Goal: Task Accomplishment & Management: Manage account settings

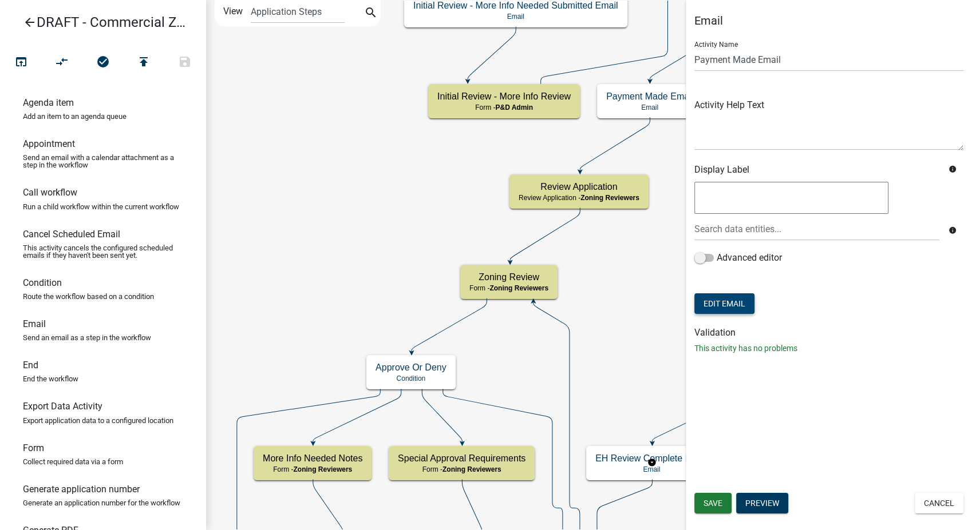
click at [735, 307] on button "Edit Email" at bounding box center [724, 304] width 60 height 21
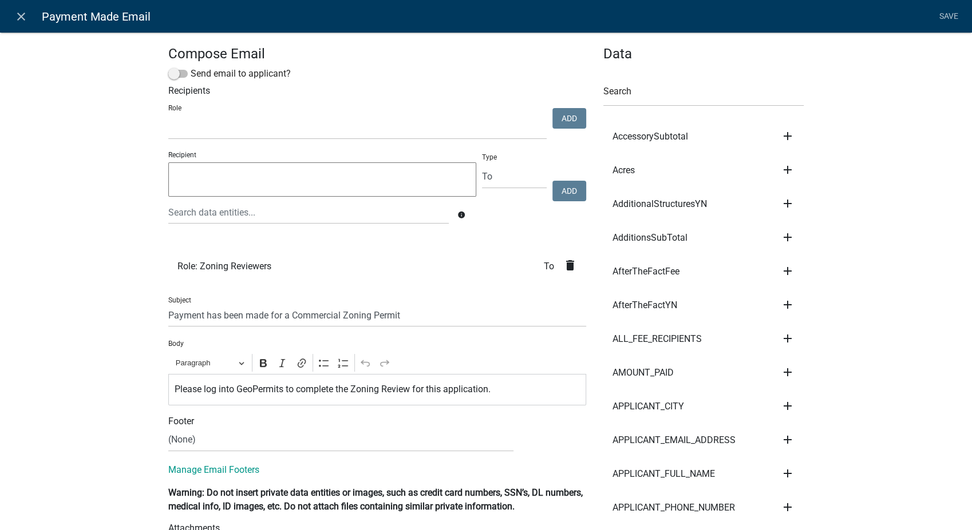
select select
click at [24, 17] on icon "close" at bounding box center [21, 17] width 14 height 14
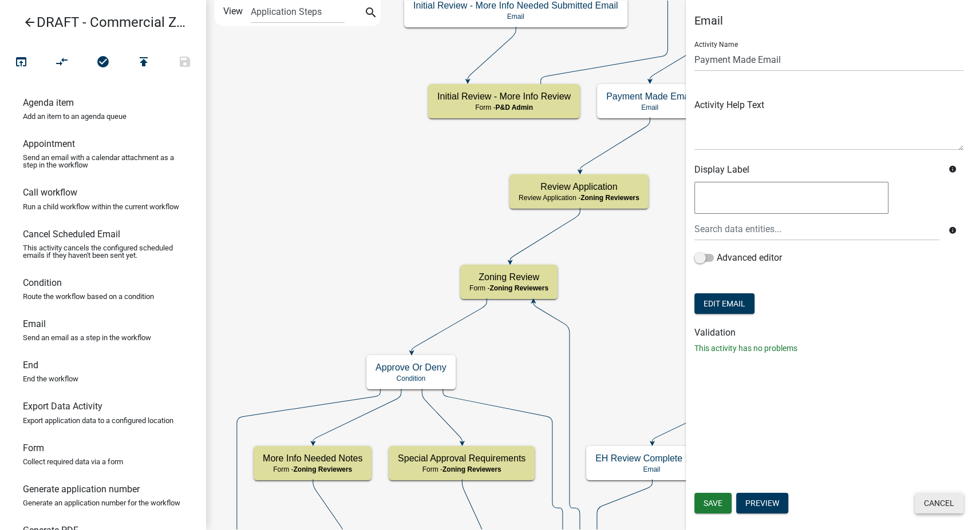
click at [942, 500] on button "Cancel" at bounding box center [938, 503] width 49 height 21
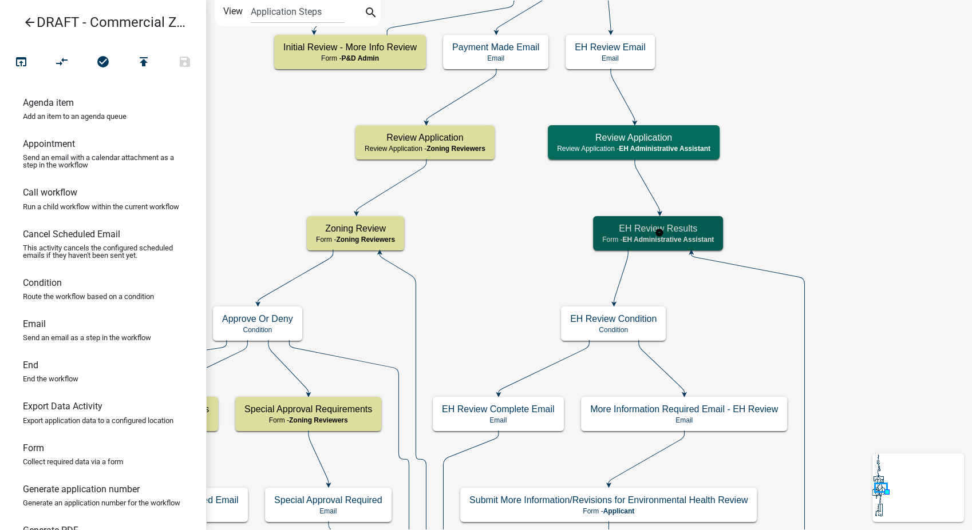
click at [709, 227] on h5 "EH Review Results" at bounding box center [658, 228] width 112 height 11
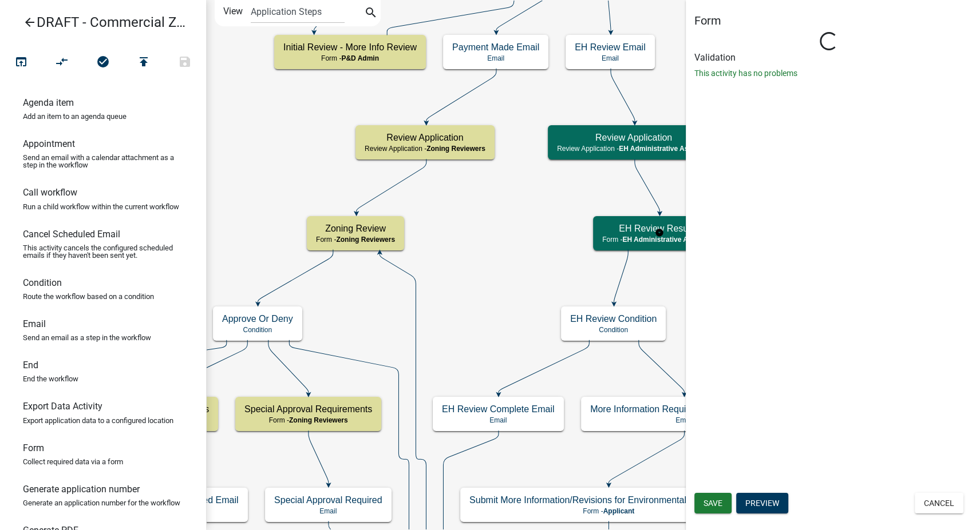
select select "DA3E3E5F-670D-4329-B60C-5CC8A4B2B679"
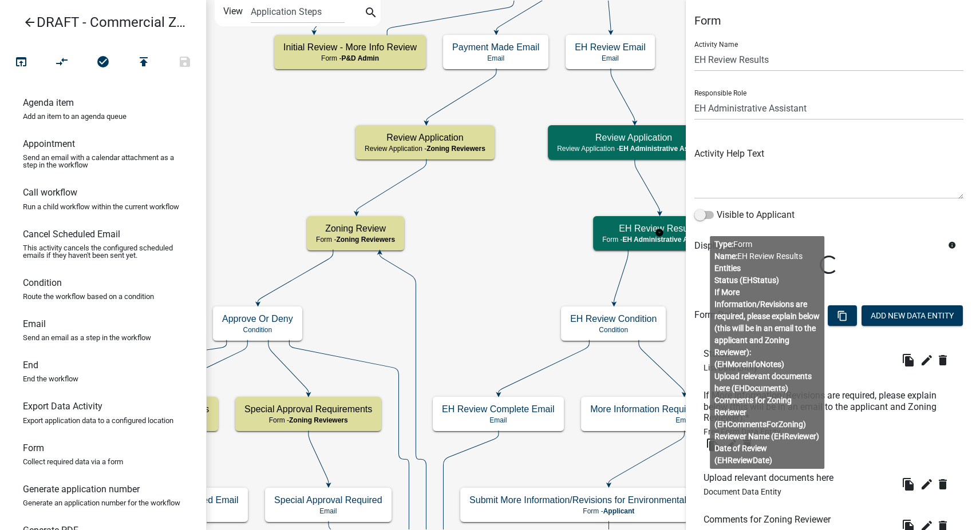
click at [863, 267] on div "Loading..." at bounding box center [828, 266] width 269 height 20
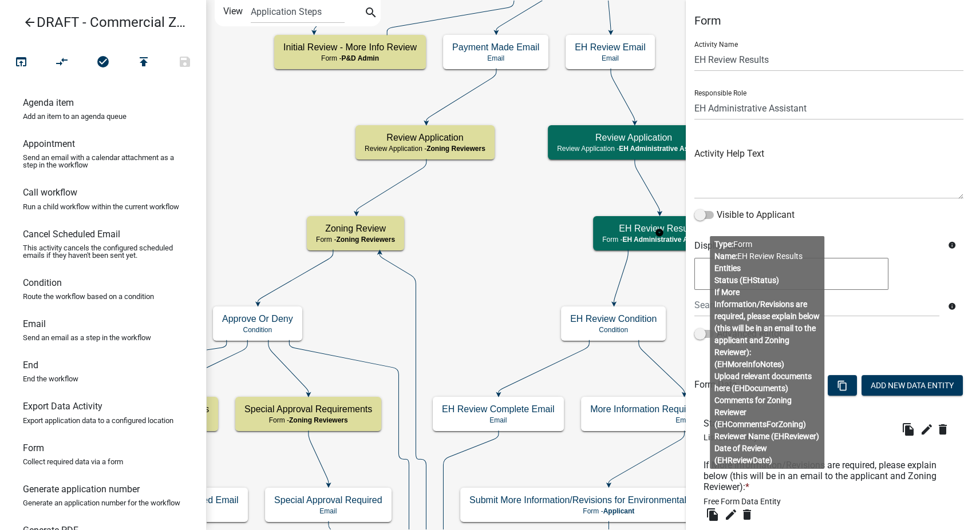
click at [786, 310] on body "Internet Explorer does NOT work with GeoPermits. Get a new browser for more sec…" at bounding box center [486, 265] width 972 height 530
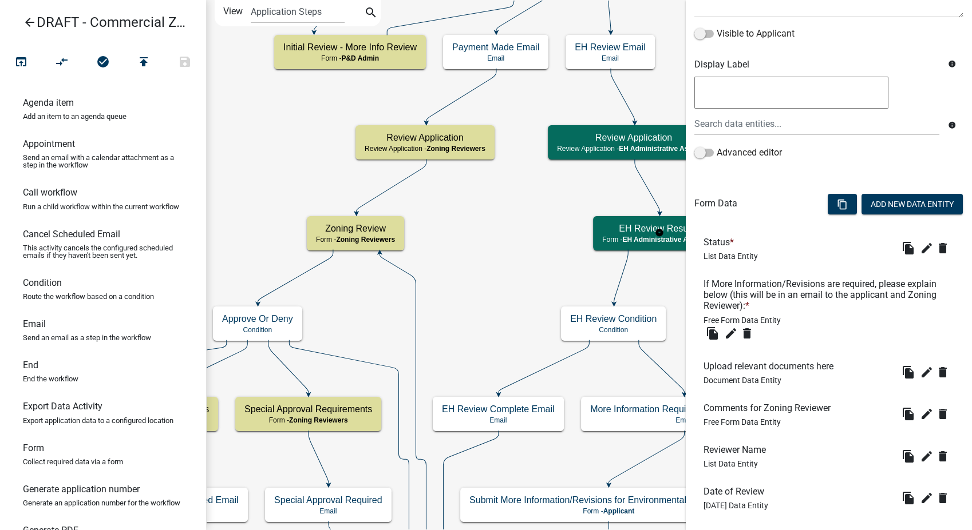
scroll to position [245, 0]
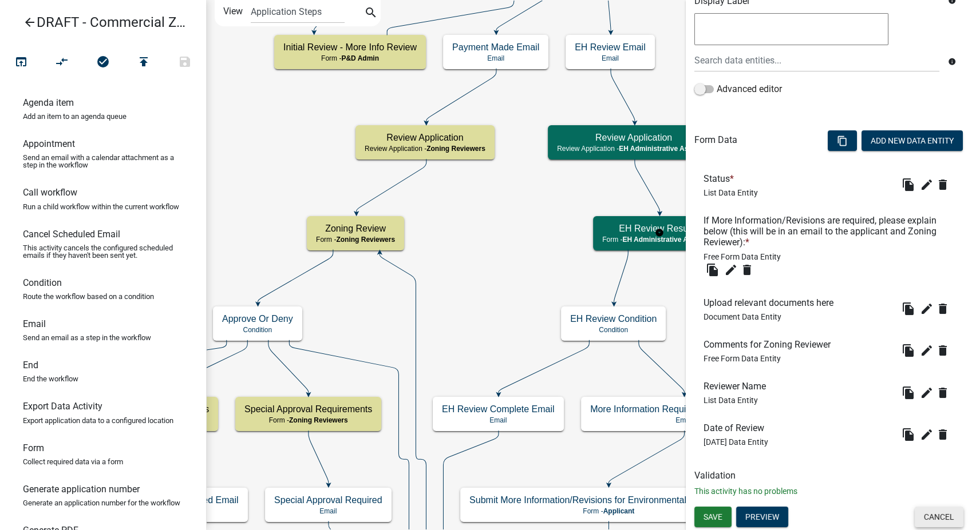
click at [938, 521] on button "Cancel" at bounding box center [938, 517] width 49 height 21
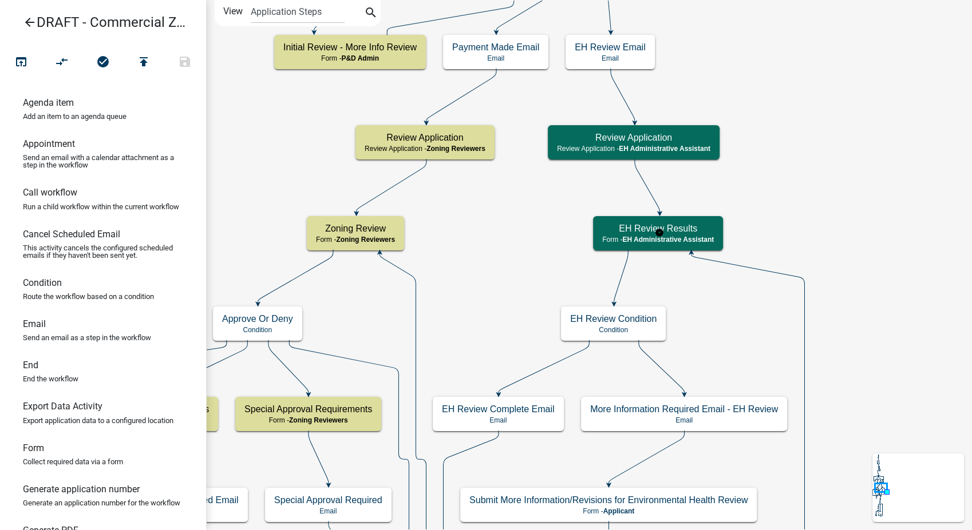
scroll to position [0, 0]
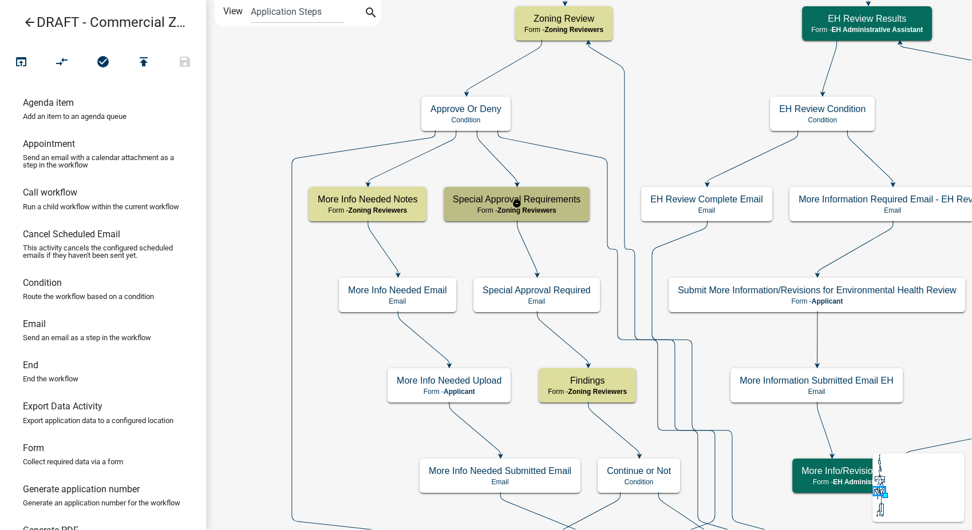
click at [485, 205] on div "Special Approval Requirements Form - Zoning Reviewers" at bounding box center [516, 204] width 146 height 34
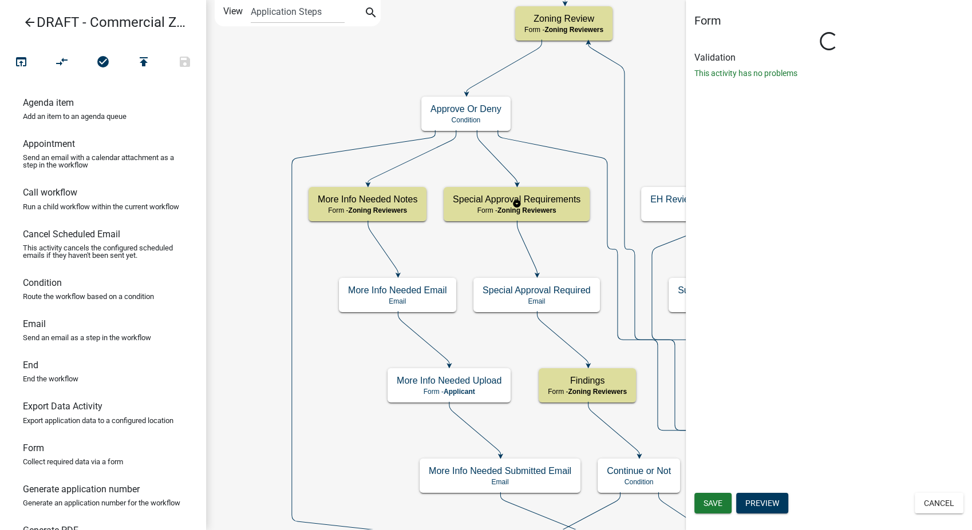
select select "289CA764-5063-4D44-9E26-A723625F811D"
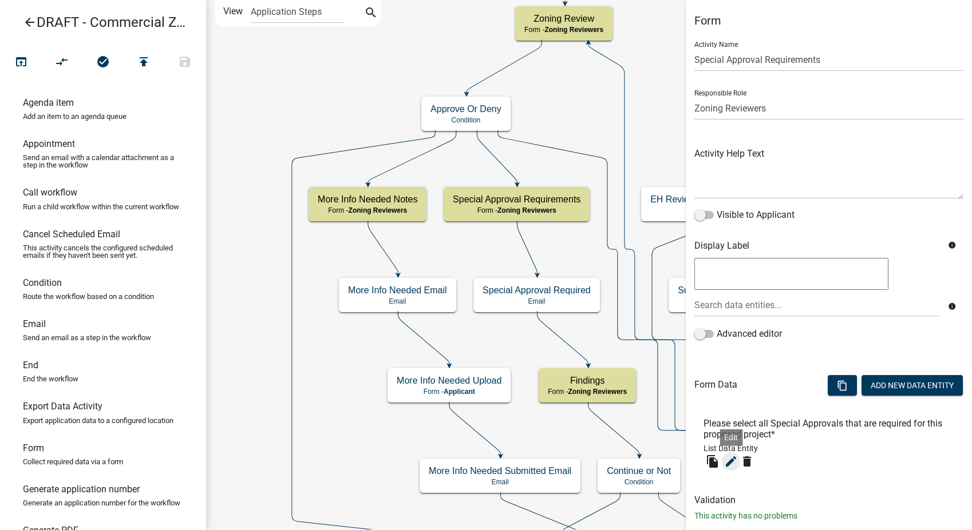
click at [732, 469] on button "edit" at bounding box center [731, 462] width 18 height 18
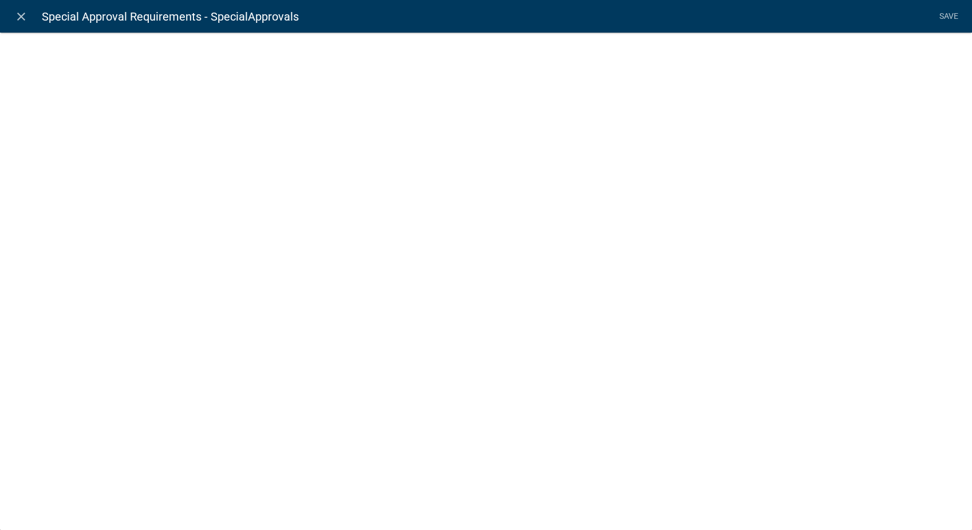
select select
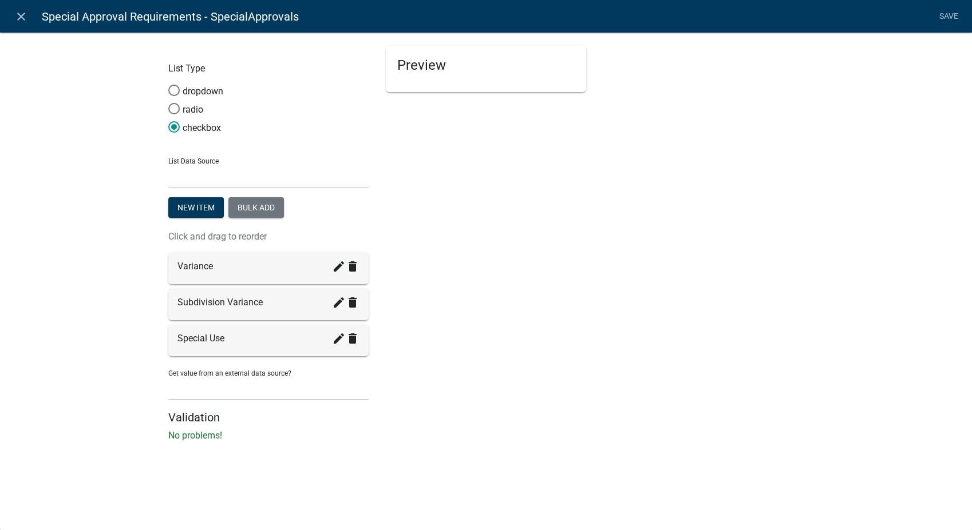
select select "list-data"
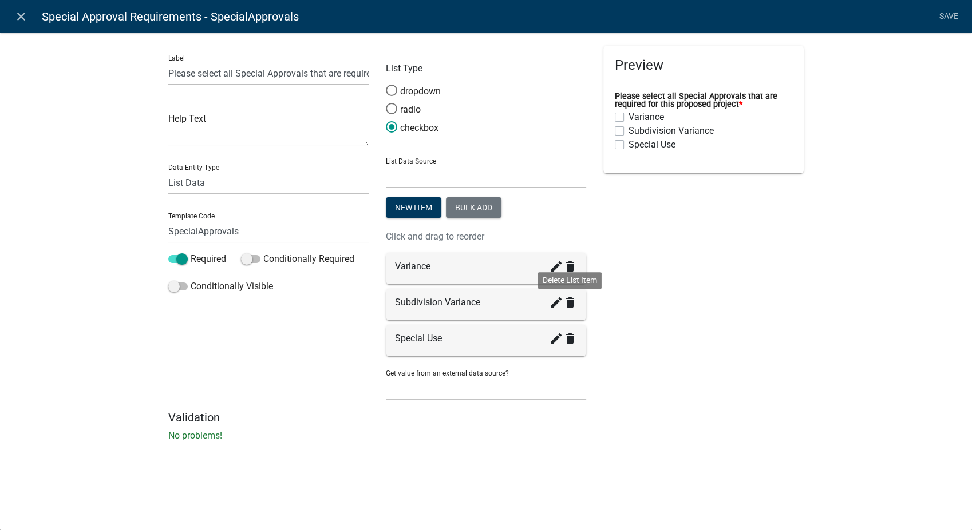
click at [571, 304] on icon "delete" at bounding box center [570, 303] width 14 height 14
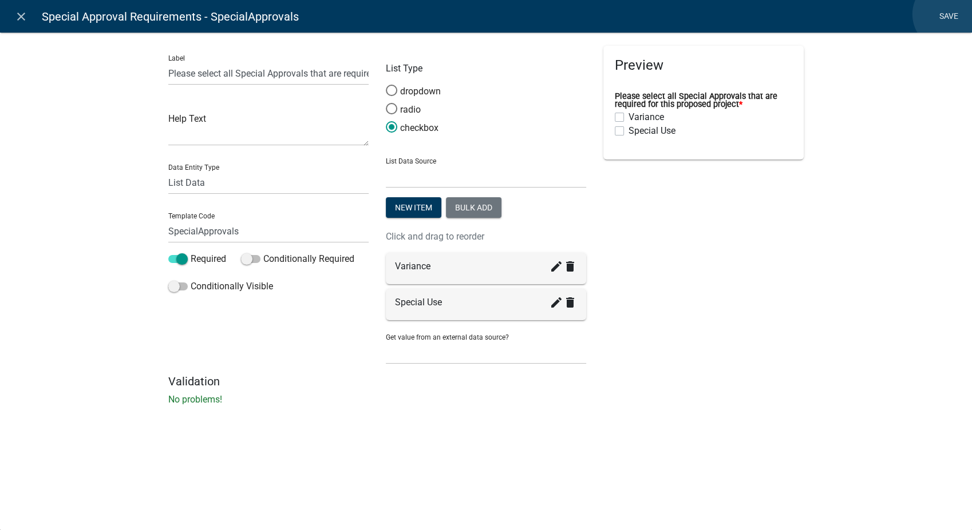
click at [948, 14] on link "Save" at bounding box center [948, 17] width 29 height 22
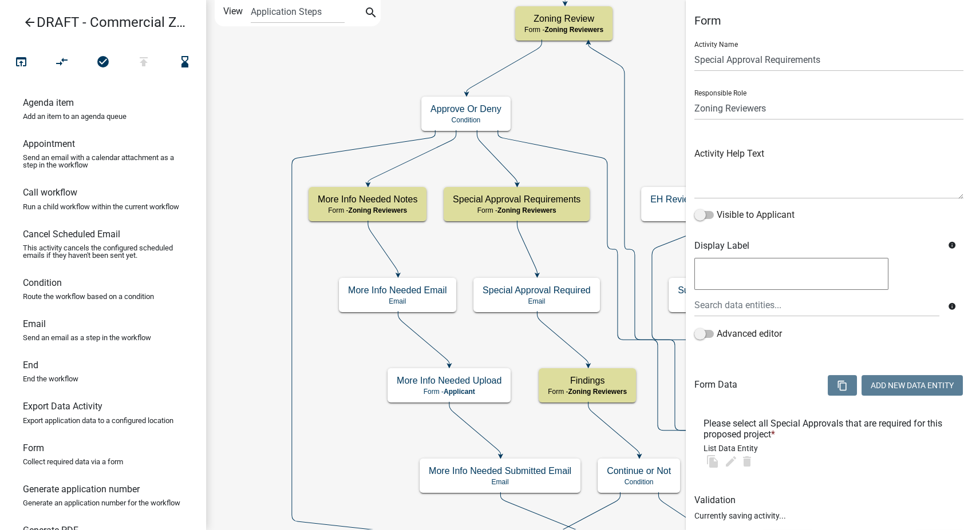
select select "289CA764-5063-4D44-9E26-A723625F811D"
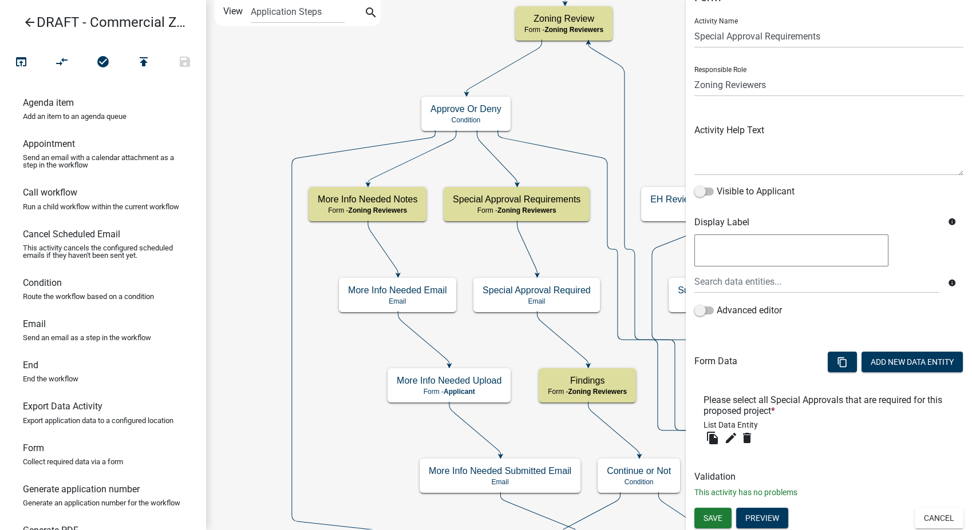
scroll to position [24, 0]
click at [703, 516] on span "Save" at bounding box center [712, 517] width 19 height 9
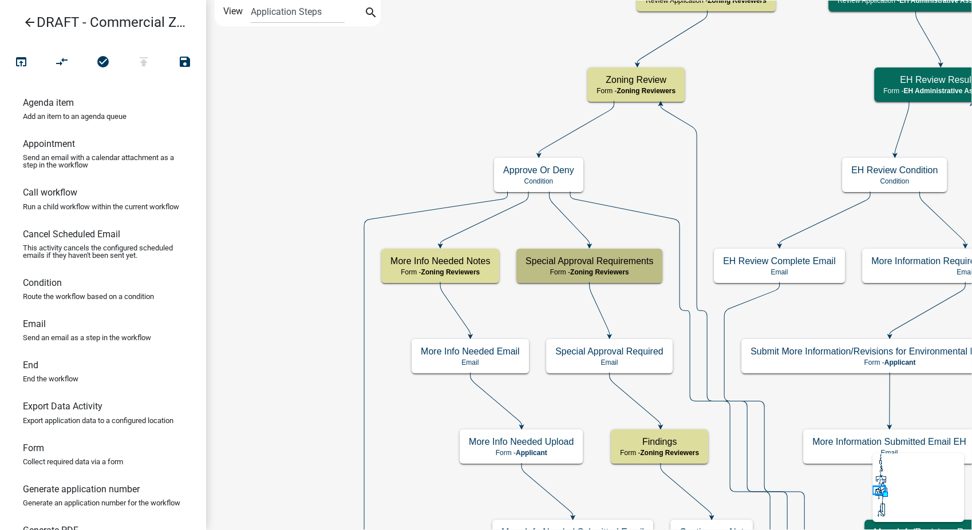
scroll to position [0, 0]
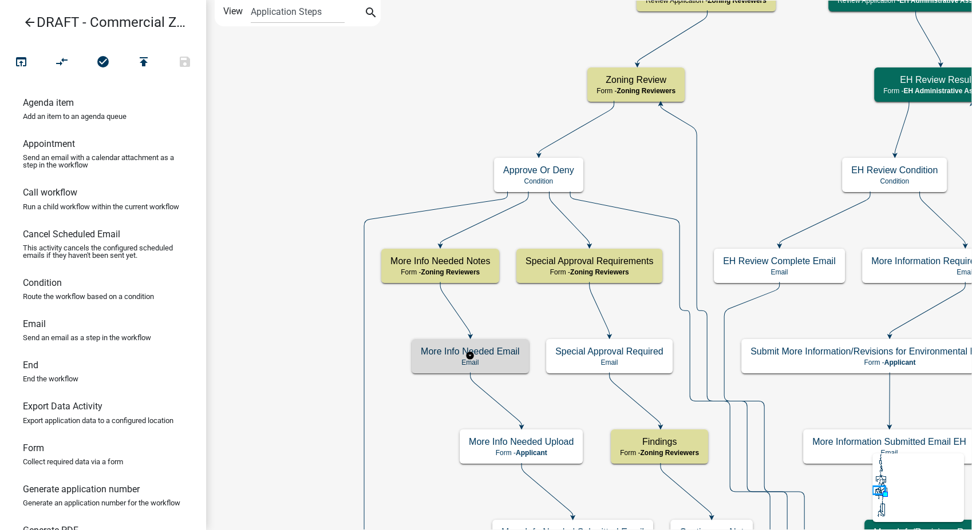
click at [489, 360] on p "Email" at bounding box center [470, 363] width 99 height 8
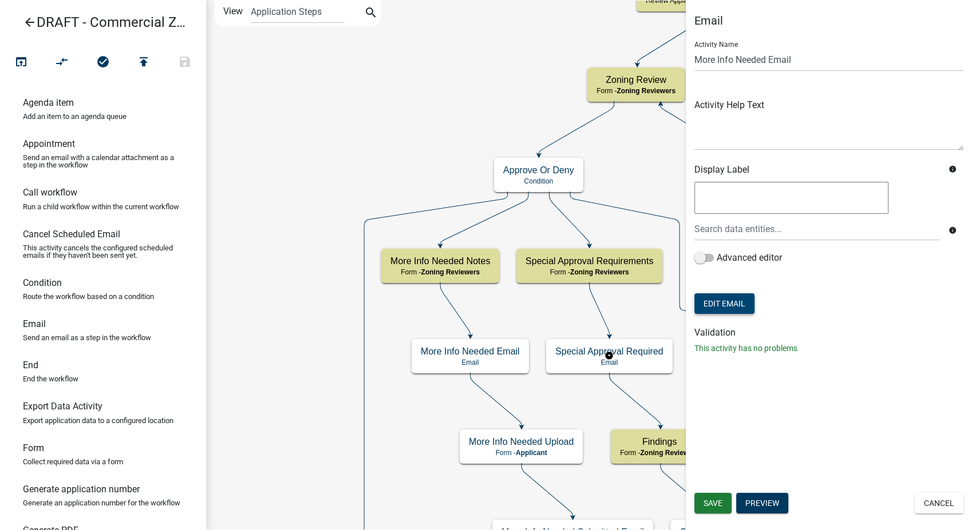
click at [723, 306] on button "Edit Email" at bounding box center [724, 304] width 60 height 21
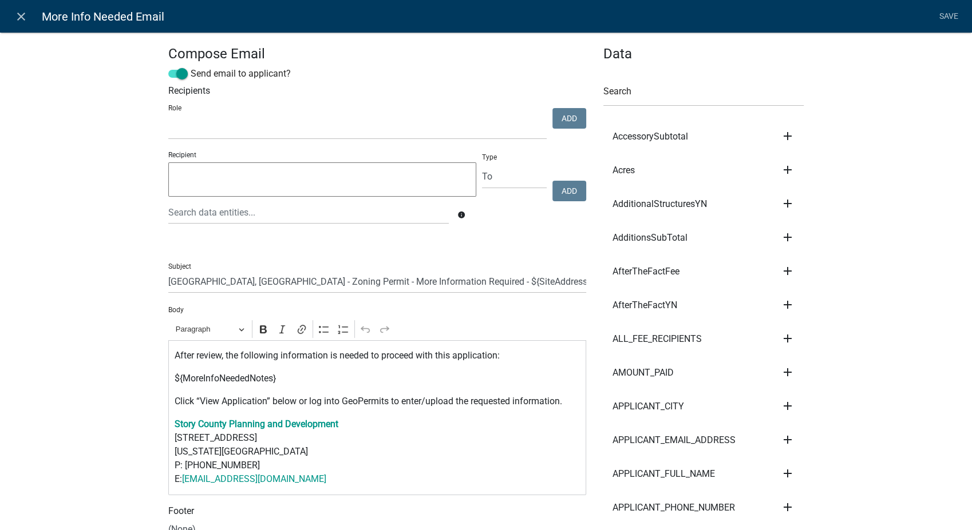
select select
click at [475, 279] on input "[GEOGRAPHIC_DATA], [GEOGRAPHIC_DATA] - Zoning Permit - More Information Require…" at bounding box center [377, 281] width 418 height 23
click at [234, 282] on input "[GEOGRAPHIC_DATA], [GEOGRAPHIC_DATA] - Zoning Permit - More Information Require…" at bounding box center [377, 281] width 418 height 23
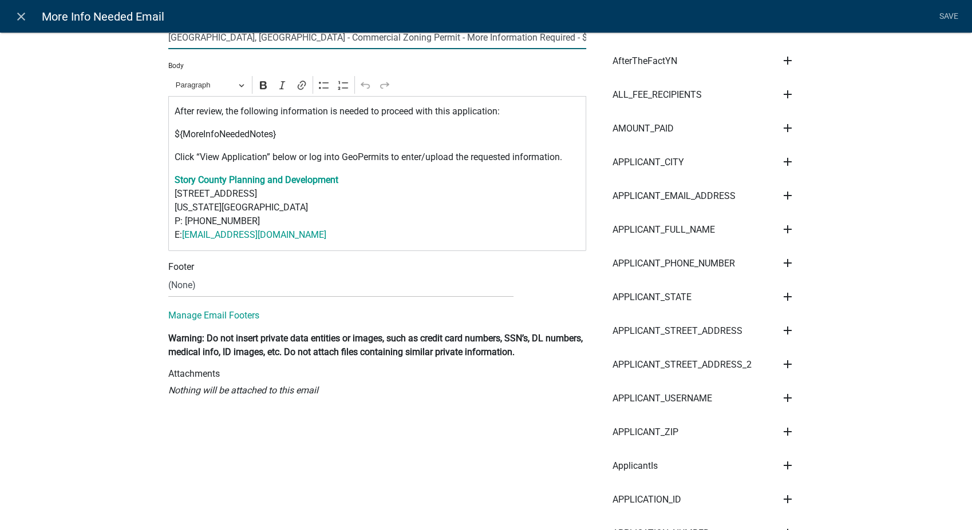
scroll to position [254, 0]
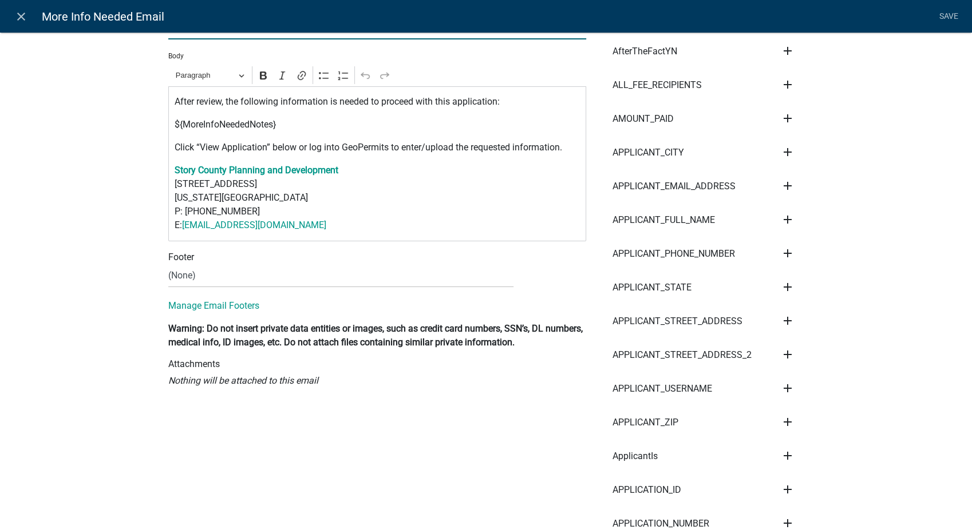
type input "[GEOGRAPHIC_DATA], [GEOGRAPHIC_DATA] - Commercial Zoning Permit - More Informat…"
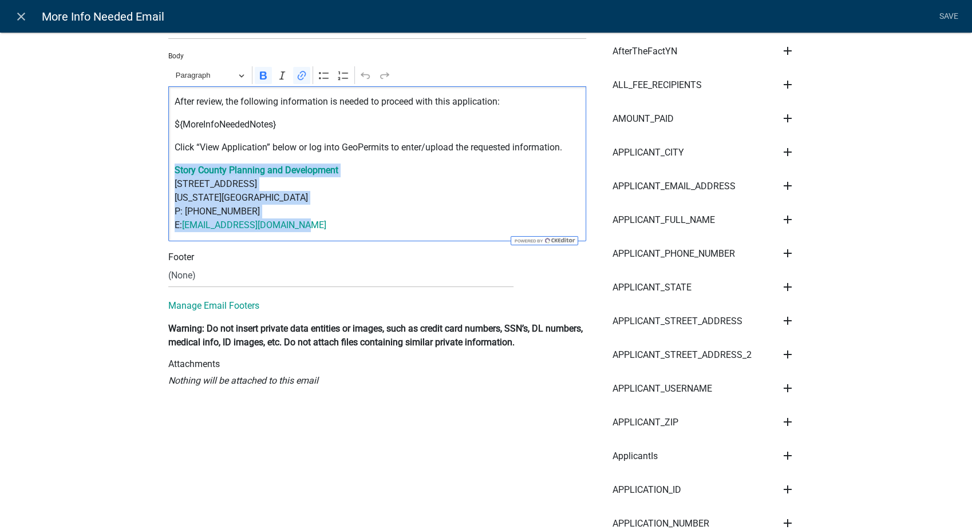
drag, startPoint x: 311, startPoint y: 223, endPoint x: 126, endPoint y: 158, distance: 196.0
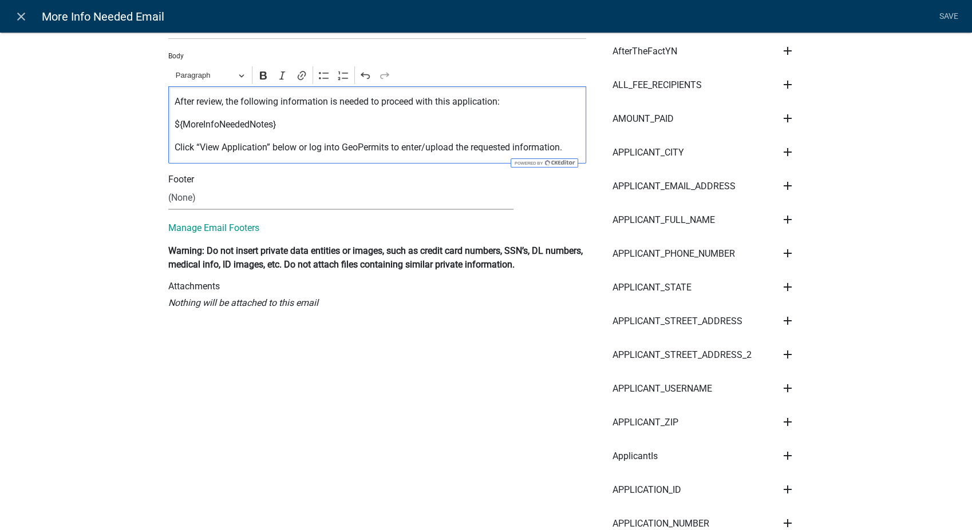
click at [182, 195] on select "(None) Environmental Health Planning & Development" at bounding box center [340, 198] width 345 height 23
select select "6b414dd9-46b1-4634-9489-6945e61a5ceb"
click at [168, 187] on select "(None) Environmental Health Planning & Development" at bounding box center [340, 198] width 345 height 23
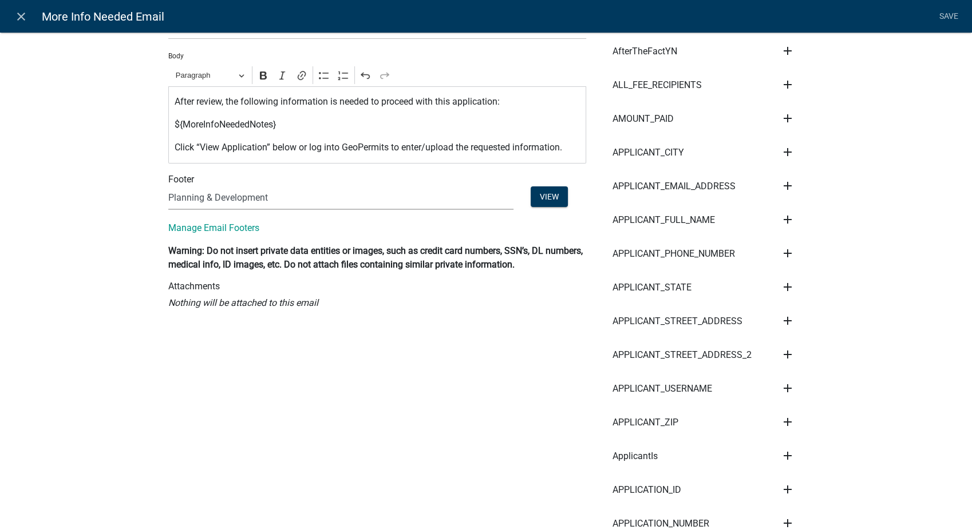
scroll to position [0, 0]
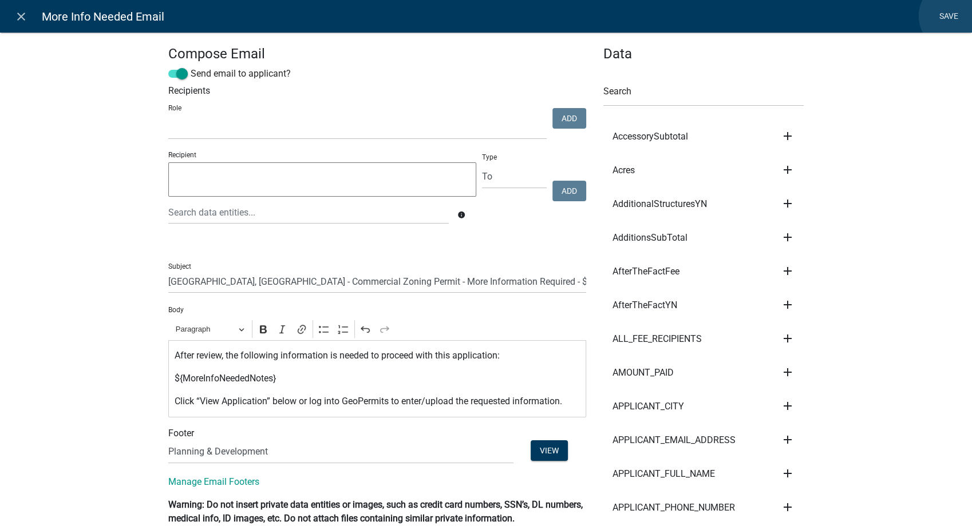
click at [954, 16] on link "Save" at bounding box center [948, 17] width 29 height 22
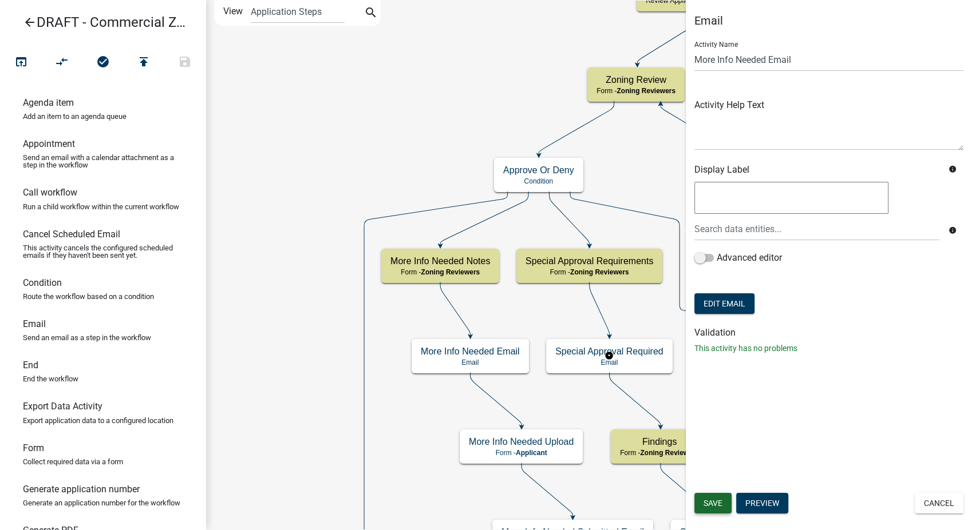
click at [704, 501] on span "Save" at bounding box center [712, 503] width 19 height 9
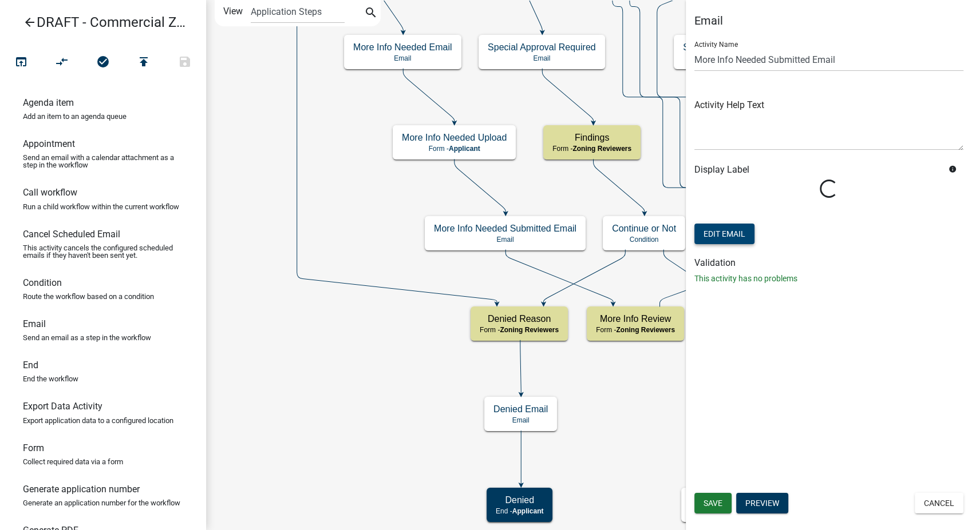
click at [735, 236] on button "Edit Email" at bounding box center [724, 234] width 60 height 21
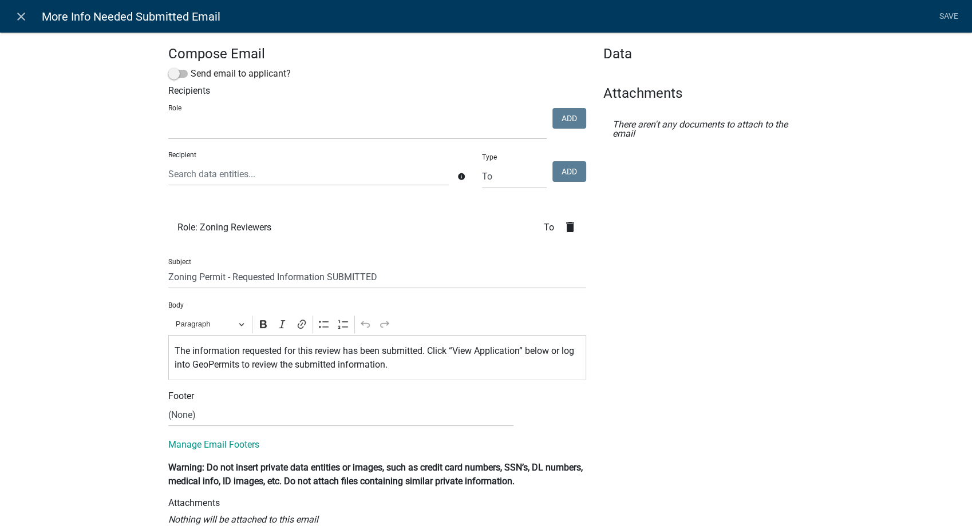
select select
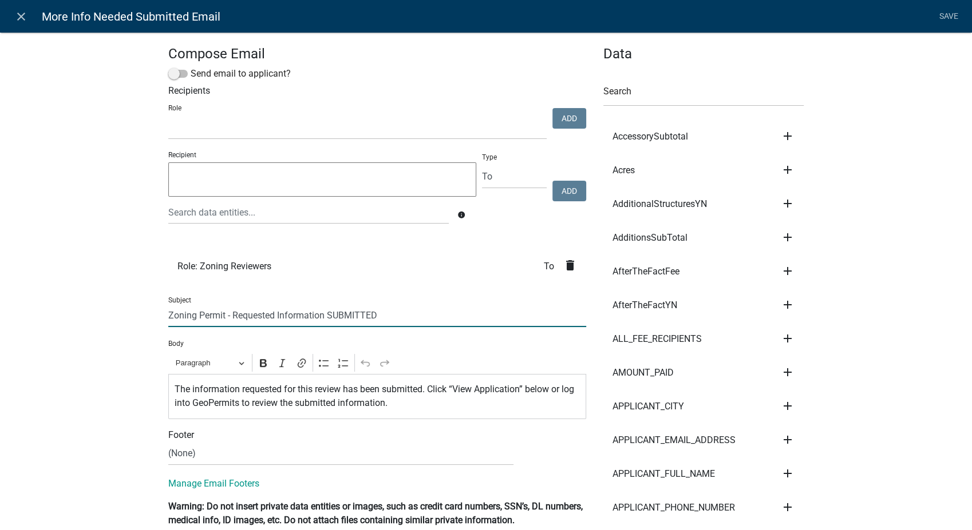
click at [168, 318] on input "Zoning Permit - Requested Information SUBMITTED" at bounding box center [377, 315] width 418 height 23
click at [441, 319] on input "Commercial Zoning Permit - Requested Information SUBMITTED" at bounding box center [377, 315] width 418 height 23
type input "Commercial Zoning Permit - Requested Information SUBMITTED - ${ProjectName}"
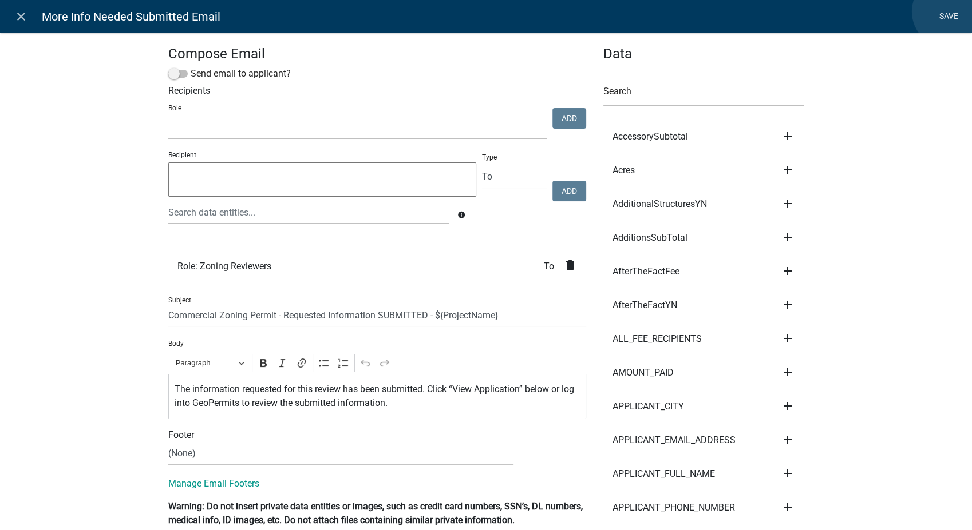
click at [948, 11] on link "Save" at bounding box center [948, 17] width 29 height 22
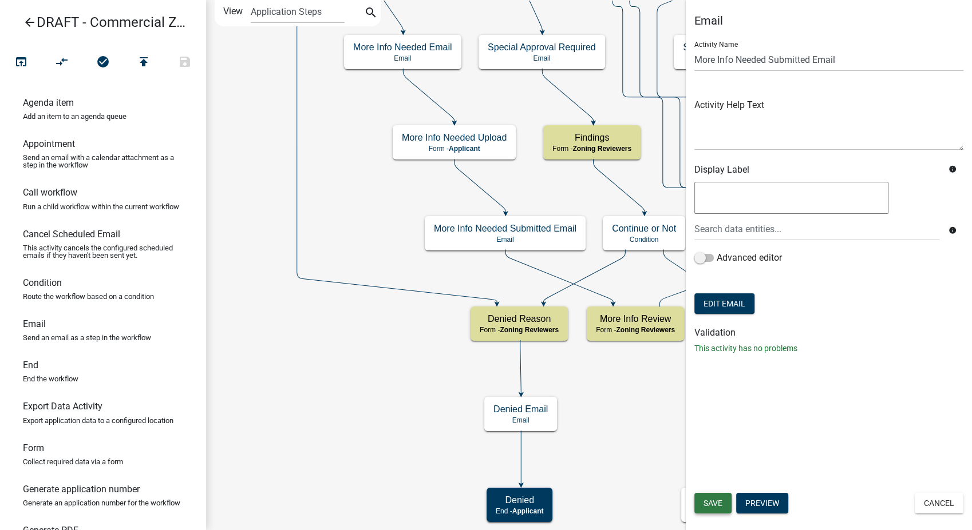
click at [723, 509] on button "Save" at bounding box center [712, 503] width 37 height 21
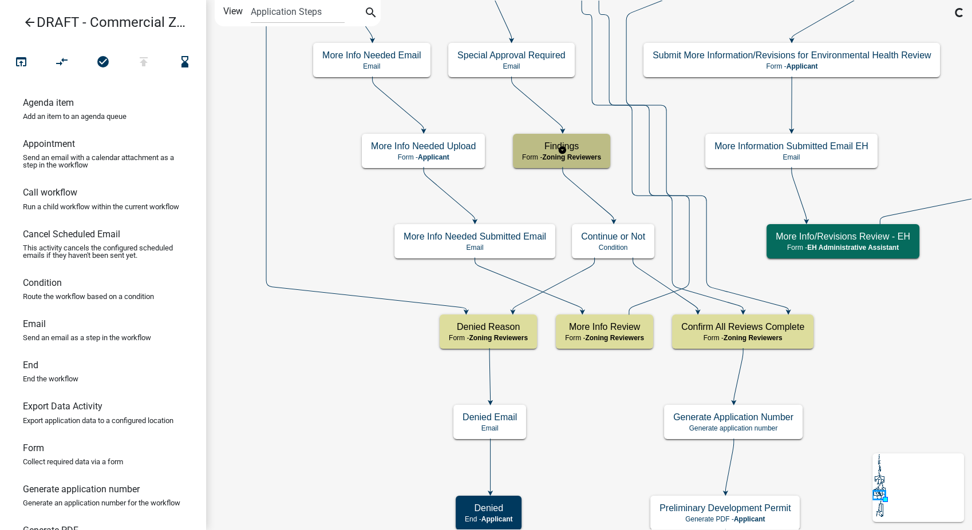
click at [542, 144] on h5 "Findings" at bounding box center [561, 146] width 79 height 11
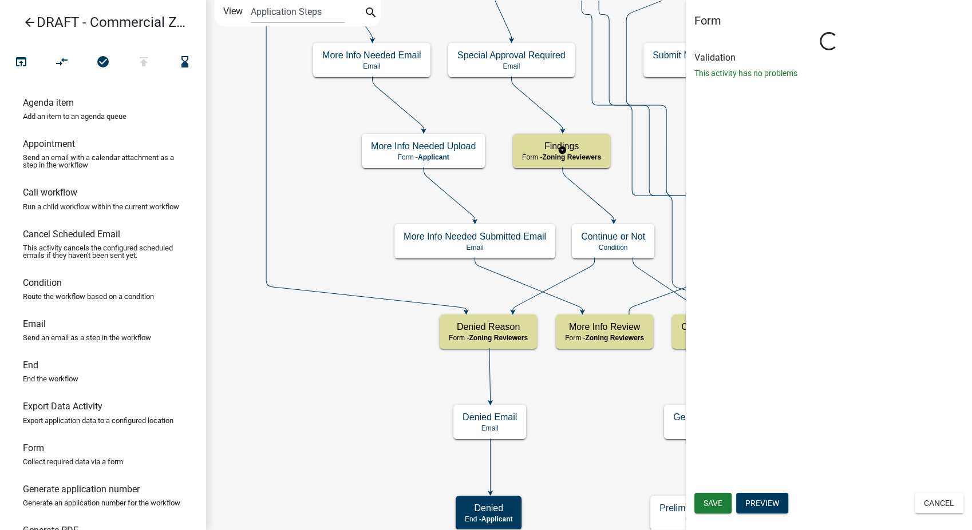
select select "289CA764-5063-4D44-9E26-A723625F811D"
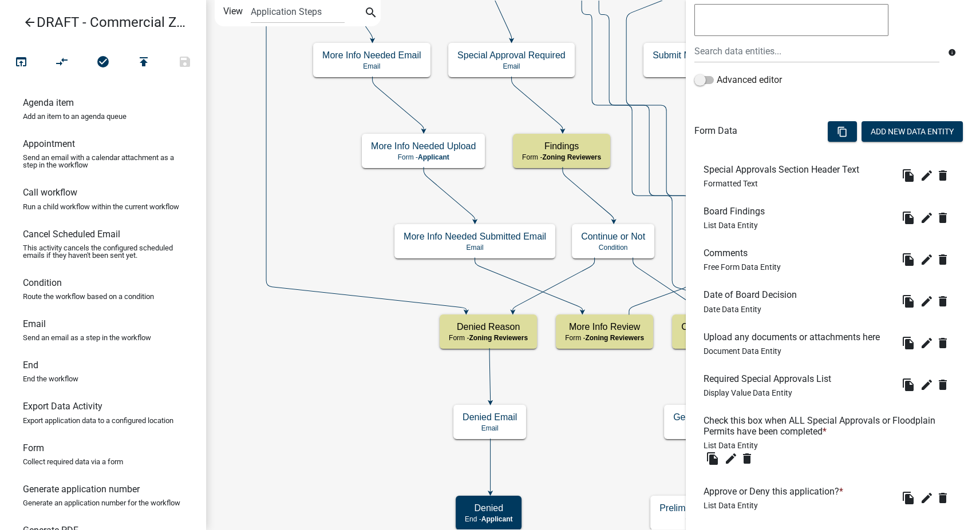
scroll to position [318, 0]
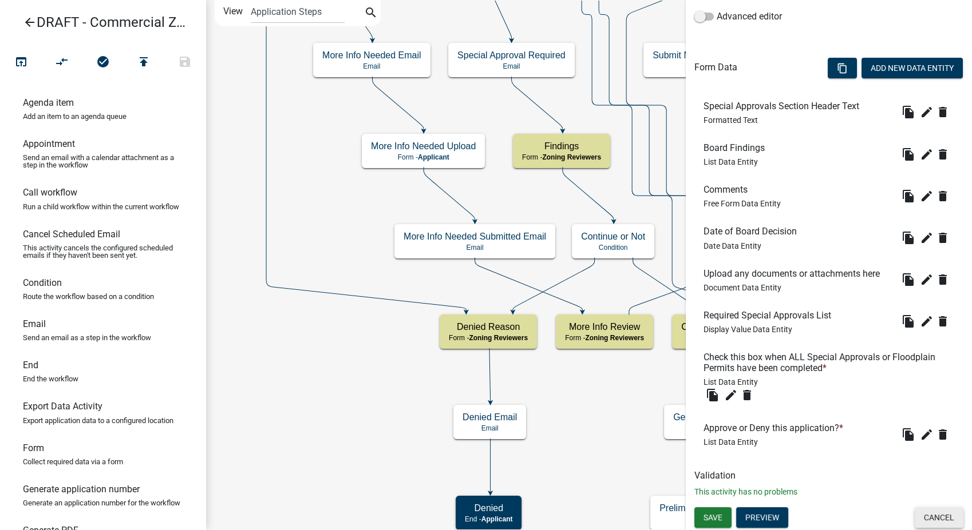
click at [942, 521] on button "Cancel" at bounding box center [938, 518] width 49 height 21
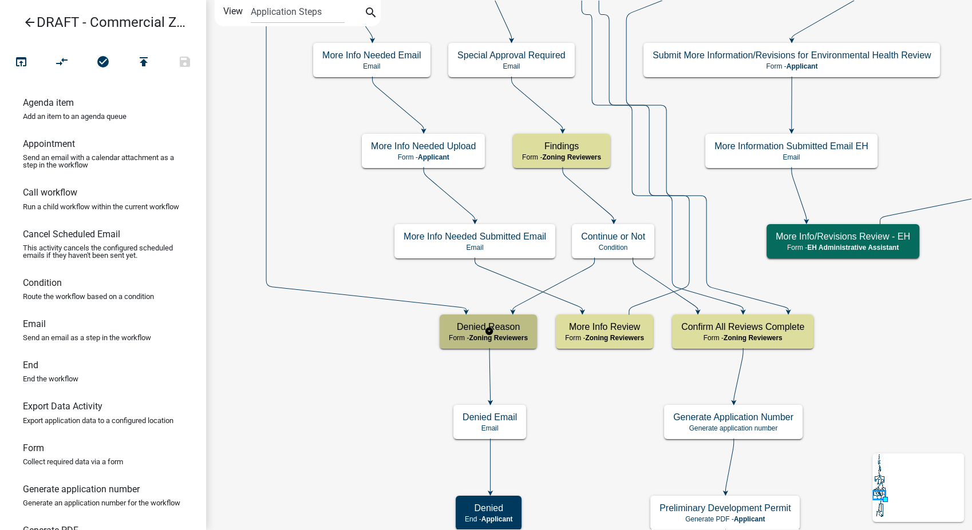
click at [508, 326] on h5 "Denied Reason" at bounding box center [488, 327] width 79 height 11
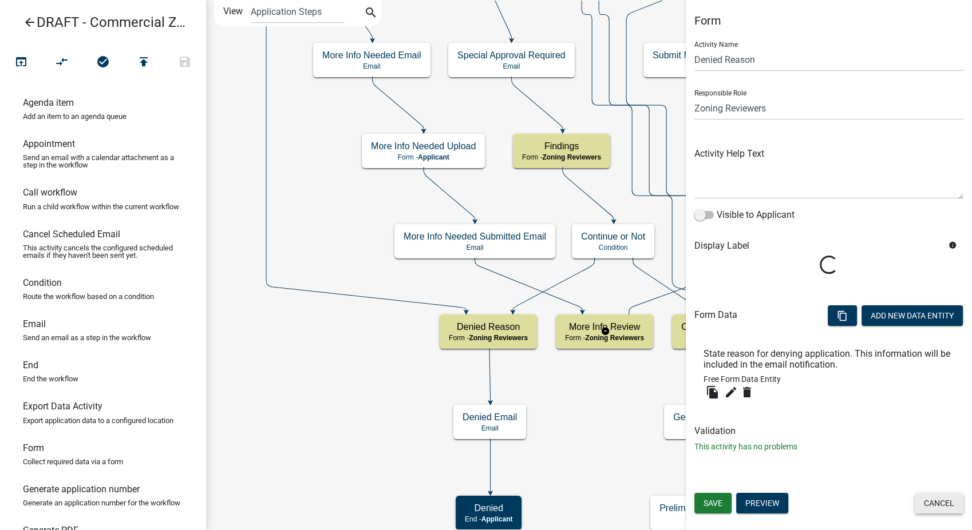
click at [939, 504] on button "Cancel" at bounding box center [938, 503] width 49 height 21
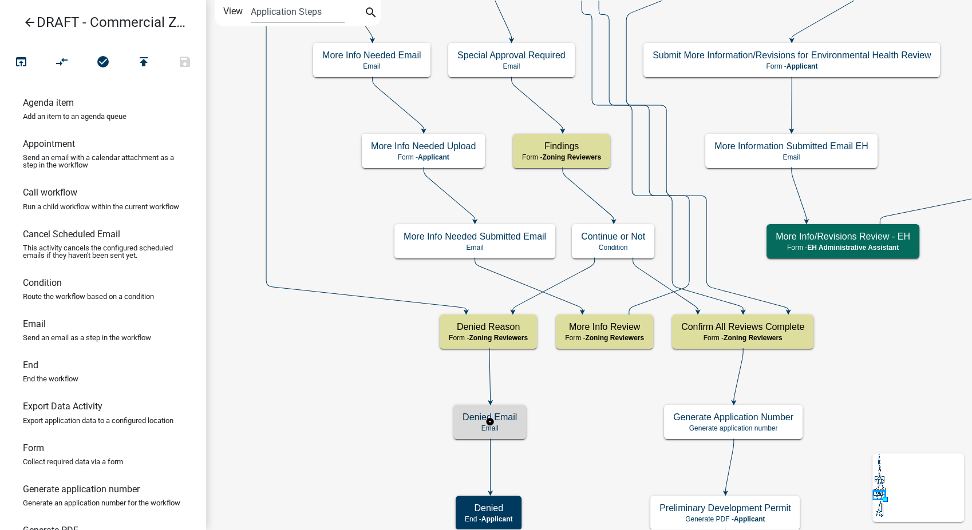
click at [518, 426] on div "Denied Email Email" at bounding box center [489, 422] width 73 height 34
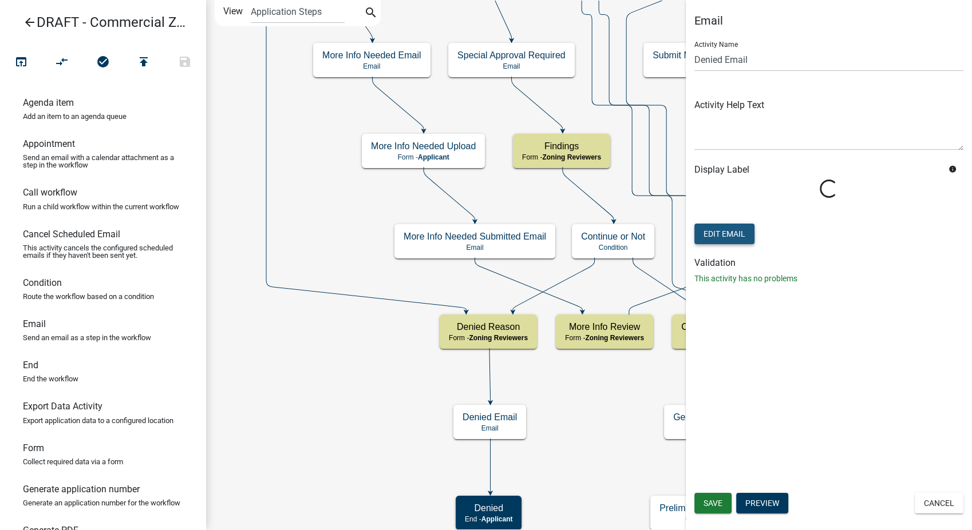
click at [725, 236] on button "Edit Email" at bounding box center [724, 234] width 60 height 21
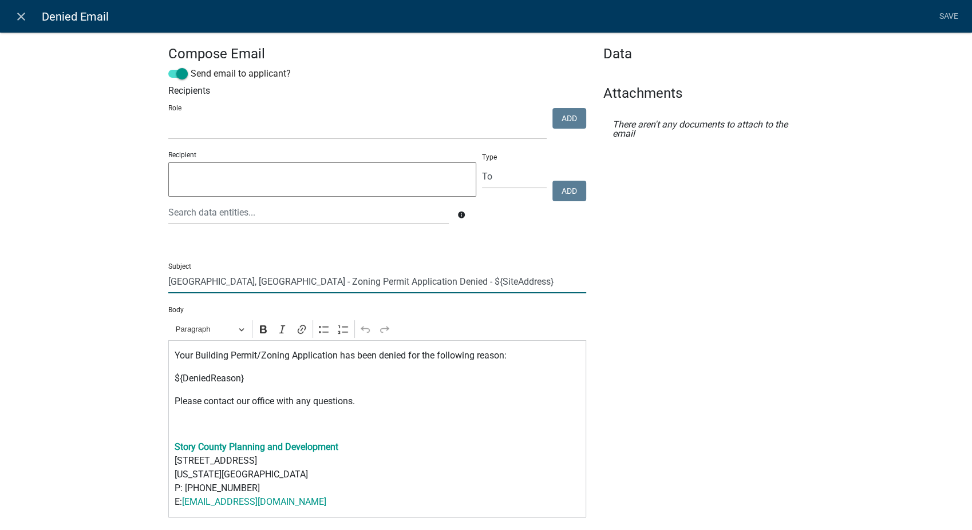
click at [236, 282] on input "[GEOGRAPHIC_DATA], [GEOGRAPHIC_DATA] - Zoning Permit Application Denied - ${Sit…" at bounding box center [377, 281] width 418 height 23
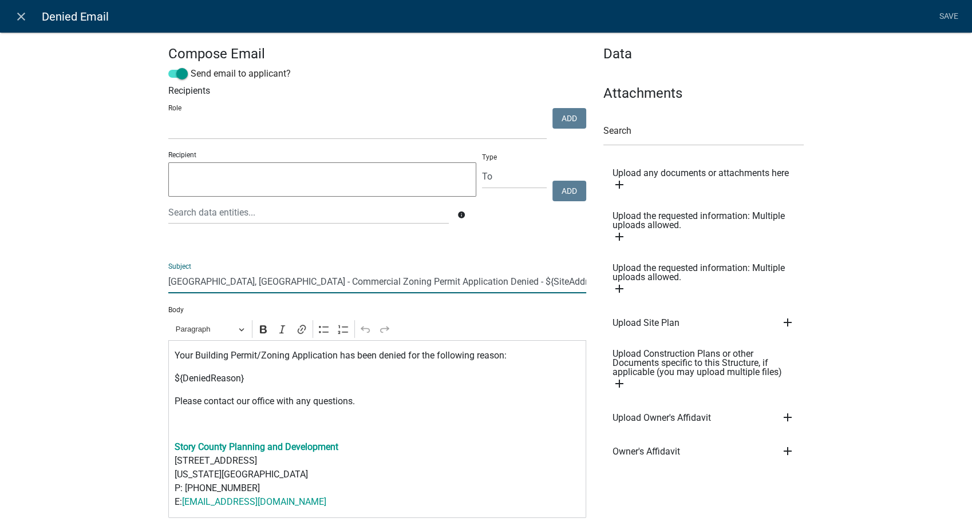
click at [494, 283] on input "[GEOGRAPHIC_DATA], [GEOGRAPHIC_DATA] - Commercial Zoning Permit Application Den…" at bounding box center [377, 281] width 418 height 23
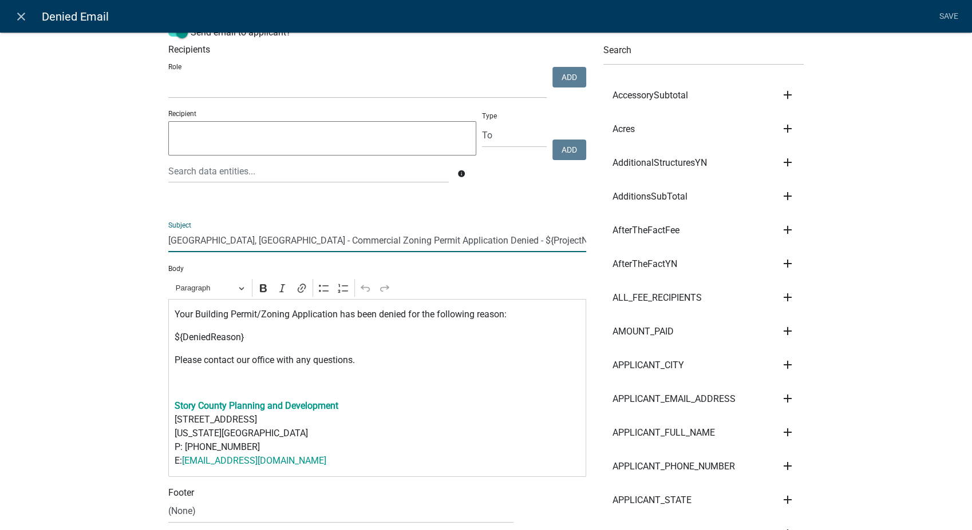
scroll to position [64, 0]
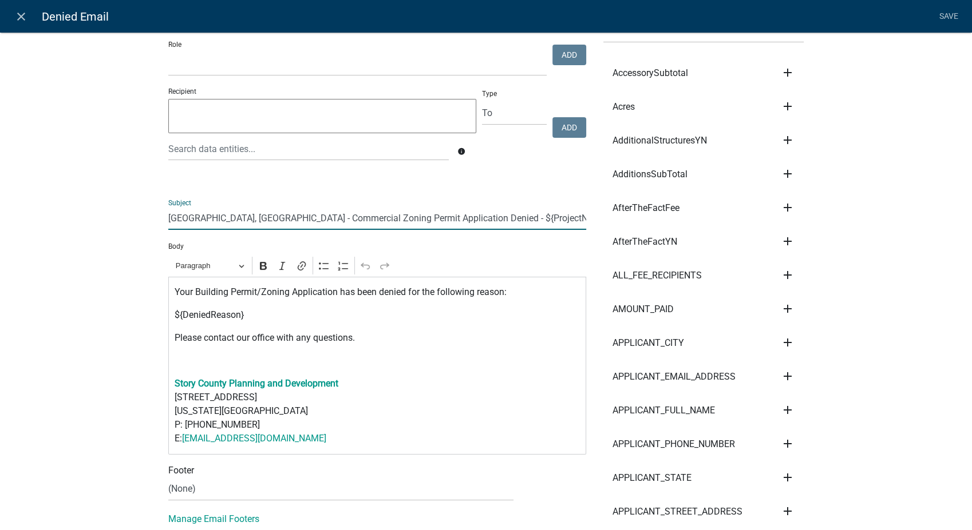
type input "[GEOGRAPHIC_DATA], [GEOGRAPHIC_DATA] - Commercial Zoning Permit Application Den…"
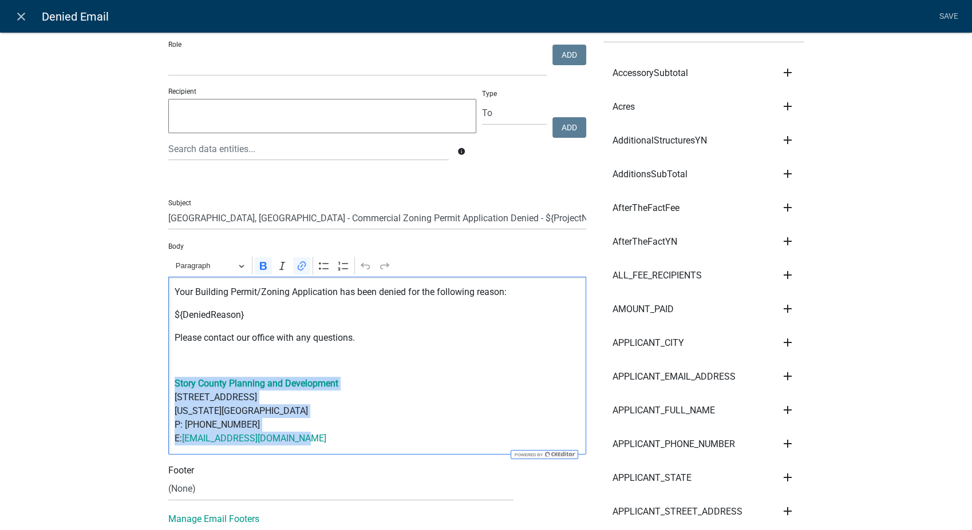
drag, startPoint x: 298, startPoint y: 441, endPoint x: 129, endPoint y: 390, distance: 176.1
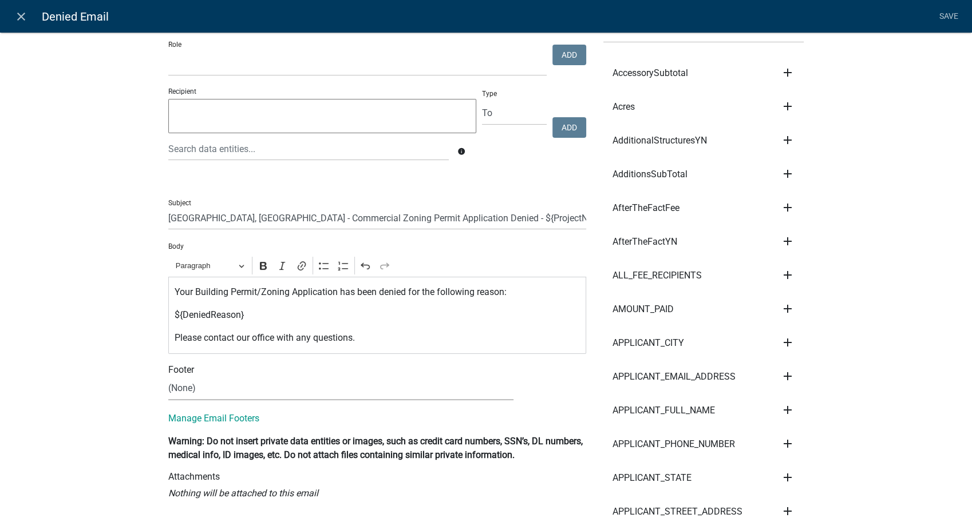
click at [175, 382] on select "(None) Environmental Health Planning & Development" at bounding box center [340, 388] width 345 height 23
select select "6b414dd9-46b1-4634-9489-6945e61a5ceb"
click at [168, 377] on select "(None) Environmental Health Planning & Development" at bounding box center [340, 388] width 345 height 23
click at [949, 20] on link "Save" at bounding box center [948, 17] width 29 height 22
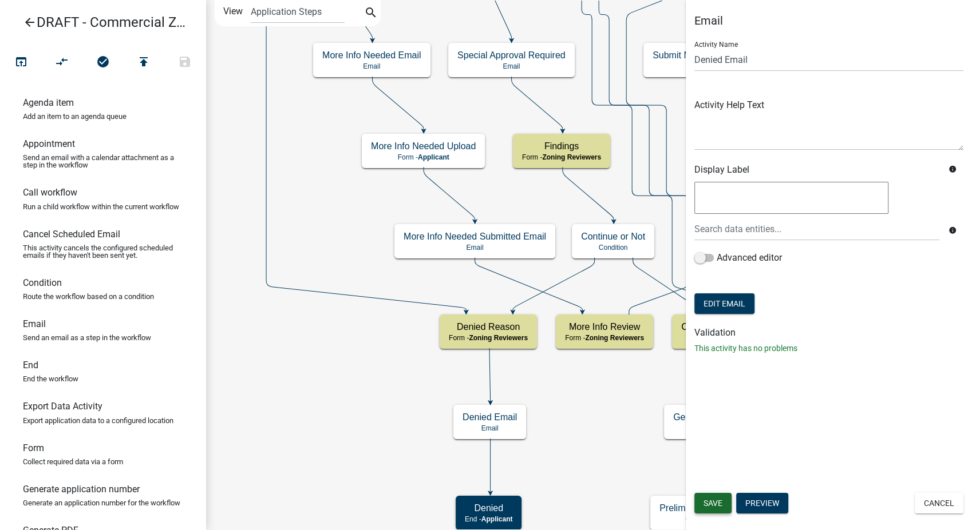
click at [720, 505] on span "Save" at bounding box center [712, 503] width 19 height 9
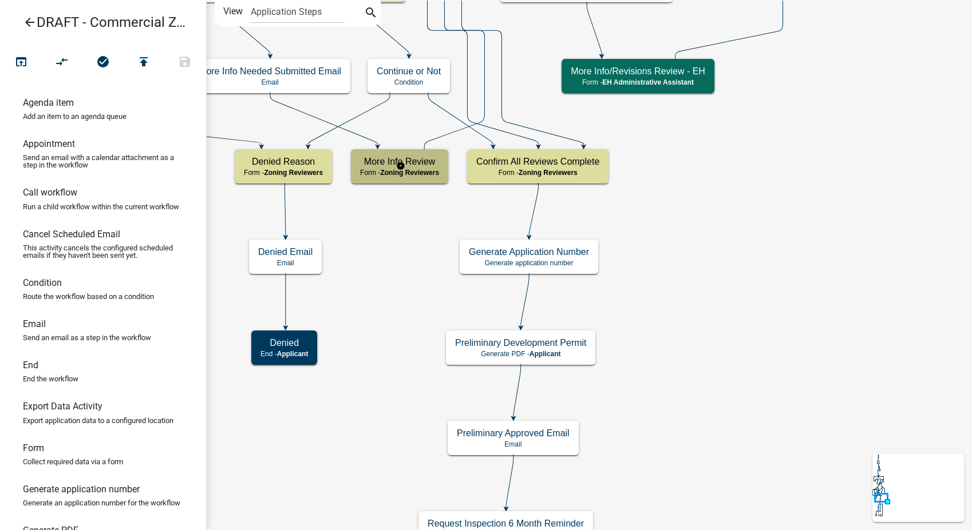
click at [417, 167] on div "More Info Review Form - Zoning Reviewers" at bounding box center [399, 166] width 97 height 34
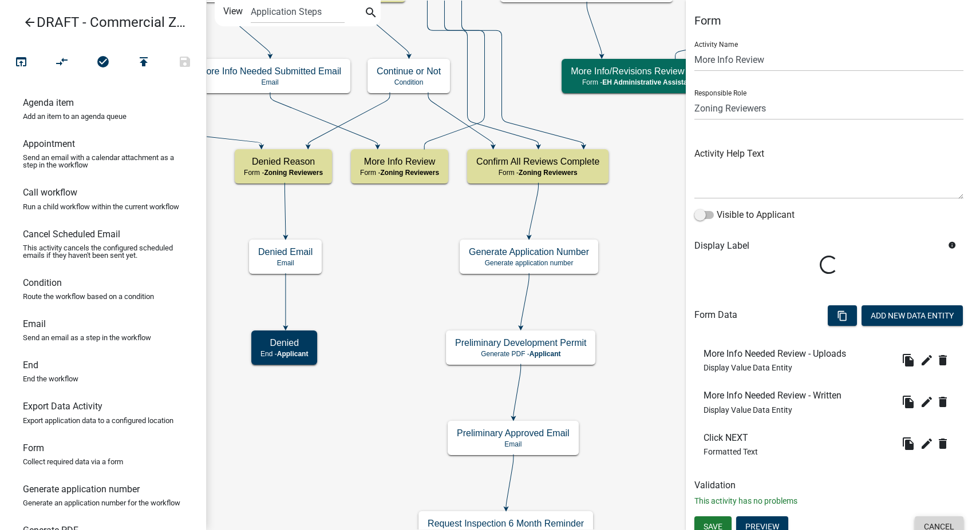
click at [945, 524] on button "Cancel" at bounding box center [938, 527] width 49 height 21
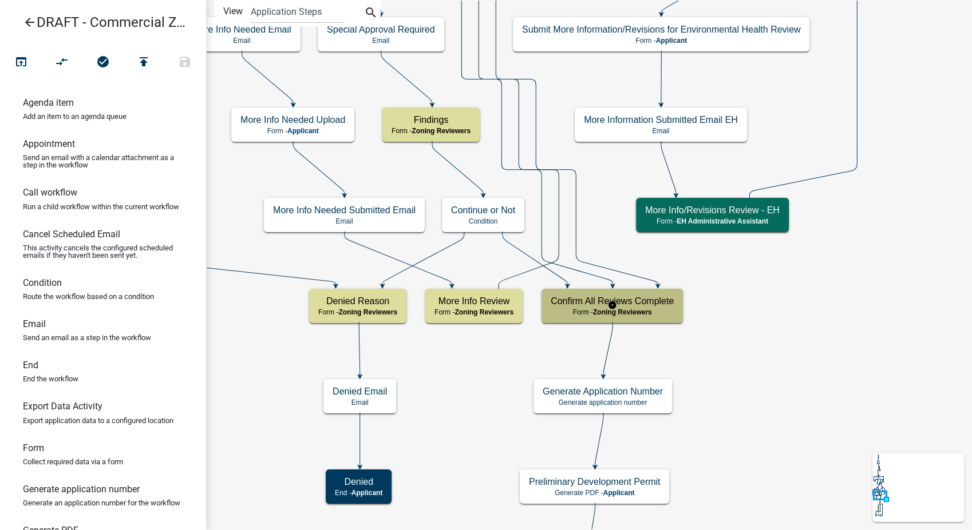
click at [637, 298] on h5 "Confirm All Reviews Complete" at bounding box center [611, 301] width 123 height 11
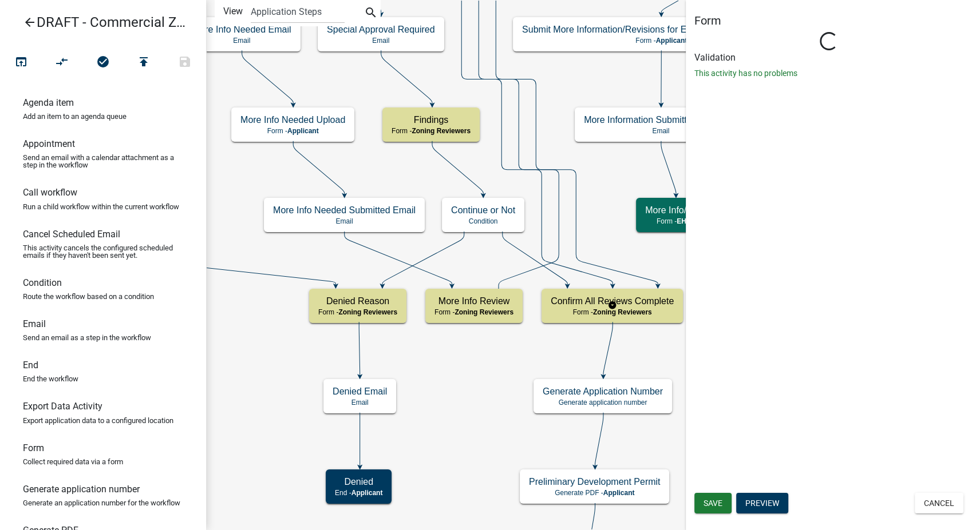
select select "289CA764-5063-4D44-9E26-A723625F811D"
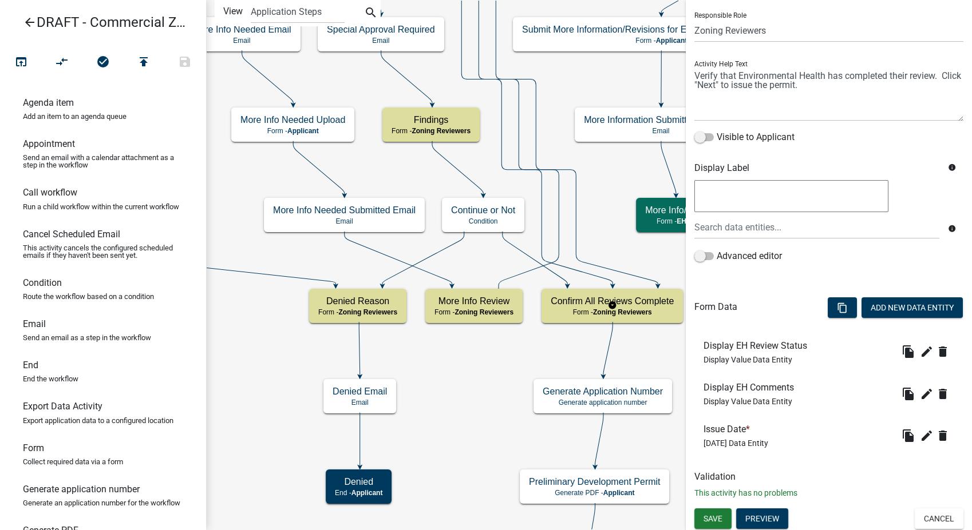
scroll to position [78, 0]
click at [760, 516] on button "Preview" at bounding box center [762, 518] width 52 height 21
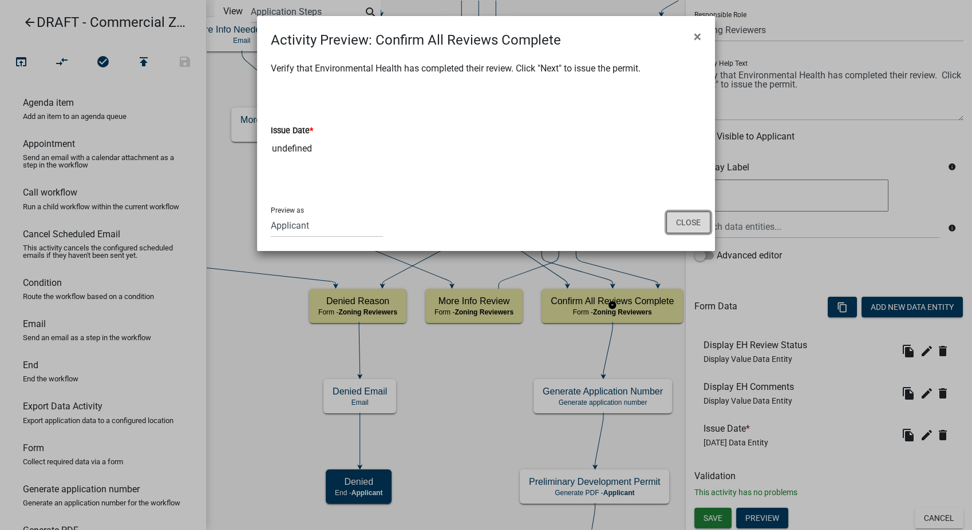
click at [689, 226] on button "Close" at bounding box center [688, 223] width 44 height 22
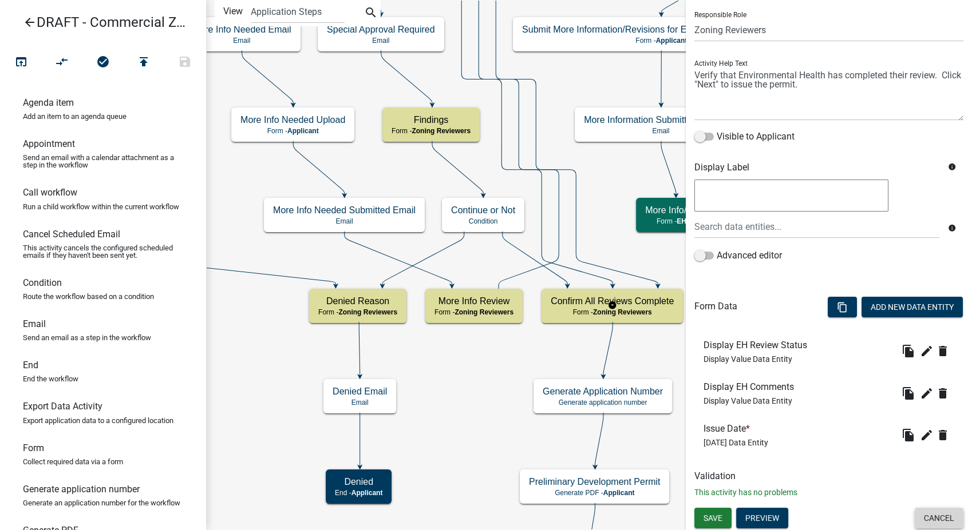
click at [922, 514] on button "Cancel" at bounding box center [938, 518] width 49 height 21
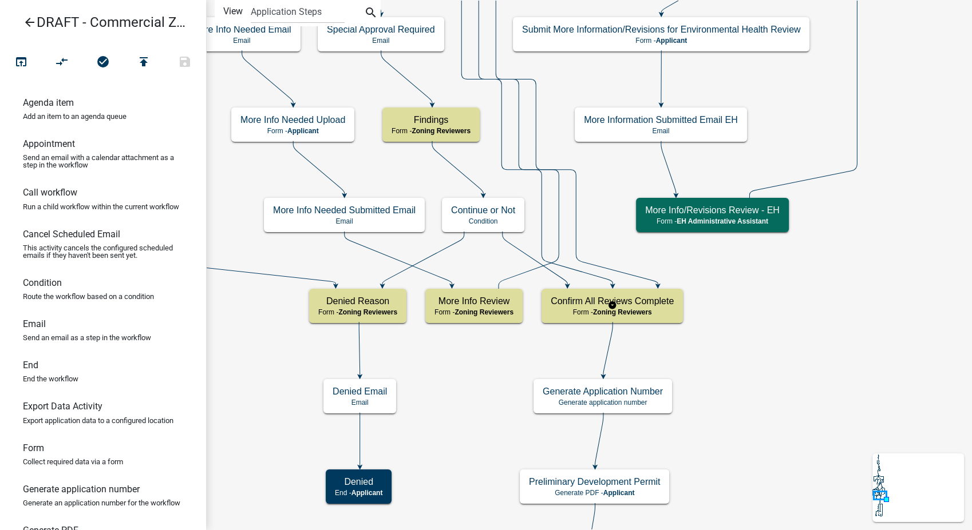
scroll to position [0, 0]
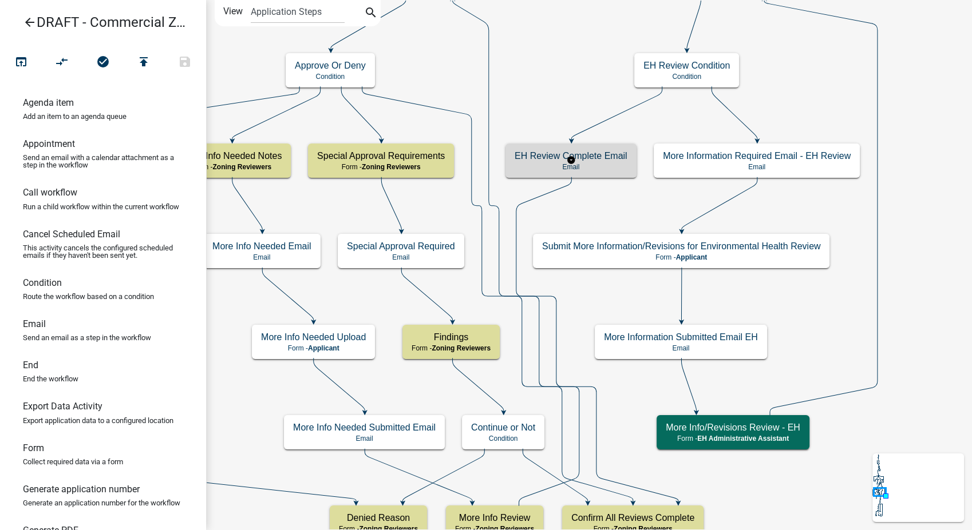
click at [614, 166] on p "Email" at bounding box center [570, 167] width 113 height 8
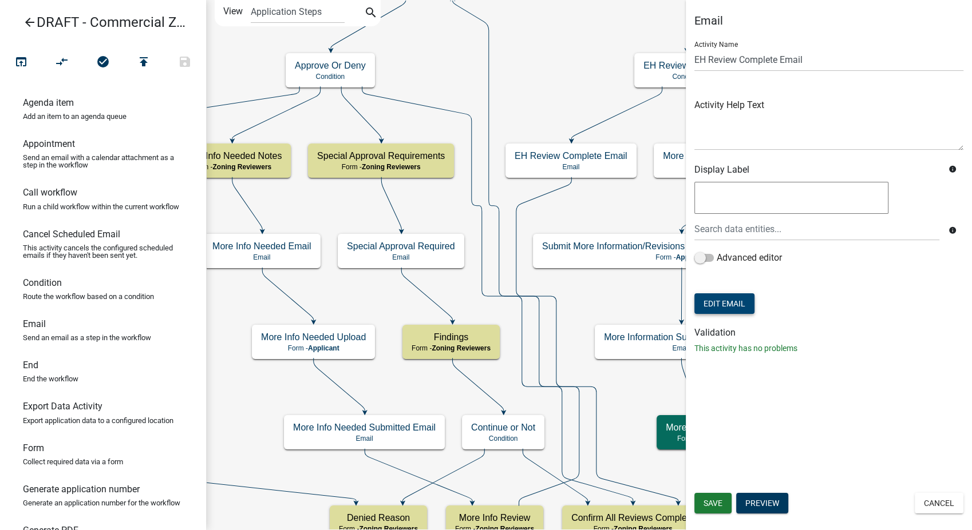
click at [739, 301] on button "Edit Email" at bounding box center [724, 304] width 60 height 21
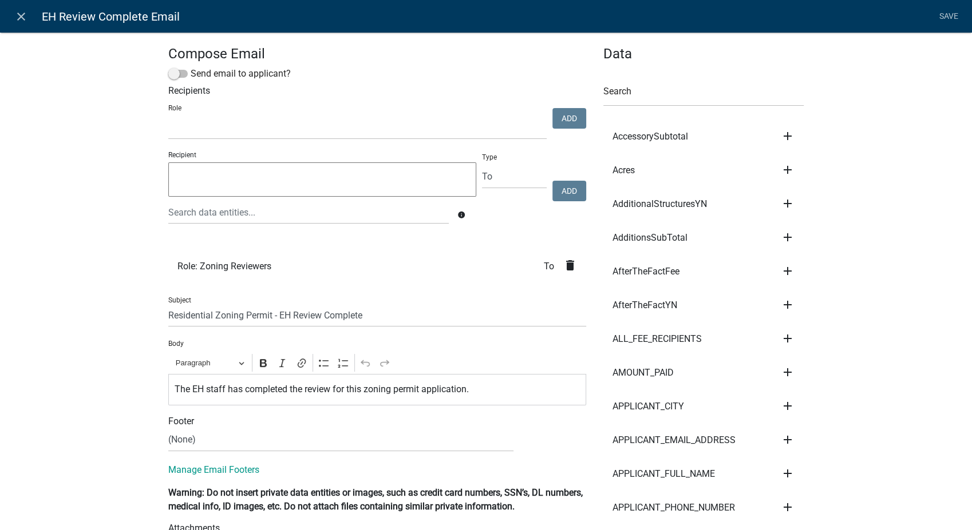
select select
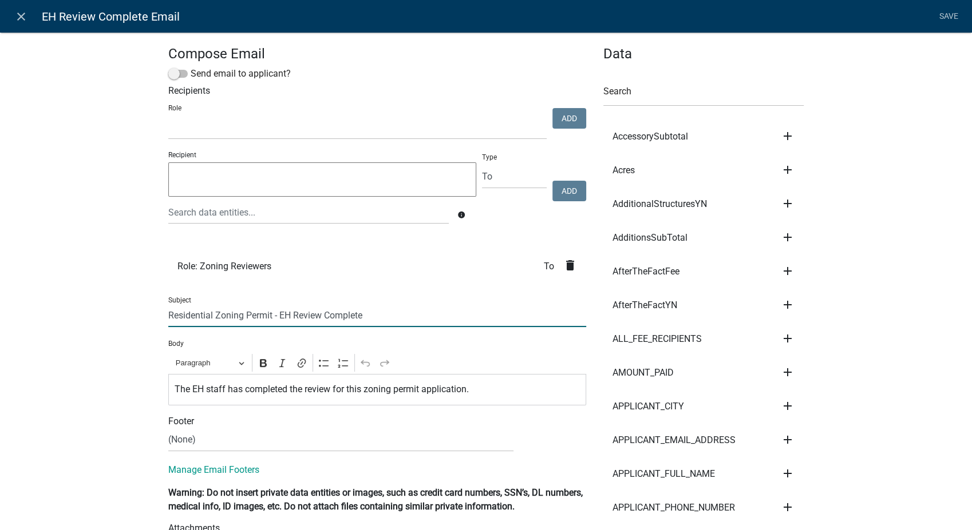
click at [213, 315] on input "Residential Zoning Permit - EH Review Complete" at bounding box center [377, 315] width 418 height 23
type input "Commercial Zoning Permit - EH Review Complete"
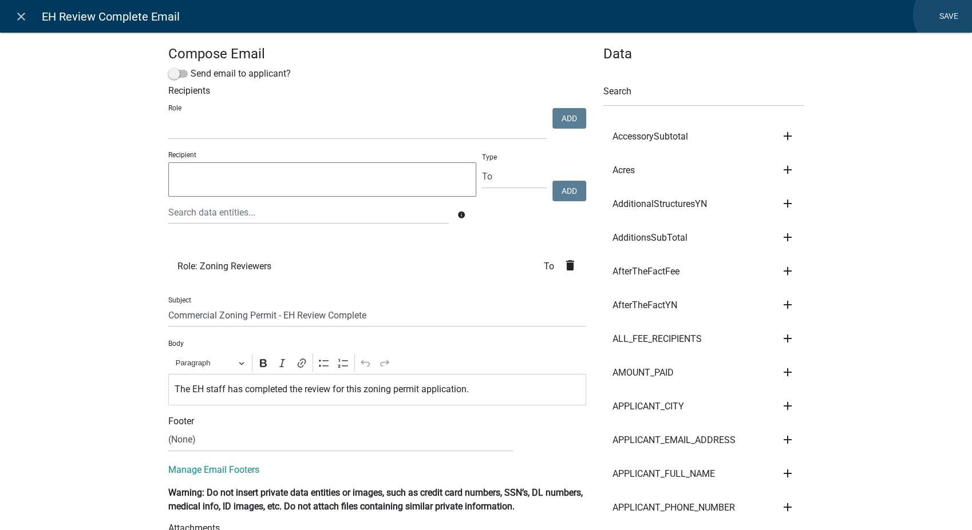
click at [949, 15] on link "Save" at bounding box center [948, 17] width 29 height 22
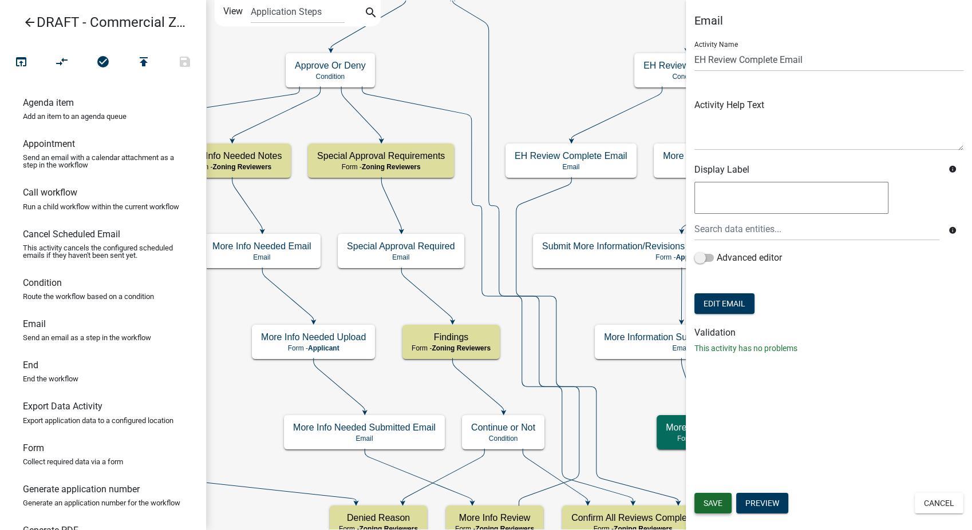
click at [713, 509] on button "Save" at bounding box center [712, 503] width 37 height 21
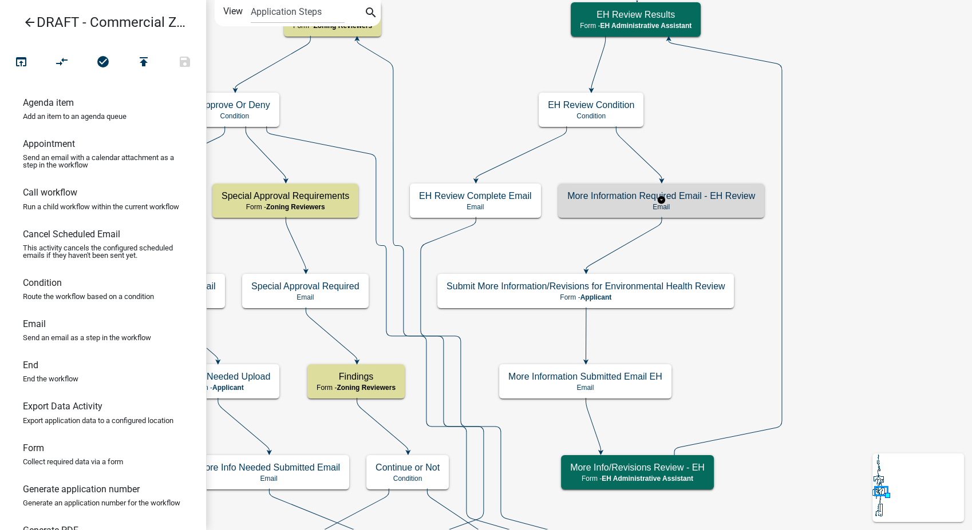
click at [700, 204] on p "Email" at bounding box center [661, 207] width 188 height 8
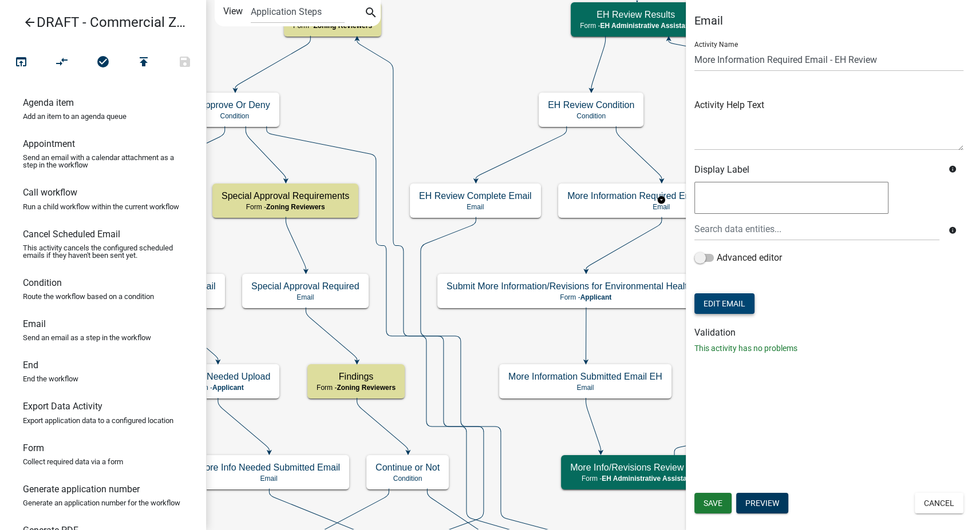
click at [741, 309] on button "Edit Email" at bounding box center [724, 304] width 60 height 21
select select "51100578-599f-4d7e-be24-c94a8b75c9ee"
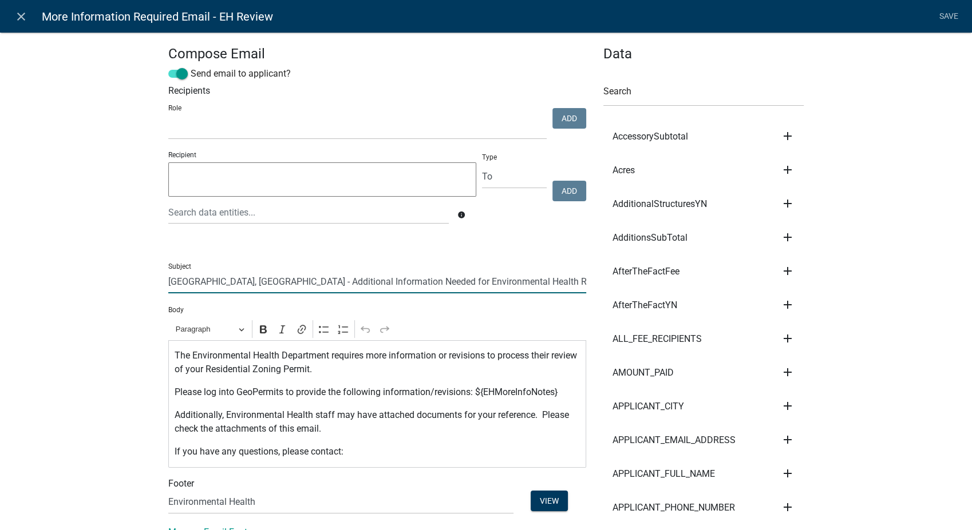
click at [549, 284] on input "[GEOGRAPHIC_DATA], [GEOGRAPHIC_DATA] - Additional Information Needed for Enviro…" at bounding box center [377, 281] width 418 height 23
type input "[GEOGRAPHIC_DATA], [GEOGRAPHIC_DATA] - Additional Information Needed for Enviro…"
click at [275, 370] on p "The Environmental Health Department requires more information or revisions to p…" at bounding box center [378, 362] width 406 height 27
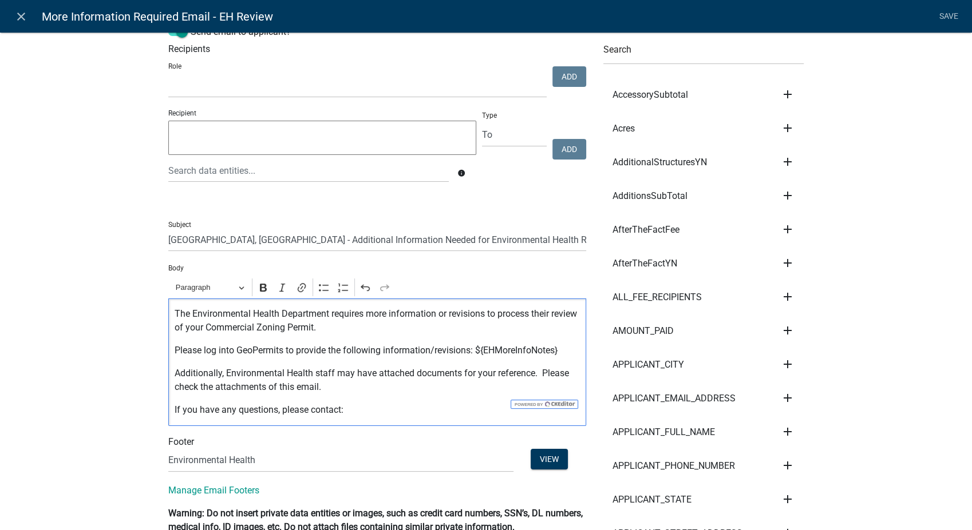
scroll to position [64, 0]
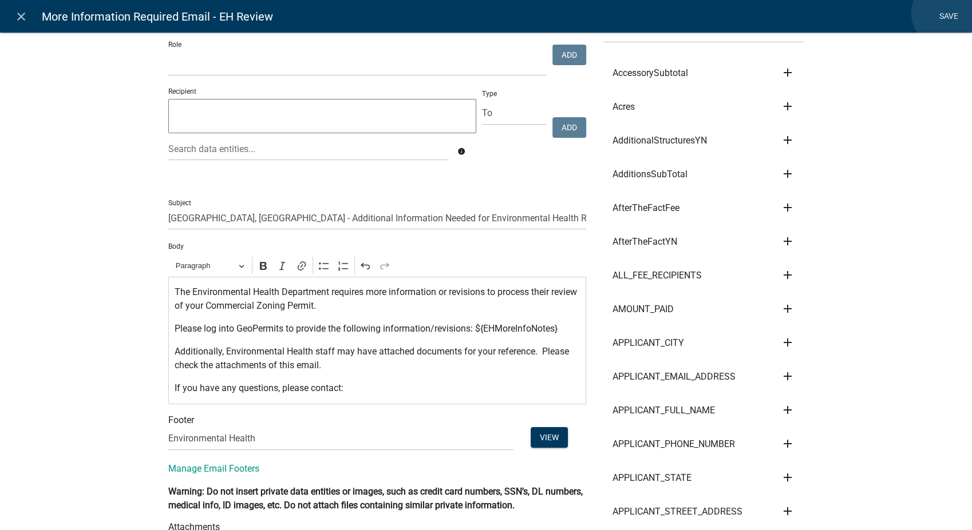
click at [947, 13] on link "Save" at bounding box center [948, 17] width 29 height 22
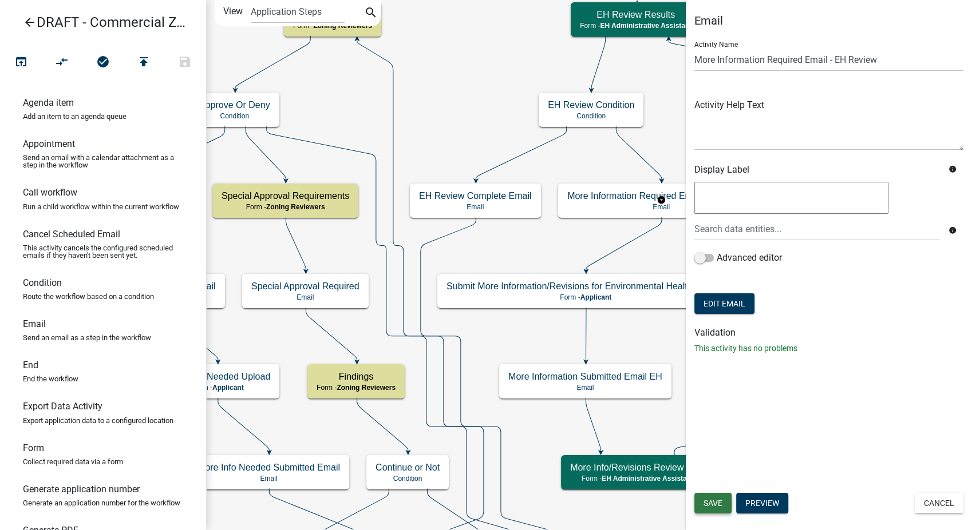
click at [719, 499] on span "Save" at bounding box center [712, 503] width 19 height 9
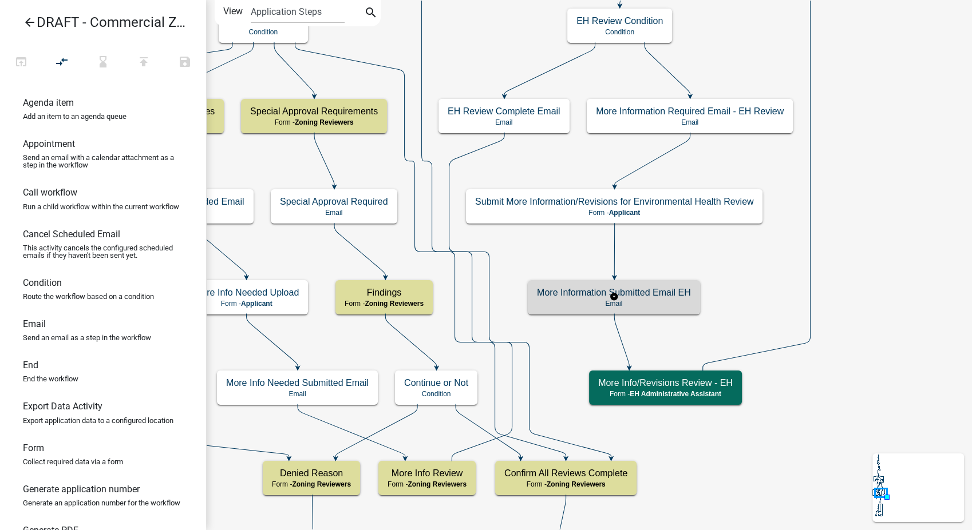
click at [649, 304] on p "Email" at bounding box center [614, 304] width 154 height 8
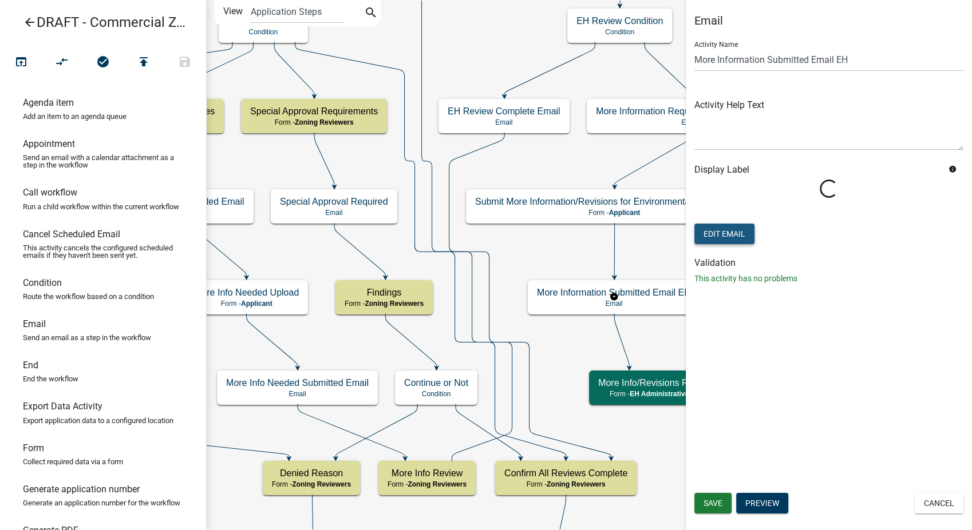
click at [724, 236] on button "Edit Email" at bounding box center [724, 234] width 60 height 21
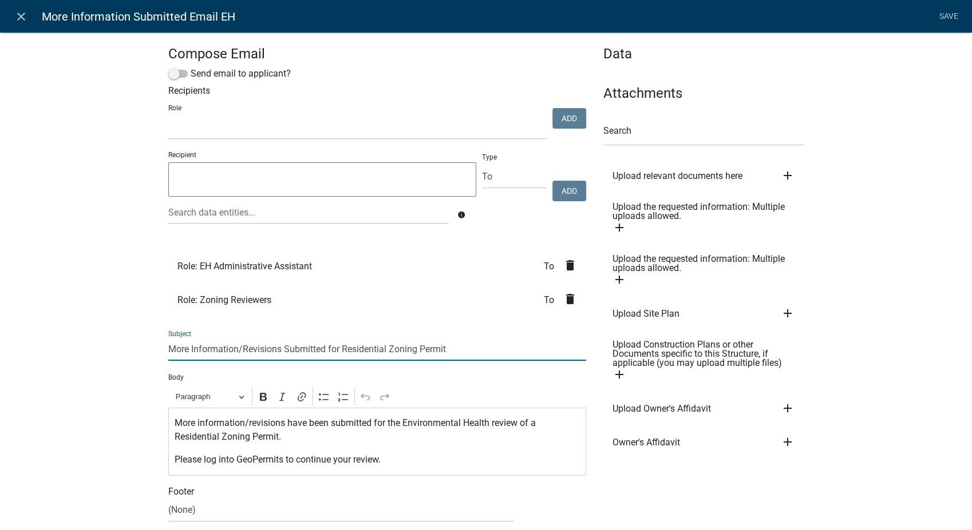
click at [382, 347] on input "More Information/Revisions Submitted for Residential Zoning Permit" at bounding box center [377, 349] width 418 height 23
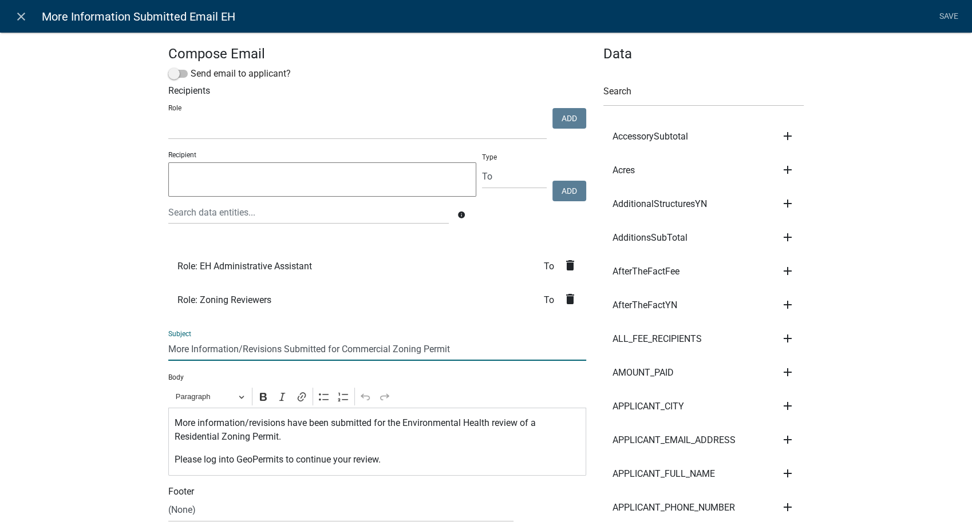
click at [467, 345] on input "More Information/Revisions Submitted for Commercial Zoning Permit" at bounding box center [377, 349] width 418 height 23
type input "More Information/Revisions Submitted for Commercial Zoning Permit ${ProjectName}"
click at [212, 440] on p "More information/revisions have been submitted for the Environmental Health rev…" at bounding box center [378, 430] width 406 height 27
click at [941, 17] on link "Save" at bounding box center [948, 17] width 29 height 22
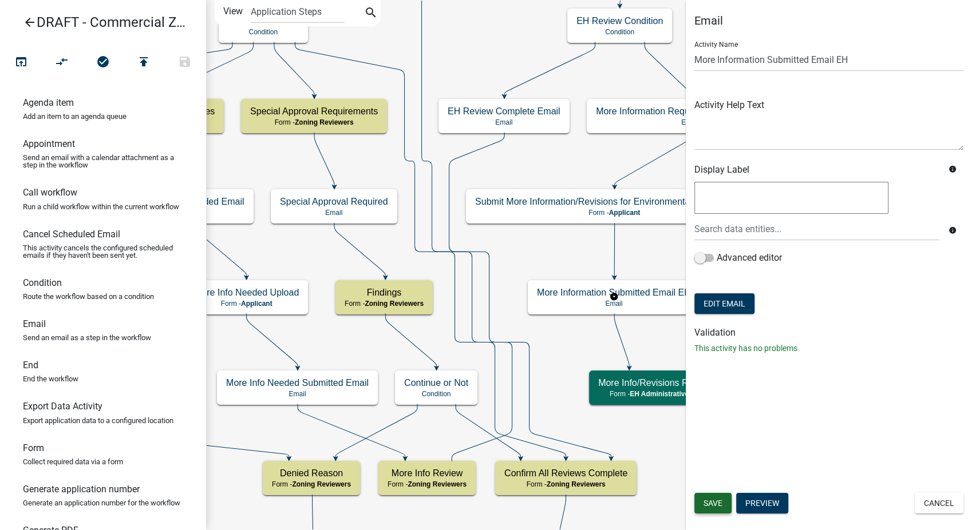
click at [718, 494] on button "Save" at bounding box center [712, 503] width 37 height 21
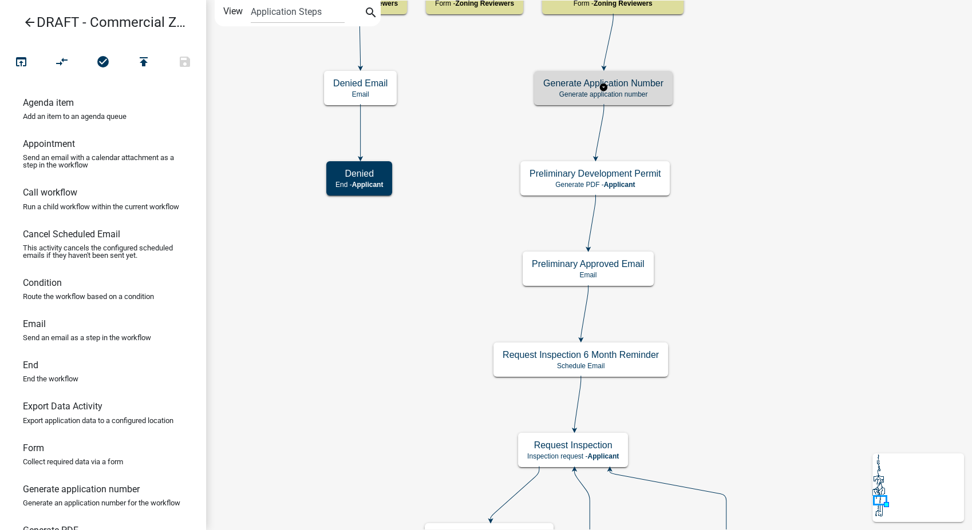
click at [608, 80] on h5 "Generate Application Number" at bounding box center [603, 83] width 120 height 11
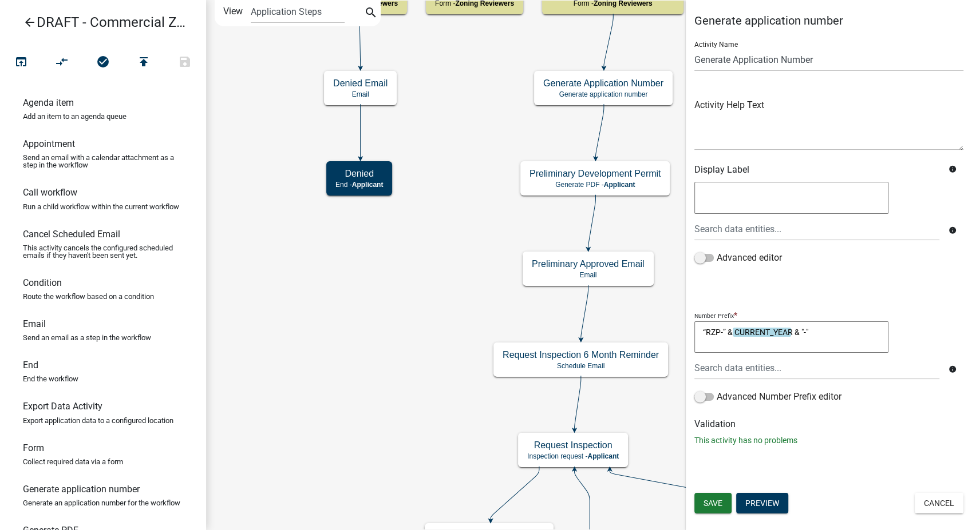
click at [709, 335] on textarea "“RZP-” & CURRENT_YEAR & "-"" at bounding box center [791, 338] width 194 height 32
type textarea "“CZP-” & CURRENT_YEAR & "-""
click at [706, 494] on button "Save" at bounding box center [712, 503] width 37 height 21
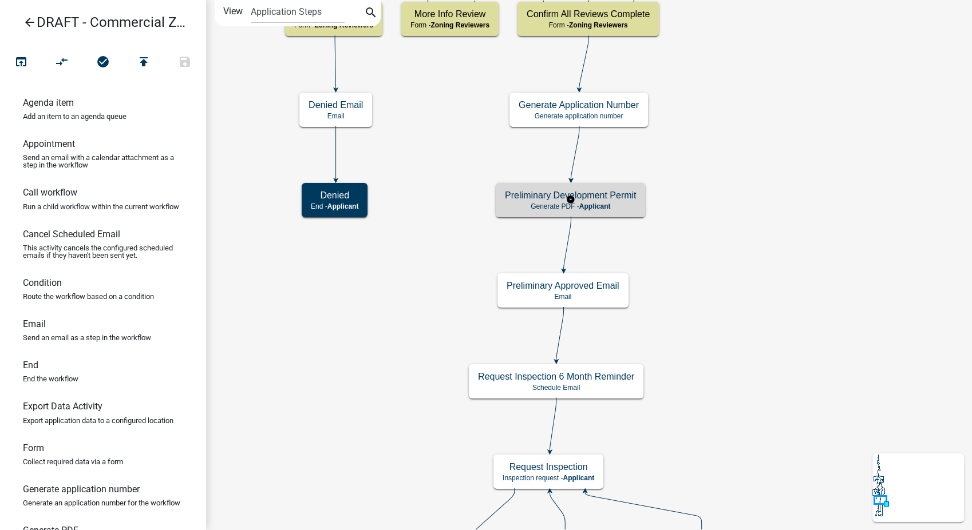
click at [595, 196] on h5 "Preliminary Development Permit" at bounding box center [570, 195] width 131 height 11
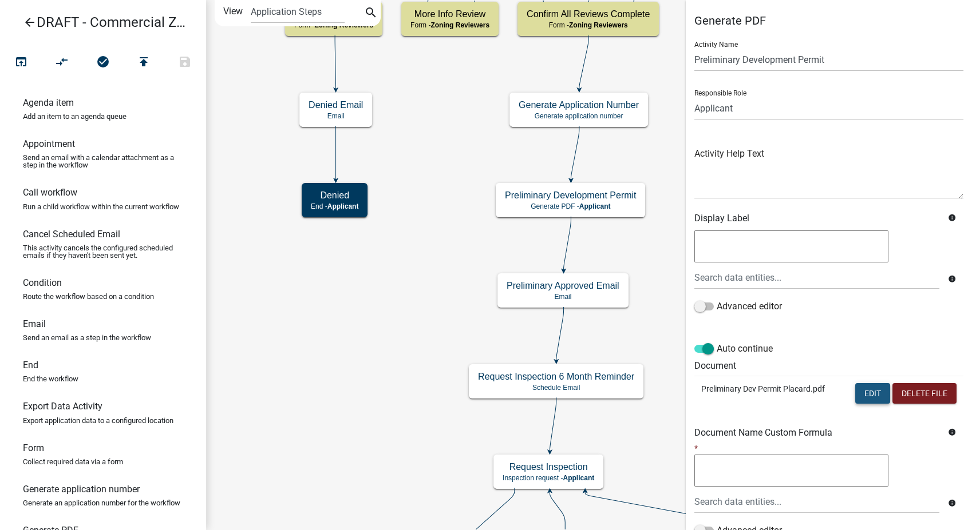
click at [861, 388] on button "Edit" at bounding box center [872, 393] width 35 height 21
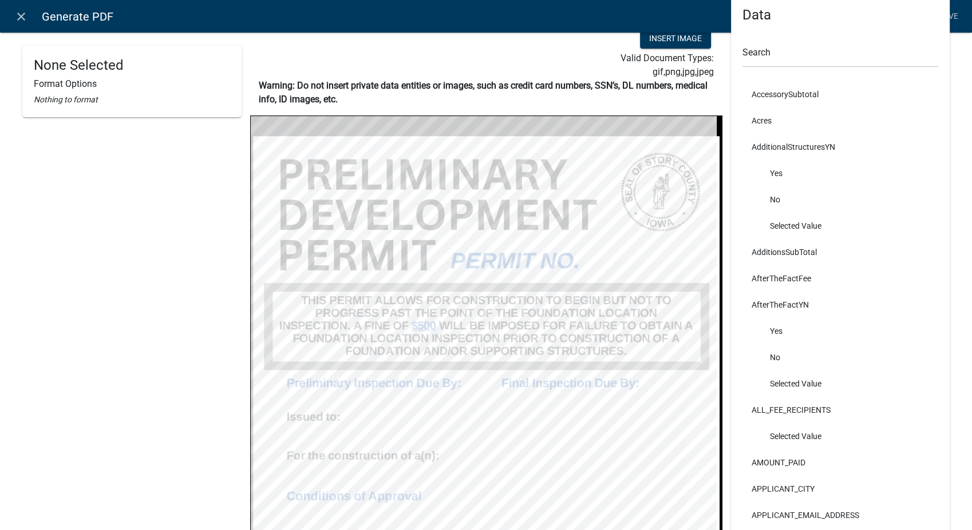
scroll to position [191, 0]
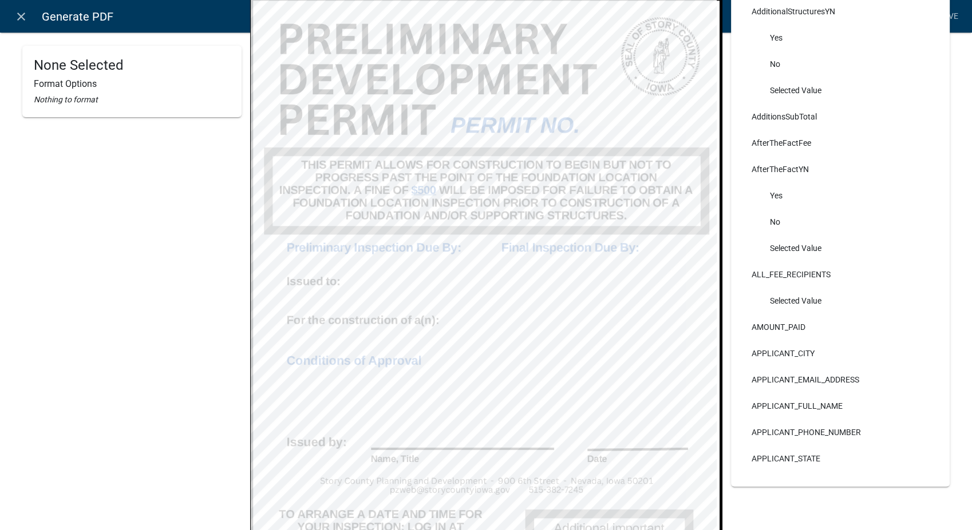
select select
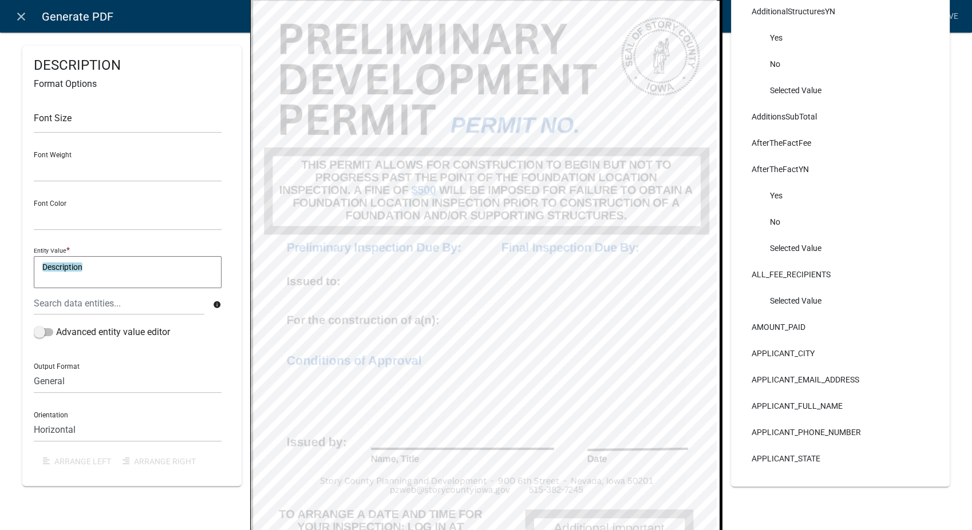
select select
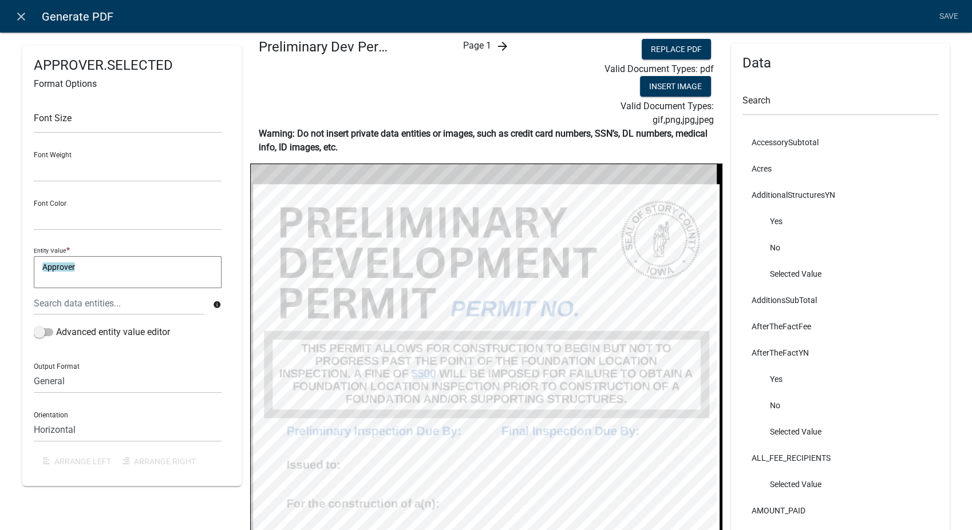
scroll to position [0, 0]
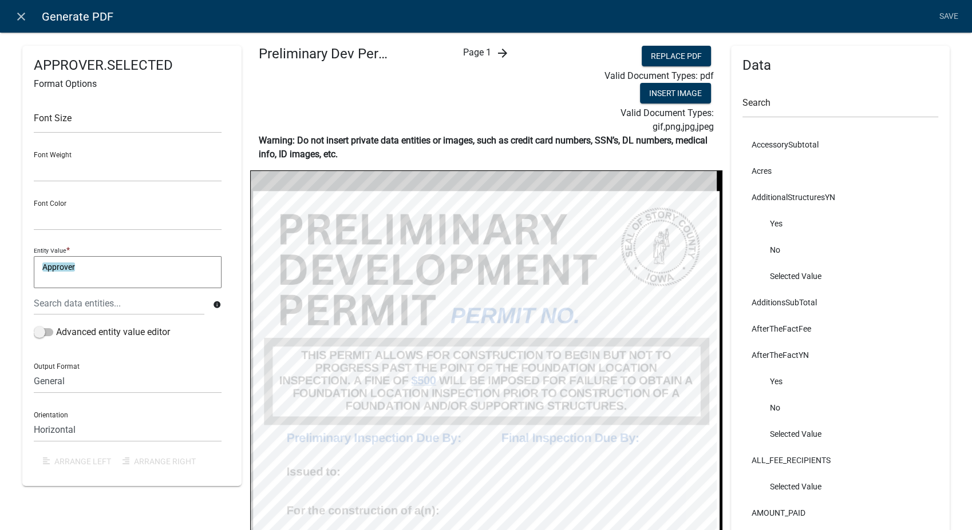
click at [495, 53] on icon "arrow_forward" at bounding box center [502, 53] width 14 height 14
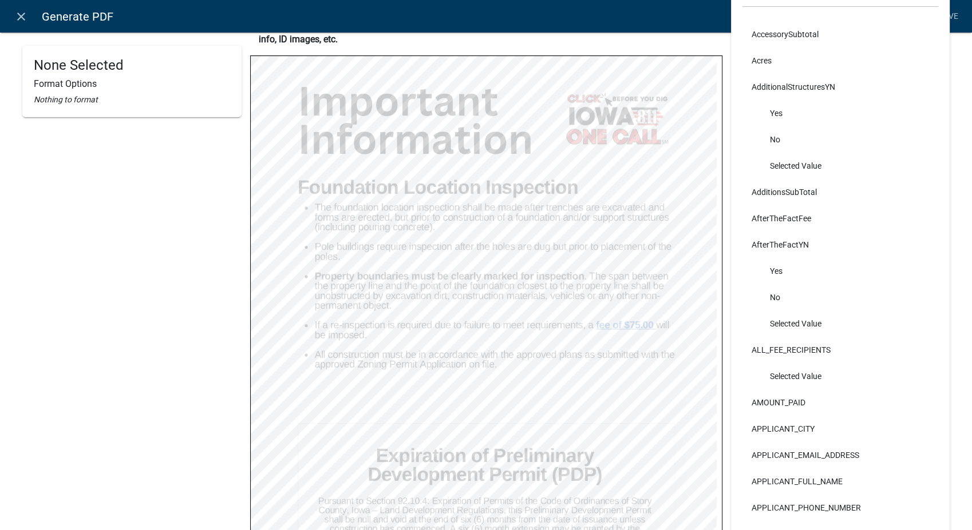
scroll to position [191, 0]
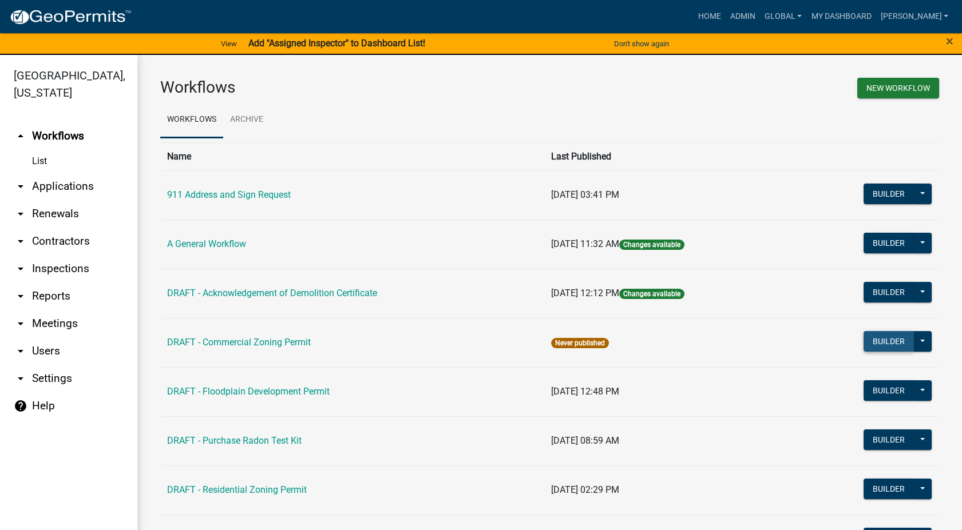
click at [882, 346] on button "Builder" at bounding box center [888, 341] width 50 height 21
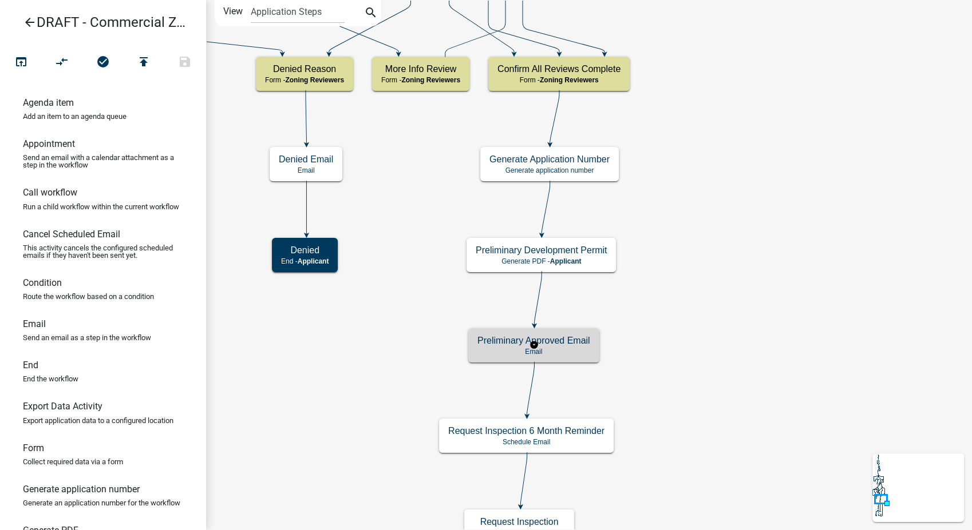
click at [594, 356] on div "Preliminary Approved Email Email" at bounding box center [533, 345] width 131 height 34
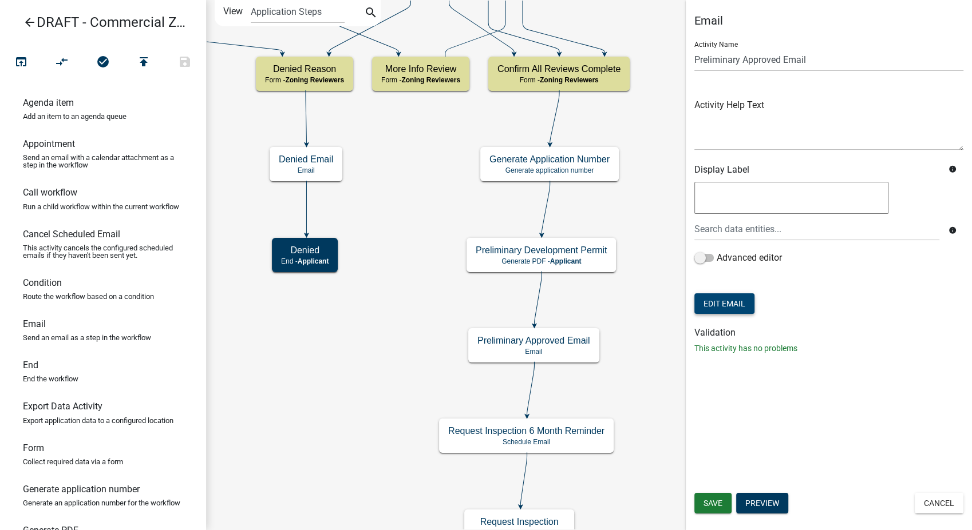
click at [739, 299] on button "Edit Email" at bounding box center [724, 304] width 60 height 21
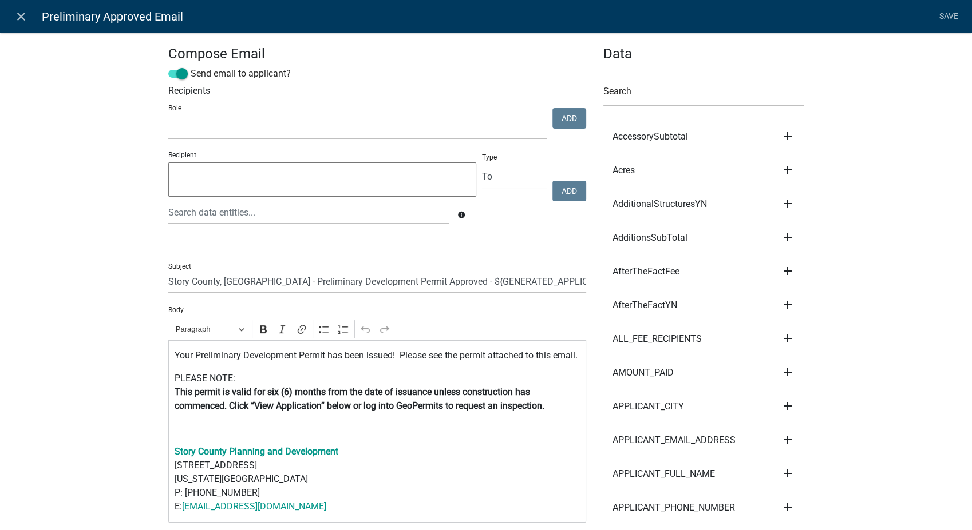
select select
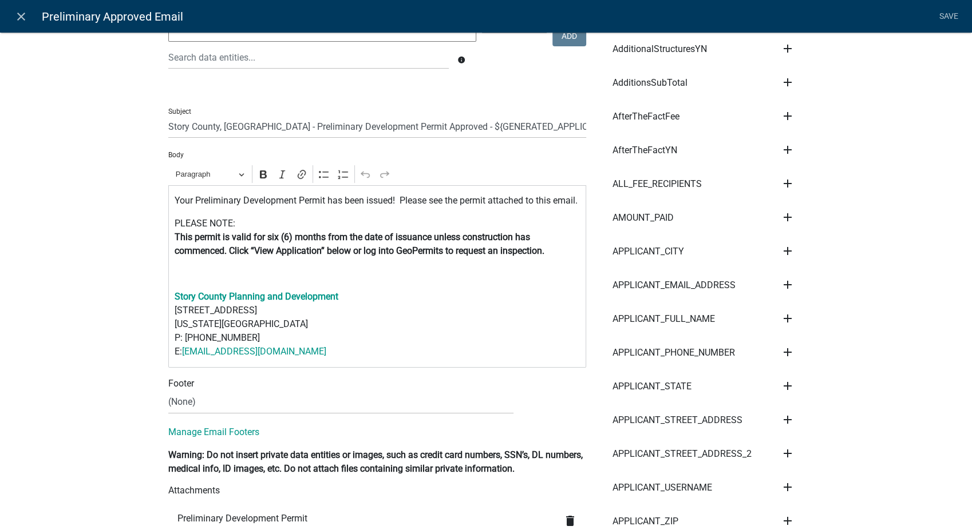
scroll to position [191, 0]
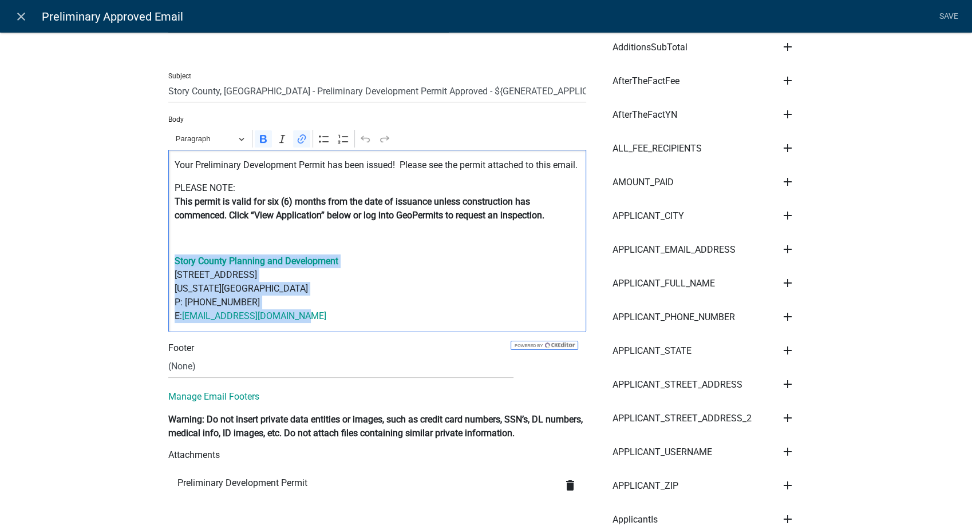
drag, startPoint x: 301, startPoint y: 326, endPoint x: 159, endPoint y: 280, distance: 149.1
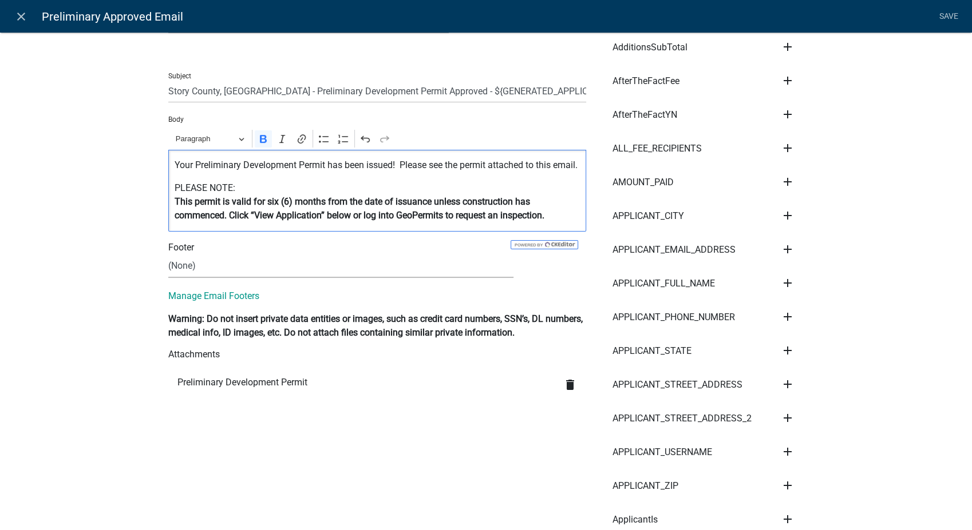
click at [205, 278] on select "(None) Environmental Health Planning & Development" at bounding box center [340, 266] width 345 height 23
select select "6b414dd9-46b1-4634-9489-6945e61a5ceb"
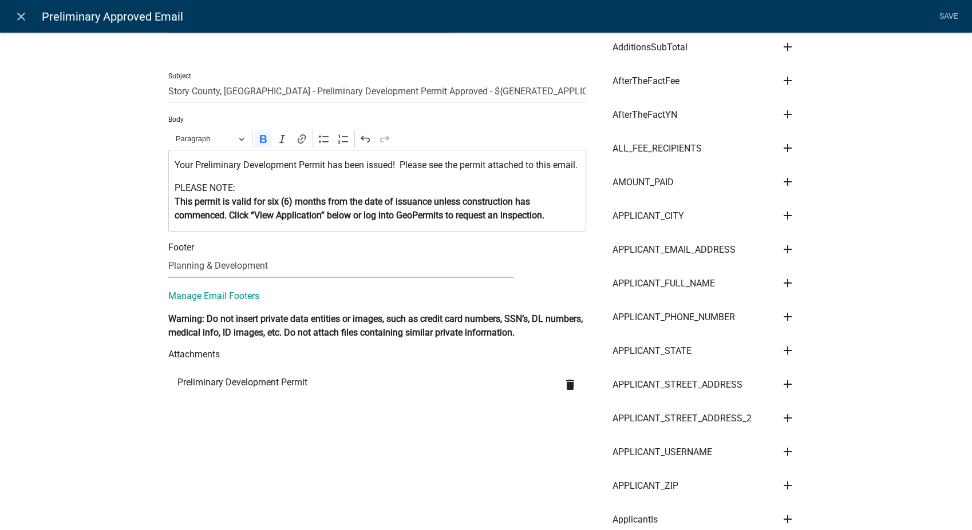
click at [168, 268] on select "(None) Environmental Health Planning & Development" at bounding box center [340, 266] width 345 height 23
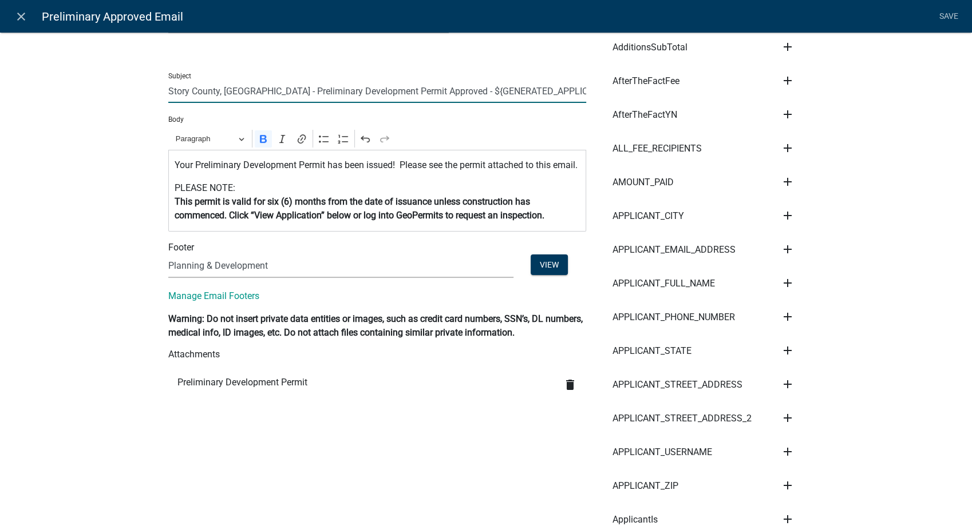
click at [577, 94] on input "Story County, [GEOGRAPHIC_DATA] - Preliminary Development Permit Approved - ${G…" at bounding box center [377, 91] width 418 height 23
type input "[GEOGRAPHIC_DATA], [GEOGRAPHIC_DATA] - Preliminary Development Permit Approved …"
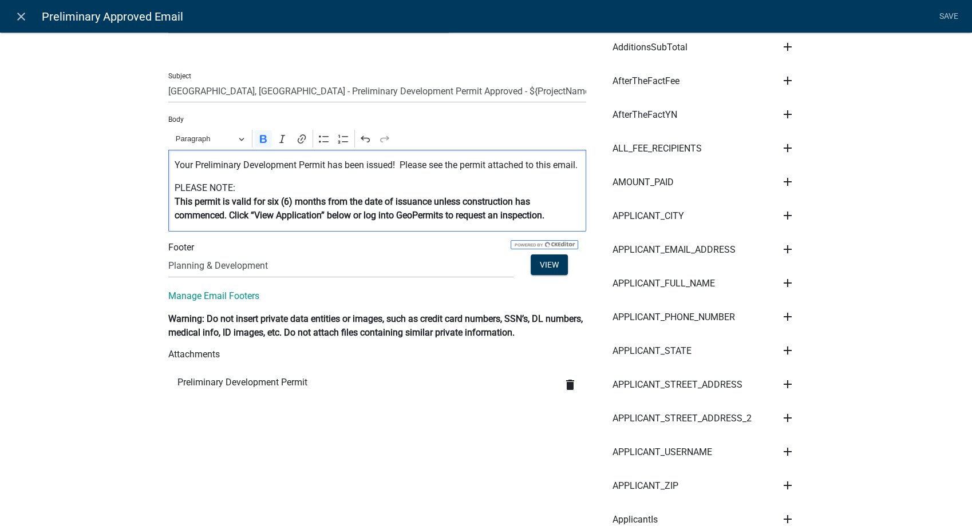
click at [391, 167] on p "Your Preliminary Development Permit has been issued! Please see the permit atta…" at bounding box center [378, 165] width 406 height 14
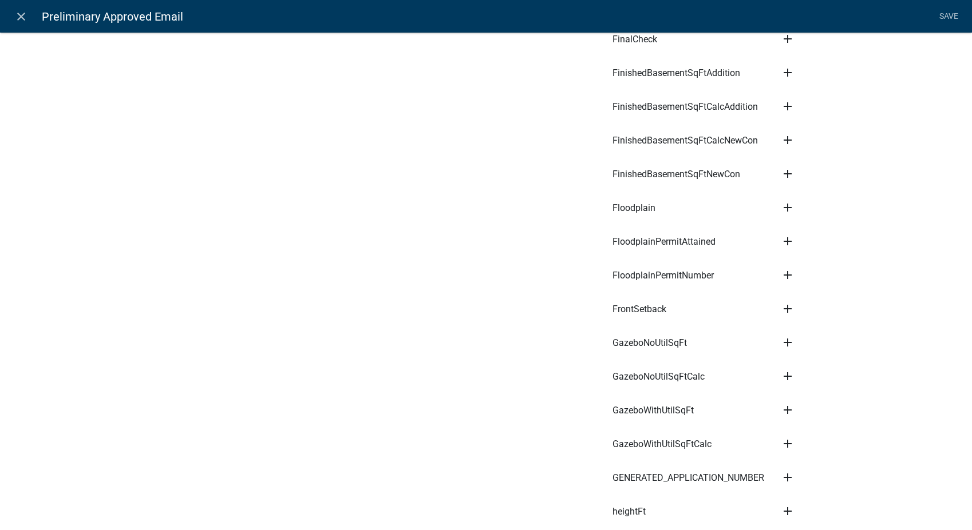
scroll to position [2861, 0]
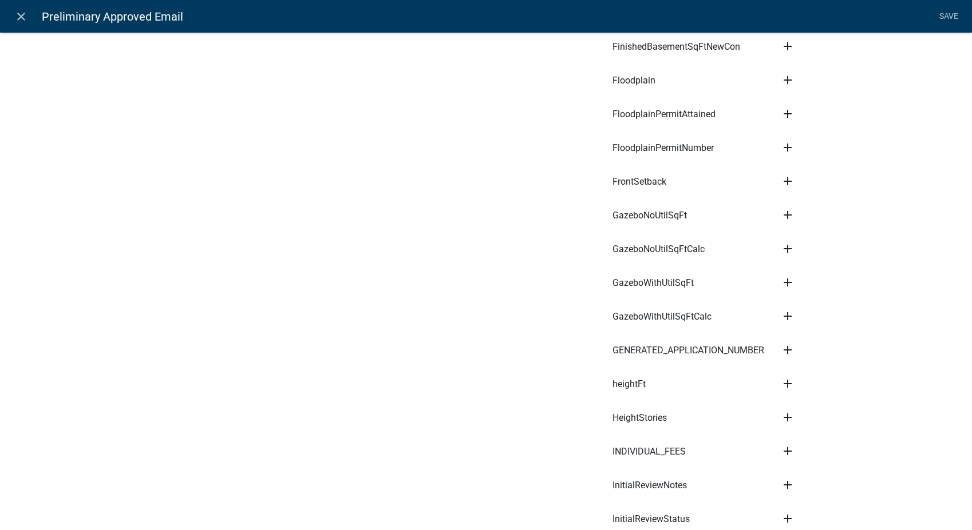
click at [784, 343] on icon "add" at bounding box center [787, 350] width 14 height 14
click at [803, 375] on button "Body" at bounding box center [826, 388] width 92 height 27
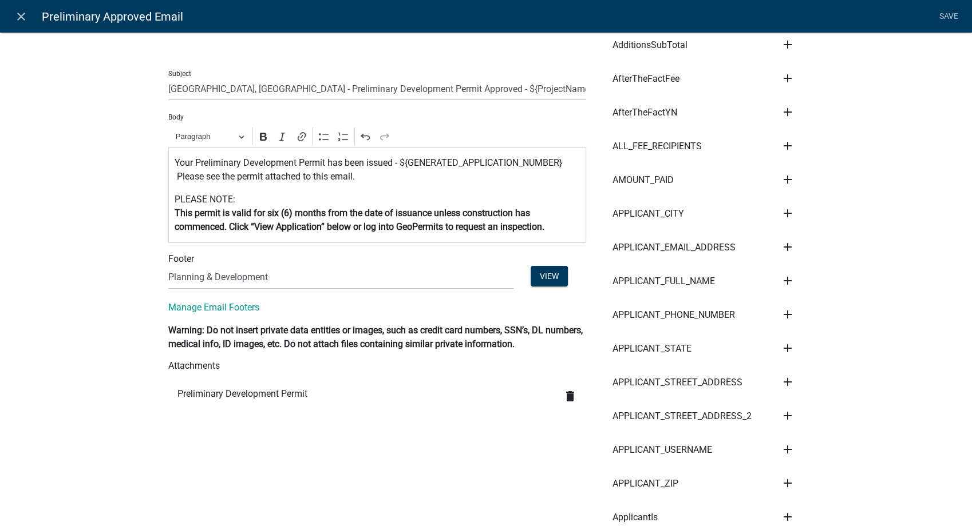
scroll to position [127, 0]
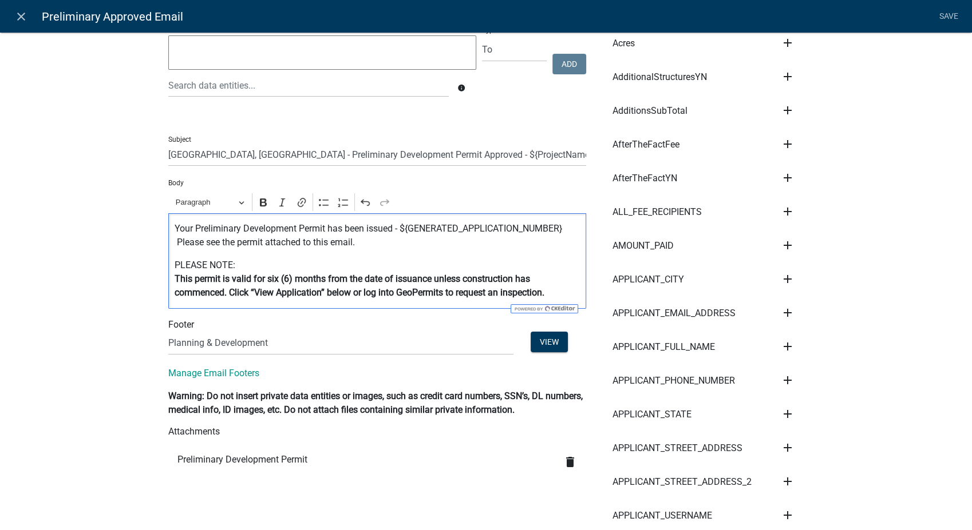
click at [564, 235] on p "Your Preliminary Development Permit has been issued - ${GENERATED_APPLICATION_N…" at bounding box center [378, 235] width 406 height 27
click at [939, 12] on link "Save" at bounding box center [948, 17] width 29 height 22
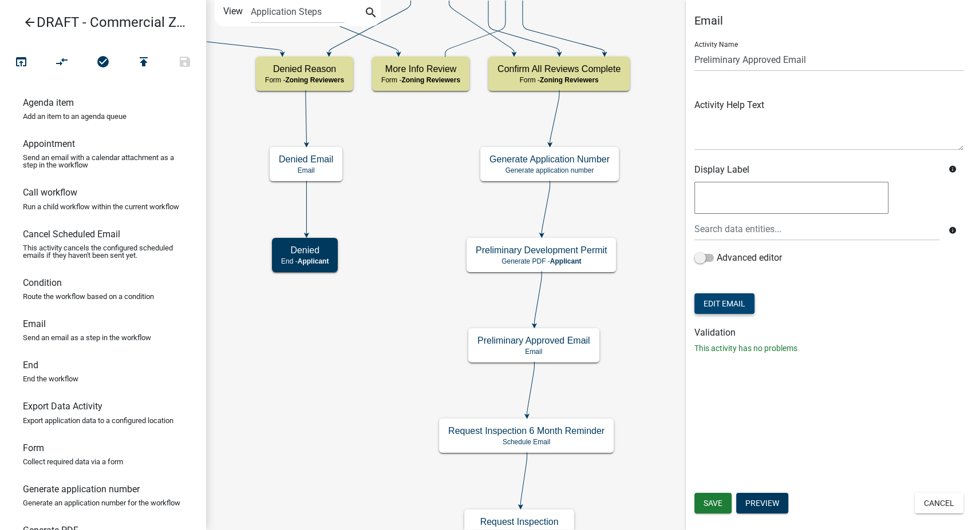
scroll to position [0, 0]
click at [719, 497] on button "Save" at bounding box center [712, 503] width 37 height 21
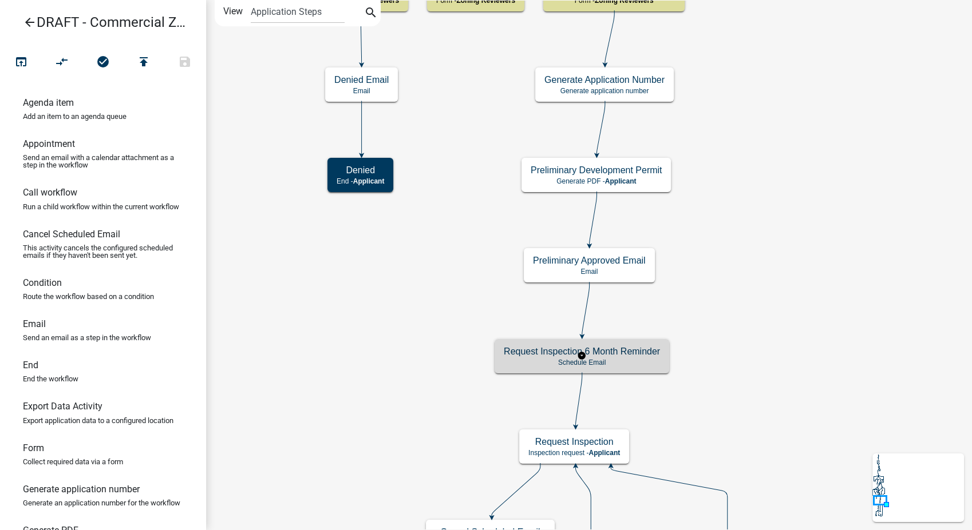
click at [645, 359] on p "Schedule Email" at bounding box center [582, 363] width 156 height 8
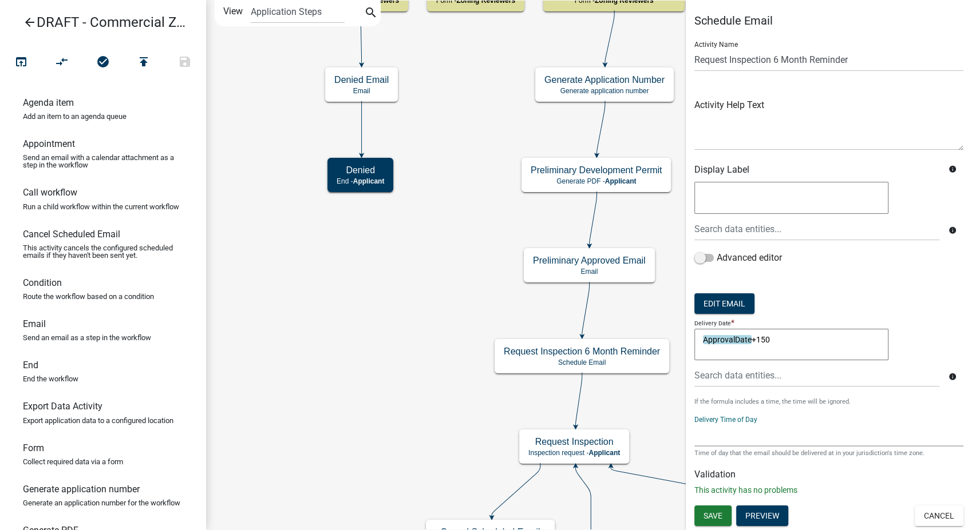
click at [714, 441] on select "12:00 AM 1:00 AM 2:00 AM 3:00 AM 4:00 AM 5:00 AM 6:00 AM 7:00 AM 8:00 AM 9:00 A…" at bounding box center [828, 434] width 269 height 23
select select "10: 10:00 AM"
click at [694, 423] on select "12:00 AM 1:00 AM 2:00 AM 3:00 AM 4:00 AM 5:00 AM 6:00 AM 7:00 AM 8:00 AM 9:00 A…" at bounding box center [828, 434] width 269 height 23
click at [712, 305] on button "Edit Email" at bounding box center [724, 304] width 60 height 21
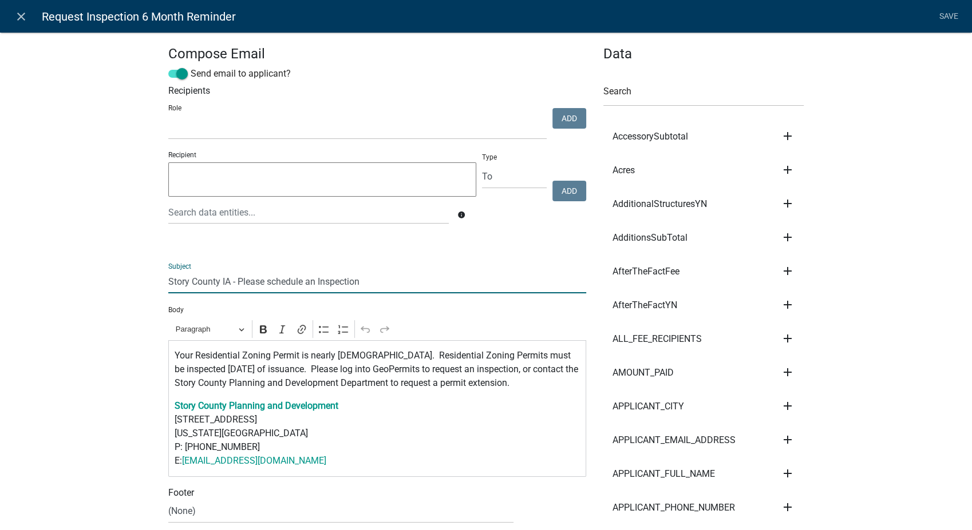
click at [379, 290] on input "Story County IA - Please schedule an Inspection" at bounding box center [377, 281] width 418 height 23
type input "Story County IA - Please schedule an Inspection - ${ProjectName}"
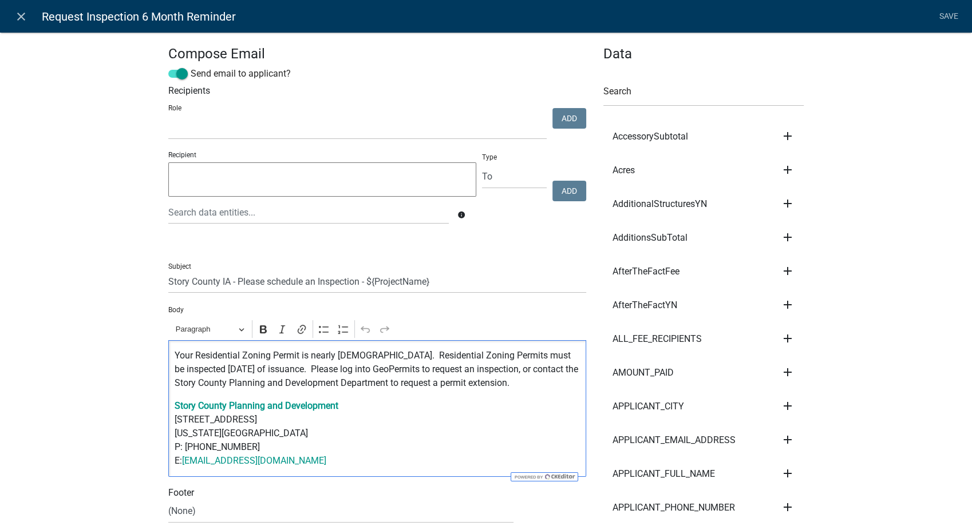
click at [238, 354] on p "Your Residential Zoning Permit is nearly [DEMOGRAPHIC_DATA]. Residential Zoning…" at bounding box center [378, 369] width 406 height 41
click at [443, 356] on p "Your Commercial Zoning Permit is nearly [DEMOGRAPHIC_DATA]. Residential Zoning …" at bounding box center [378, 369] width 406 height 41
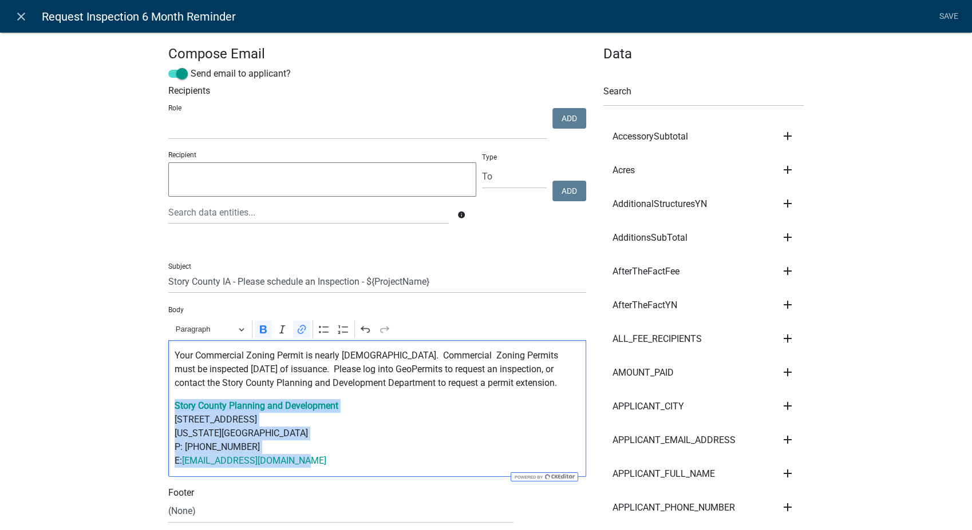
drag, startPoint x: 307, startPoint y: 467, endPoint x: 155, endPoint y: 405, distance: 163.7
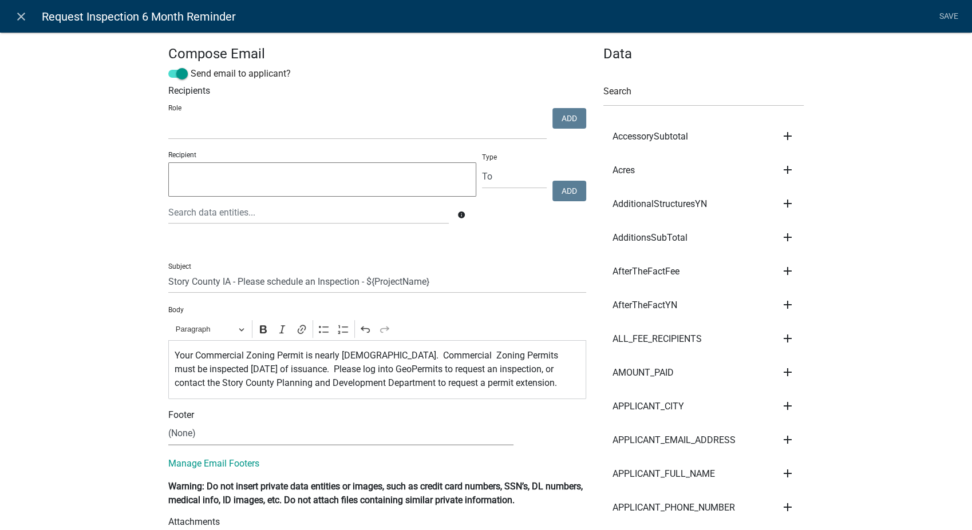
click at [175, 430] on select "(None) Environmental Health Planning & Development" at bounding box center [340, 433] width 345 height 23
select select "6b414dd9-46b1-4634-9489-6945e61a5ceb"
click at [168, 422] on select "(None) Environmental Health Planning & Development" at bounding box center [340, 433] width 345 height 23
click at [948, 10] on link "Save" at bounding box center [948, 17] width 29 height 22
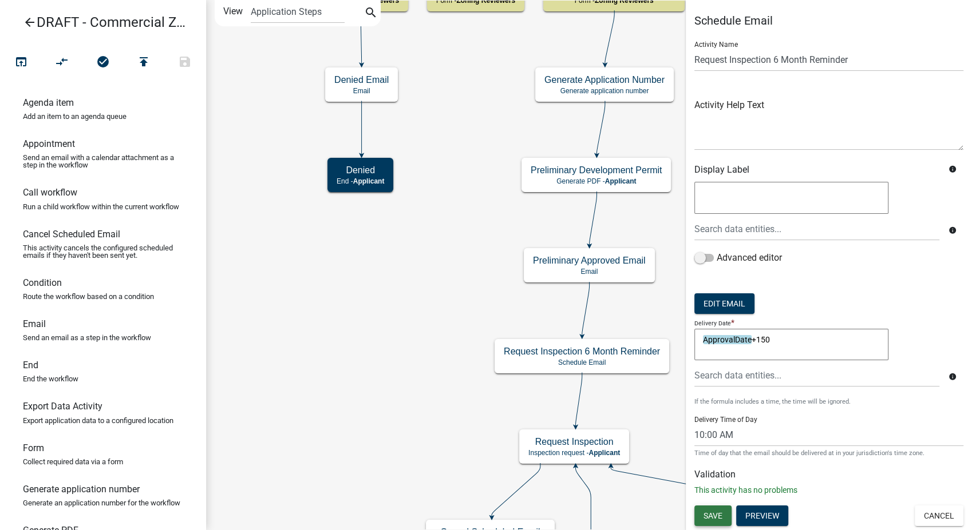
click at [700, 514] on button "Save" at bounding box center [712, 516] width 37 height 21
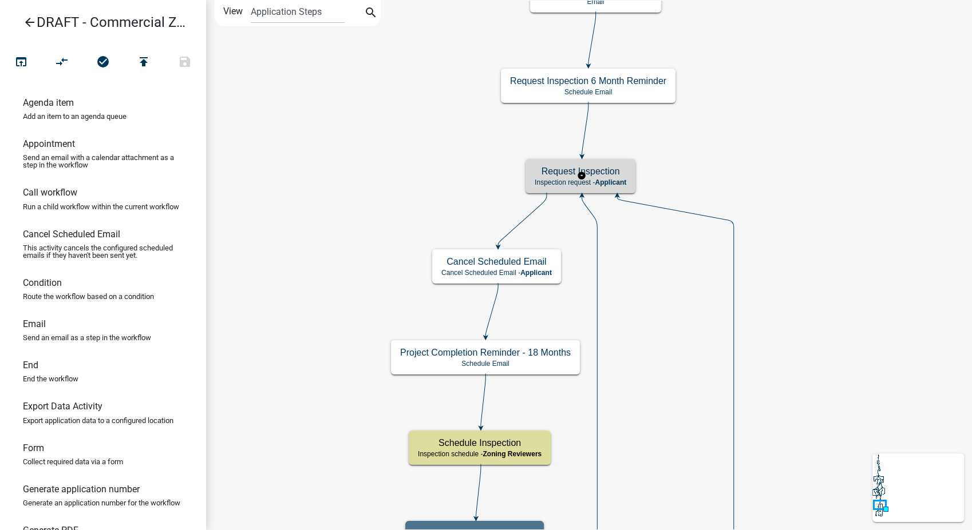
click at [611, 187] on div "Request Inspection Inspection request - Applicant" at bounding box center [580, 176] width 110 height 34
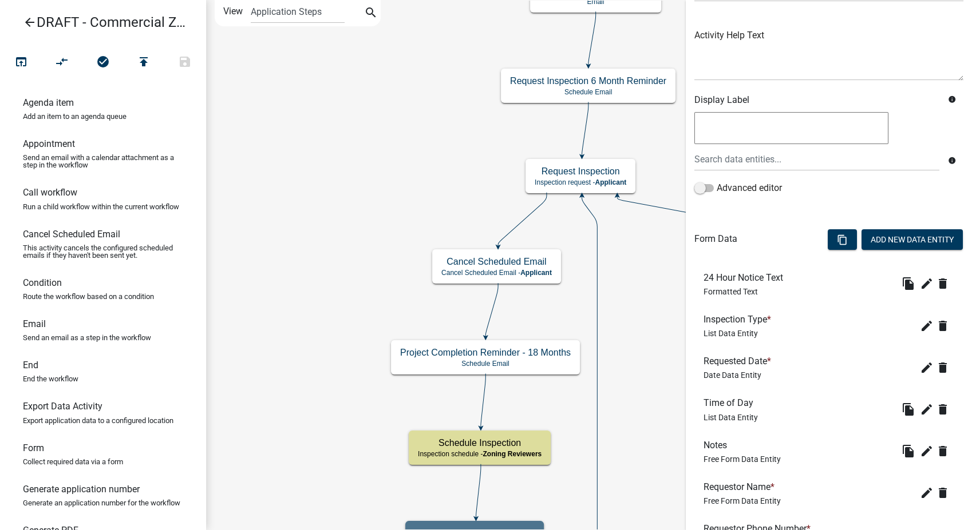
scroll to position [127, 0]
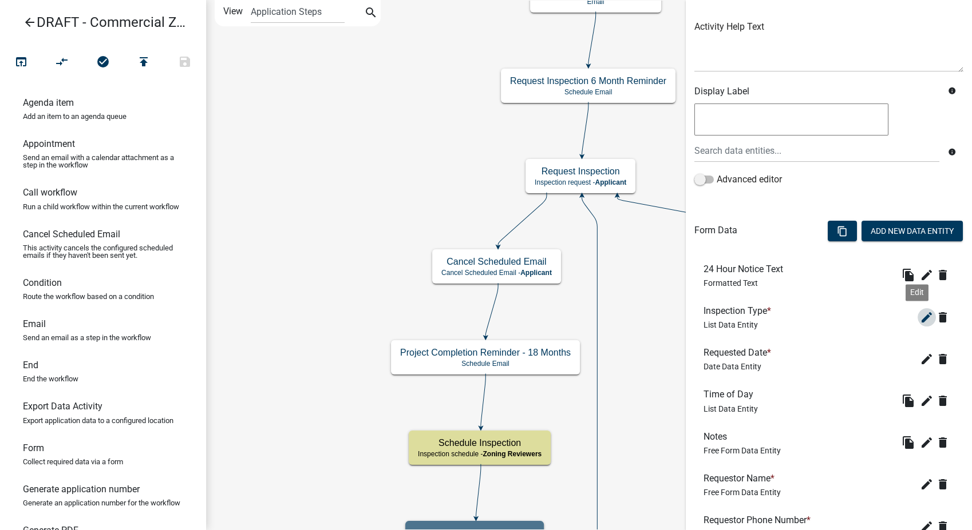
click at [919, 318] on icon "edit" at bounding box center [926, 318] width 14 height 14
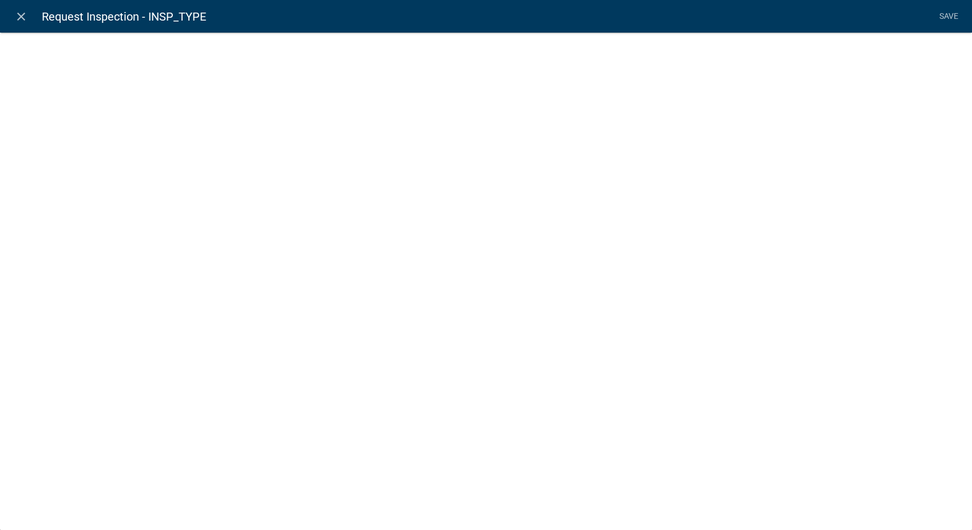
select select "list-data"
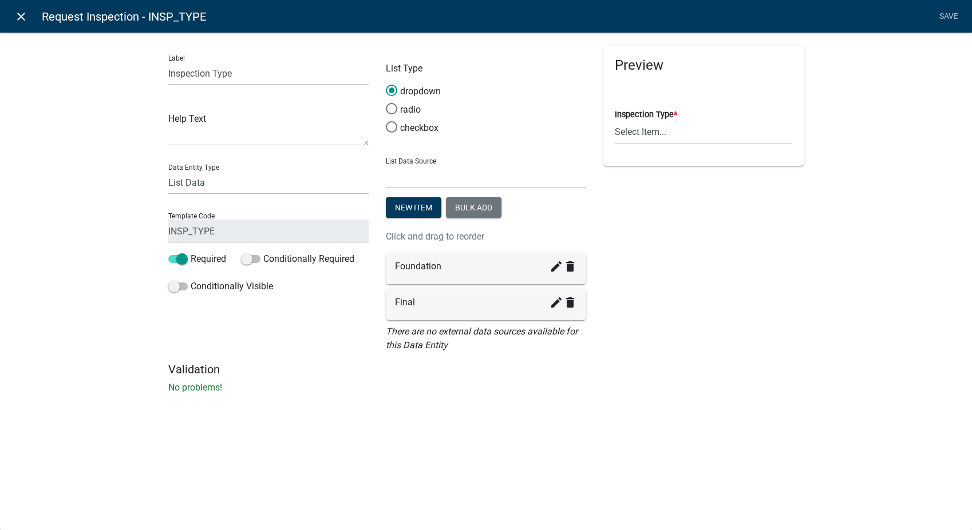
click at [22, 15] on icon "close" at bounding box center [21, 17] width 14 height 14
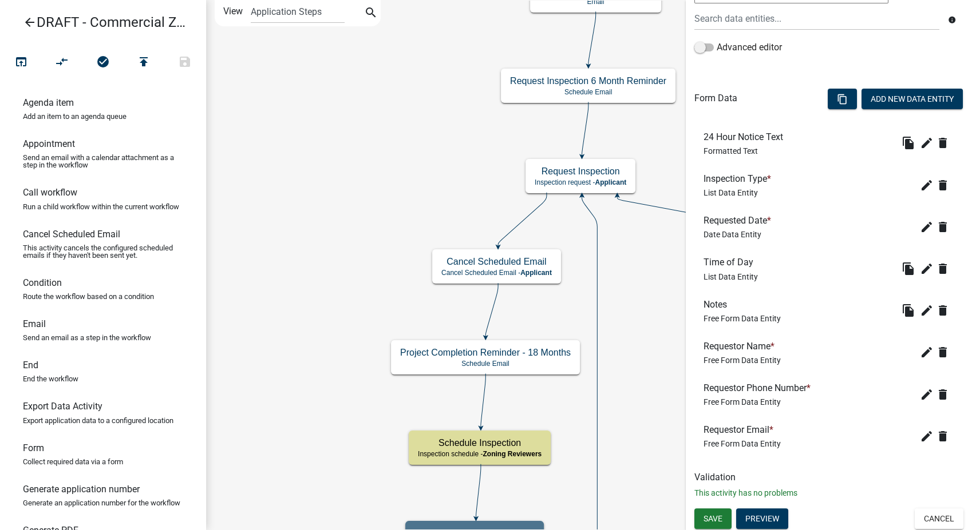
scroll to position [261, 0]
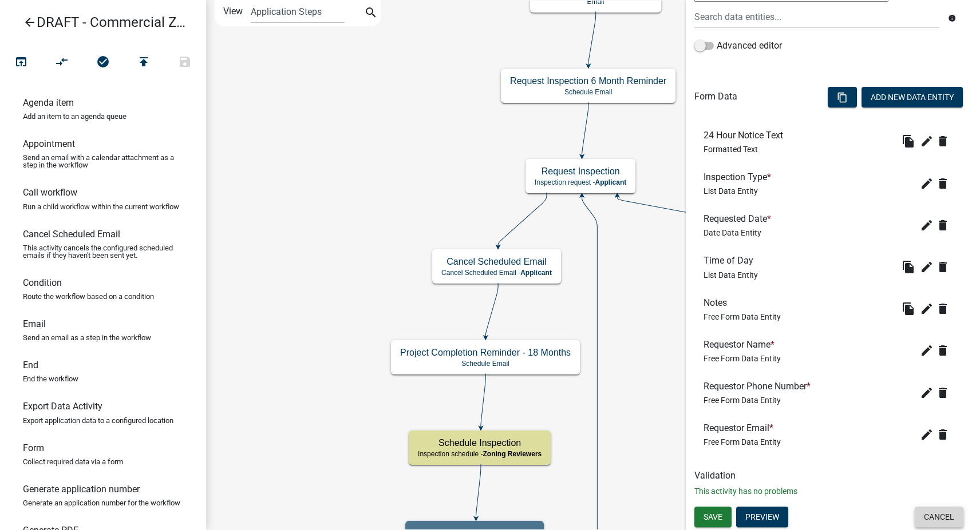
click at [914, 514] on button "Cancel" at bounding box center [938, 517] width 49 height 21
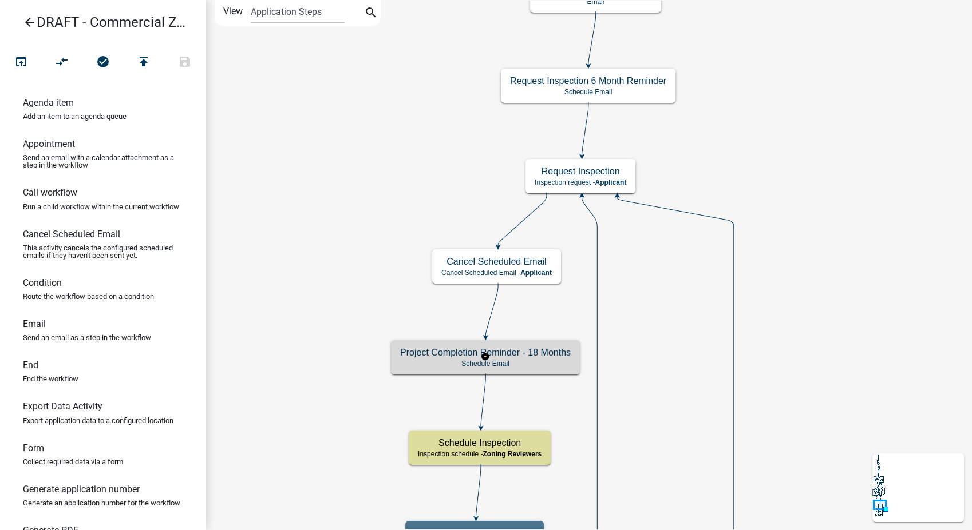
click at [542, 358] on div "Project Completion Reminder - 18 Months Schedule Email" at bounding box center [485, 357] width 189 height 34
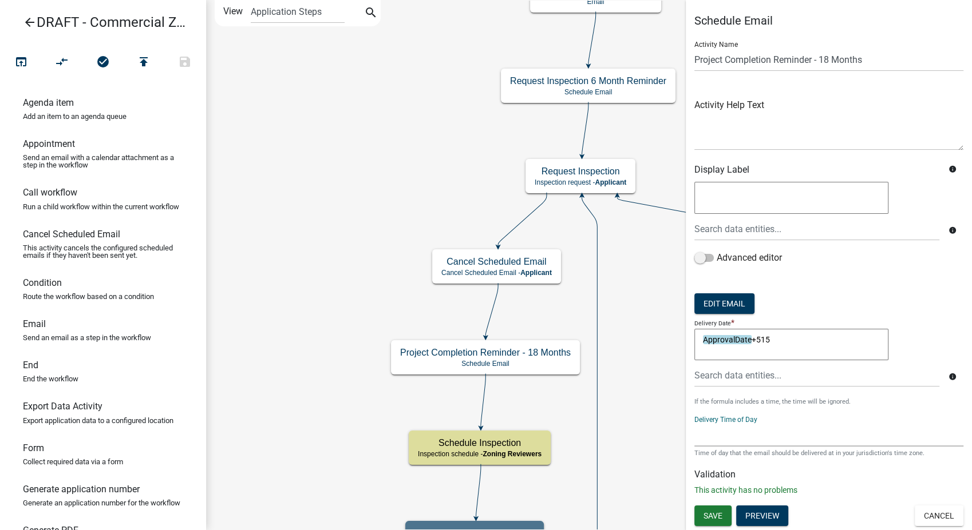
click at [718, 434] on select "12:00 AM 1:00 AM 2:00 AM 3:00 AM 4:00 AM 5:00 AM 6:00 AM 7:00 AM 8:00 AM 9:00 A…" at bounding box center [828, 434] width 269 height 23
select select "10: 10:00 AM"
click at [694, 423] on select "12:00 AM 1:00 AM 2:00 AM 3:00 AM 4:00 AM 5:00 AM 6:00 AM 7:00 AM 8:00 AM 9:00 A…" at bounding box center [828, 434] width 269 height 23
click at [727, 304] on button "Edit Email" at bounding box center [724, 304] width 60 height 21
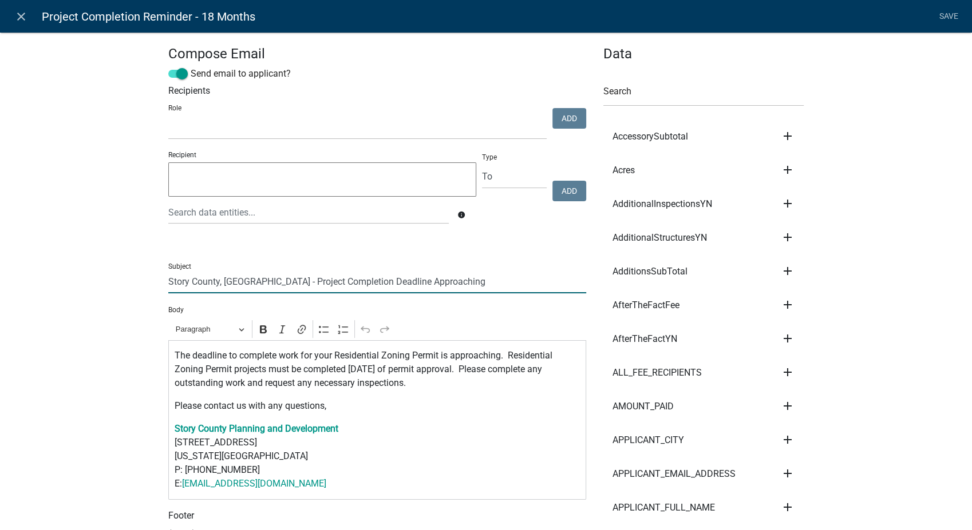
click at [461, 282] on input "Story County, [GEOGRAPHIC_DATA] - Project Completion Deadline Approaching" at bounding box center [377, 281] width 418 height 23
type input "Story County, [GEOGRAPHIC_DATA] - Project Completion Deadline Approaching - ${P…"
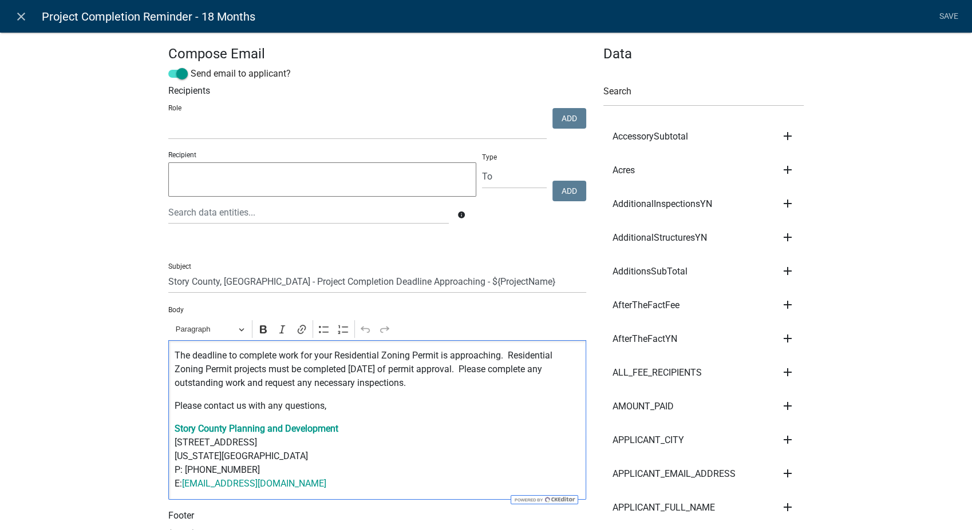
click at [374, 358] on p "The deadline to complete work for your Residential Zoning Permit is approaching…" at bounding box center [378, 369] width 406 height 41
click at [560, 352] on p "The deadline to complete work for your Commercial Zoning Permit is approaching.…" at bounding box center [378, 369] width 406 height 41
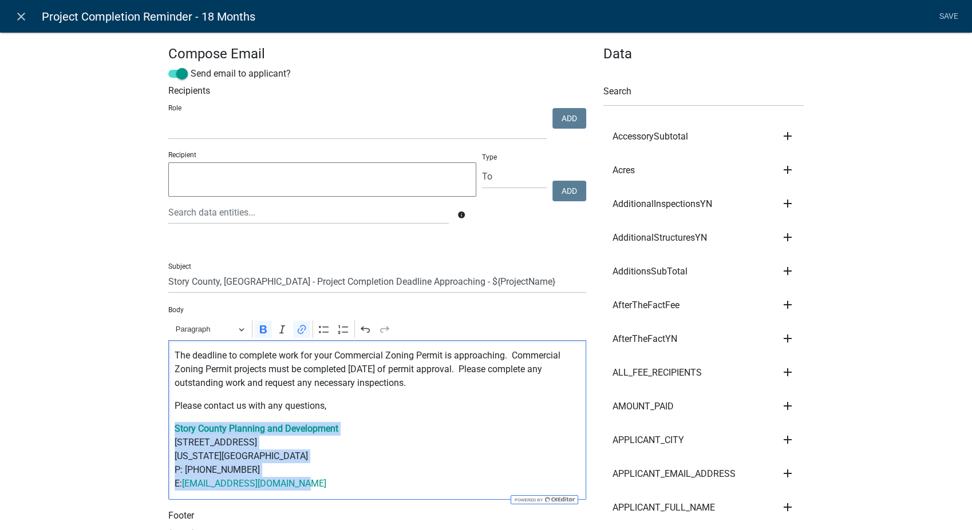
drag, startPoint x: 307, startPoint y: 489, endPoint x: 146, endPoint y: 418, distance: 175.0
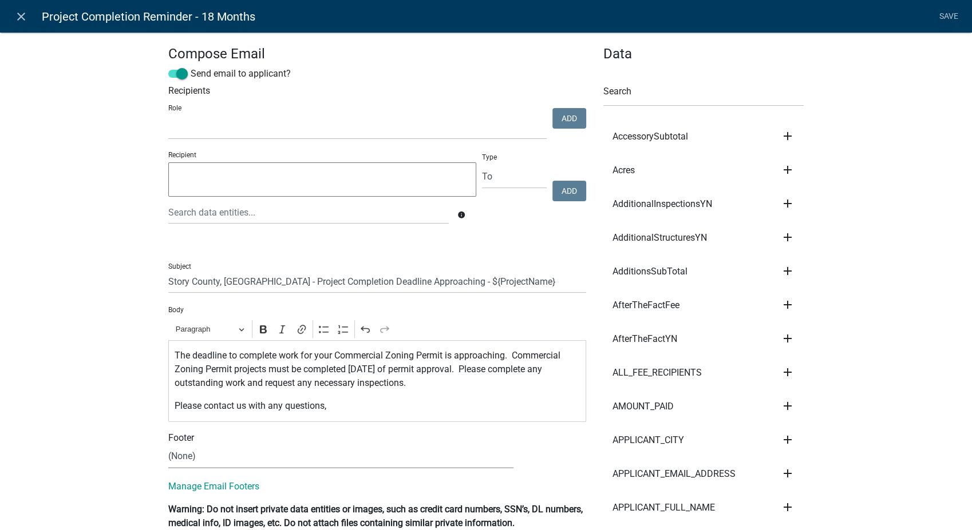
click at [193, 453] on select "(None) Environmental Health Planning & Development" at bounding box center [340, 456] width 345 height 23
select select "6b414dd9-46b1-4634-9489-6945e61a5ceb"
click at [168, 445] on select "(None) Environmental Health Planning & Development" at bounding box center [340, 456] width 345 height 23
click at [941, 19] on link "Save" at bounding box center [948, 17] width 29 height 22
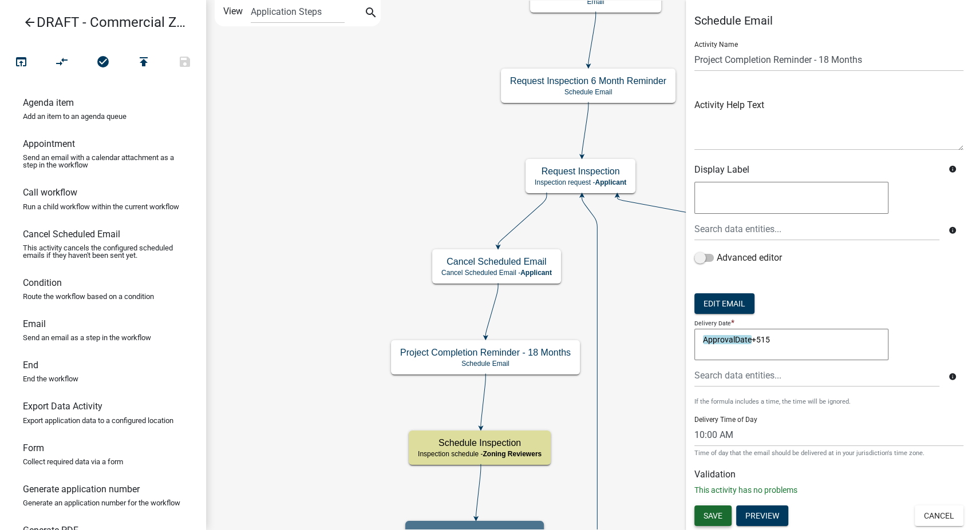
click at [708, 520] on span "Save" at bounding box center [712, 516] width 19 height 9
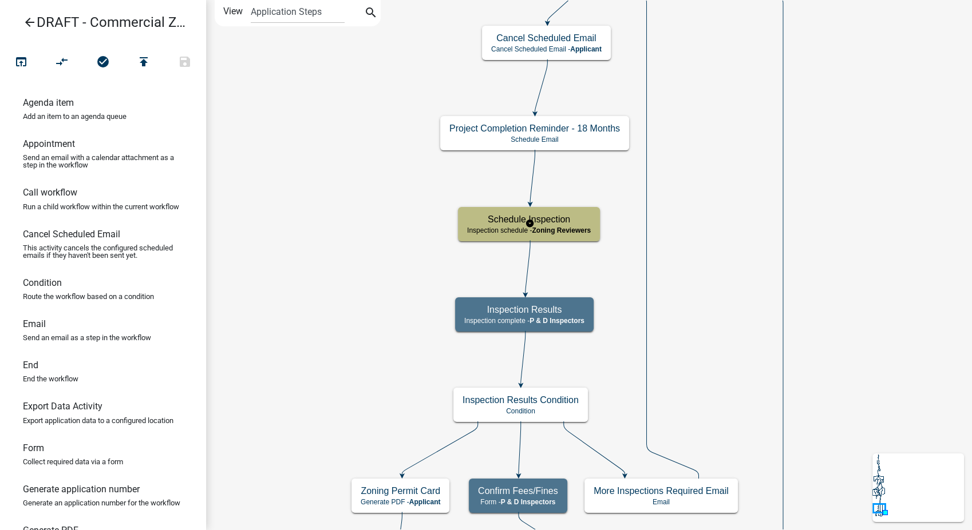
click at [590, 227] on span "Zoning Reviewers" at bounding box center [561, 231] width 59 height 8
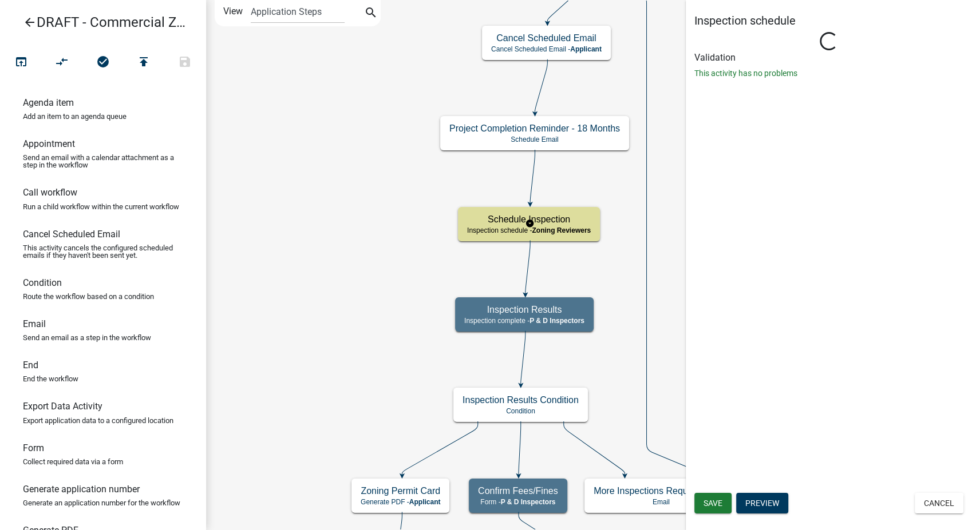
select select "289CA764-5063-4D44-9E26-A723625F811D"
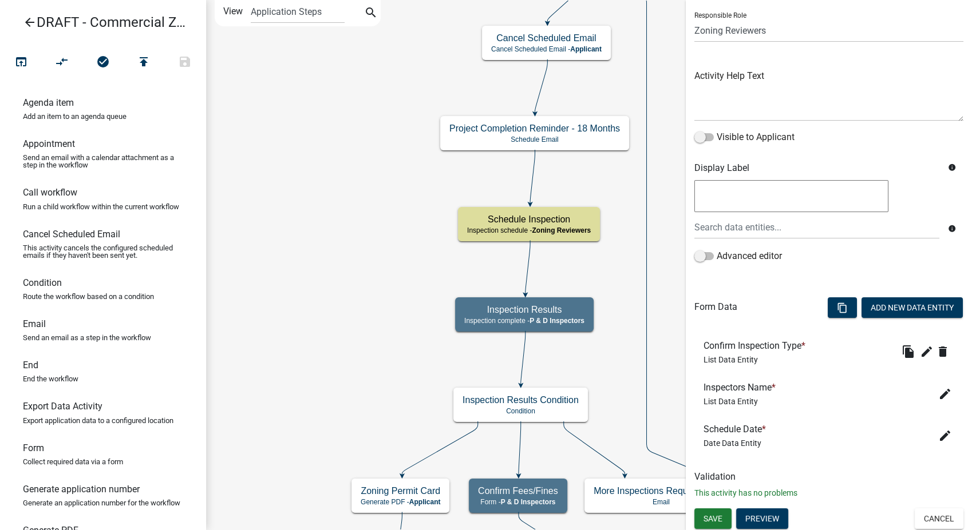
scroll to position [78, 0]
click at [938, 395] on icon "edit" at bounding box center [945, 394] width 14 height 14
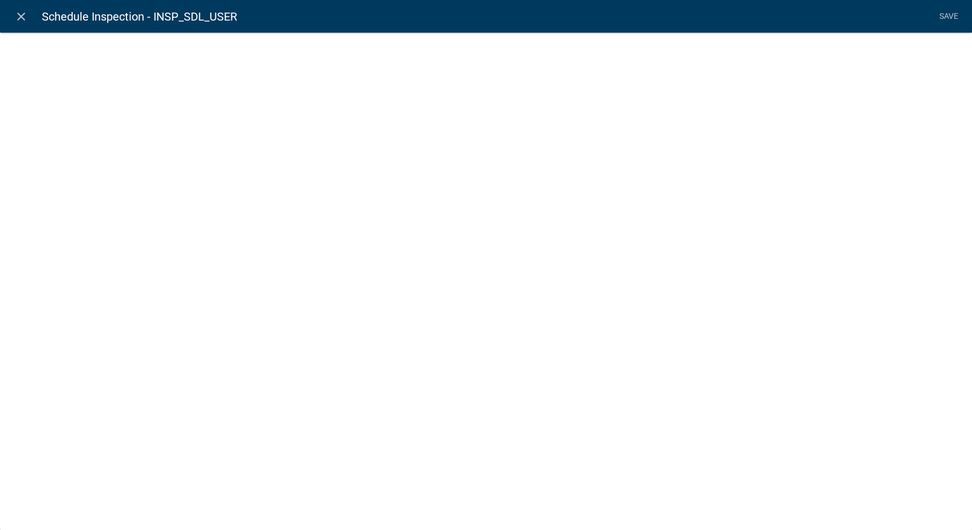
select select "list-data"
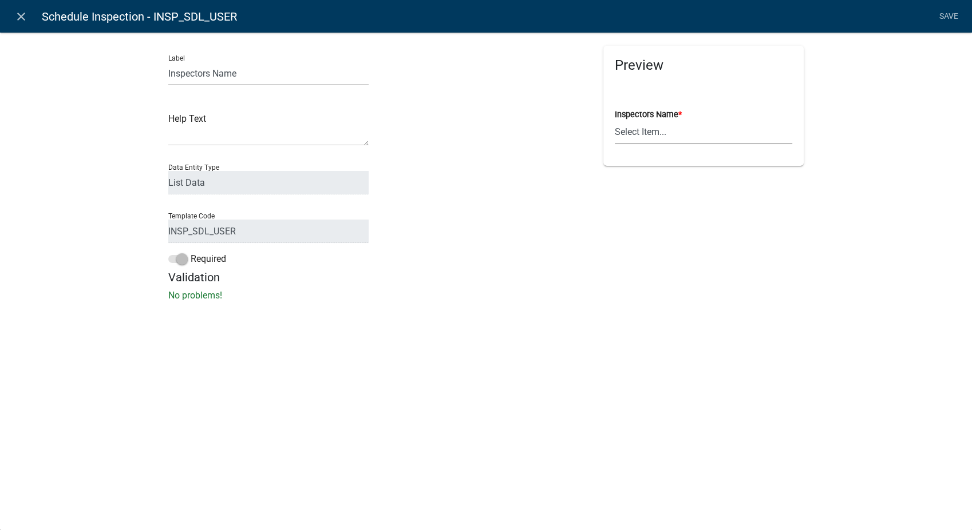
click at [662, 129] on select "Select Item... [EMAIL_ADDRESS][DOMAIN_NAME] ([PERSON_NAME]) [EMAIL_ADDRESS][DOM…" at bounding box center [703, 132] width 177 height 23
click at [23, 16] on icon "close" at bounding box center [21, 17] width 14 height 14
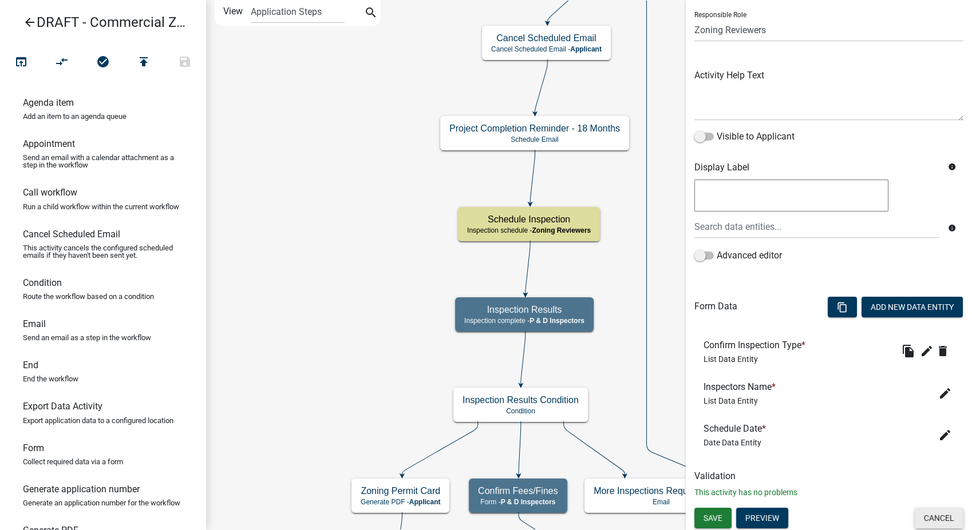
click at [942, 510] on button "Cancel" at bounding box center [938, 518] width 49 height 21
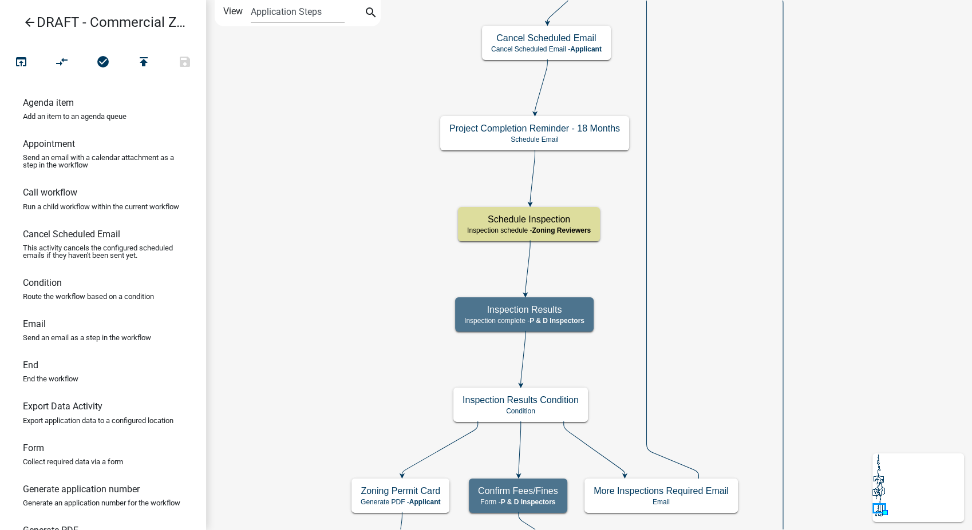
scroll to position [0, 0]
click at [570, 317] on span "P & D Inspectors" at bounding box center [556, 321] width 55 height 8
select select "32ACE34C-2758-464F-B922-53D649AC2D49"
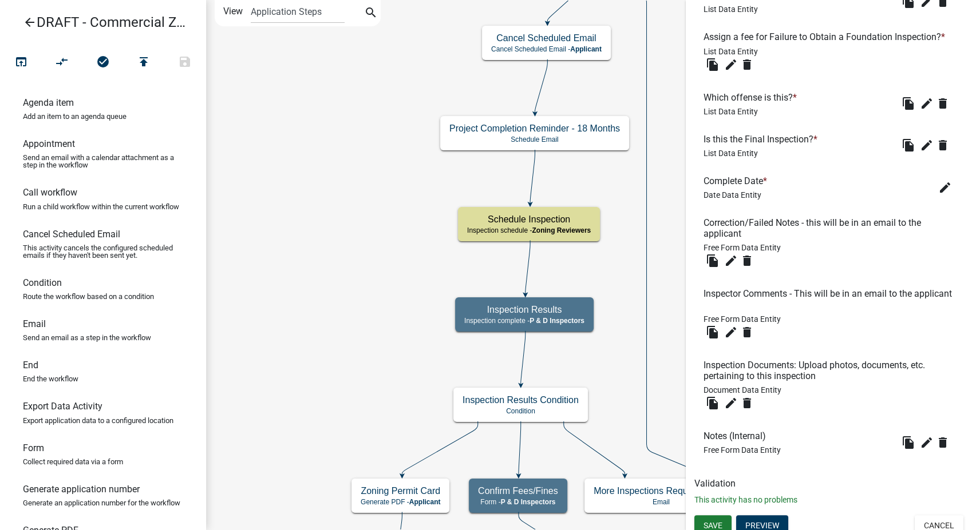
scroll to position [577, 0]
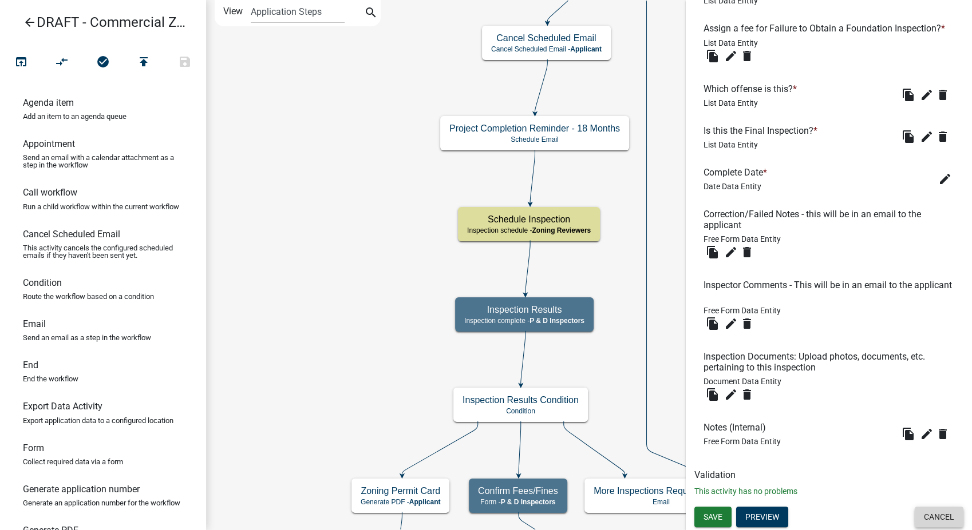
click at [923, 518] on button "Cancel" at bounding box center [938, 517] width 49 height 21
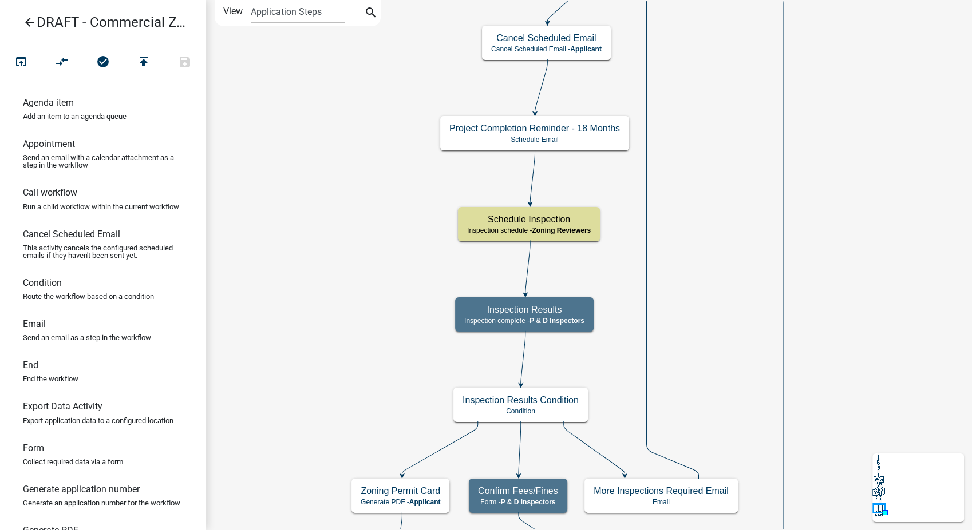
click at [23, 20] on icon "arrow_back" at bounding box center [30, 23] width 14 height 16
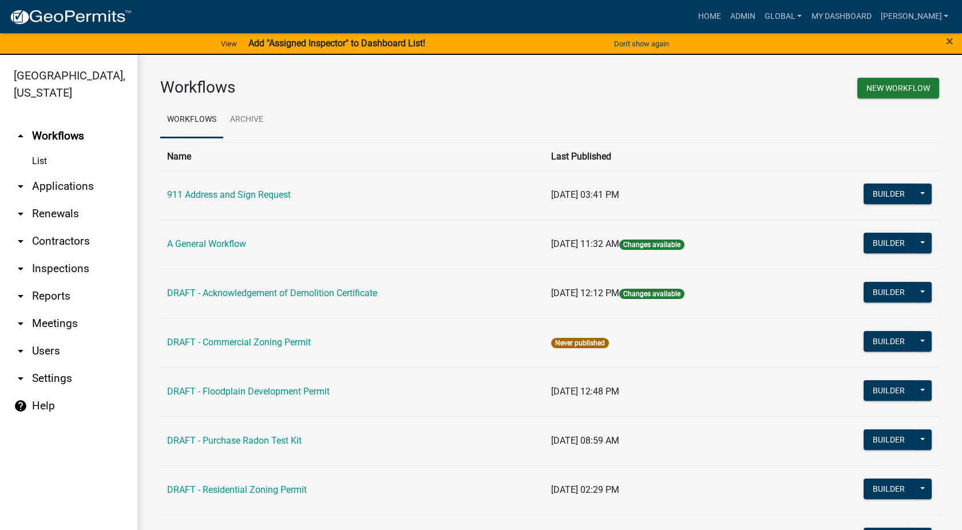
click at [36, 338] on link "arrow_drop_down Users" at bounding box center [68, 351] width 137 height 27
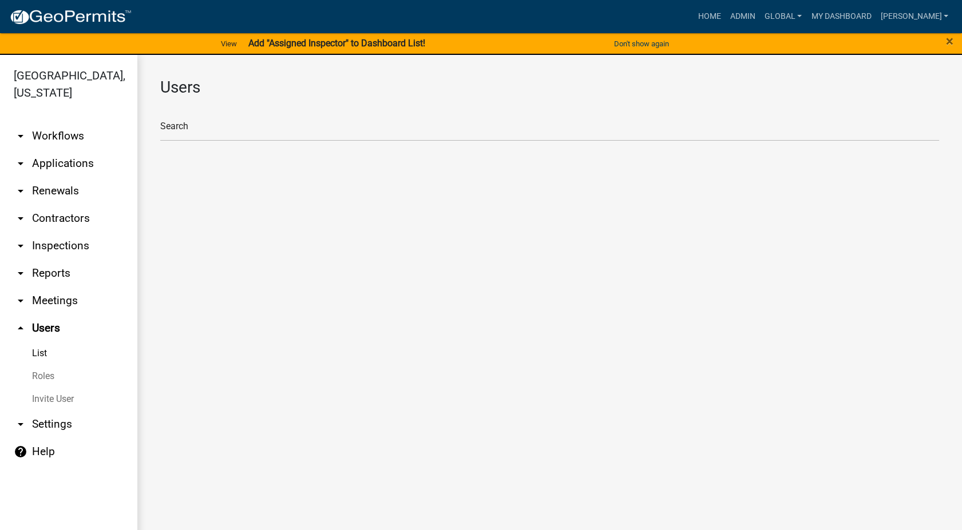
click at [42, 365] on link "Roles" at bounding box center [68, 376] width 137 height 23
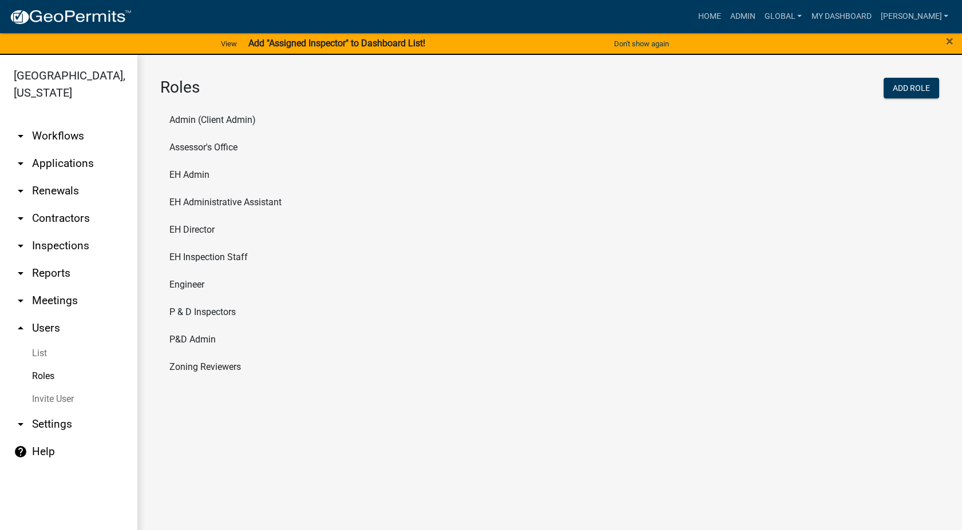
click at [187, 307] on li "P & D Inspectors" at bounding box center [549, 312] width 779 height 27
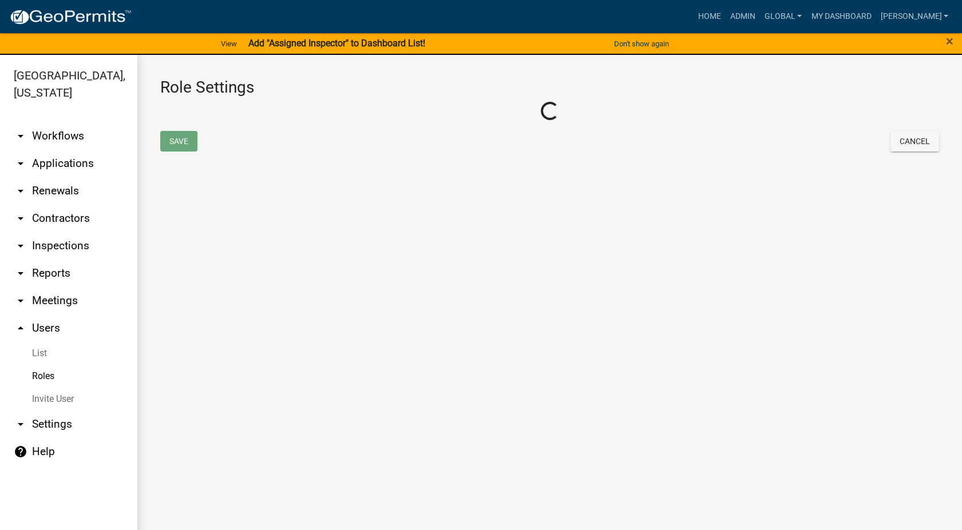
select select "6: light-blue"
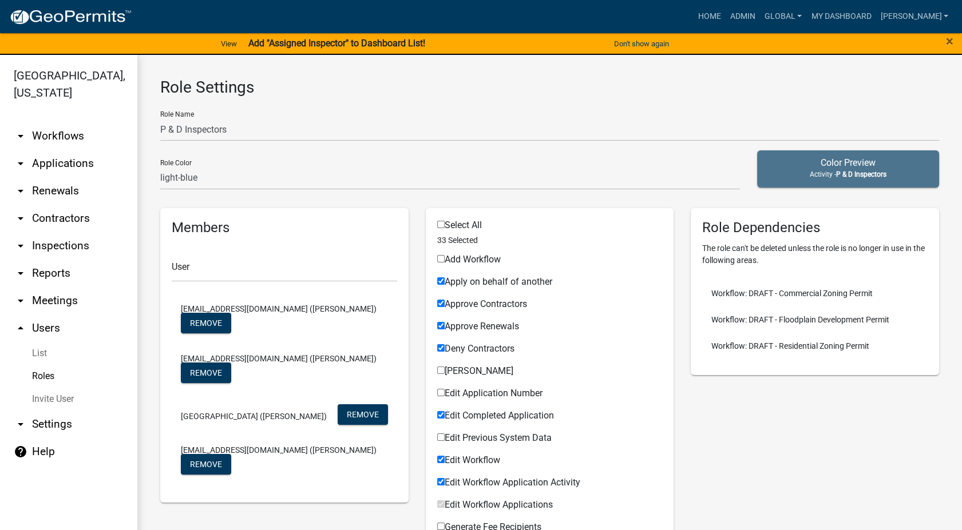
click at [39, 365] on link "Roles" at bounding box center [68, 376] width 137 height 23
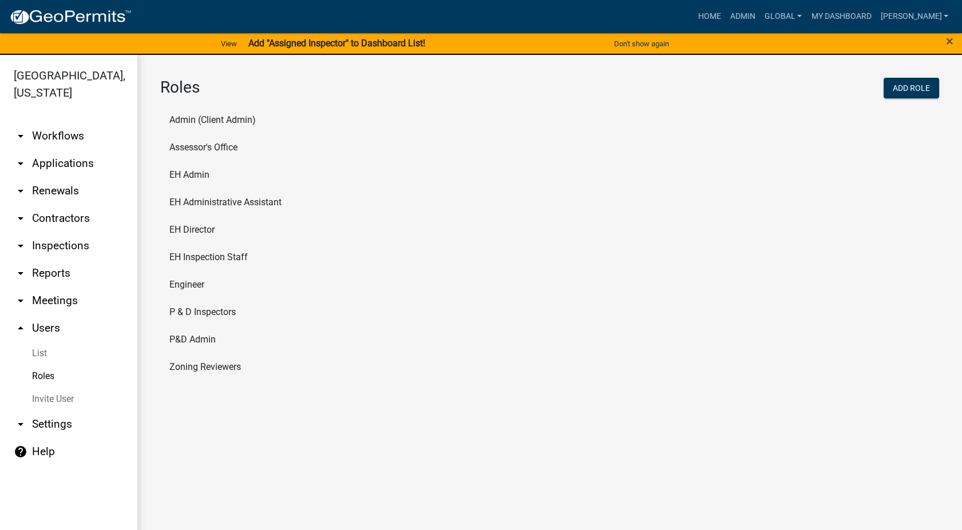
click at [201, 370] on li "Zoning Reviewers" at bounding box center [549, 367] width 779 height 27
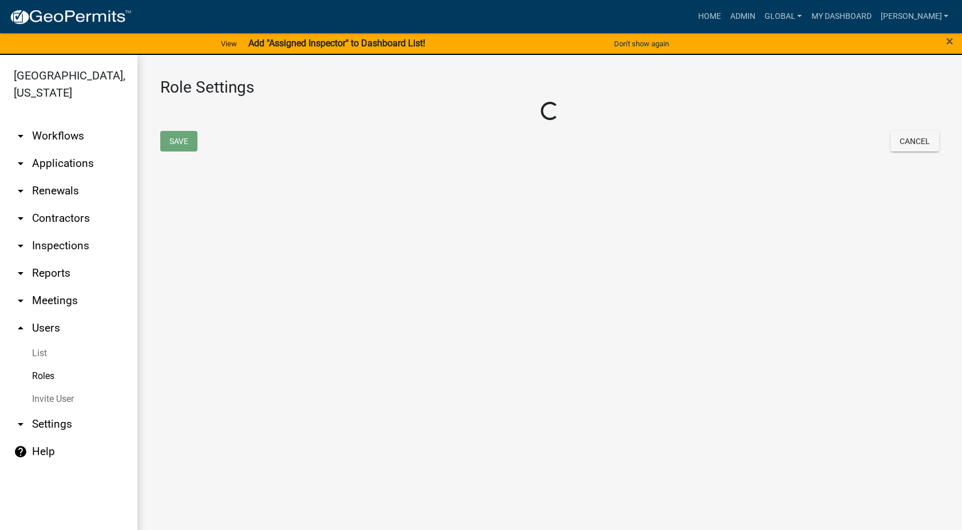
select select "8: light-yellow"
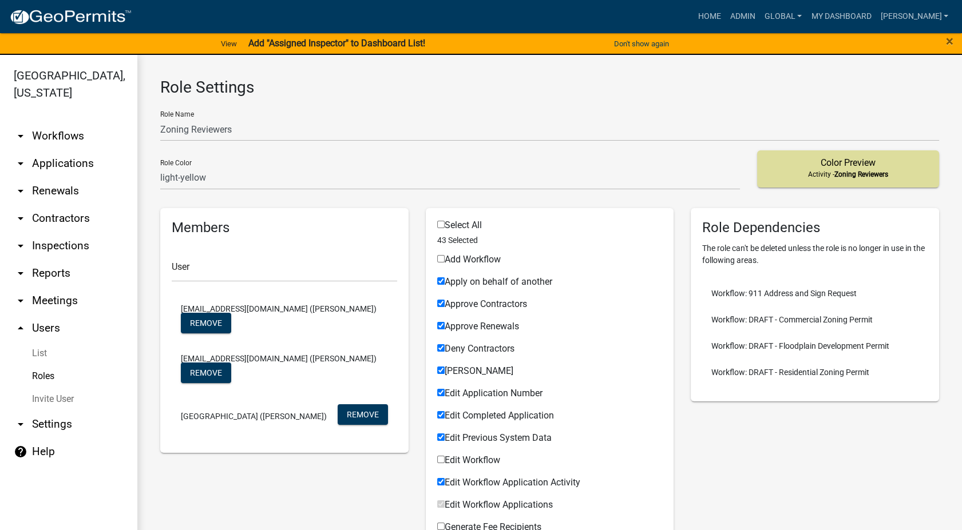
click at [57, 122] on link "arrow_drop_down Workflows" at bounding box center [68, 135] width 137 height 27
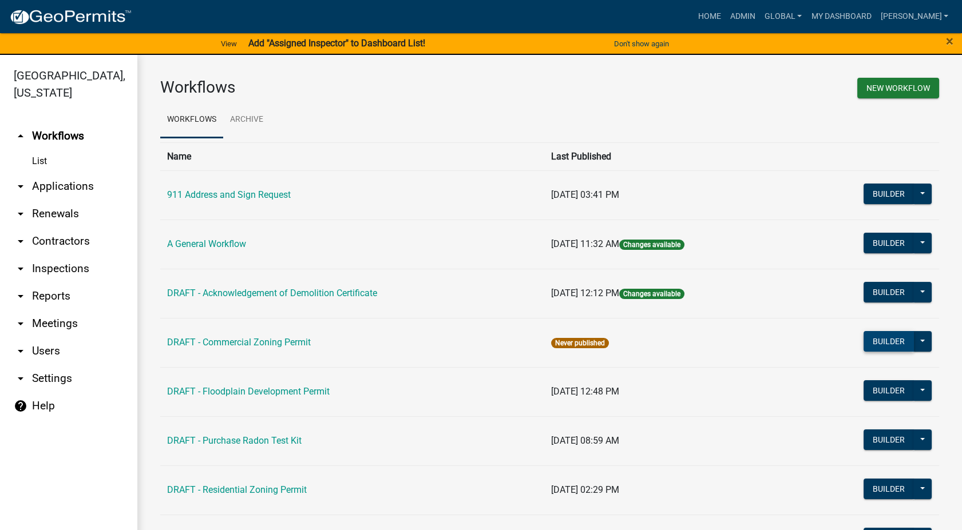
click at [877, 332] on button "Builder" at bounding box center [888, 341] width 50 height 21
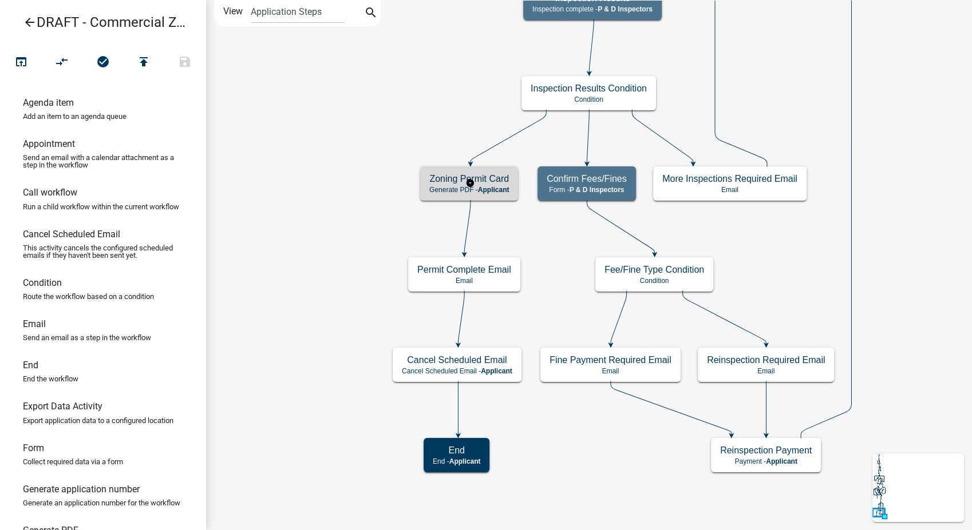
click at [501, 187] on span "Applicant" at bounding box center [493, 190] width 31 height 8
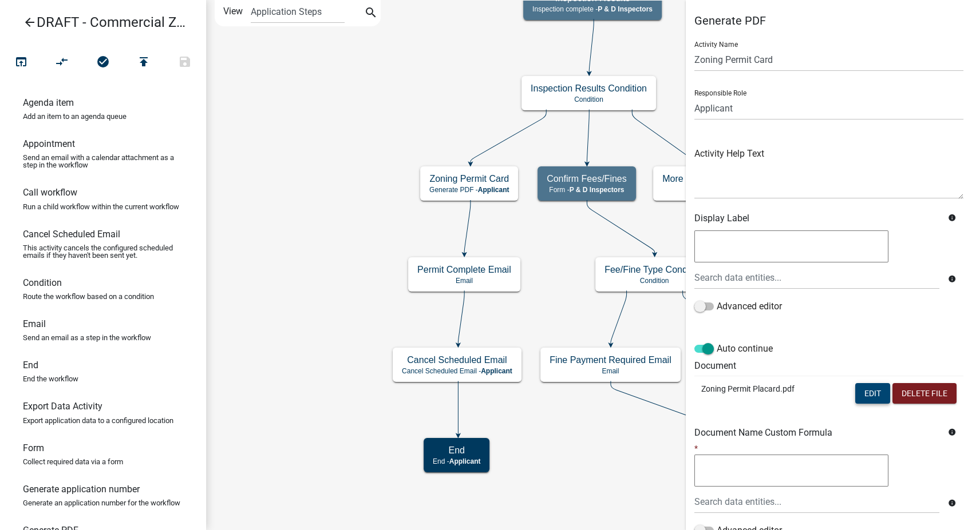
click at [856, 396] on button "Edit" at bounding box center [872, 393] width 35 height 21
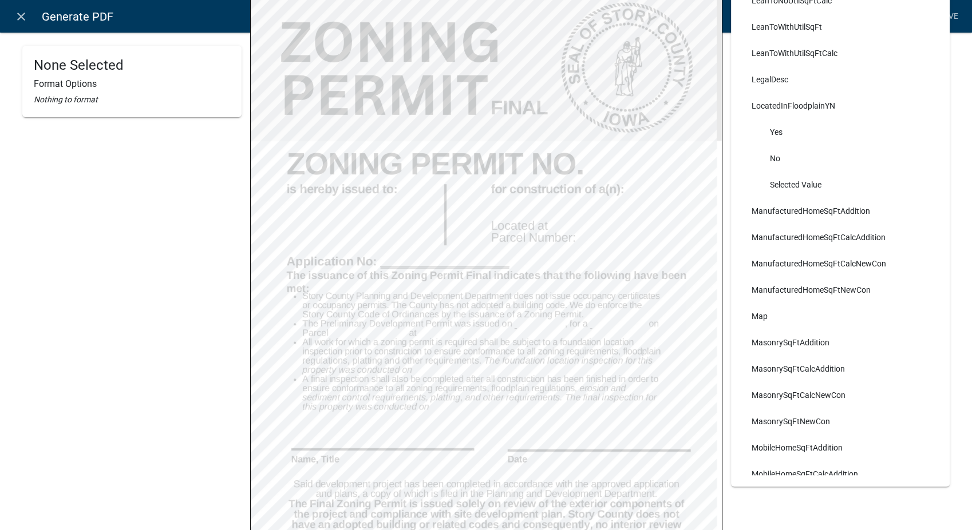
scroll to position [7057, 0]
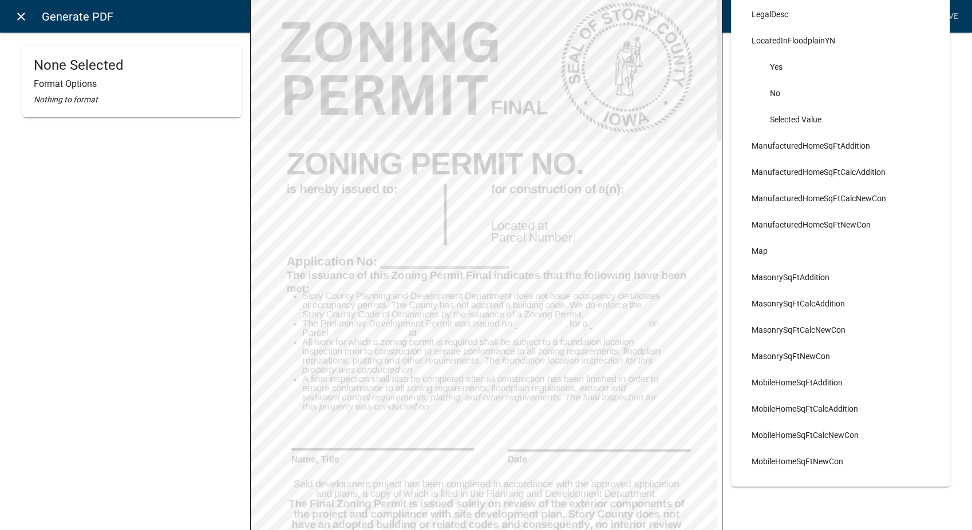
click at [25, 17] on icon "close" at bounding box center [21, 17] width 14 height 14
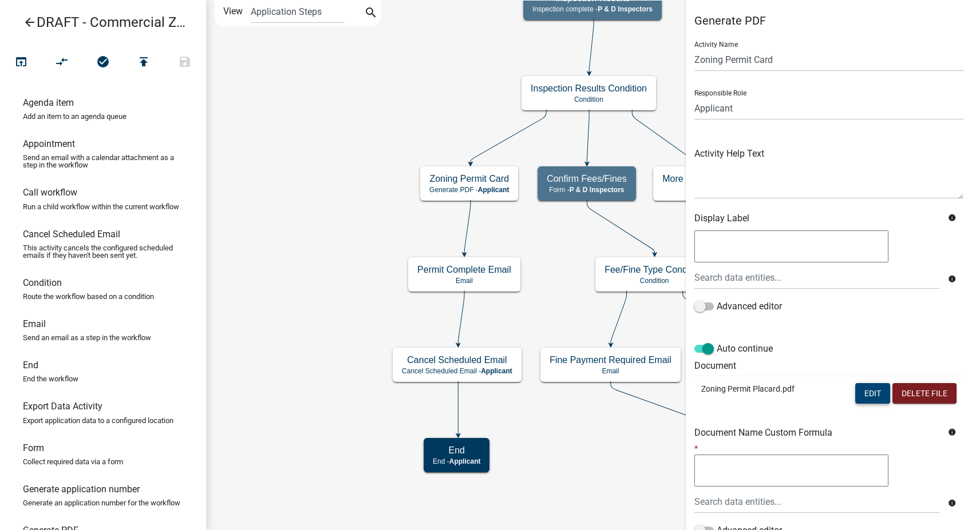
scroll to position [96, 0]
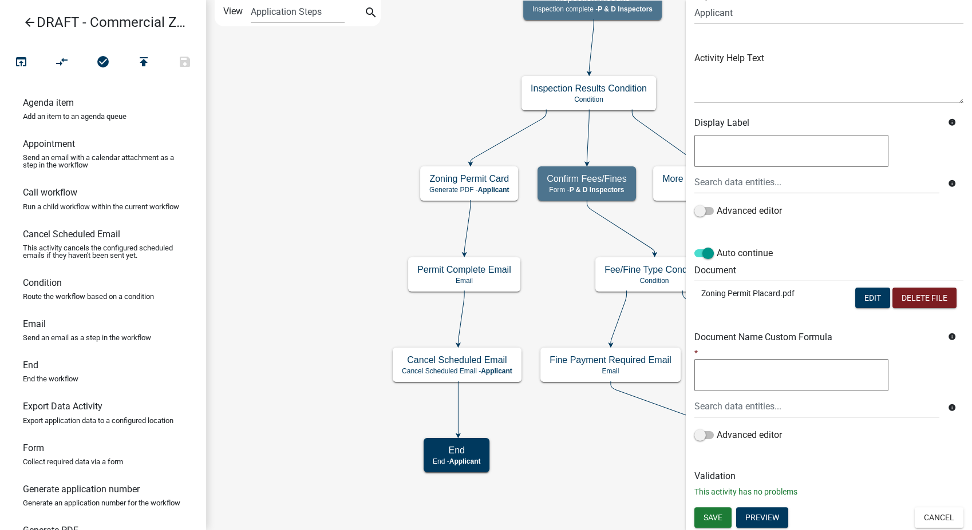
click at [922, 528] on div "Save Preview Cancel" at bounding box center [828, 519] width 286 height 23
click at [943, 522] on button "Cancel" at bounding box center [938, 518] width 49 height 21
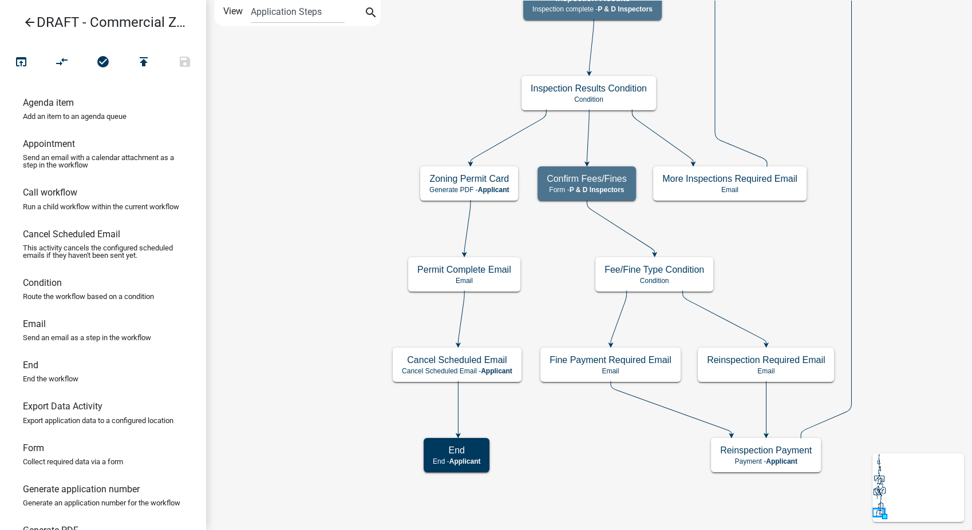
scroll to position [0, 0]
click at [638, 9] on span "P & D Inspectors" at bounding box center [624, 9] width 55 height 8
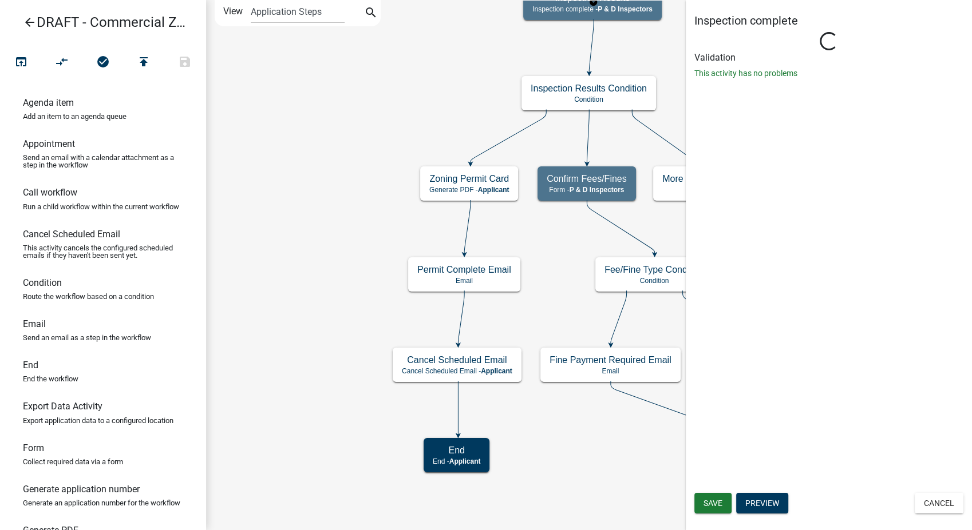
select select "32ACE34C-2758-464F-B922-53D649AC2D49"
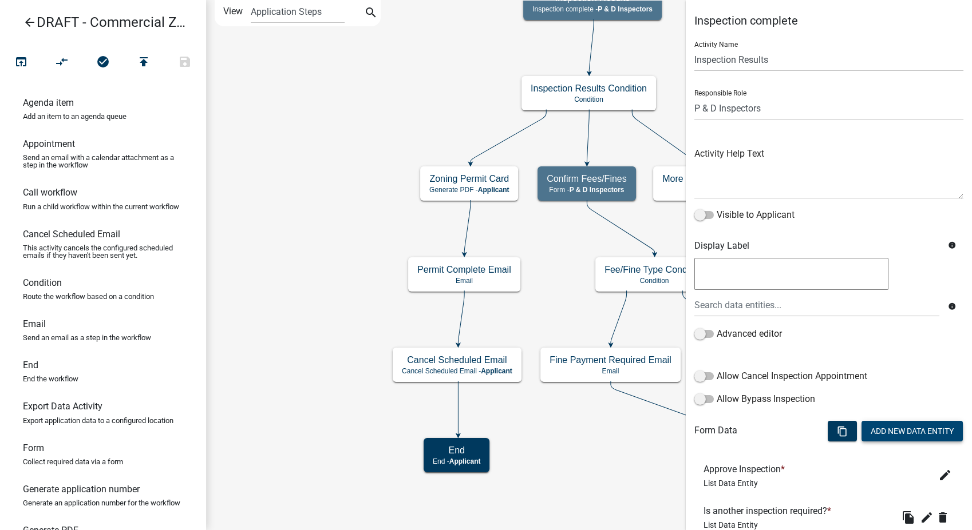
click at [888, 425] on button "Add New Data Entity" at bounding box center [911, 431] width 101 height 21
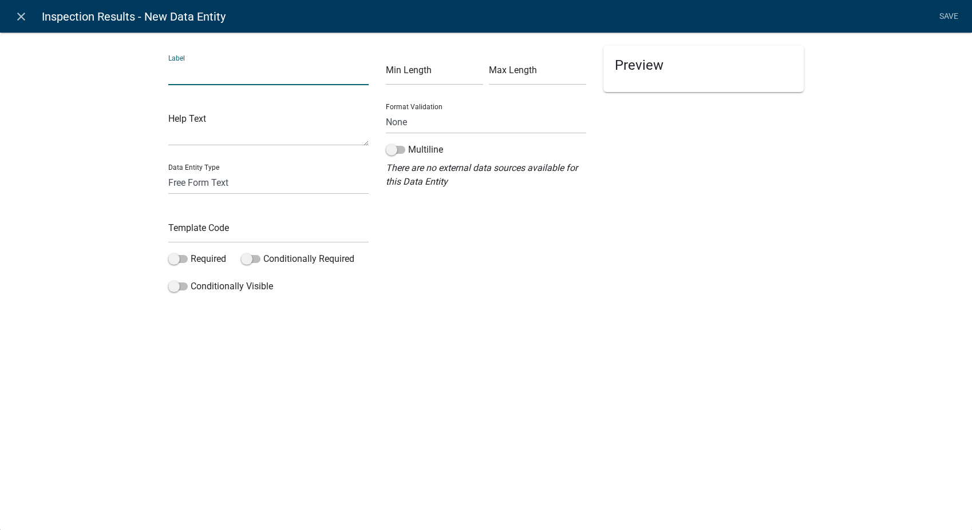
click at [201, 77] on input "text" at bounding box center [268, 73] width 200 height 23
type input "Inspector:"
click at [192, 181] on select "Free Form Text Document Display Entity Value Fee Numeric Data Date Map Sketch D…" at bounding box center [268, 182] width 200 height 23
select select "list-data"
click at [168, 171] on select "Free Form Text Document Display Entity Value Fee Numeric Data Date Map Sketch D…" at bounding box center [268, 182] width 200 height 23
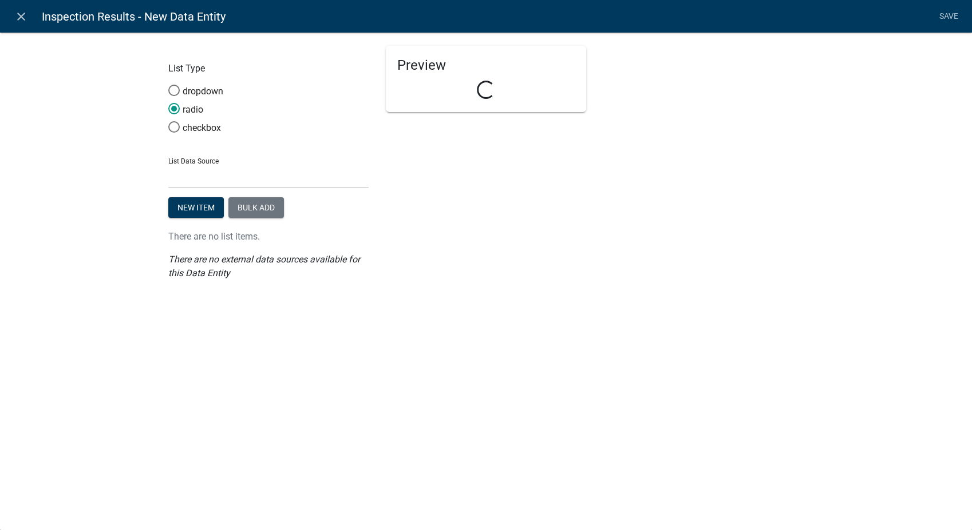
select select "list-data"
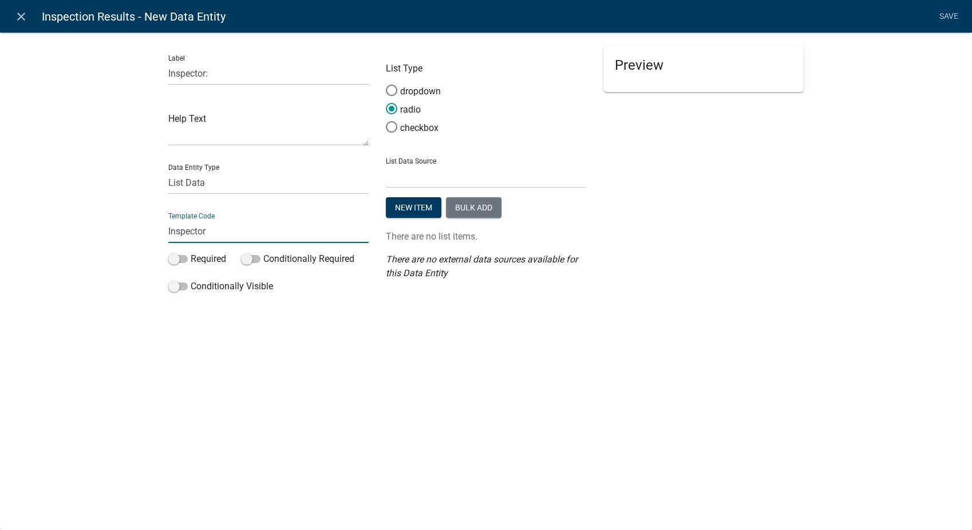
type input "InspectorName"
click at [438, 177] on select "State List Assessor's Office Assessor's Office Commercial Uses Acronyms EH Insp…" at bounding box center [486, 176] width 200 height 23
select select "custom-list-f9a9d1a7-0962-48f6-884e-0c2268a62952"
click at [386, 165] on select "State List Assessor's Office Assessor's Office Commercial Uses Acronyms EH Insp…" at bounding box center [486, 176] width 200 height 23
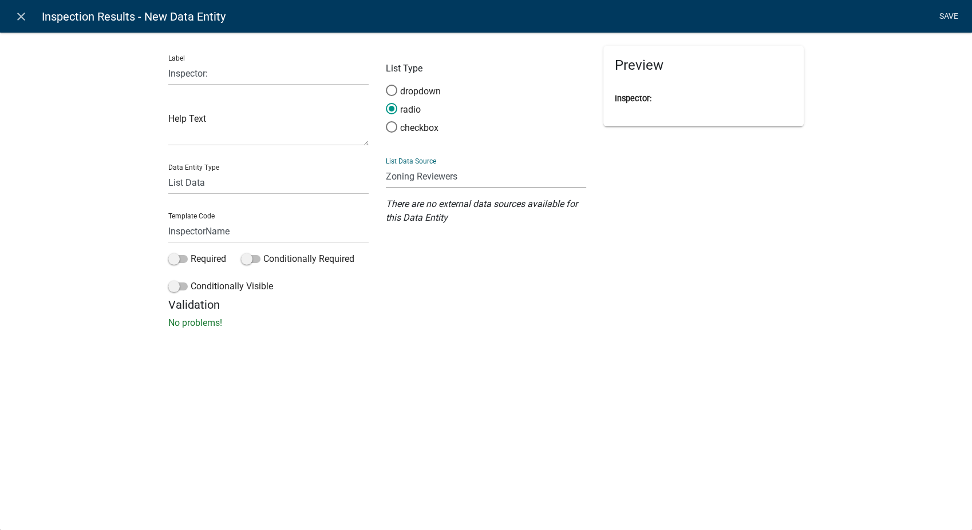
click at [945, 13] on link "Save" at bounding box center [948, 17] width 29 height 22
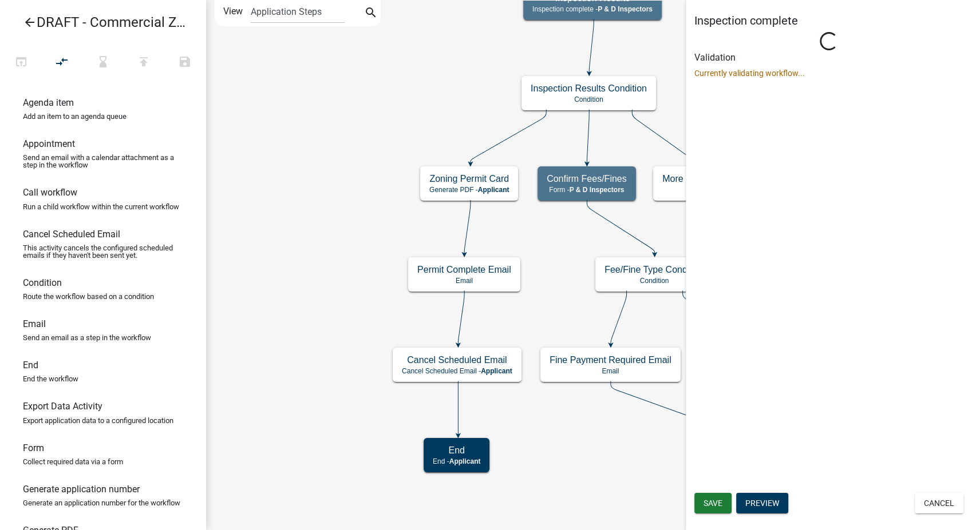
select select "32ACE34C-2758-464F-B922-53D649AC2D49"
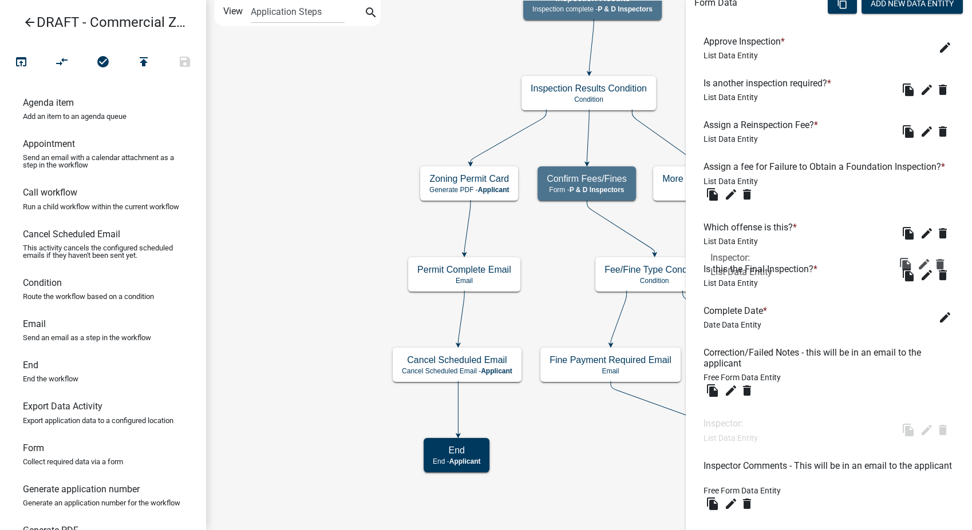
scroll to position [364, 0]
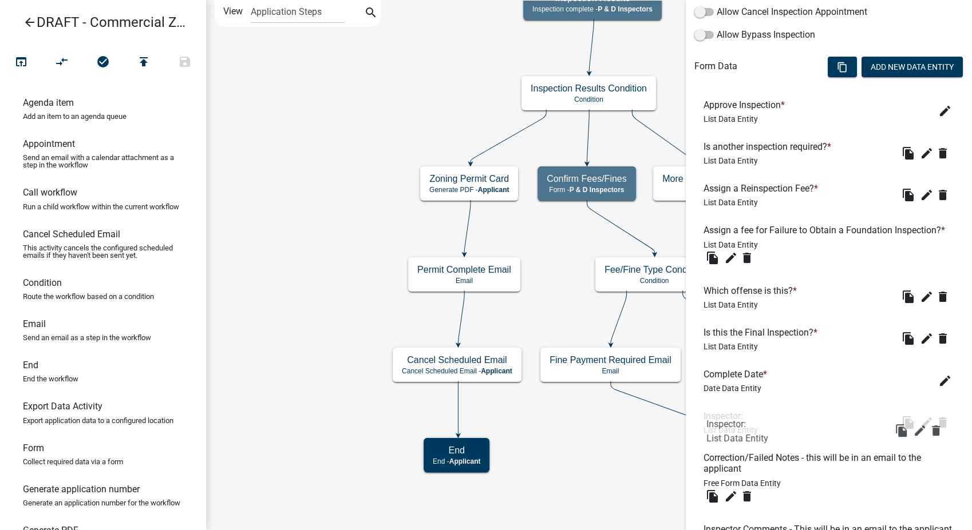
drag, startPoint x: 725, startPoint y: 428, endPoint x: 728, endPoint y: 415, distance: 13.6
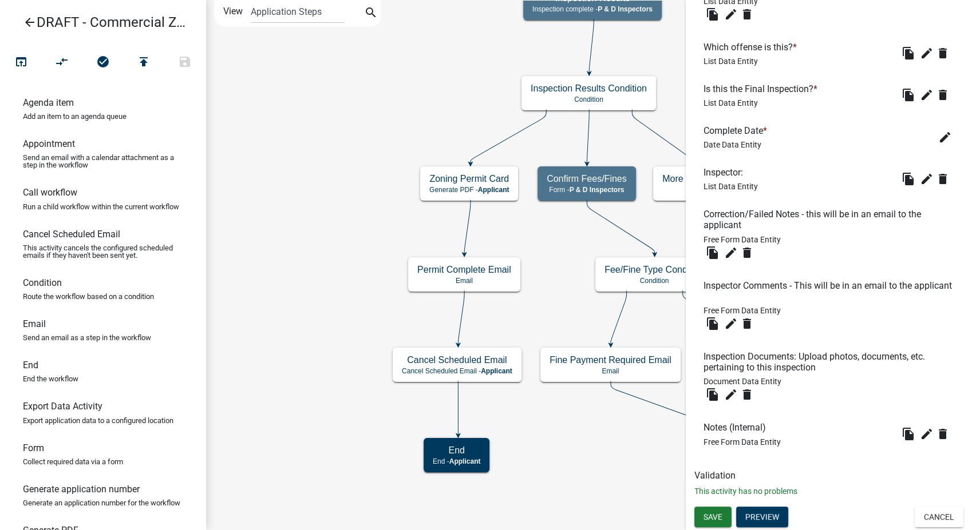
scroll to position [619, 0]
click at [712, 522] on button "Save" at bounding box center [712, 517] width 37 height 21
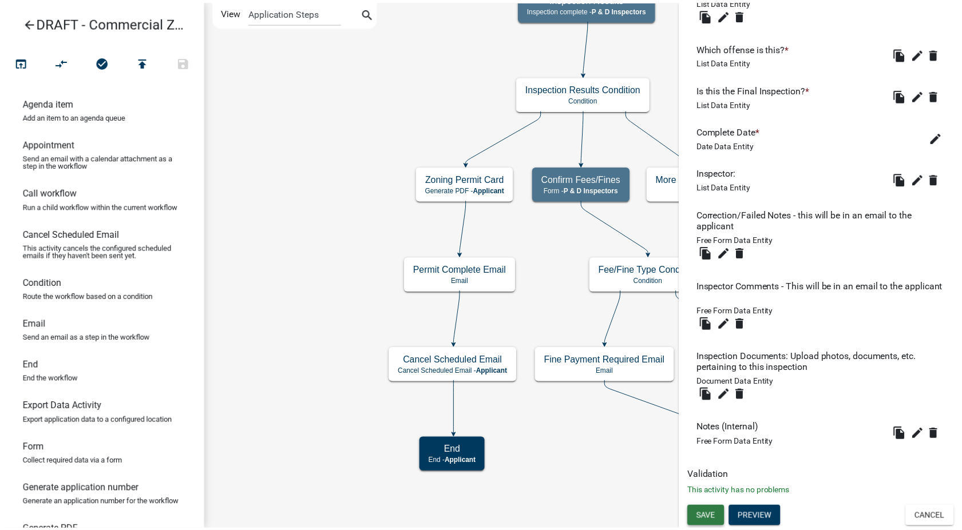
scroll to position [0, 0]
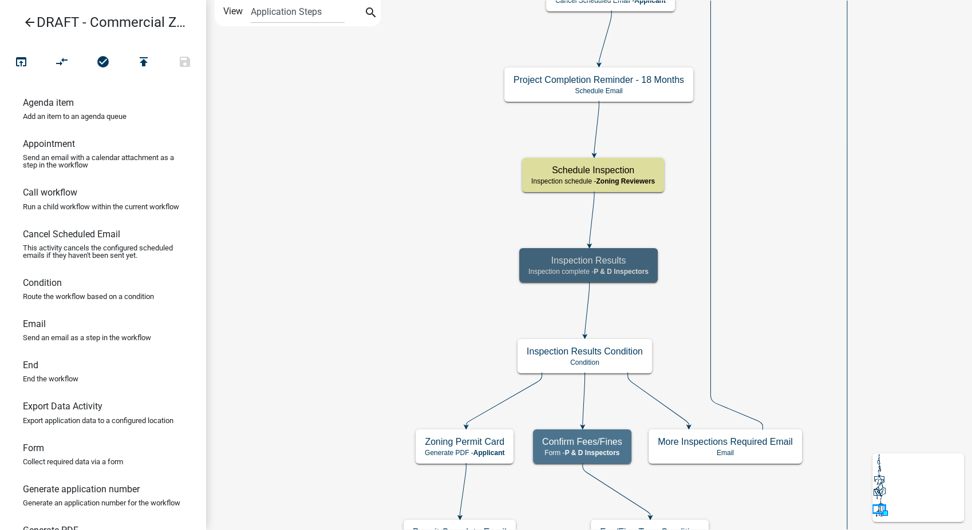
click at [31, 22] on icon "arrow_back" at bounding box center [30, 23] width 14 height 16
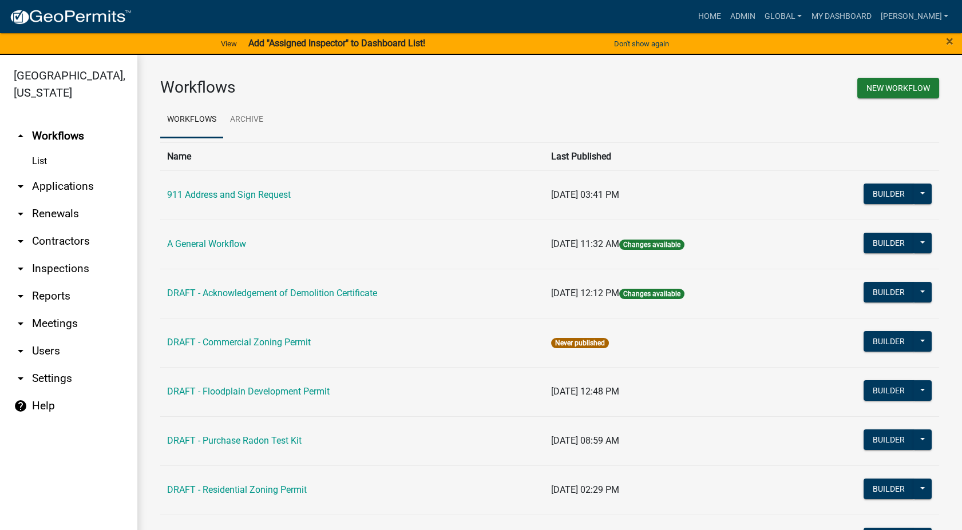
click at [42, 338] on link "arrow_drop_down Users" at bounding box center [68, 351] width 137 height 27
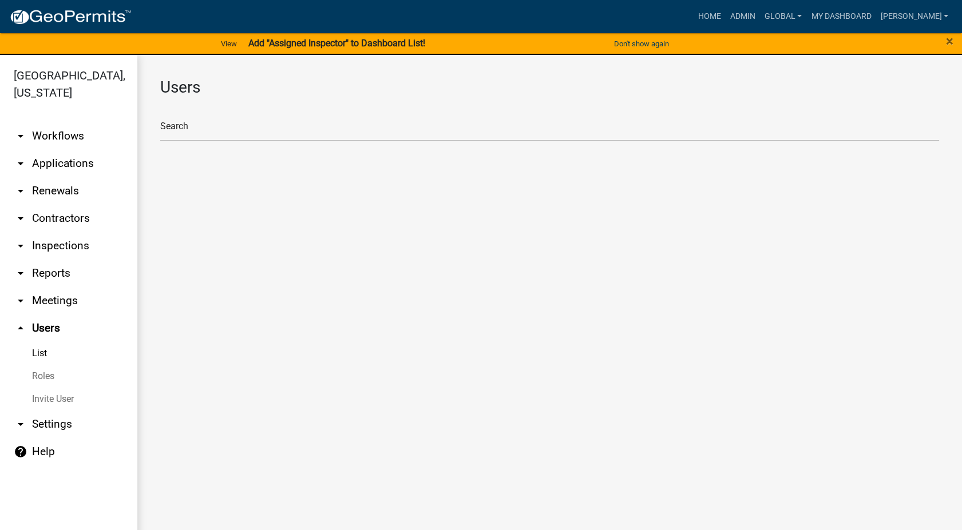
click at [39, 365] on link "Roles" at bounding box center [68, 376] width 137 height 23
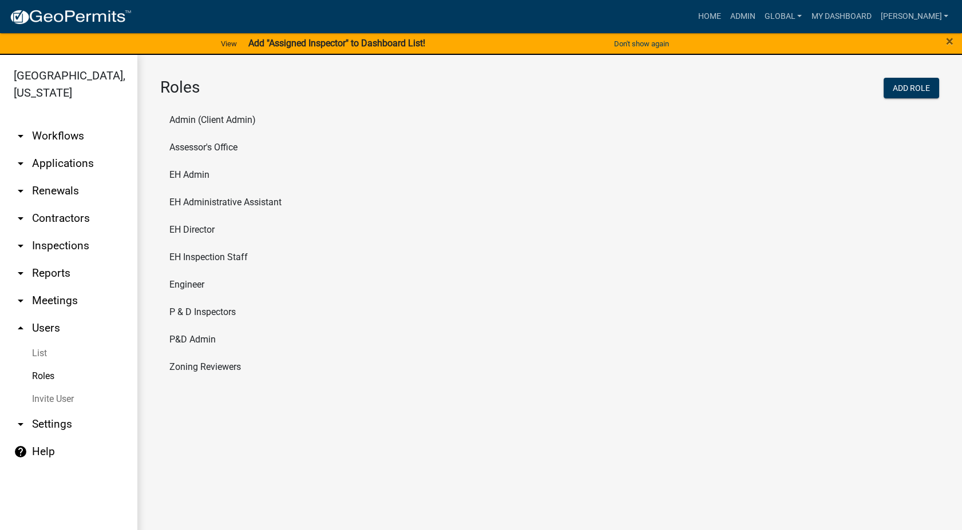
click at [206, 365] on li "Zoning Reviewers" at bounding box center [549, 367] width 779 height 27
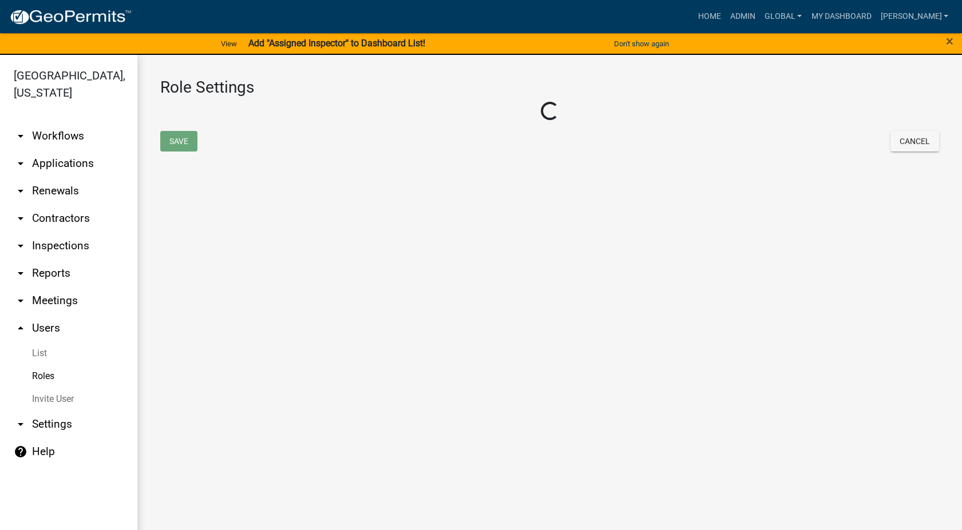
select select "8: light-yellow"
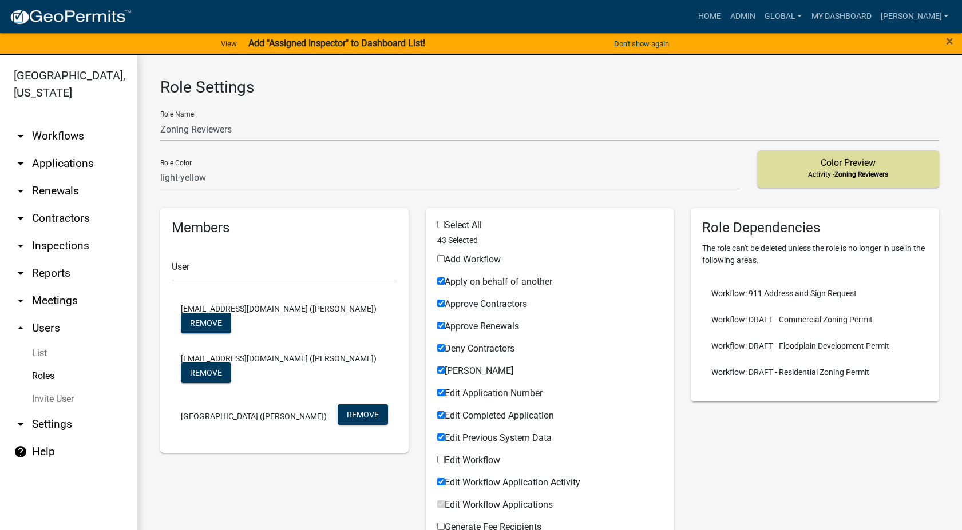
click at [17, 418] on icon "arrow_drop_down" at bounding box center [21, 425] width 14 height 14
select select "IA"
select select "Central Standard Time"
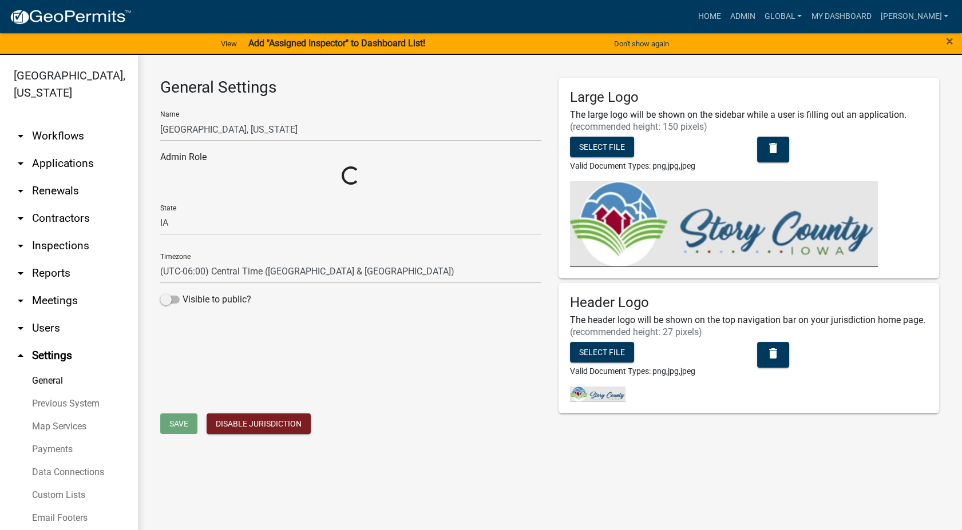
select select "03540cc7-cae6-4ec5-9df4-19164d3ec826"
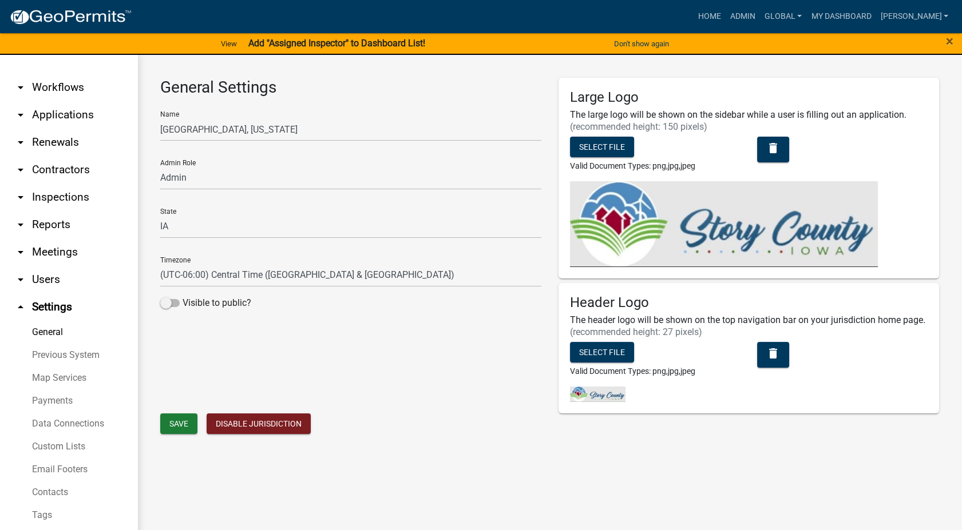
scroll to position [69, 0]
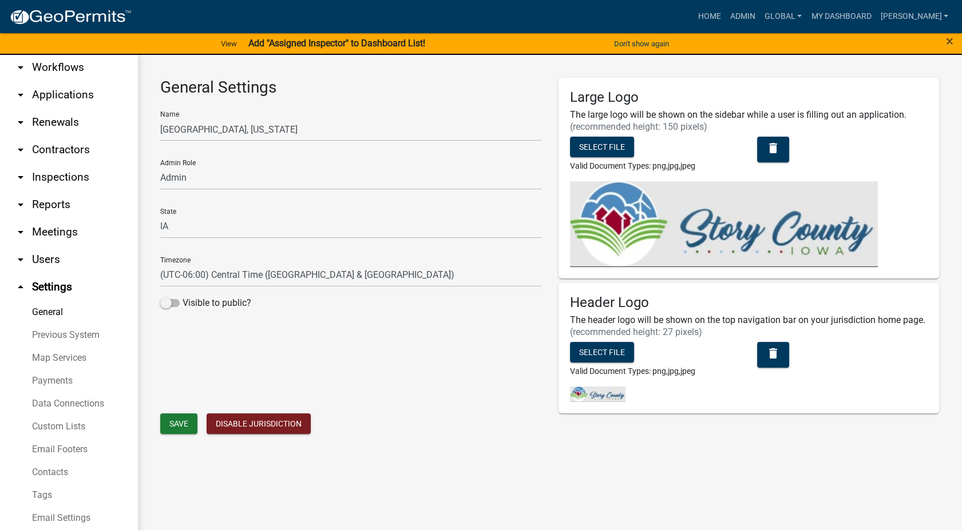
click at [42, 415] on link "Custom Lists" at bounding box center [68, 426] width 137 height 23
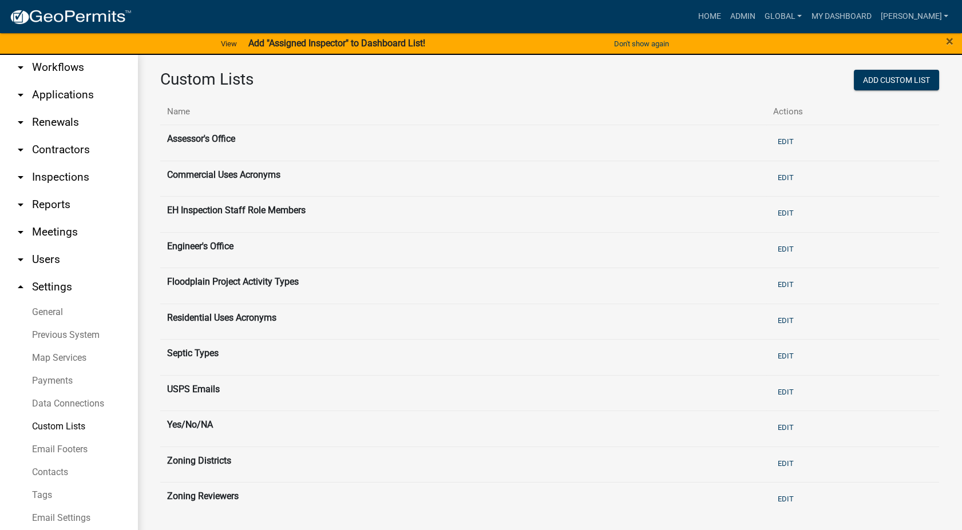
scroll to position [14, 0]
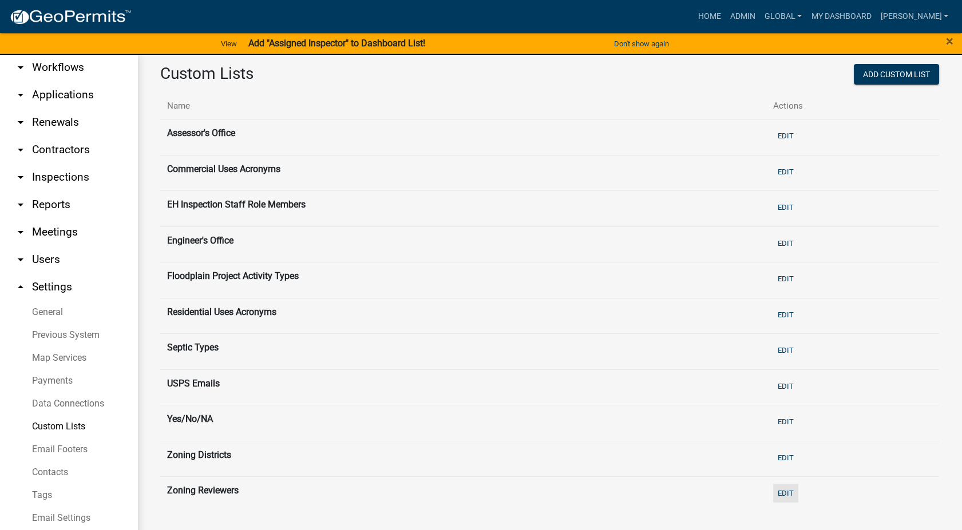
click at [786, 487] on button "Edit" at bounding box center [785, 493] width 25 height 19
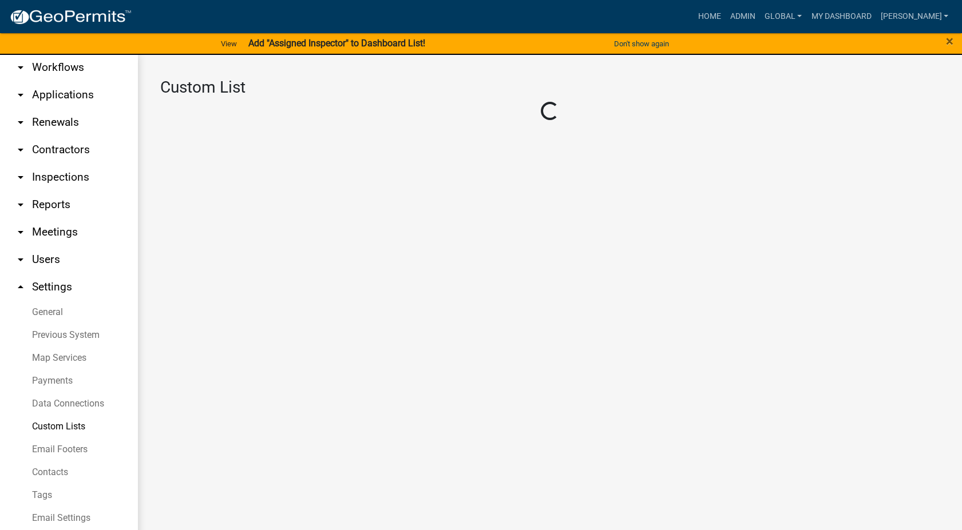
select select "4: 289ca764-5063-4d44-9e26-a723625f811d"
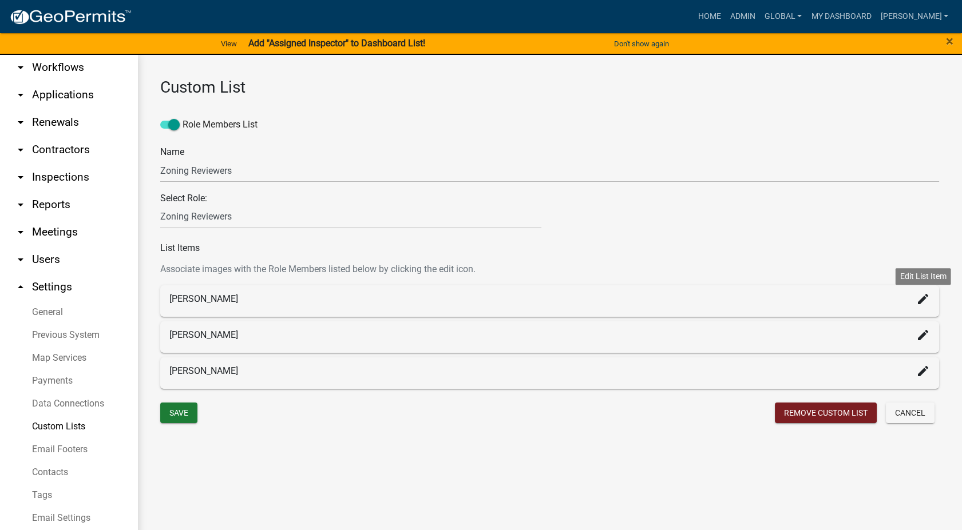
click at [920, 300] on icon "create" at bounding box center [923, 299] width 14 height 14
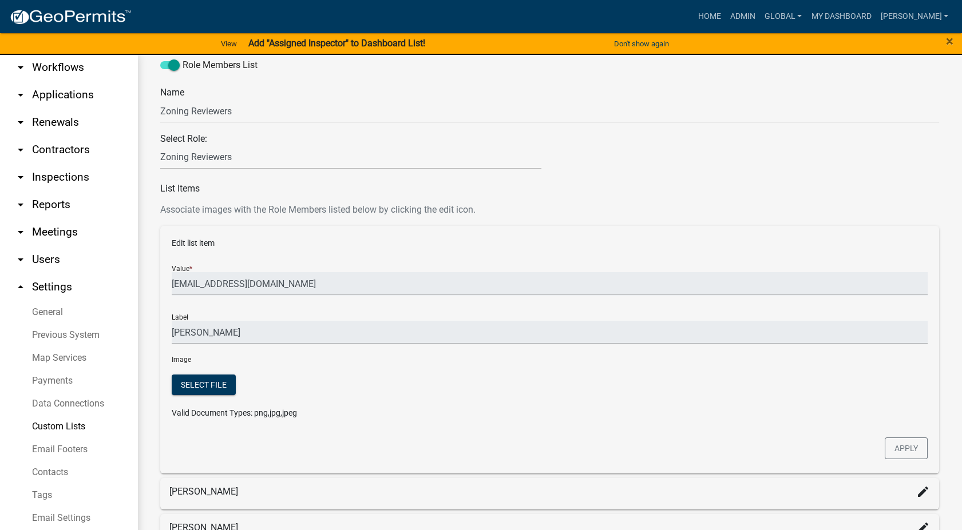
scroll to position [145, 0]
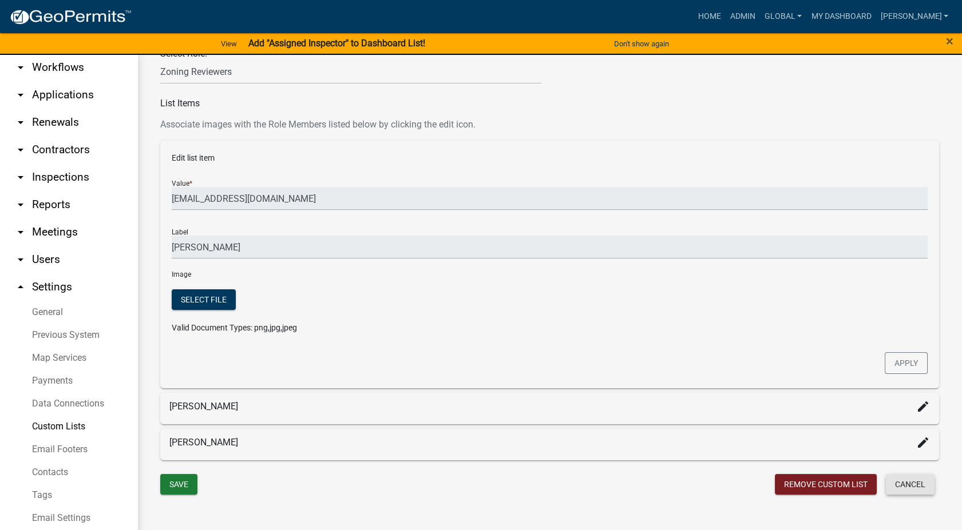
click at [920, 486] on button "Cancel" at bounding box center [910, 484] width 49 height 21
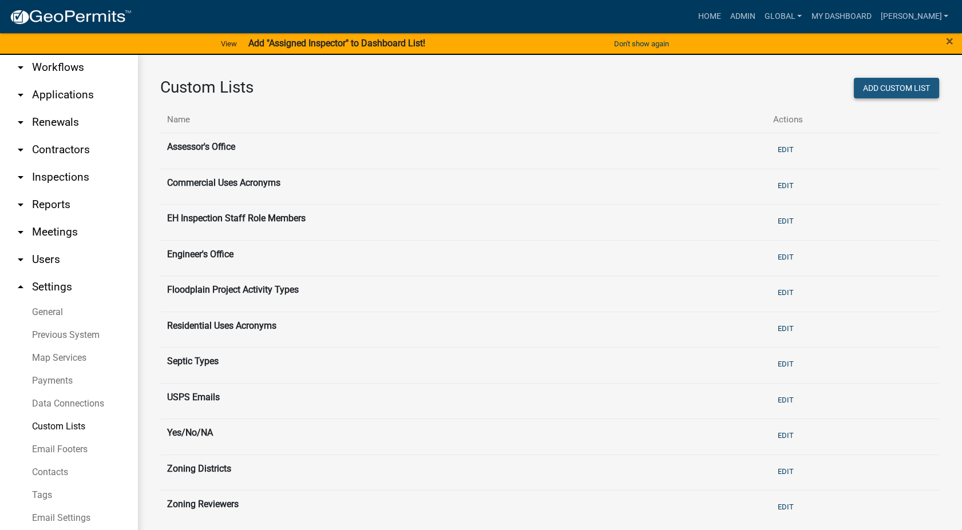
click at [888, 89] on button "Add Custom List" at bounding box center [896, 88] width 85 height 21
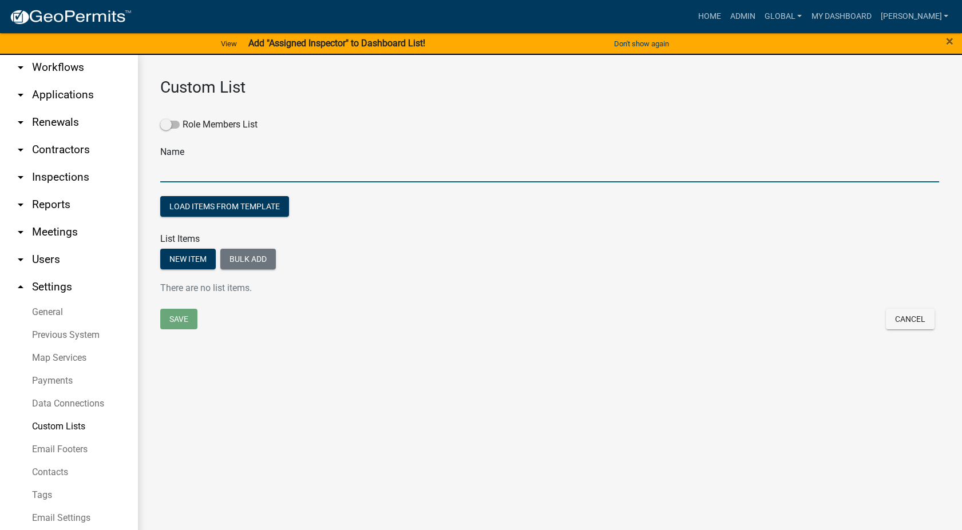
click at [215, 169] on input "text" at bounding box center [549, 170] width 779 height 23
type input "P&D Inspectors"
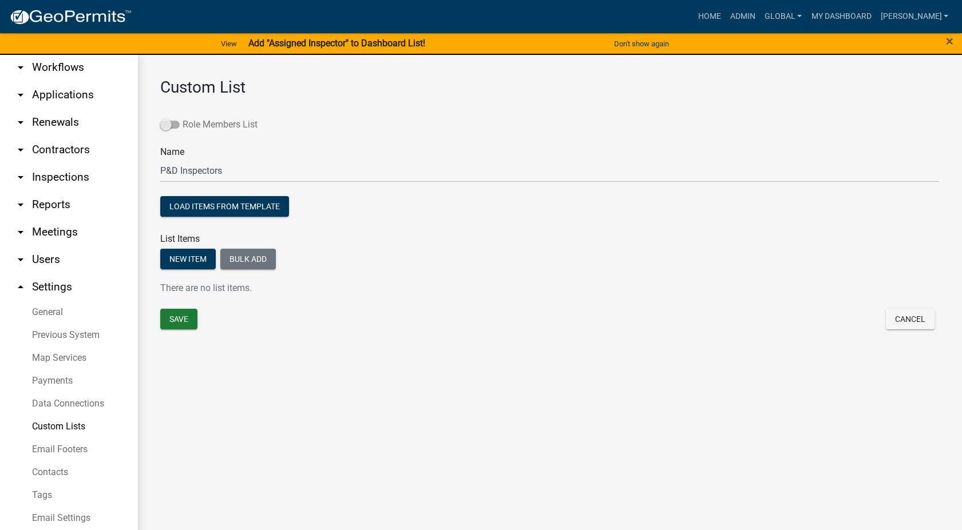
click at [167, 125] on span at bounding box center [169, 125] width 19 height 8
click at [183, 118] on input "Role Members List" at bounding box center [183, 118] width 0 height 0
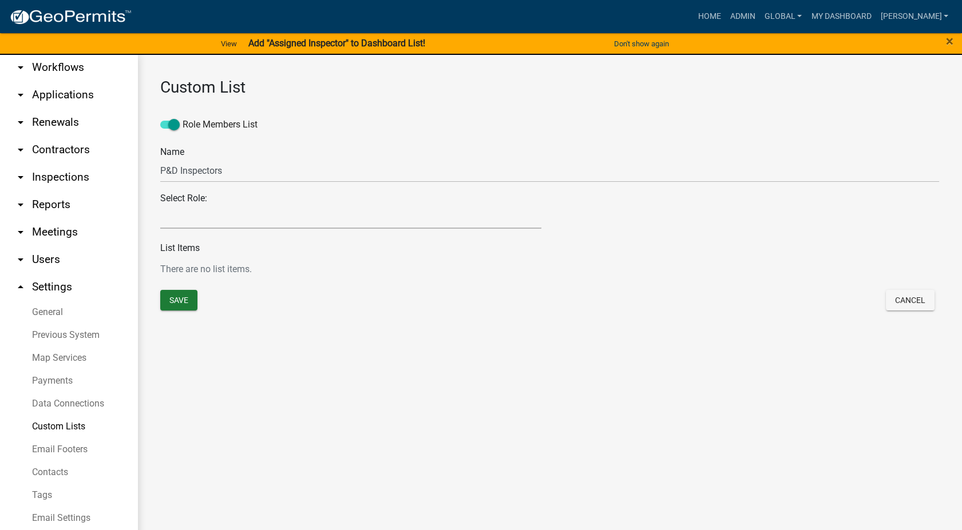
click at [175, 213] on select "Admin P & D Inspectors EH Administrative Assistant Zoning Reviewers EH Inspecti…" at bounding box center [350, 216] width 381 height 23
click at [160, 205] on select "Admin P & D Inspectors EH Administrative Assistant Zoning Reviewers EH Inspecti…" at bounding box center [350, 216] width 381 height 23
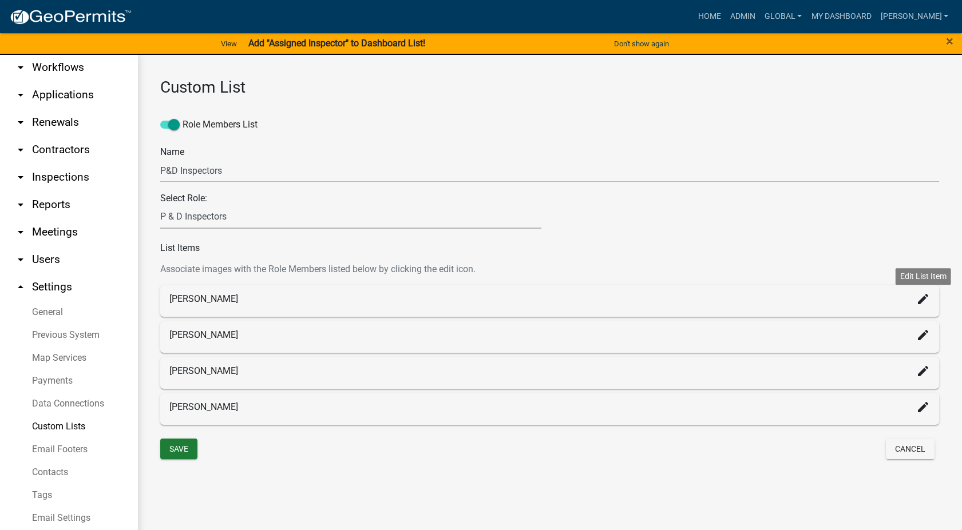
click at [919, 304] on icon "create" at bounding box center [923, 299] width 14 height 14
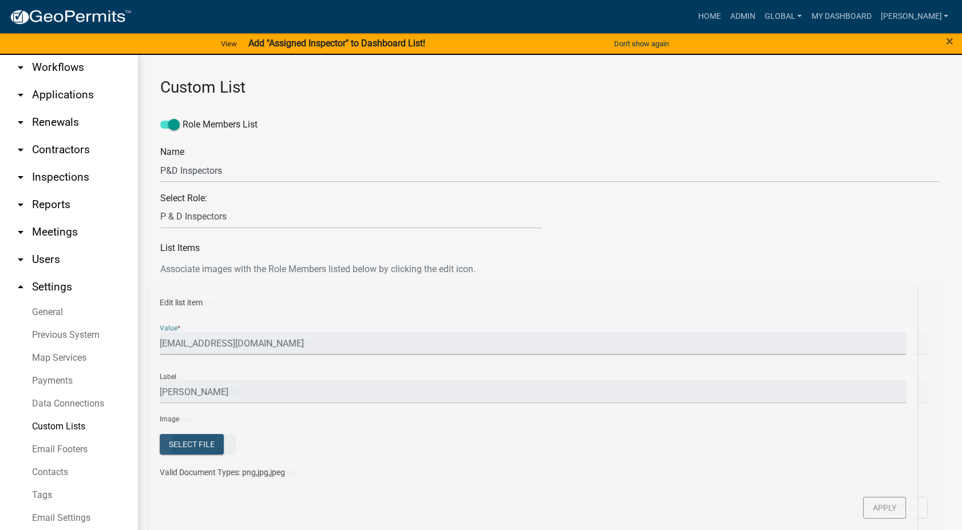
drag, startPoint x: 322, startPoint y: 351, endPoint x: 146, endPoint y: 334, distance: 177.1
click at [146, 334] on div "Custom List Role Members List Name P&D Inspectors Select Role: Admin P & D Insp…" at bounding box center [549, 390] width 824 height 671
click at [343, 343] on input "[EMAIL_ADDRESS][DOMAIN_NAME]" at bounding box center [550, 343] width 756 height 23
drag, startPoint x: 316, startPoint y: 349, endPoint x: 133, endPoint y: 340, distance: 183.3
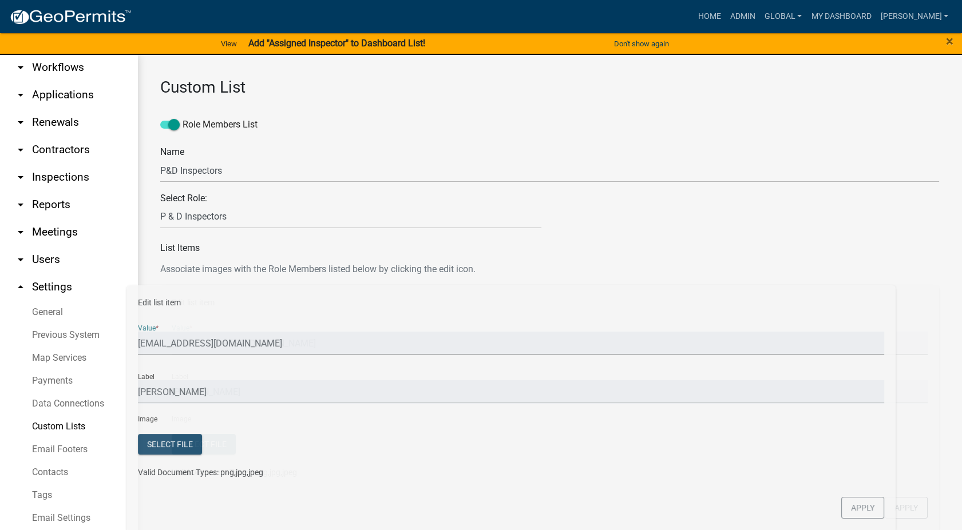
click at [133, 340] on div "Story County, [US_STATE] arrow_drop_down Workflows List arrow_drop_down Applica…" at bounding box center [481, 299] width 962 height 489
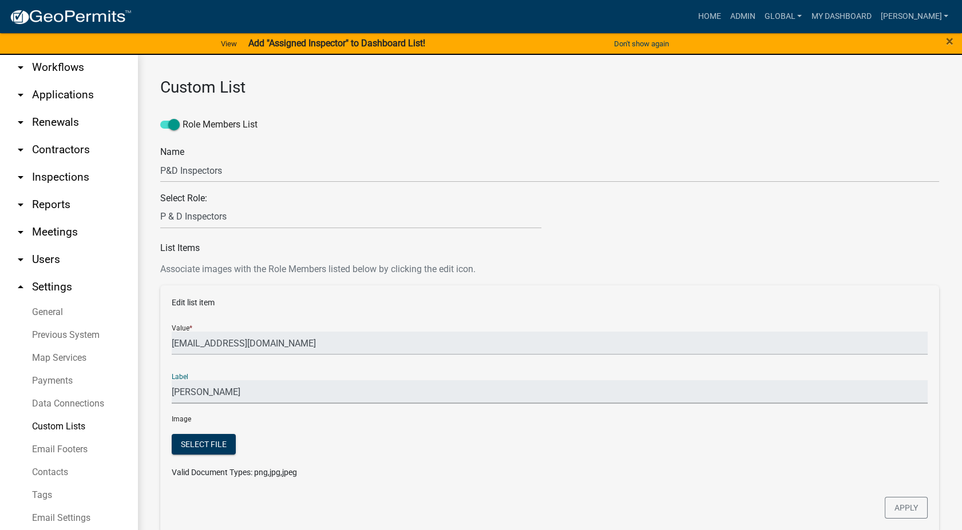
drag, startPoint x: 133, startPoint y: 340, endPoint x: 234, endPoint y: 395, distance: 115.5
click at [234, 395] on input "[PERSON_NAME]" at bounding box center [550, 391] width 756 height 23
click at [276, 347] on input "[EMAIL_ADDRESS][DOMAIN_NAME]" at bounding box center [550, 343] width 756 height 23
click at [279, 346] on input "[EMAIL_ADDRESS][DOMAIN_NAME]" at bounding box center [550, 343] width 756 height 23
click at [233, 212] on select "Admin P & D Inspectors EH Administrative Assistant Zoning Reviewers EH Inspecti…" at bounding box center [350, 216] width 381 height 23
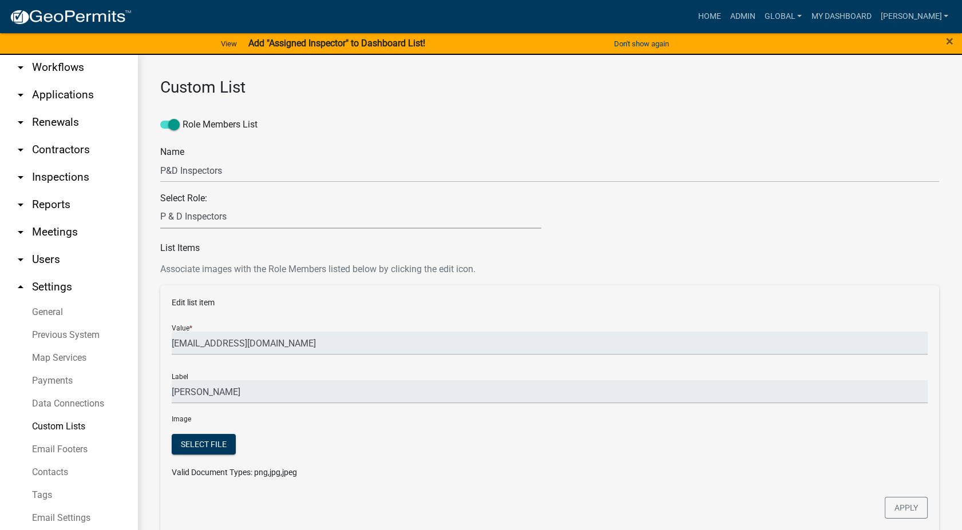
select select "0: null"
click at [160, 205] on select "Admin P & D Inspectors EH Administrative Assistant Zoning Reviewers EH Inspecti…" at bounding box center [350, 216] width 381 height 23
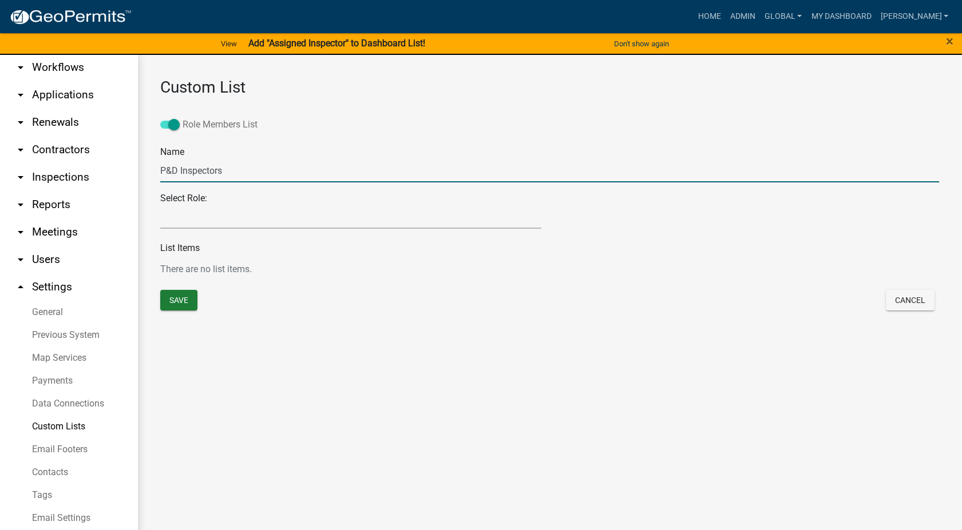
click at [172, 126] on span at bounding box center [169, 125] width 19 height 8
click at [183, 118] on input "Role Members List" at bounding box center [183, 118] width 0 height 0
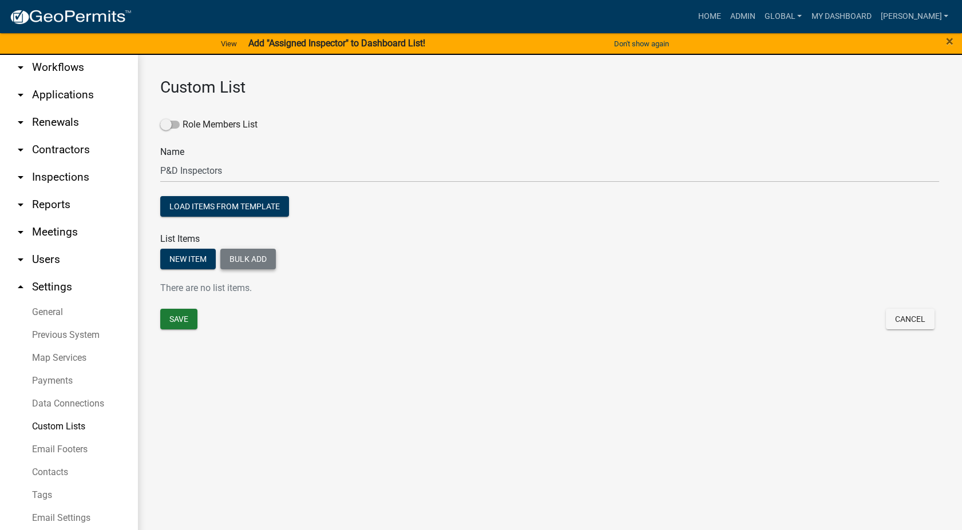
click at [253, 264] on button "Bulk add" at bounding box center [248, 259] width 56 height 21
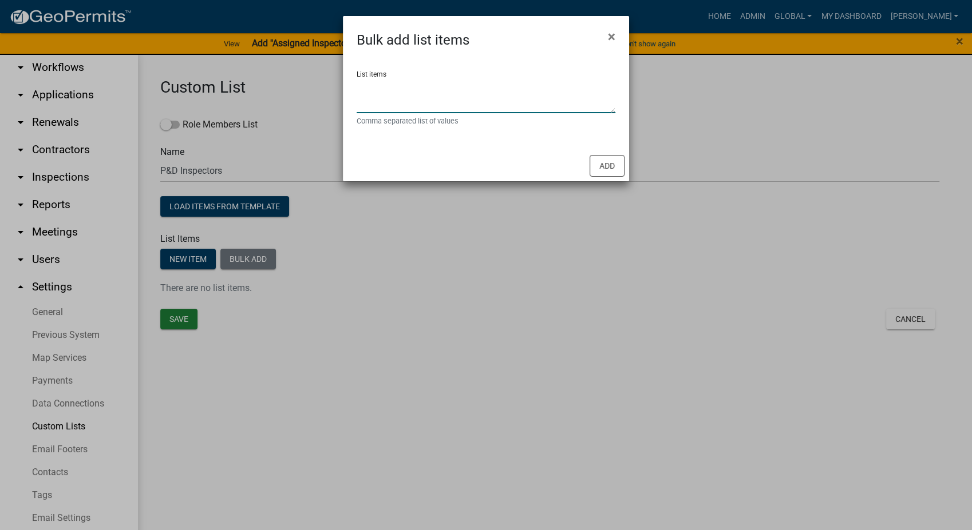
click at [425, 94] on textarea "List items" at bounding box center [485, 95] width 259 height 35
type textarea "[PERSON_NAME], [PERSON_NAME],[PERSON_NAME]"
click at [614, 165] on button "Add" at bounding box center [606, 166] width 35 height 22
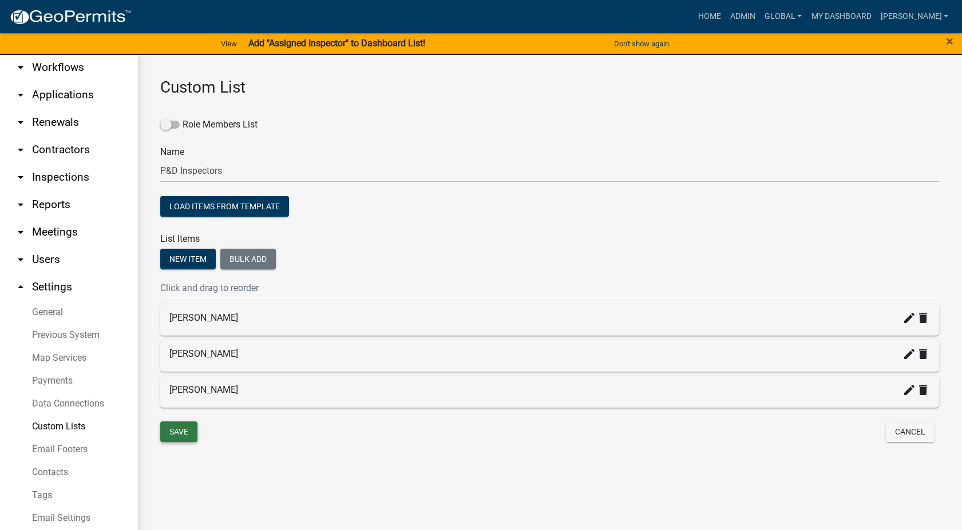
click at [177, 432] on button "Save" at bounding box center [178, 432] width 37 height 21
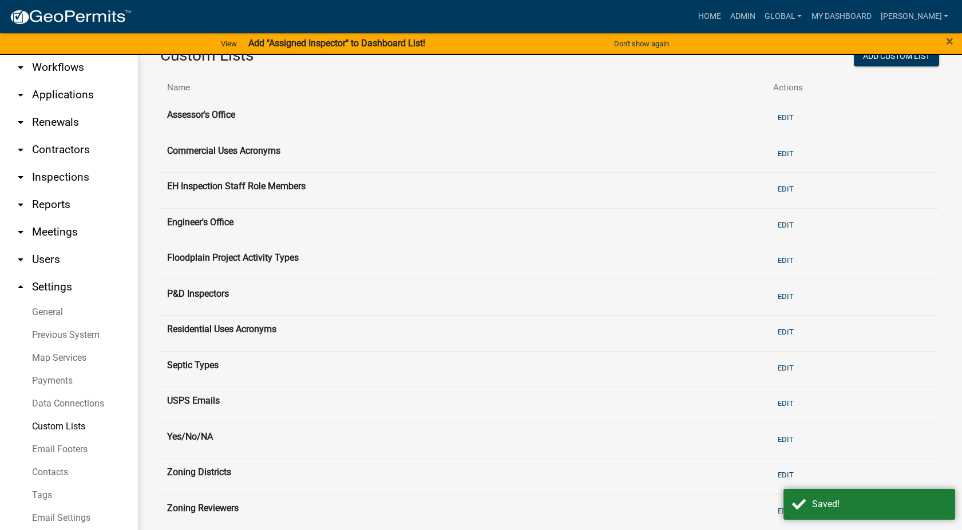
scroll to position [49, 0]
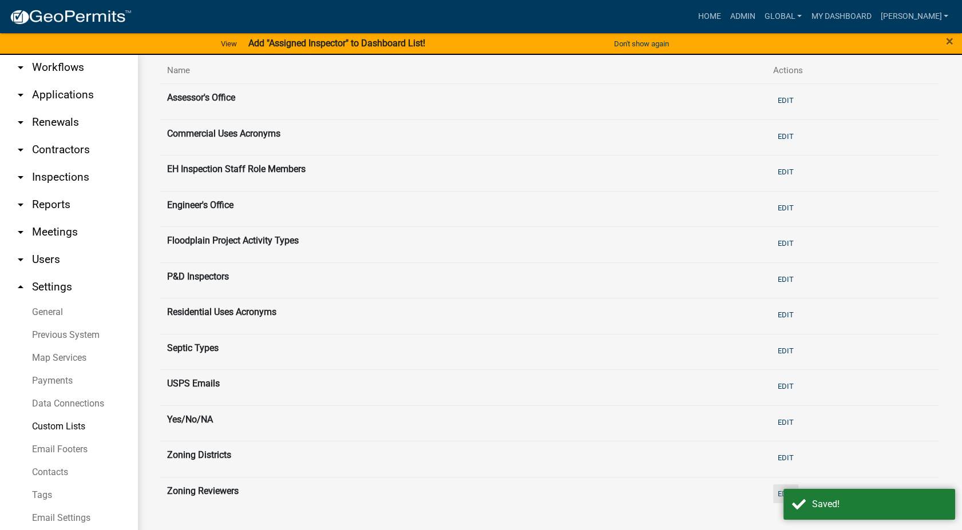
click at [773, 487] on button "Edit" at bounding box center [785, 494] width 25 height 19
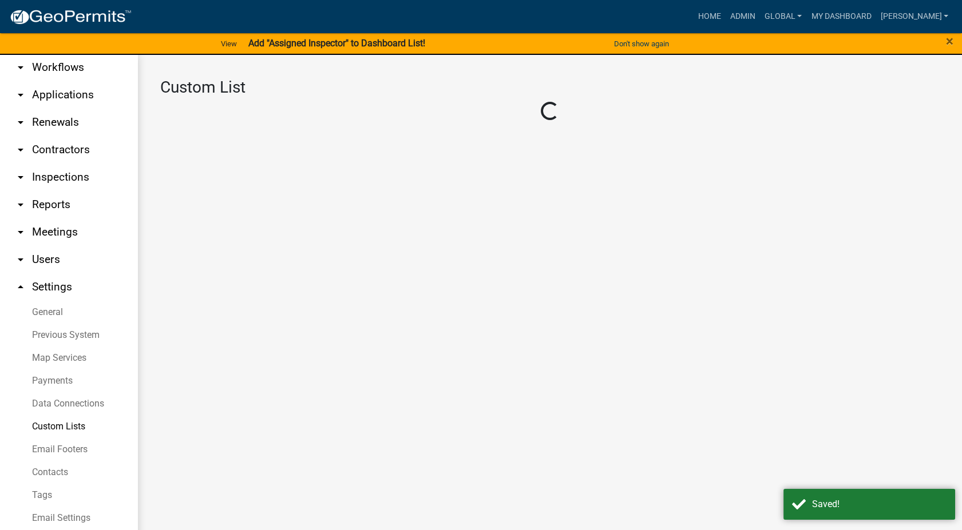
select select "4: 289ca764-5063-4d44-9e26-a723625f811d"
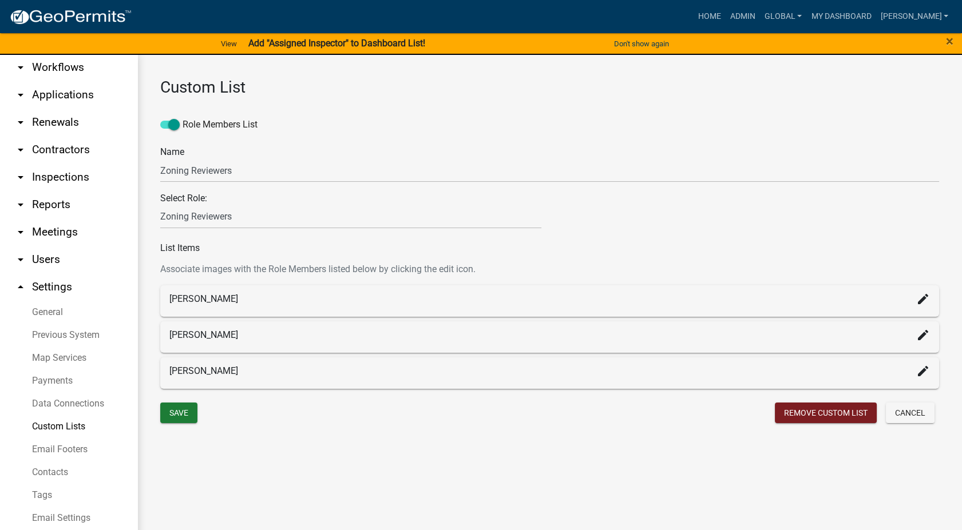
scroll to position [69, 0]
click at [43, 415] on link "Custom Lists" at bounding box center [68, 426] width 137 height 23
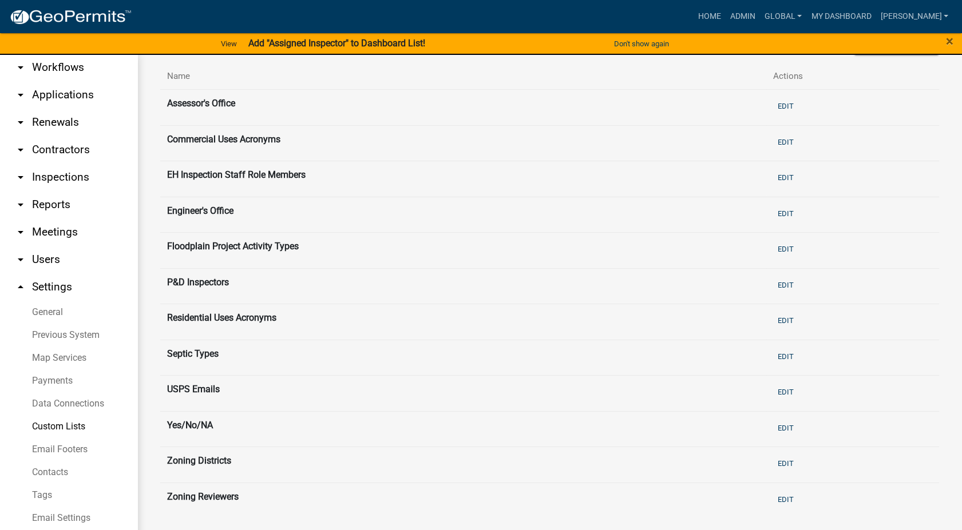
scroll to position [49, 0]
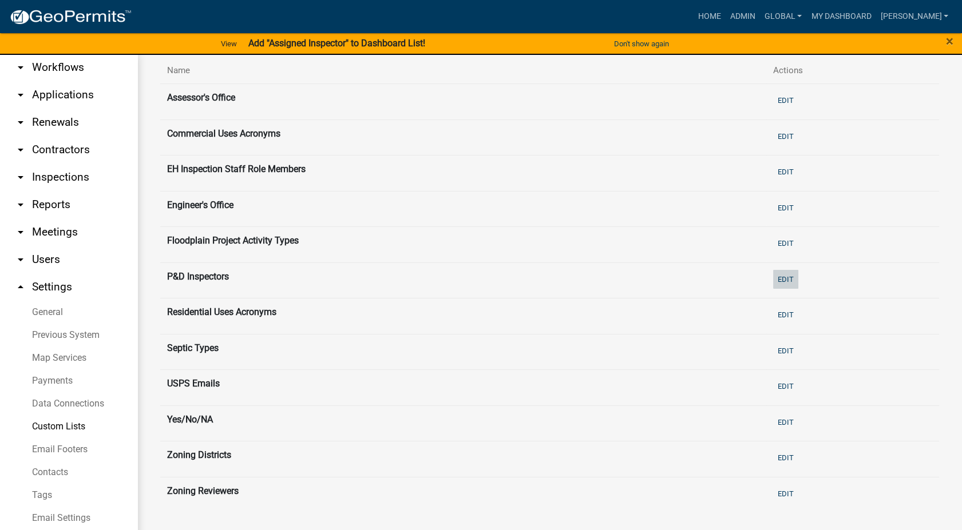
click at [776, 275] on button "Edit" at bounding box center [785, 279] width 25 height 19
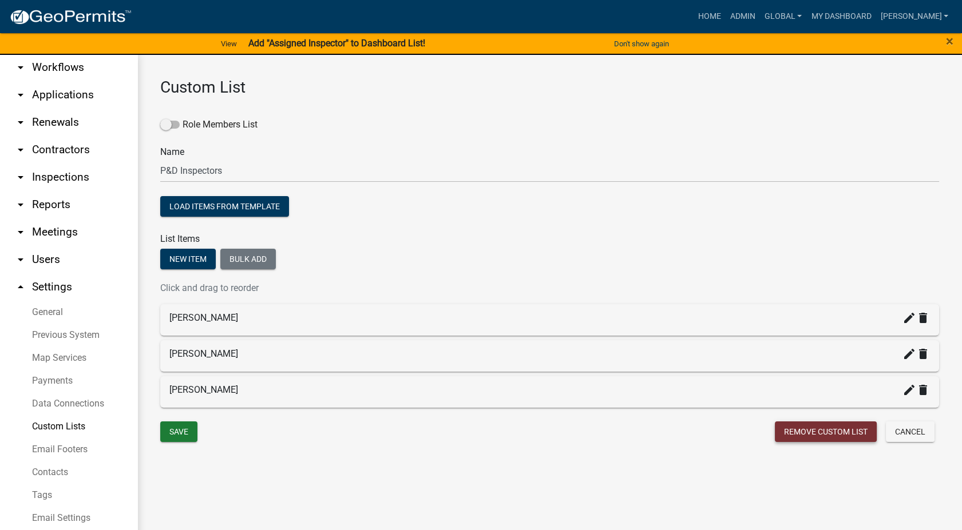
click at [819, 430] on button "Remove Custom List" at bounding box center [826, 432] width 102 height 21
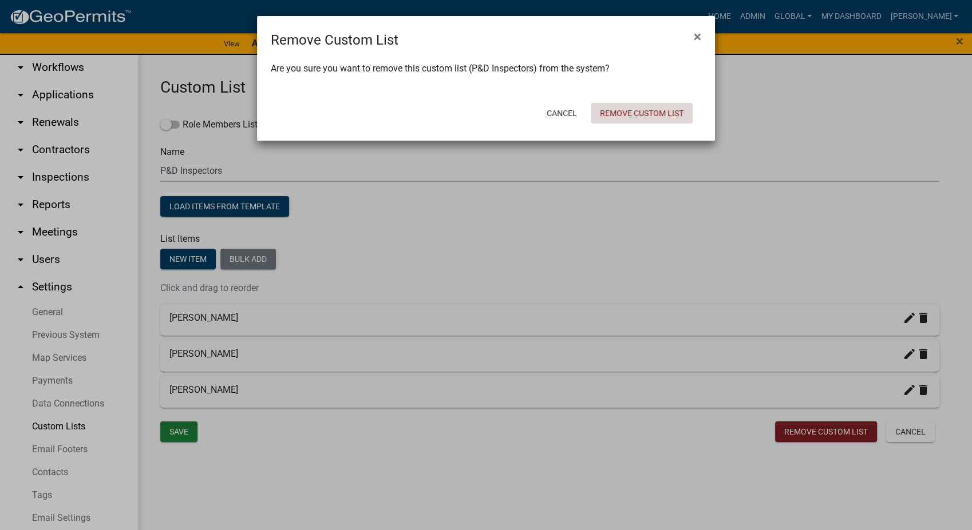
click at [668, 107] on button "Remove Custom List" at bounding box center [641, 113] width 102 height 21
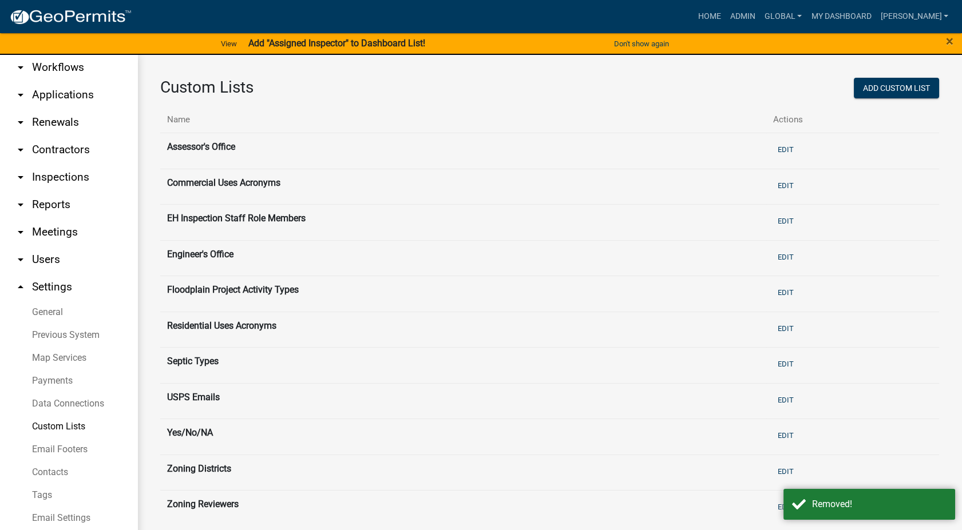
click at [41, 81] on link "arrow_drop_down Applications" at bounding box center [68, 94] width 137 height 27
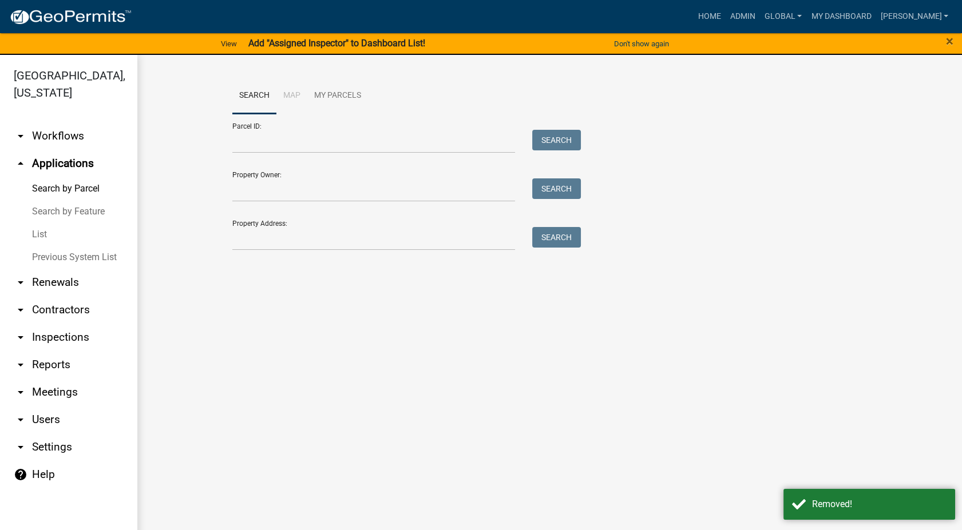
click at [60, 122] on link "arrow_drop_down Workflows" at bounding box center [68, 135] width 137 height 27
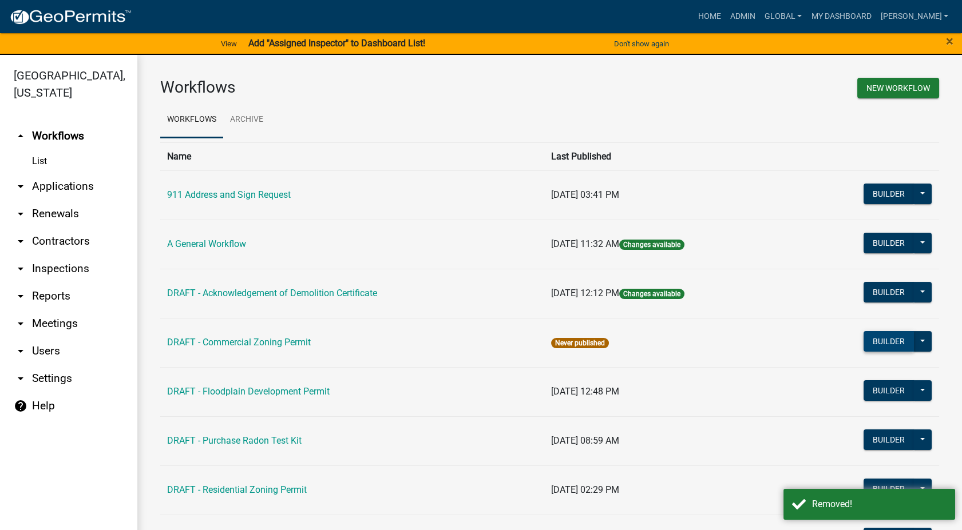
click at [892, 336] on button "Builder" at bounding box center [888, 341] width 50 height 21
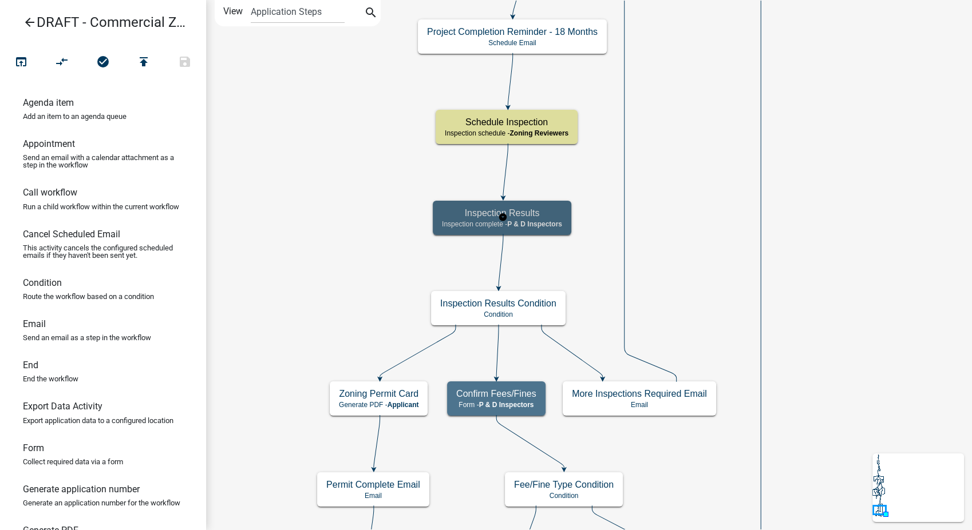
click at [540, 222] on span "P & D Inspectors" at bounding box center [534, 224] width 55 height 8
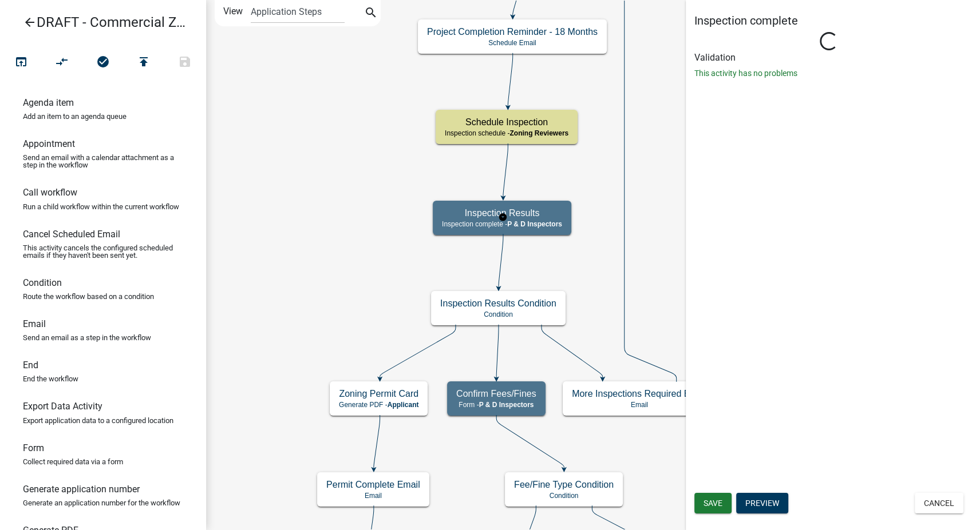
select select "32ACE34C-2758-464F-B922-53D649AC2D49"
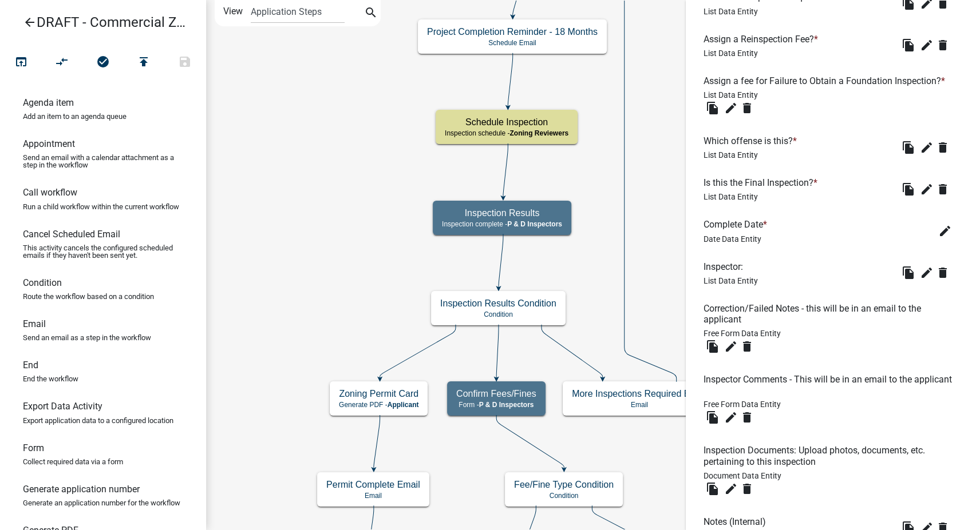
scroll to position [514, 0]
click at [919, 280] on icon "edit" at bounding box center [926, 273] width 14 height 14
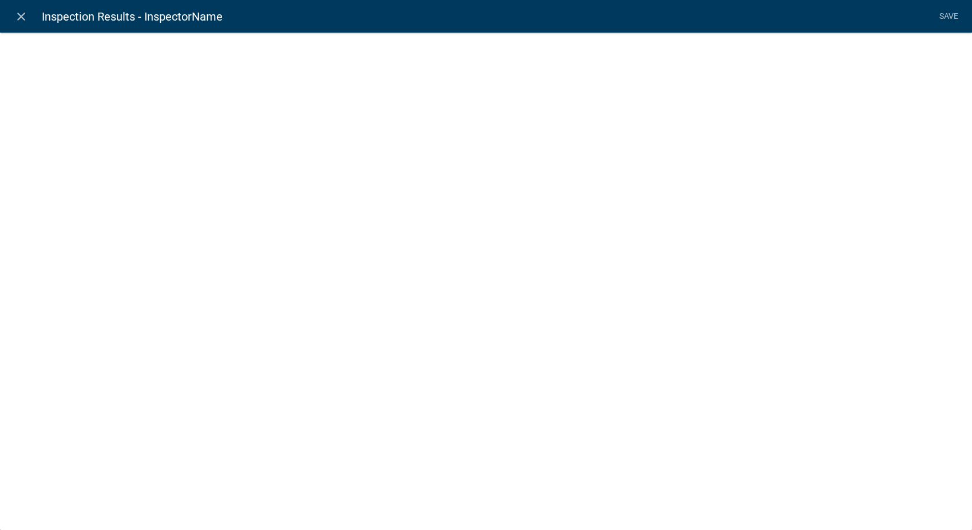
select select "list-data"
select select "custom-list-f9a9d1a7-0962-48f6-884e-0c2268a62952"
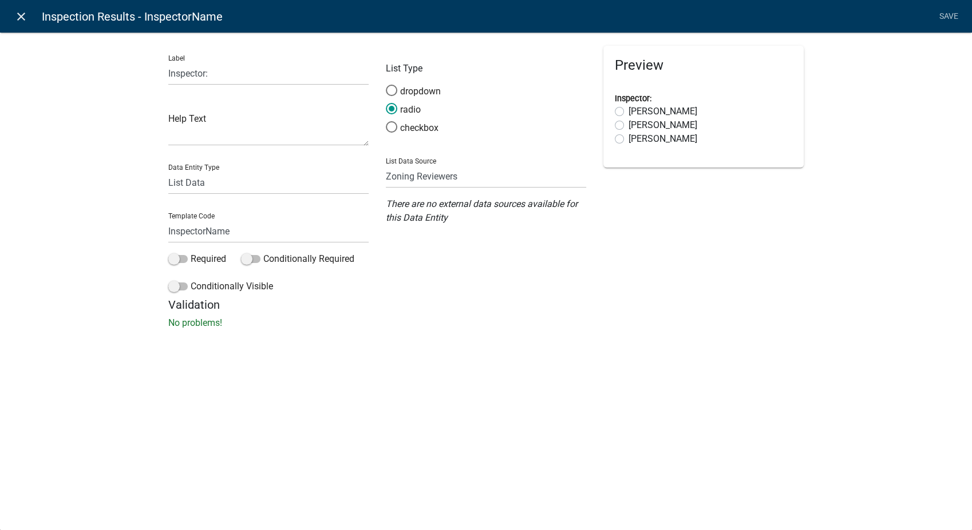
click at [26, 18] on icon "close" at bounding box center [21, 17] width 14 height 14
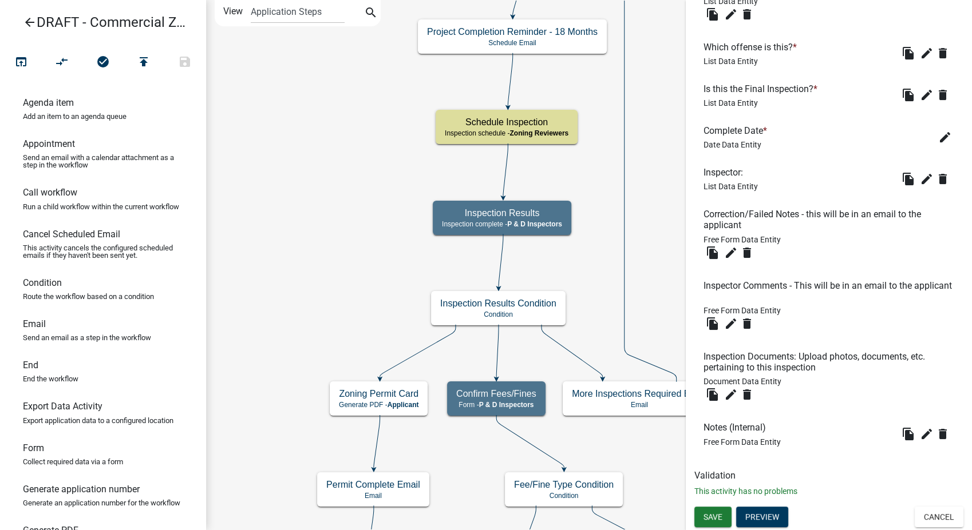
scroll to position [619, 0]
click at [937, 524] on button "Cancel" at bounding box center [938, 517] width 49 height 21
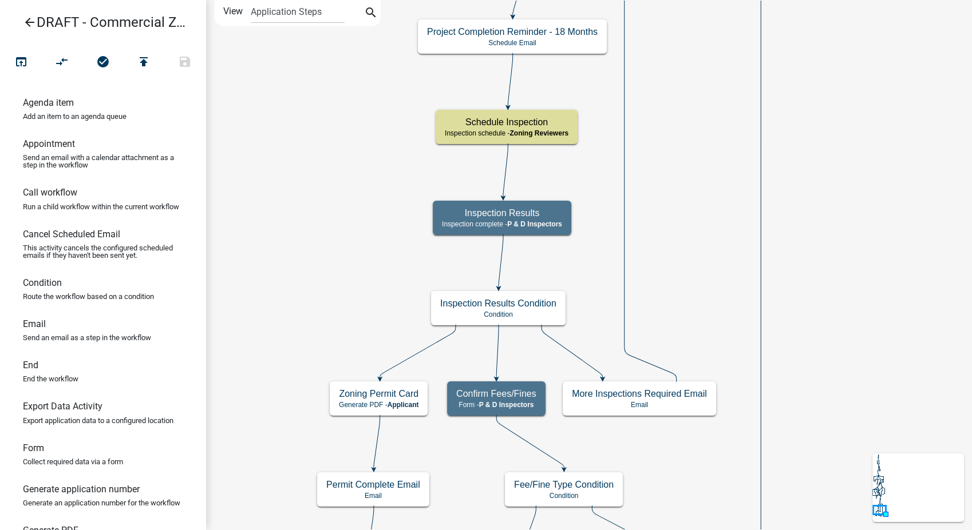
scroll to position [0, 0]
click at [374, 391] on h5 "Zoning Permit Card" at bounding box center [379, 394] width 80 height 11
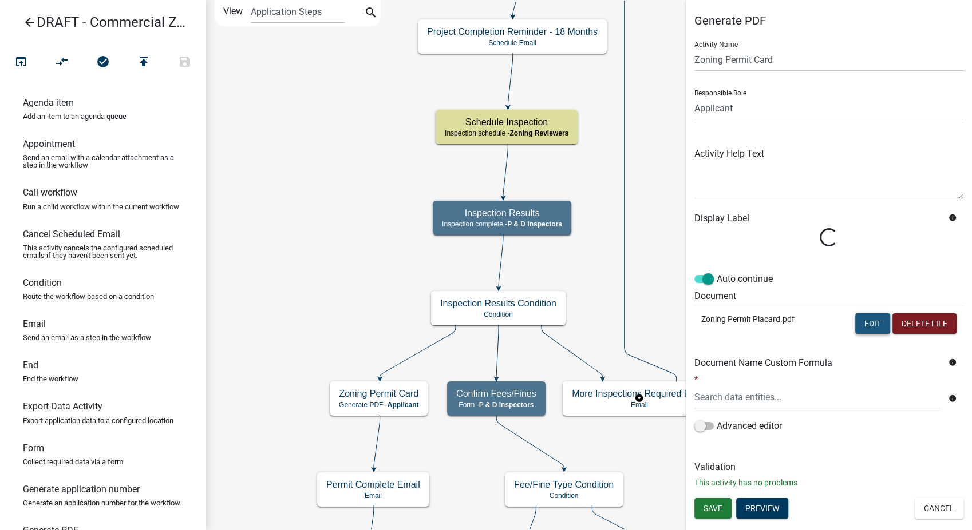
click at [874, 324] on button "Edit" at bounding box center [872, 324] width 35 height 21
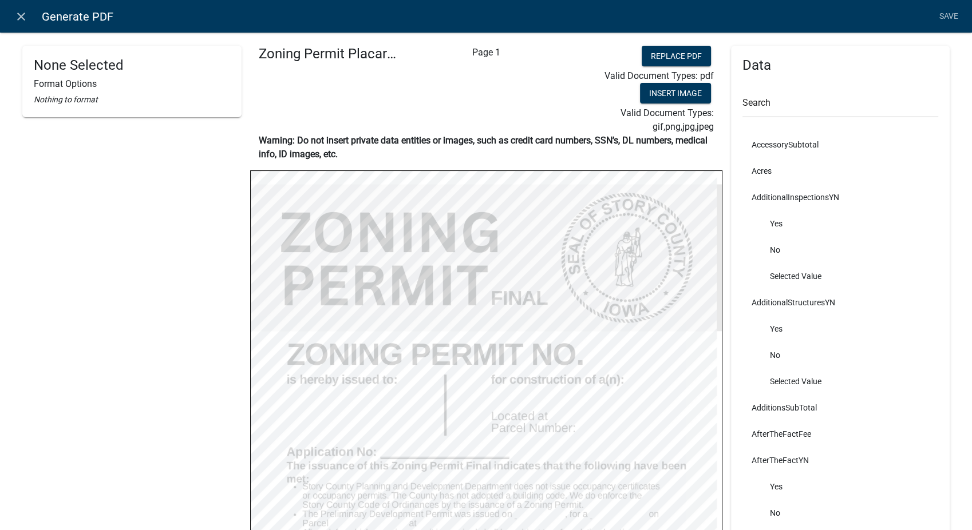
scroll to position [64, 0]
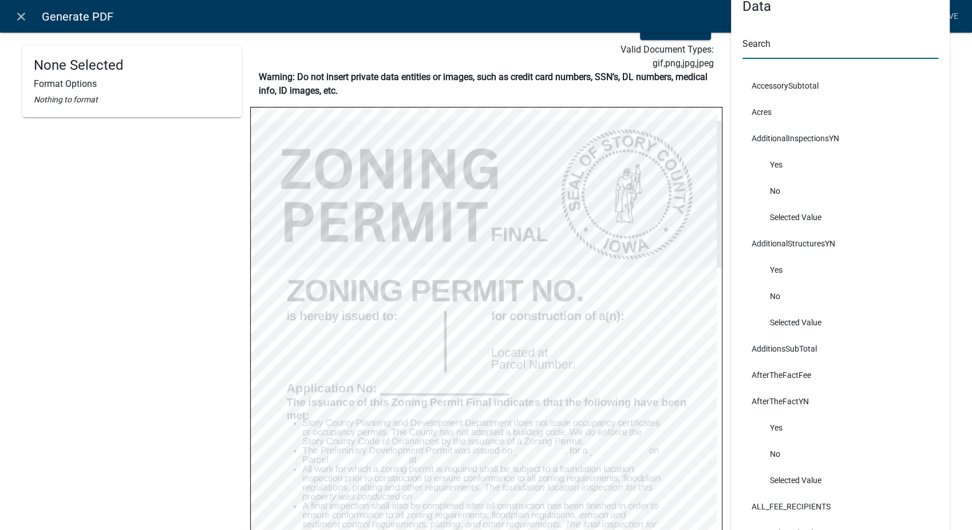
click at [808, 51] on input "text" at bounding box center [840, 46] width 196 height 23
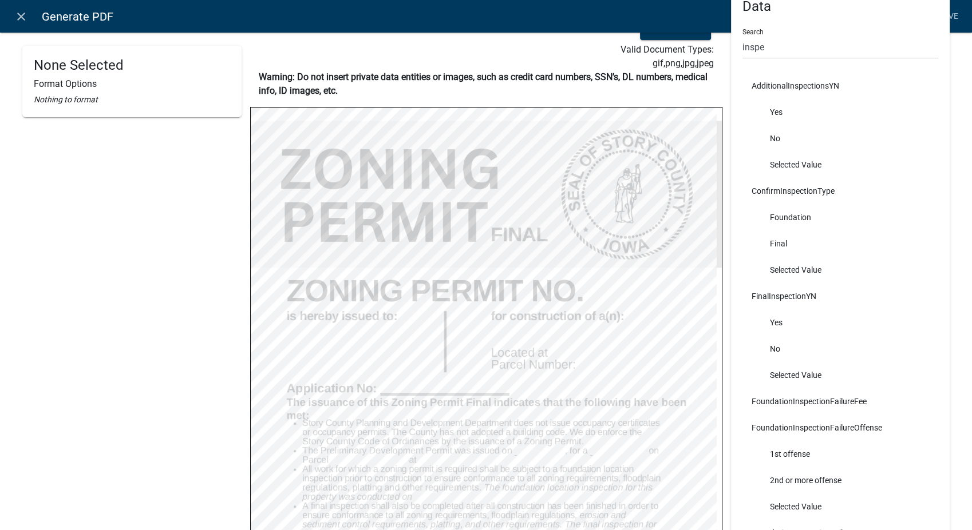
click at [884, 161] on li "Selected Value" at bounding box center [840, 165] width 196 height 26
click at [757, 47] on input "inspe" at bounding box center [840, 46] width 196 height 23
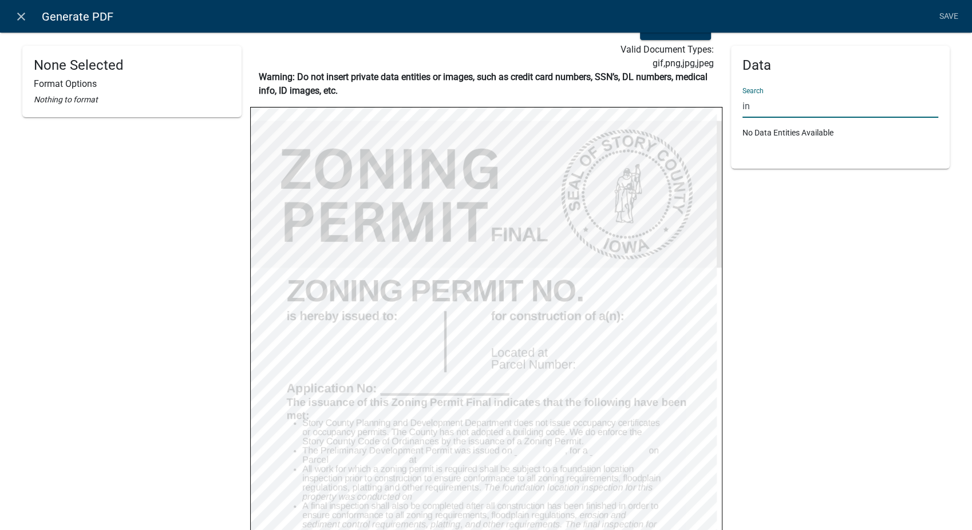
type input "i"
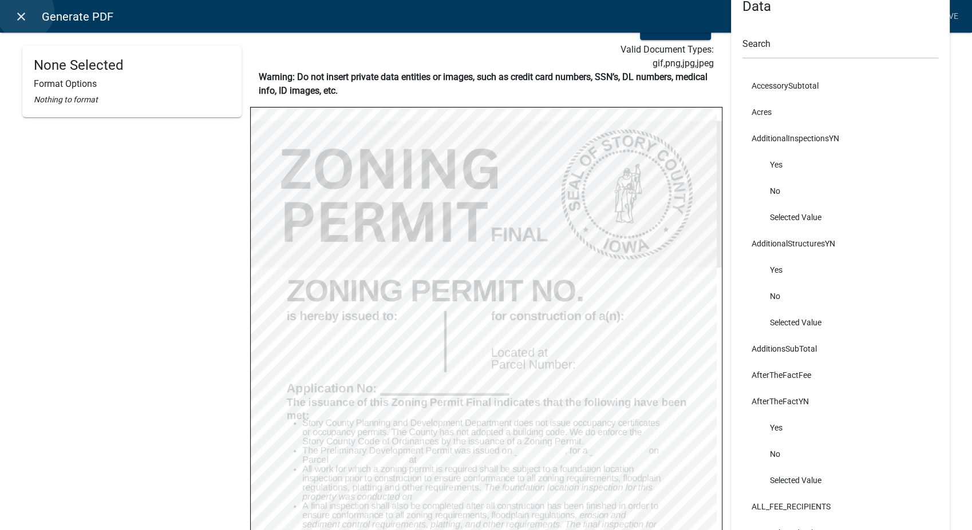
click at [25, 11] on icon "close" at bounding box center [21, 17] width 14 height 14
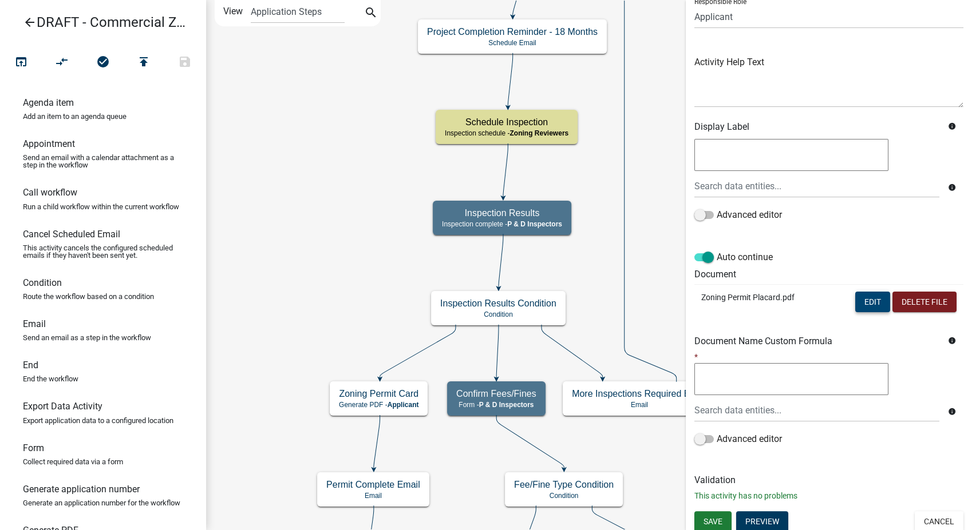
scroll to position [96, 0]
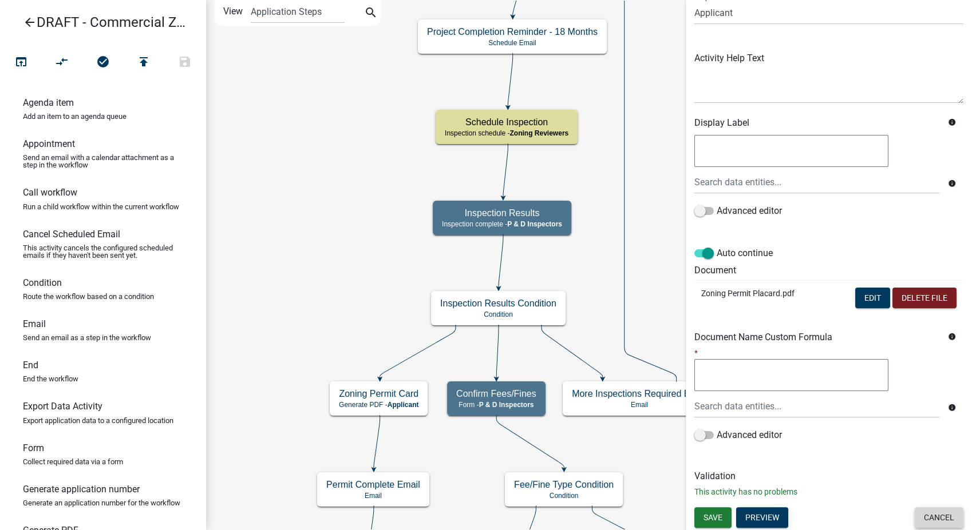
click at [946, 522] on button "Cancel" at bounding box center [938, 518] width 49 height 21
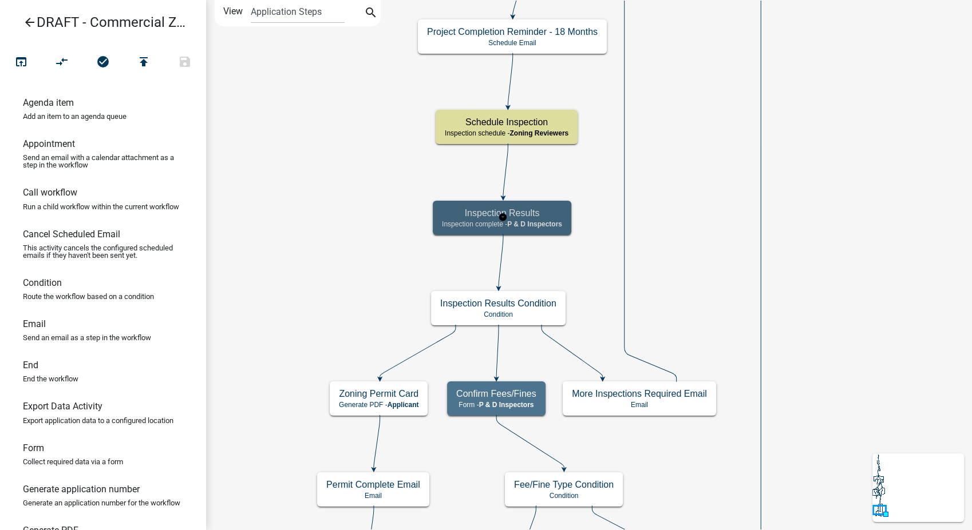
click at [551, 231] on div "Inspection Results Inspection complete - P & D Inspectors" at bounding box center [502, 218] width 138 height 34
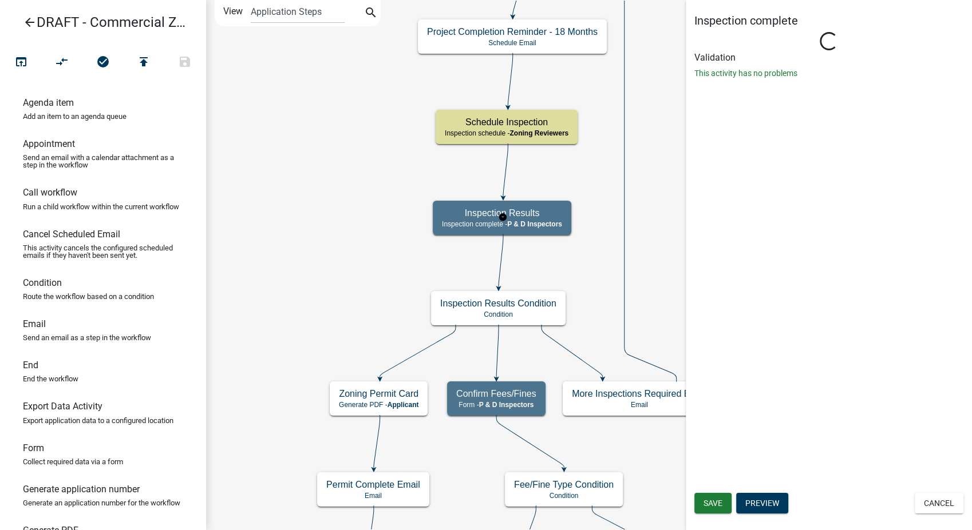
select select "32ACE34C-2758-464F-B922-53D649AC2D49"
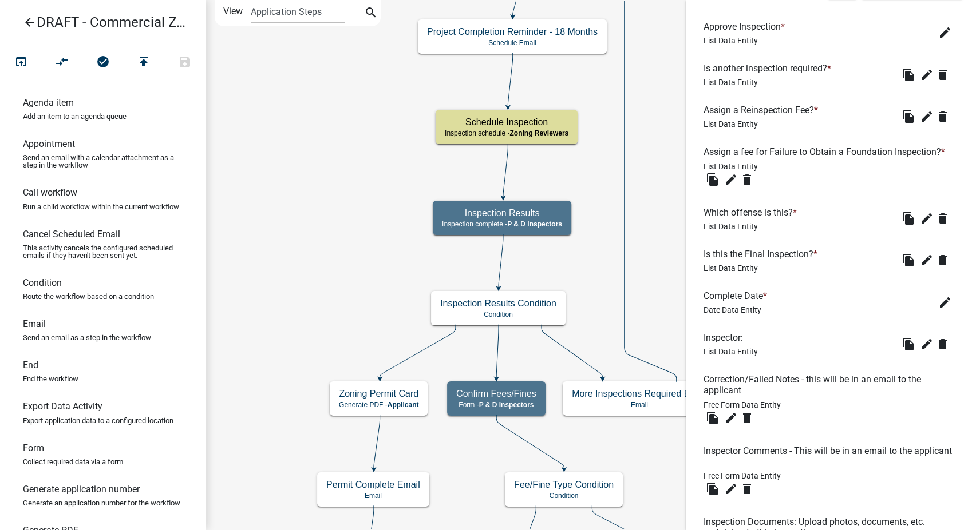
scroll to position [508, 0]
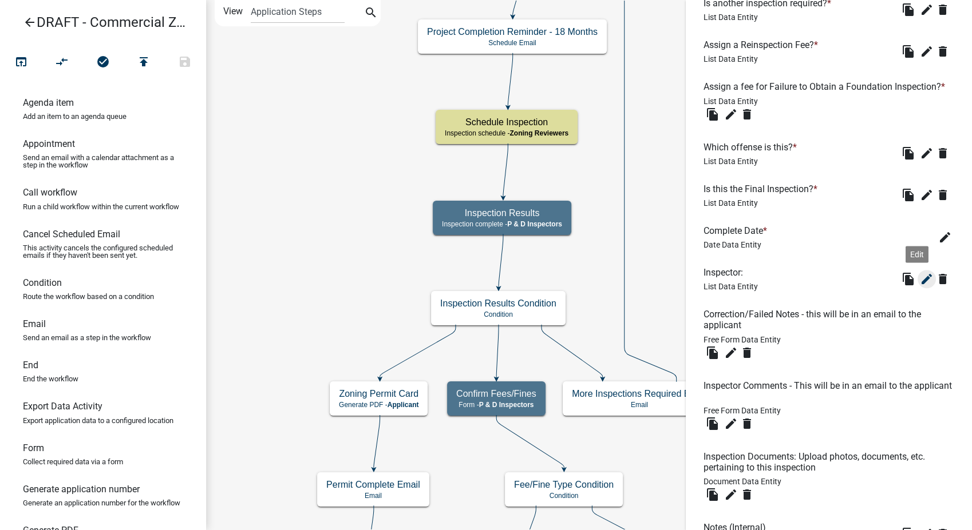
click at [919, 286] on icon "edit" at bounding box center [926, 279] width 14 height 14
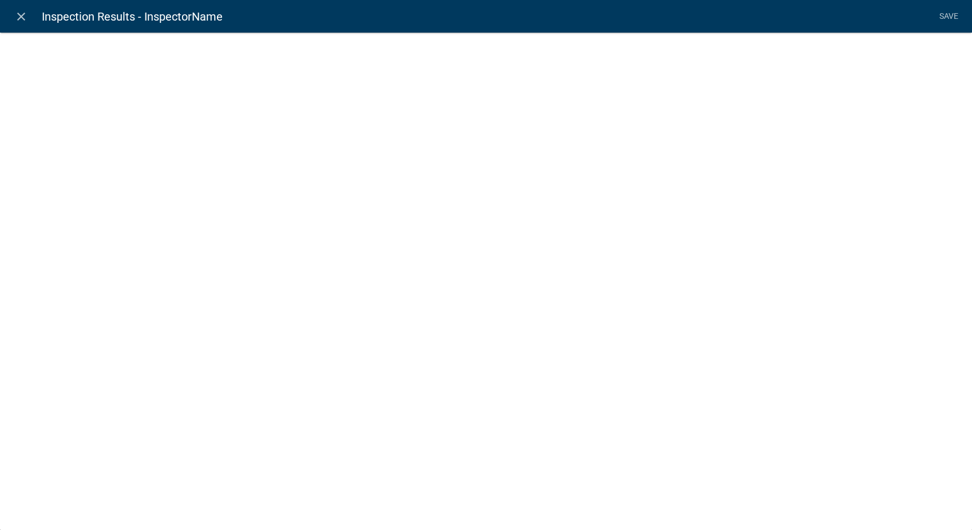
select select "list-data"
select select "custom-list-f9a9d1a7-0962-48f6-884e-0c2268a62952"
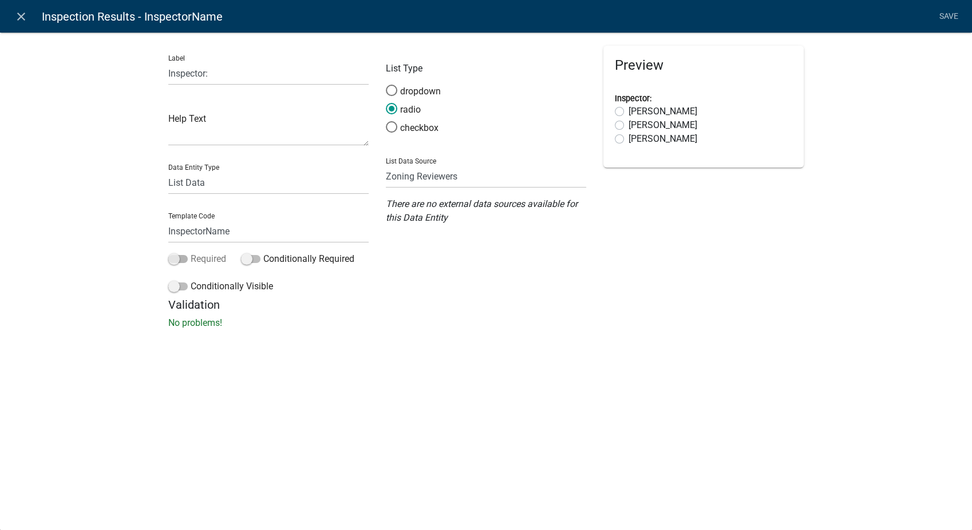
click at [173, 263] on span at bounding box center [177, 259] width 19 height 8
click at [191, 252] on input "Required" at bounding box center [191, 252] width 0 height 0
click at [949, 14] on link "Save" at bounding box center [948, 17] width 29 height 22
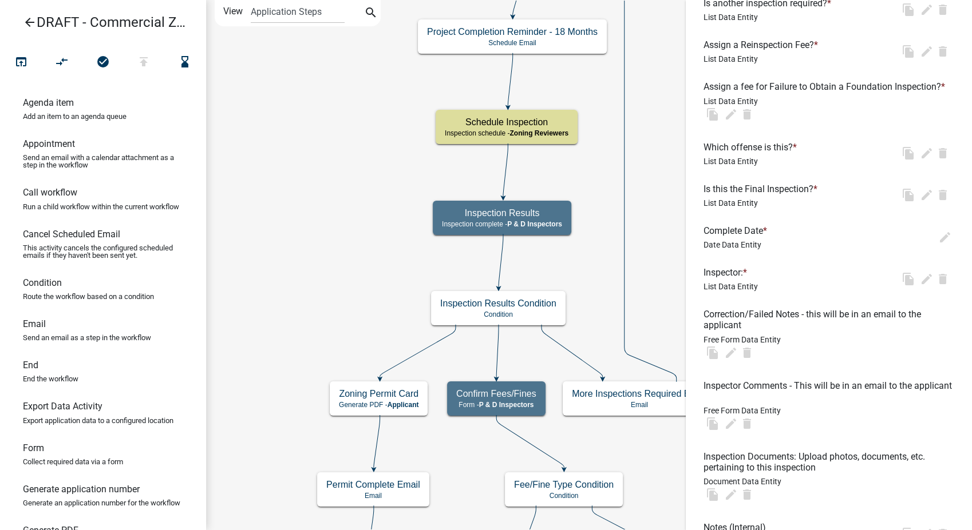
scroll to position [0, 0]
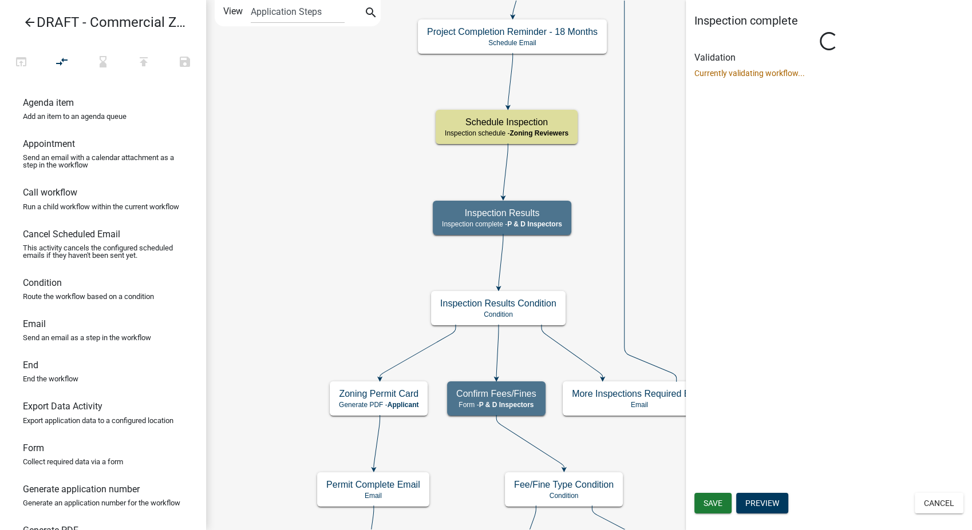
select select "32ACE34C-2758-464F-B922-53D649AC2D49"
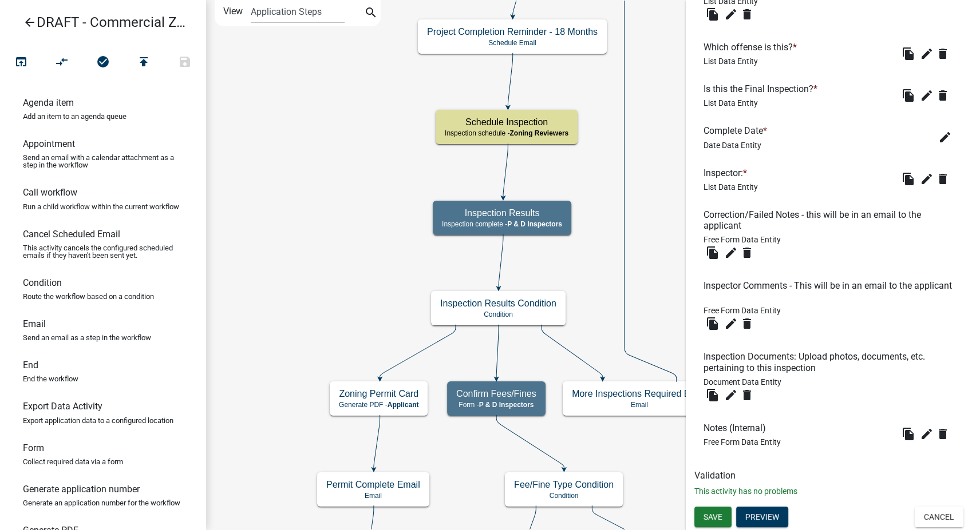
scroll to position [549, 0]
click at [723, 519] on button "Save" at bounding box center [712, 517] width 37 height 21
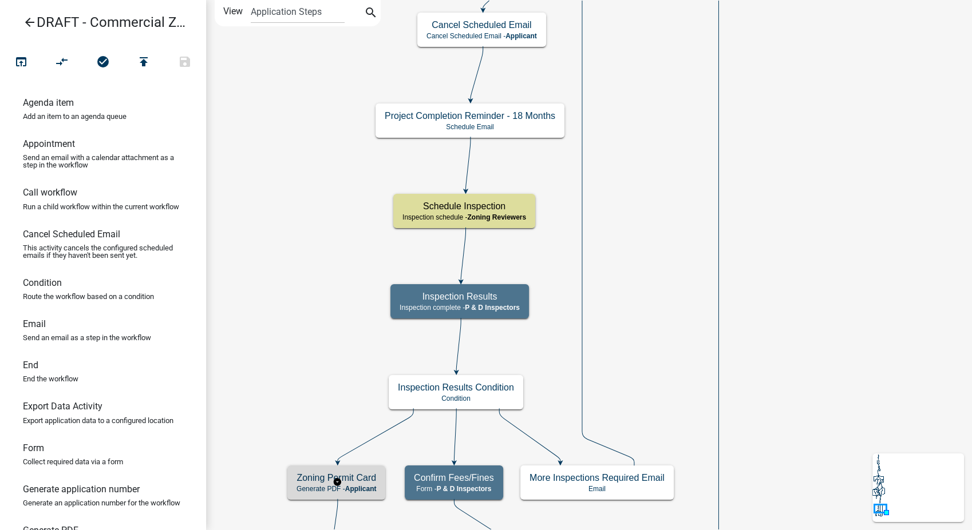
click at [316, 485] on p "Generate PDF - Applicant" at bounding box center [336, 489] width 80 height 8
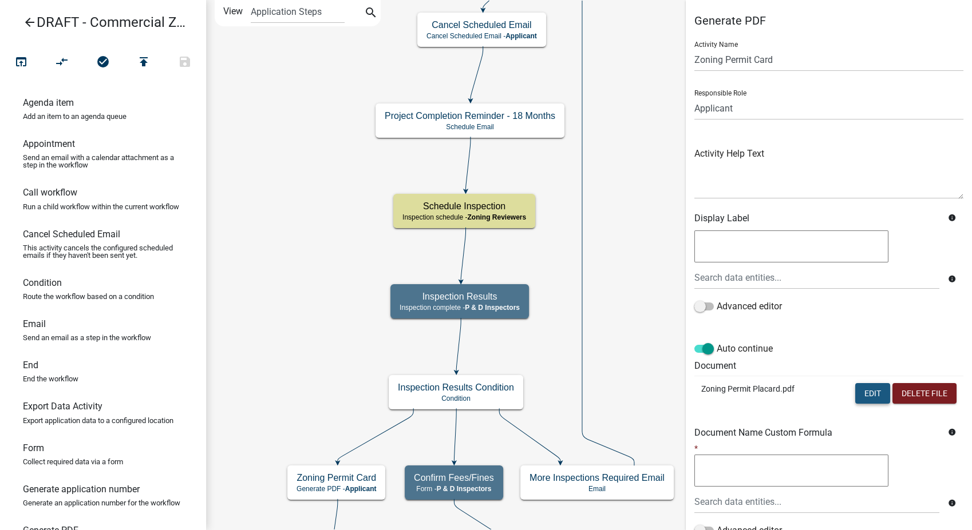
click at [859, 391] on button "Edit" at bounding box center [872, 393] width 35 height 21
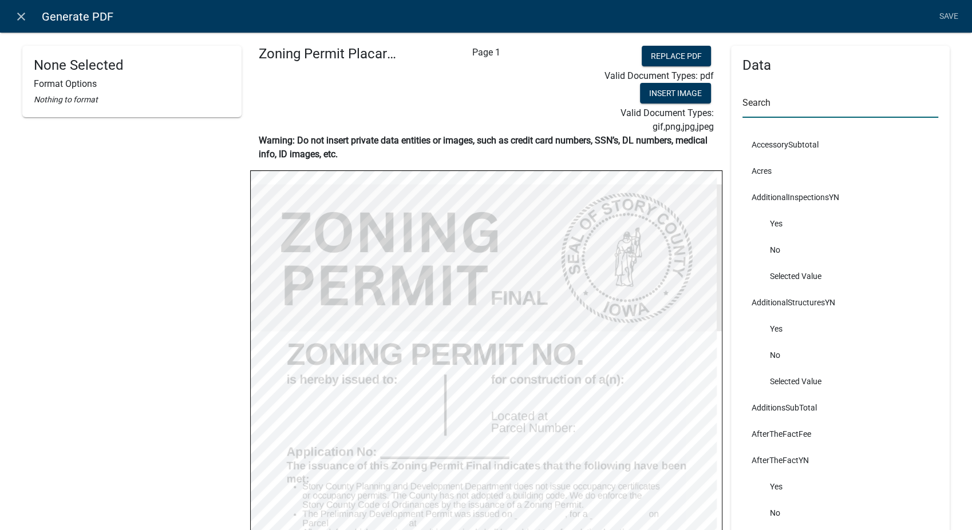
click at [779, 108] on input "text" at bounding box center [840, 105] width 196 height 23
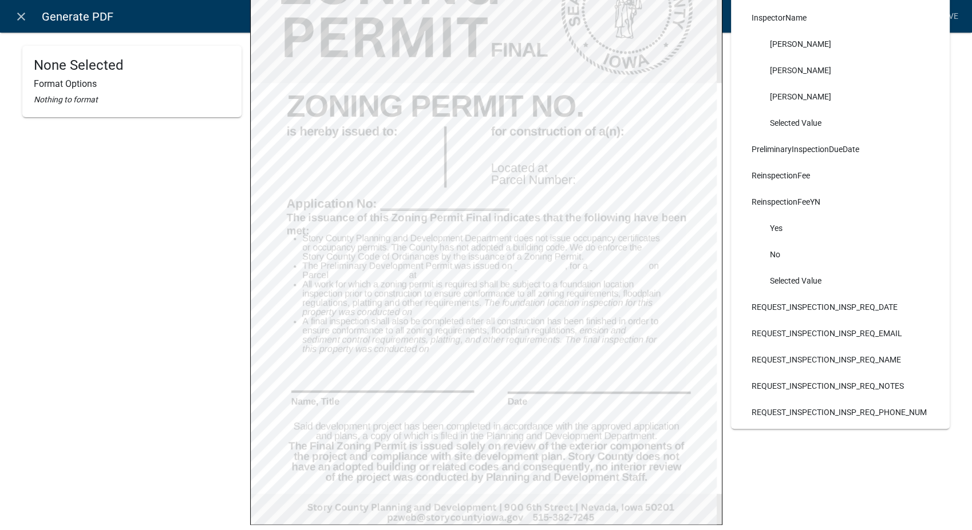
scroll to position [254, 0]
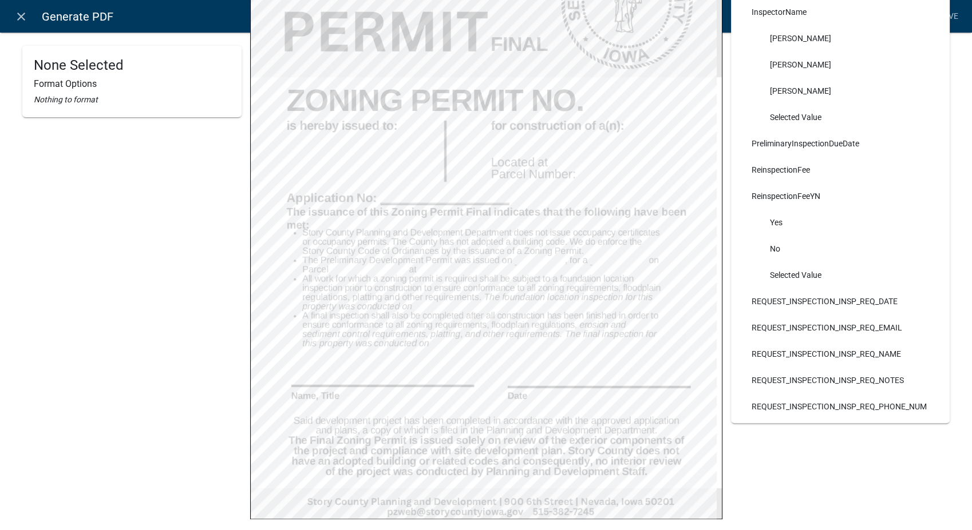
type input "inspe"
select select
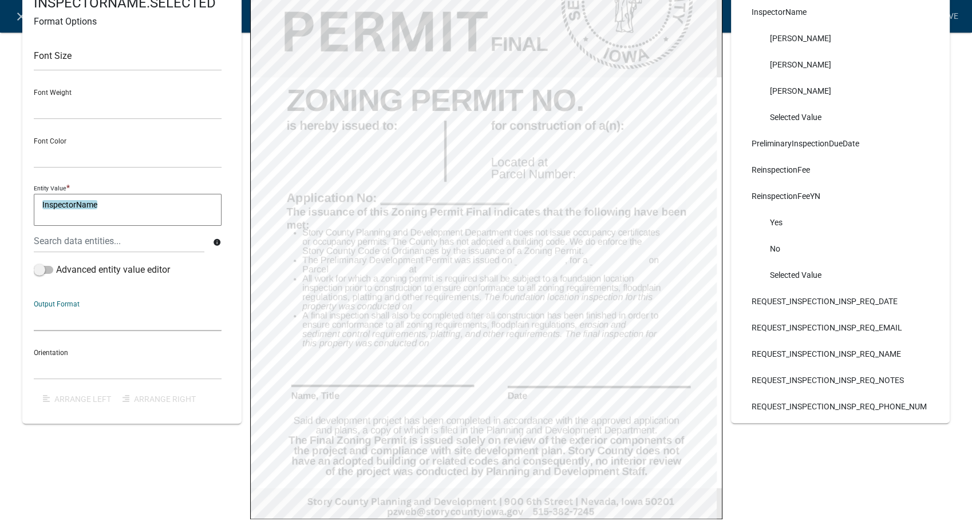
click at [41, 319] on select "General Text Number Decimal Date Date & Time" at bounding box center [128, 318] width 188 height 23
select select "0"
click at [34, 307] on select "General Text Number Decimal Date Date & Time" at bounding box center [128, 318] width 188 height 23
click at [48, 374] on select "Horizontal Vertical" at bounding box center [128, 367] width 188 height 23
select select "1"
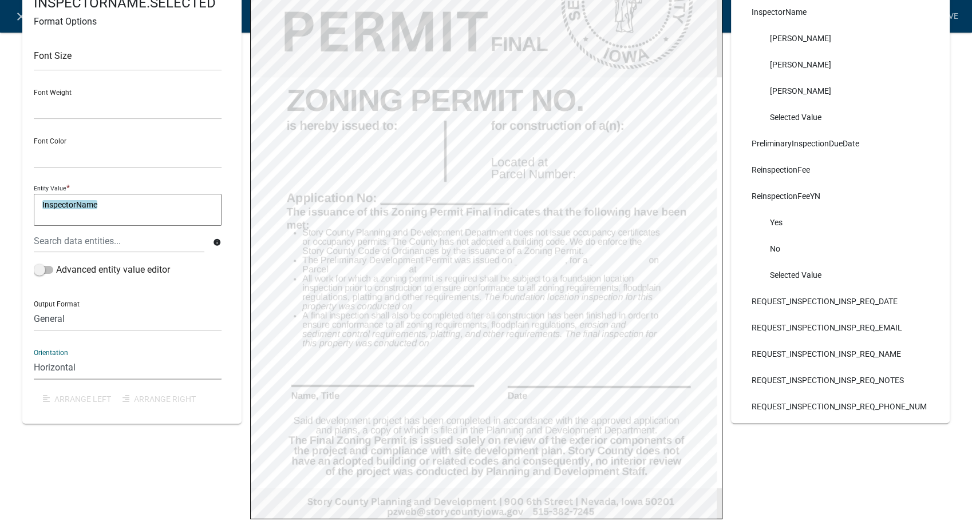
click at [34, 356] on select "Horizontal Vertical" at bounding box center [128, 367] width 188 height 23
click at [954, 16] on link "Save" at bounding box center [948, 17] width 29 height 22
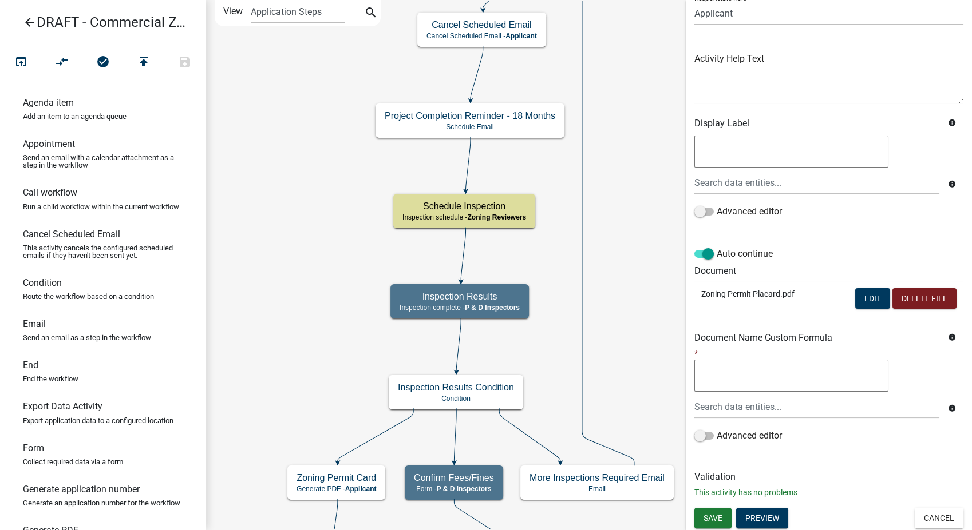
scroll to position [96, 0]
click at [710, 513] on span "Save" at bounding box center [712, 517] width 19 height 9
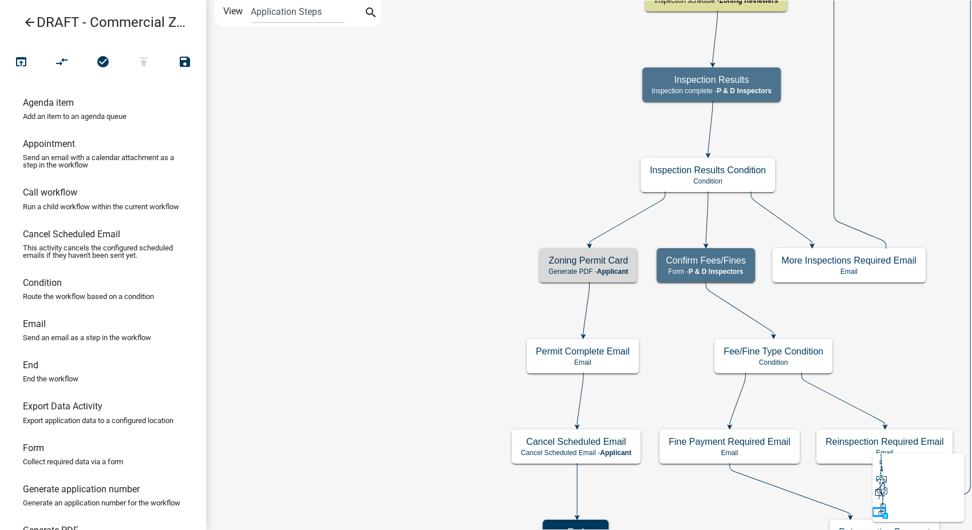
scroll to position [0, 0]
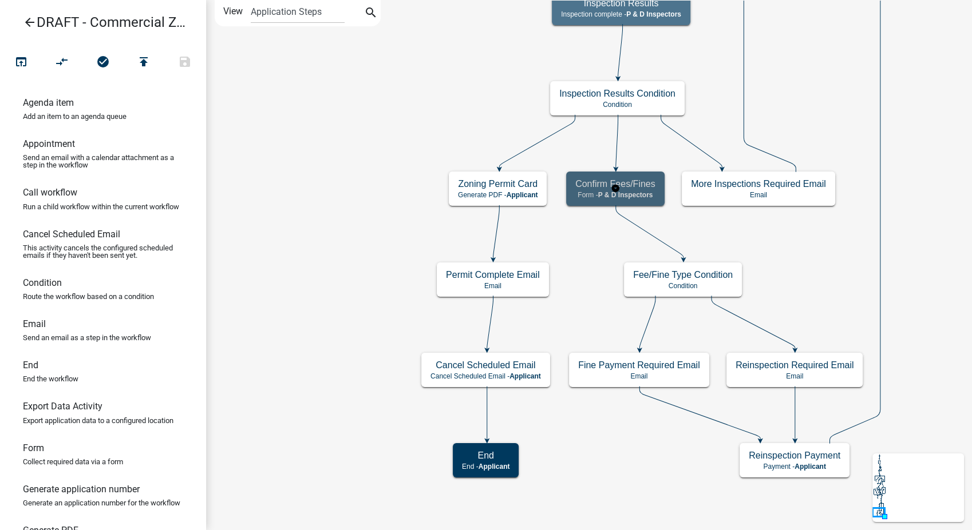
click at [636, 194] on span "P & D Inspectors" at bounding box center [625, 195] width 55 height 8
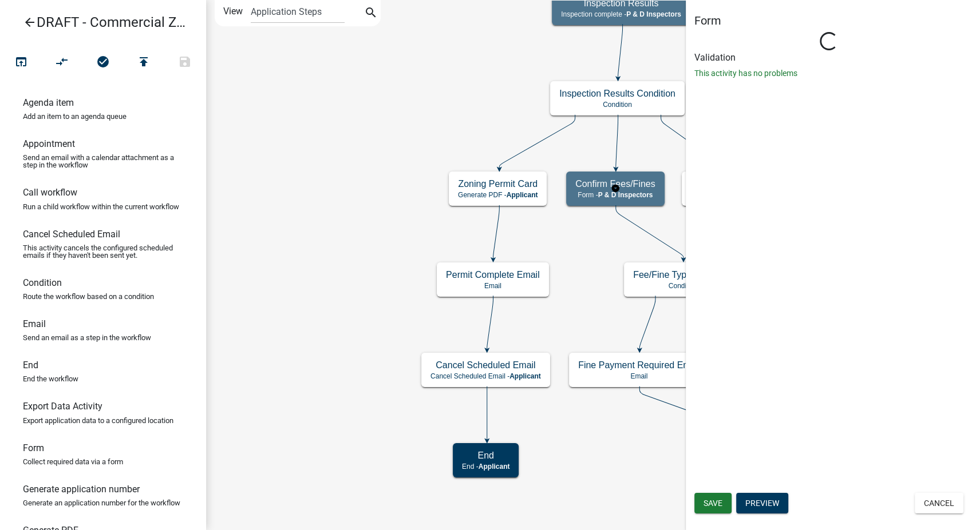
select select "32ACE34C-2758-464F-B922-53D649AC2D49"
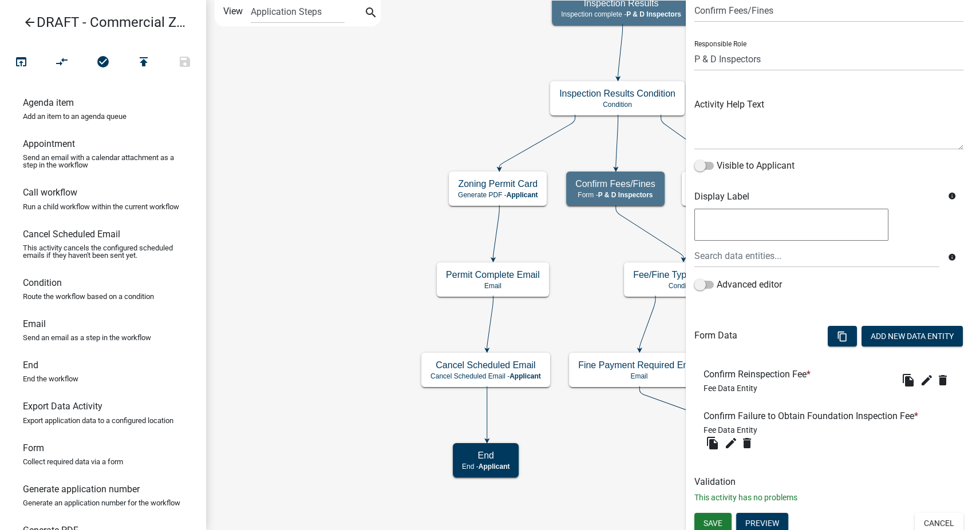
scroll to position [55, 0]
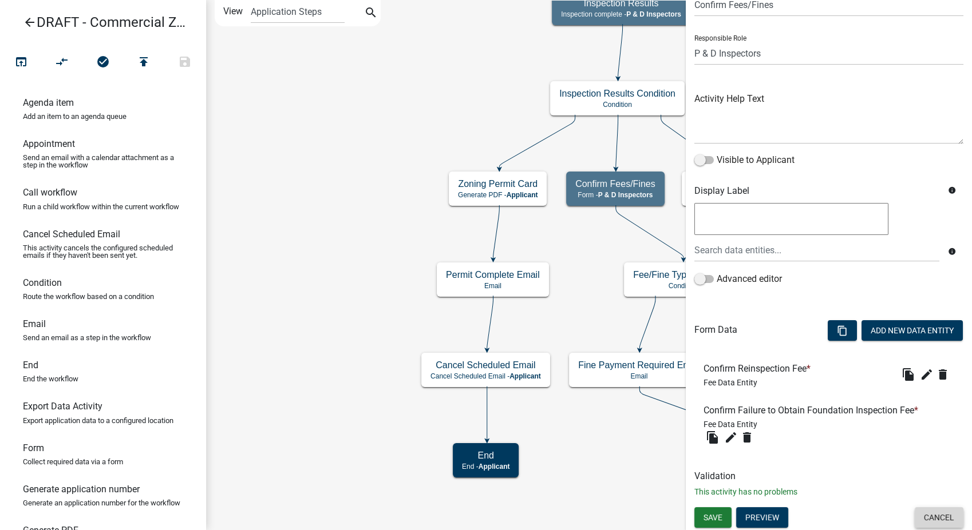
click at [930, 516] on button "Cancel" at bounding box center [938, 518] width 49 height 21
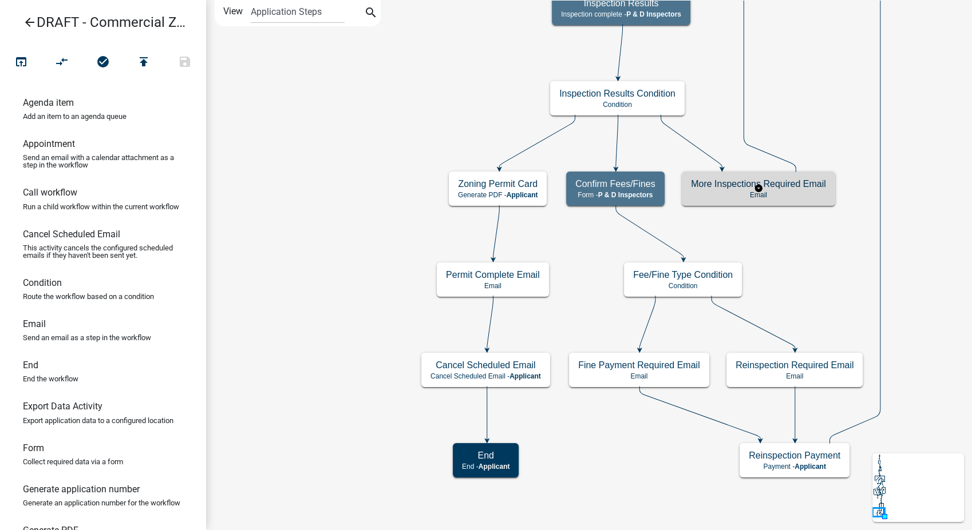
click at [783, 191] on p "Email" at bounding box center [758, 195] width 135 height 8
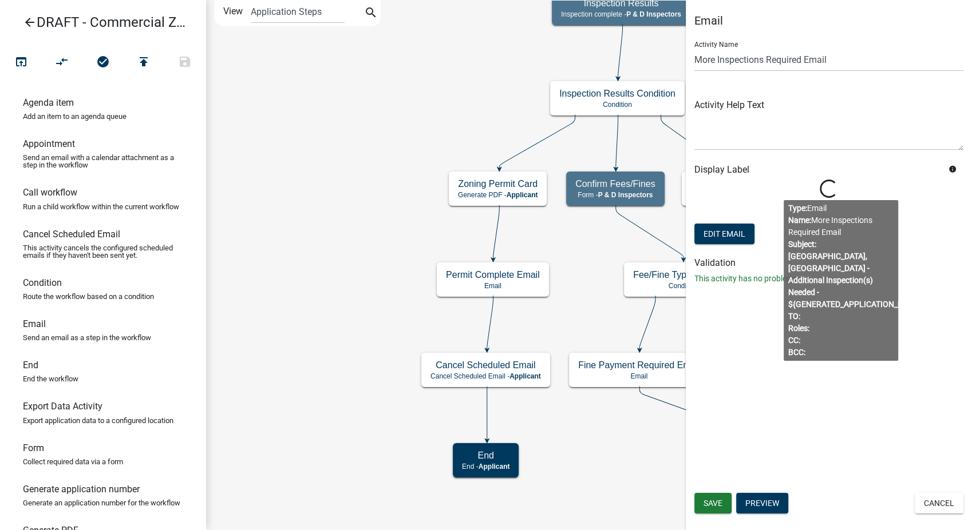
drag, startPoint x: 863, startPoint y: 272, endPoint x: 770, endPoint y: 263, distance: 94.3
click at [862, 272] on body "Internet Explorer does NOT work with GeoPermits. Get a new browser for more sec…" at bounding box center [486, 265] width 972 height 530
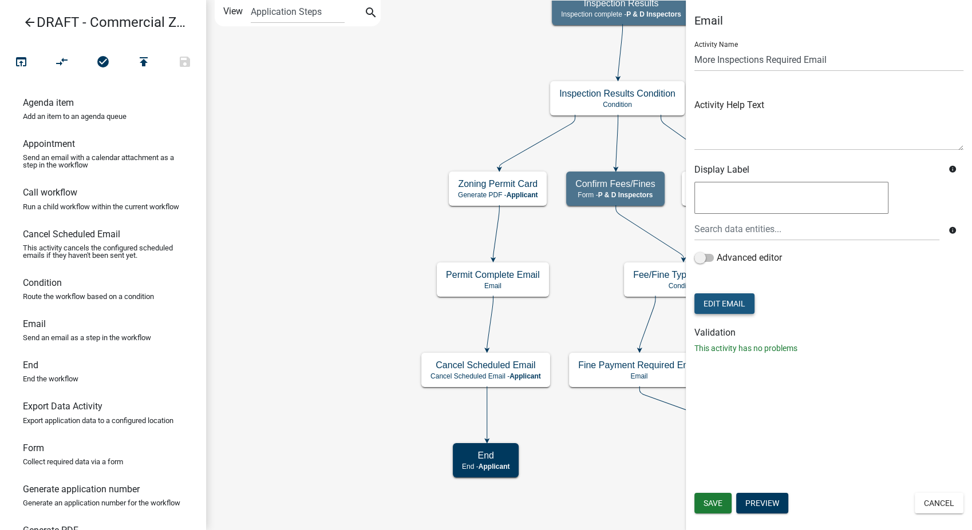
click at [725, 298] on button "Edit Email" at bounding box center [724, 304] width 60 height 21
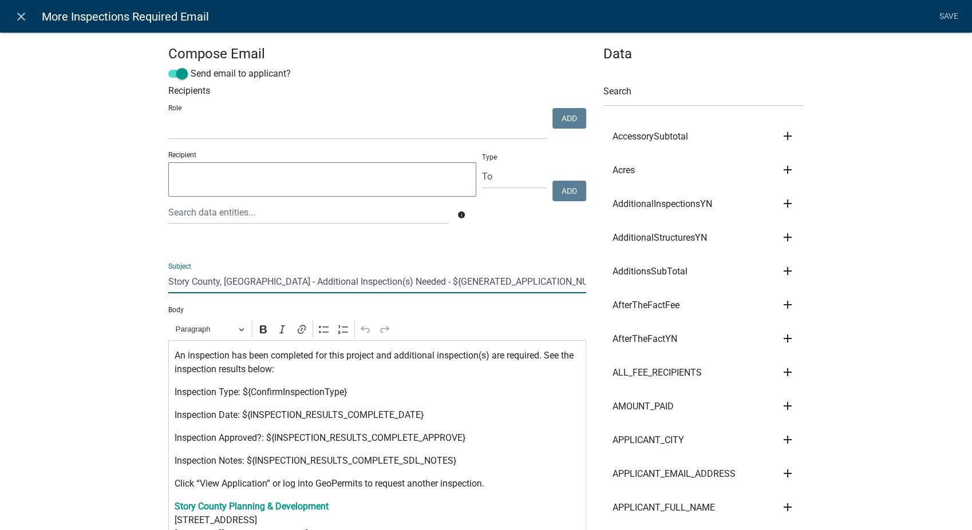
click at [540, 282] on input "Story County, IA - Additional Inspection(s) Needed - ${GENERATED_APPLICATION_NU…" at bounding box center [377, 281] width 418 height 23
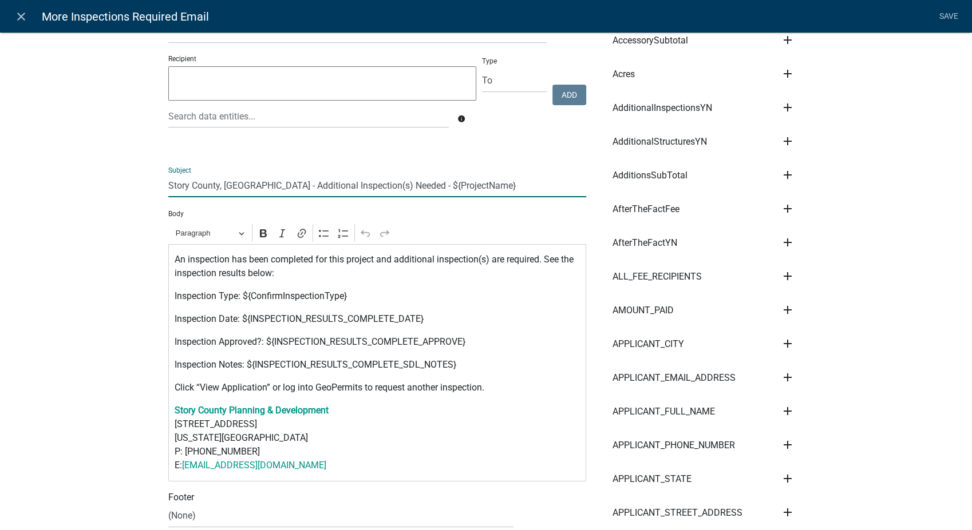
scroll to position [191, 0]
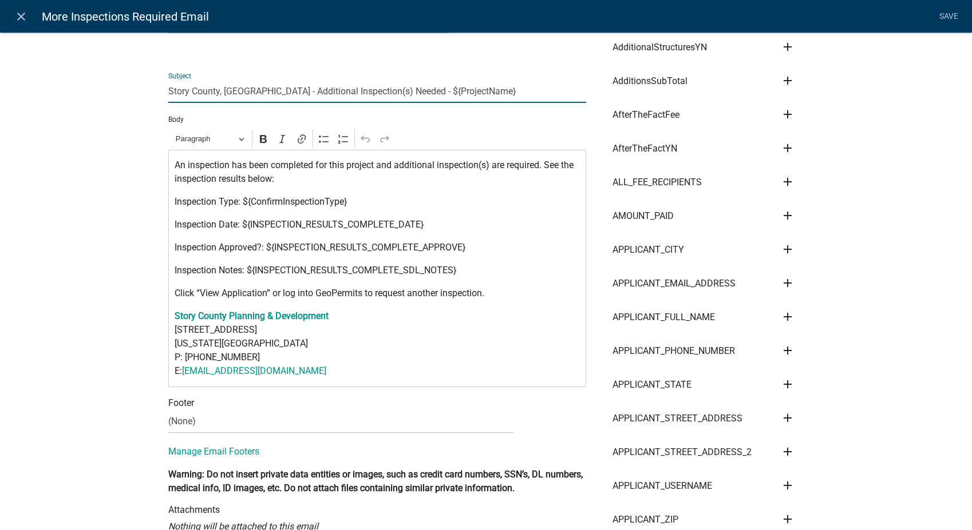
type input "Story County, IA - Additional Inspection(s) Needed - ${ProjectName}"
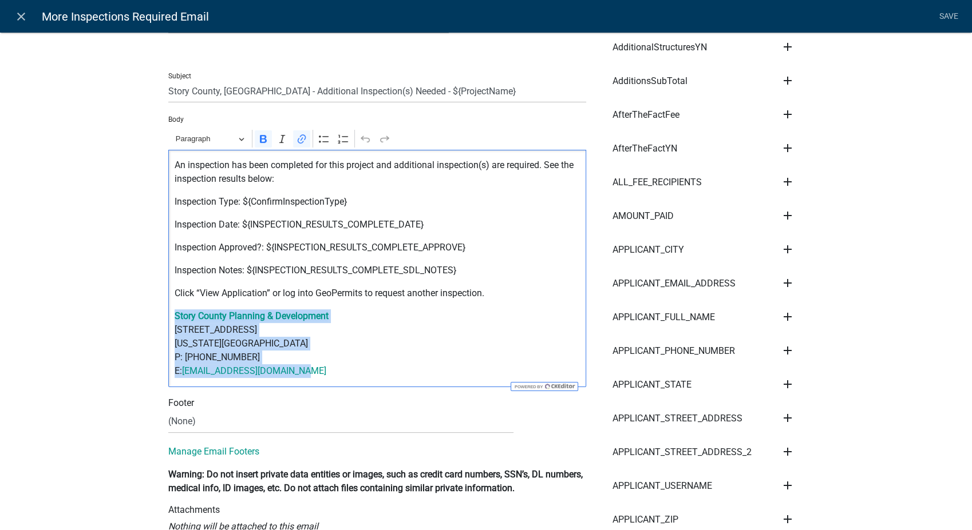
drag, startPoint x: 302, startPoint y: 371, endPoint x: 160, endPoint y: 307, distance: 155.7
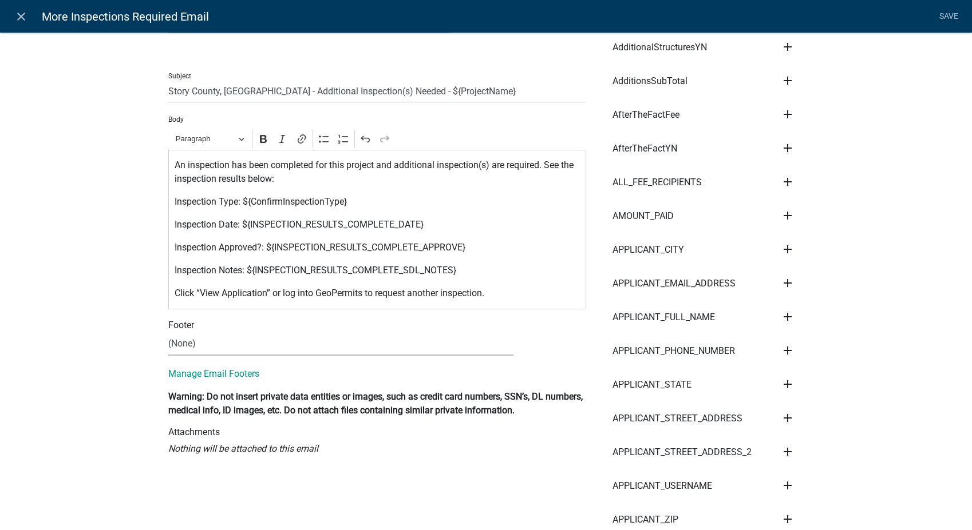
click at [187, 343] on select "(None) Environmental Health Planning & Development" at bounding box center [340, 343] width 345 height 23
select select "6b414dd9-46b1-4634-9489-6945e61a5ceb"
click at [168, 332] on select "(None) Environmental Health Planning & Development" at bounding box center [340, 343] width 345 height 23
click at [941, 13] on link "Save" at bounding box center [948, 17] width 29 height 22
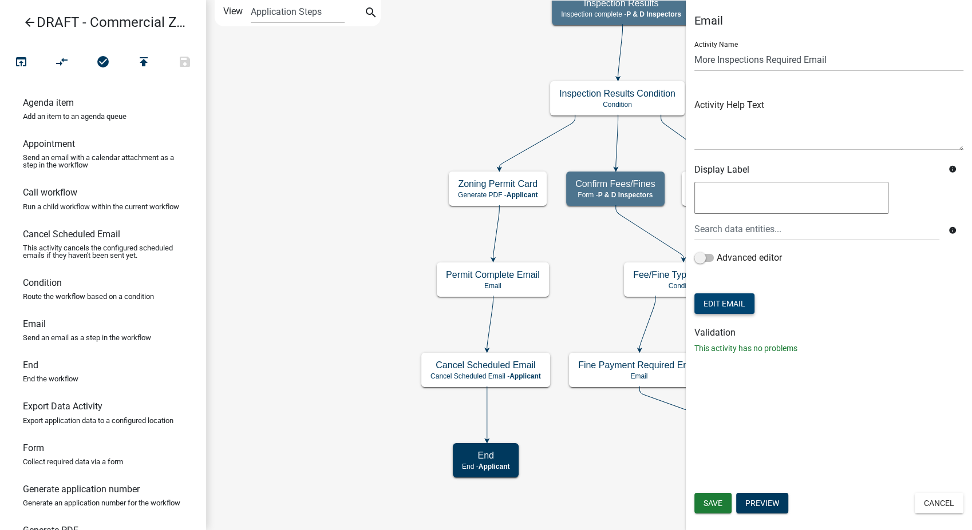
scroll to position [0, 0]
click at [709, 502] on span "Save" at bounding box center [712, 503] width 19 height 9
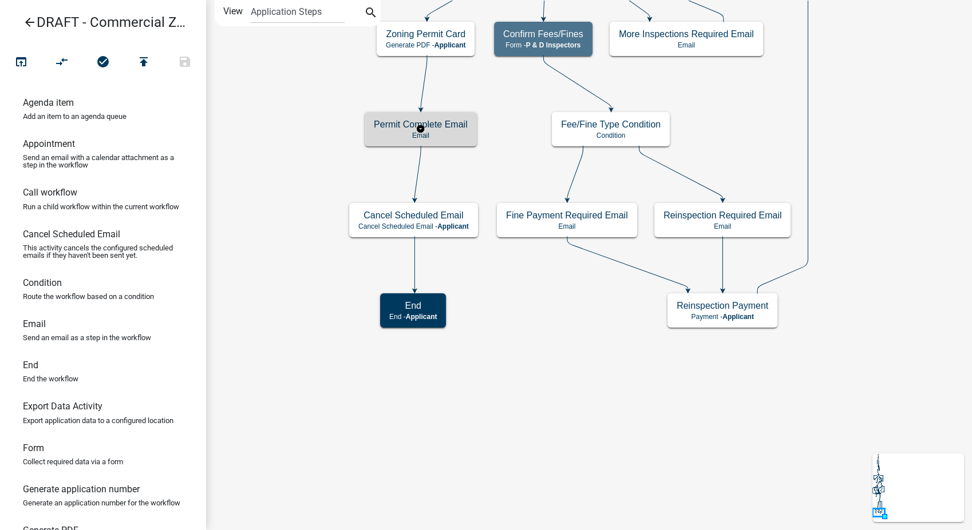
click at [452, 128] on h5 "Permit Complete Email" at bounding box center [421, 124] width 94 height 11
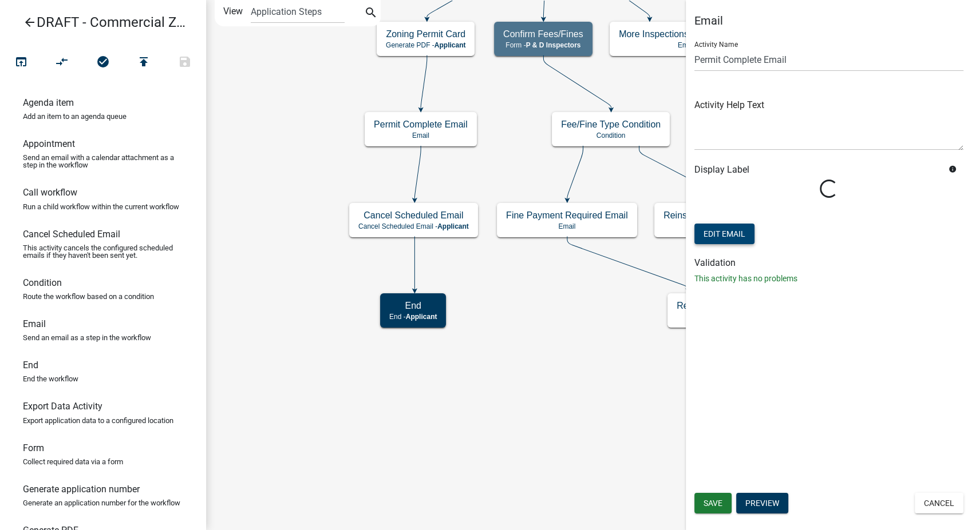
click at [732, 234] on button "Edit Email" at bounding box center [724, 234] width 60 height 21
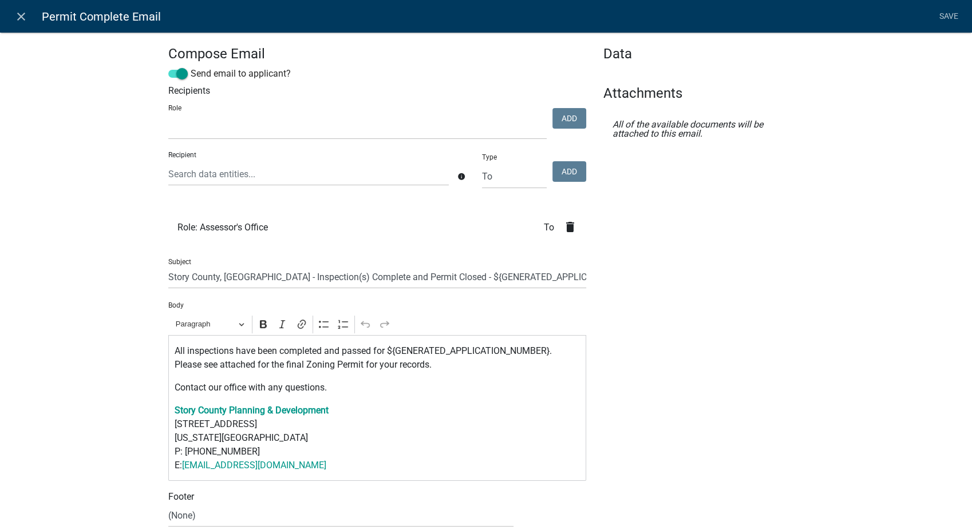
select select
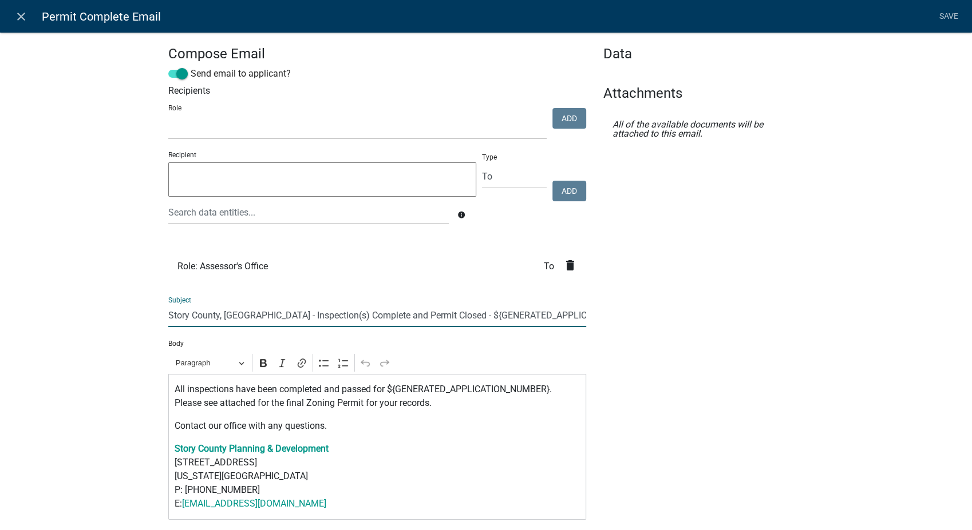
click at [573, 317] on input "Story County, IA - Inspection(s) Complete and Permit Closed - ${GENERATED_APPLI…" at bounding box center [377, 315] width 418 height 23
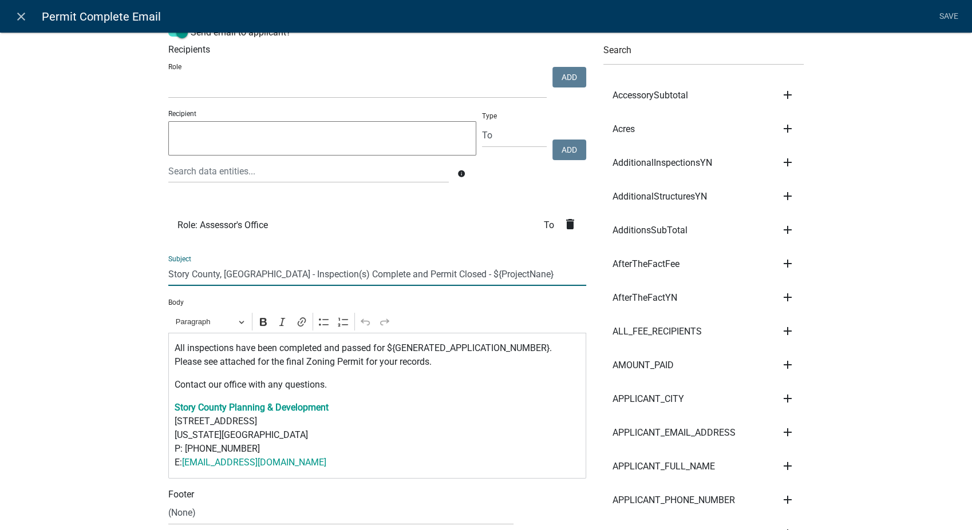
scroll to position [64, 0]
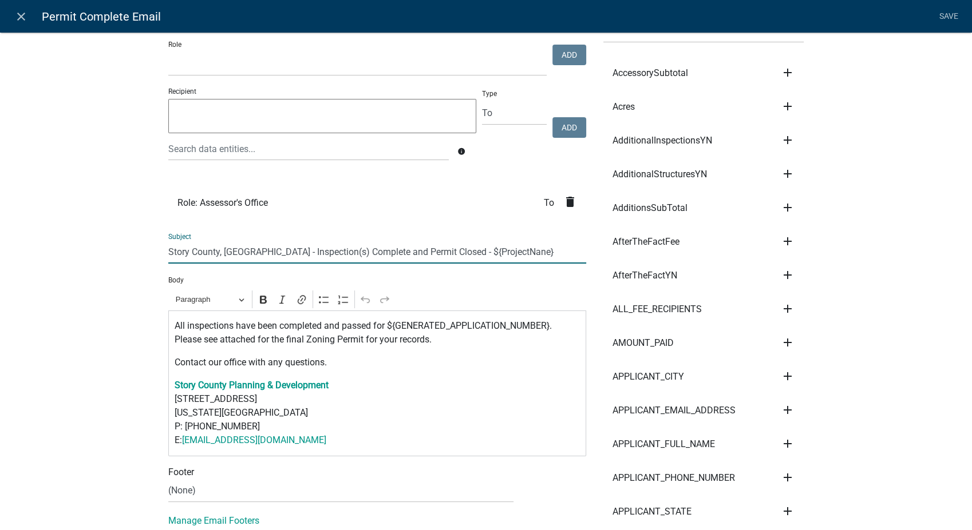
type input "Story County, IA - Inspection(s) Complete and Permit Closed - ${ProjectNane}"
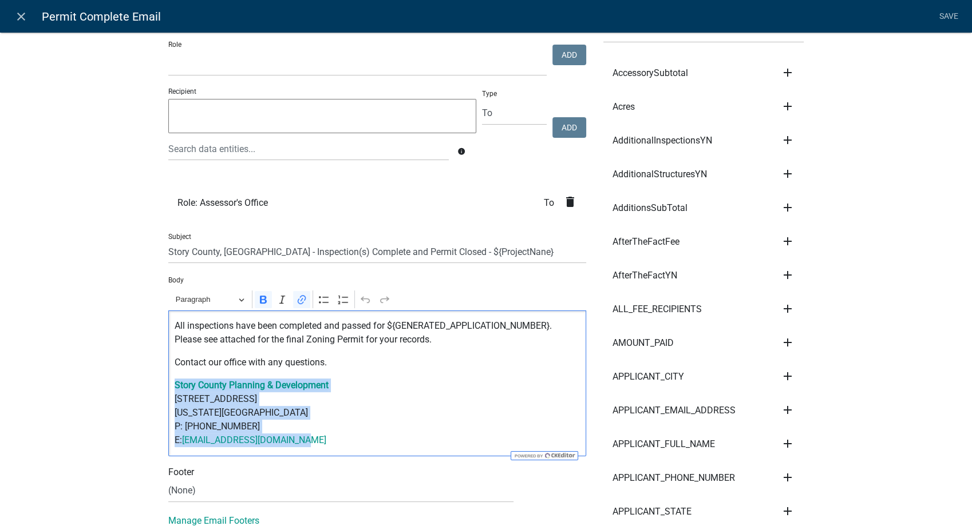
drag, startPoint x: 305, startPoint y: 448, endPoint x: 157, endPoint y: 385, distance: 161.0
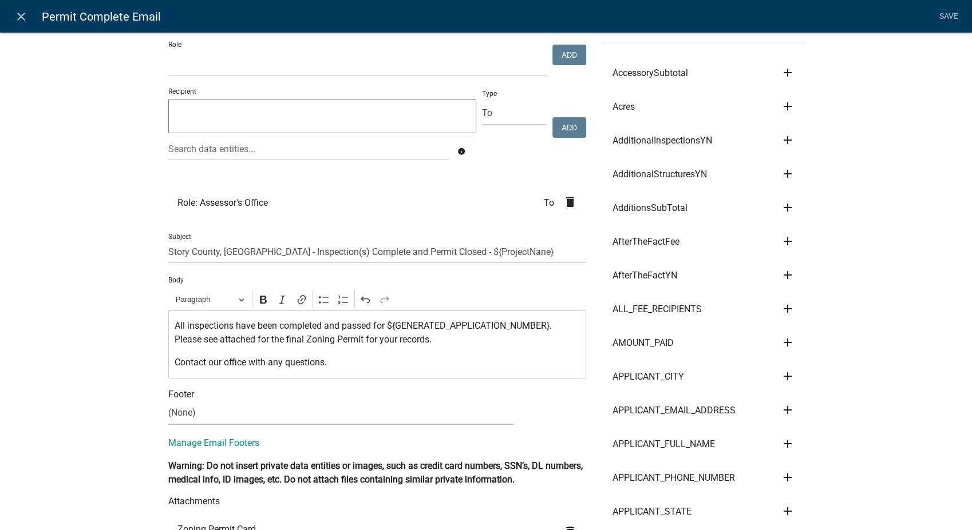
click at [196, 414] on select "(None) Environmental Health Planning & Development" at bounding box center [340, 413] width 345 height 23
select select "6b414dd9-46b1-4634-9489-6945e61a5ceb"
click at [168, 402] on select "(None) Environmental Health Planning & Development" at bounding box center [340, 413] width 345 height 23
click at [942, 9] on link "Save" at bounding box center [948, 17] width 29 height 22
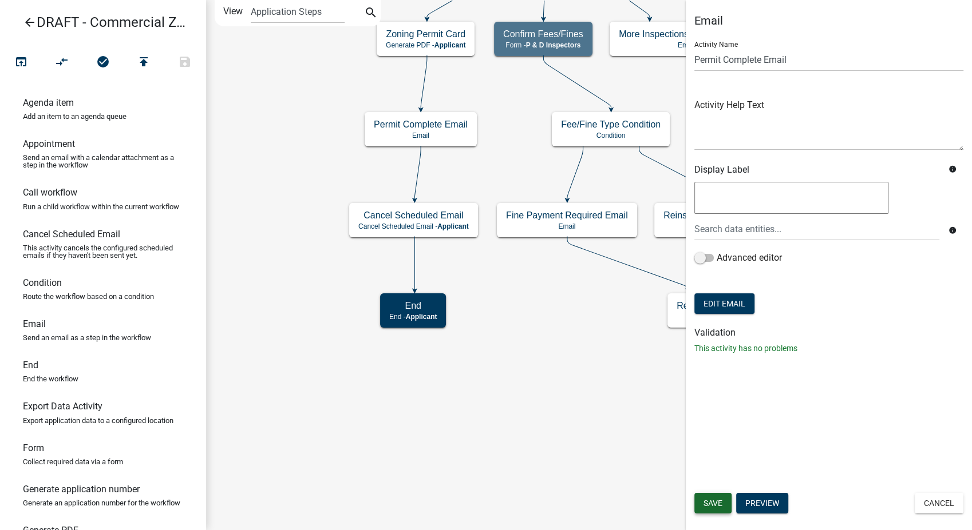
click at [712, 505] on span "Save" at bounding box center [712, 503] width 19 height 9
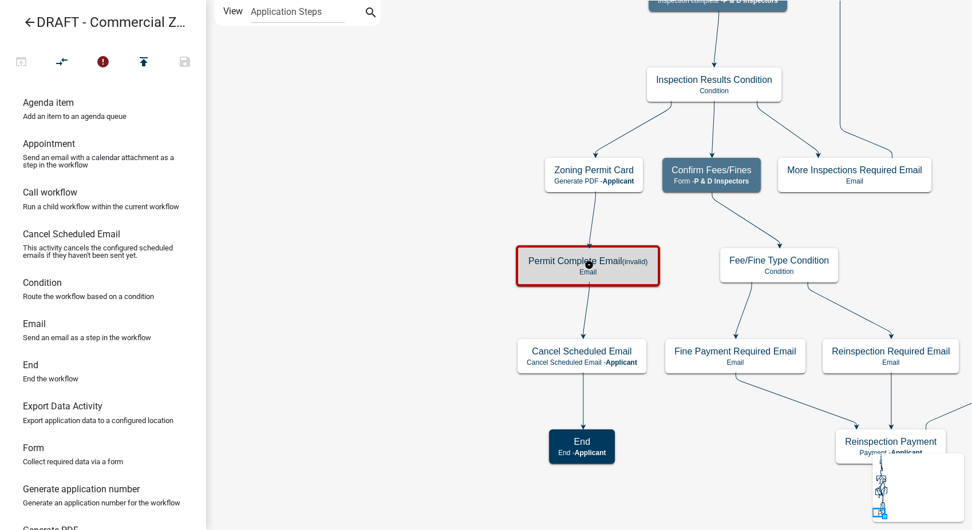
click at [632, 259] on small "(invalid)" at bounding box center [635, 261] width 26 height 9
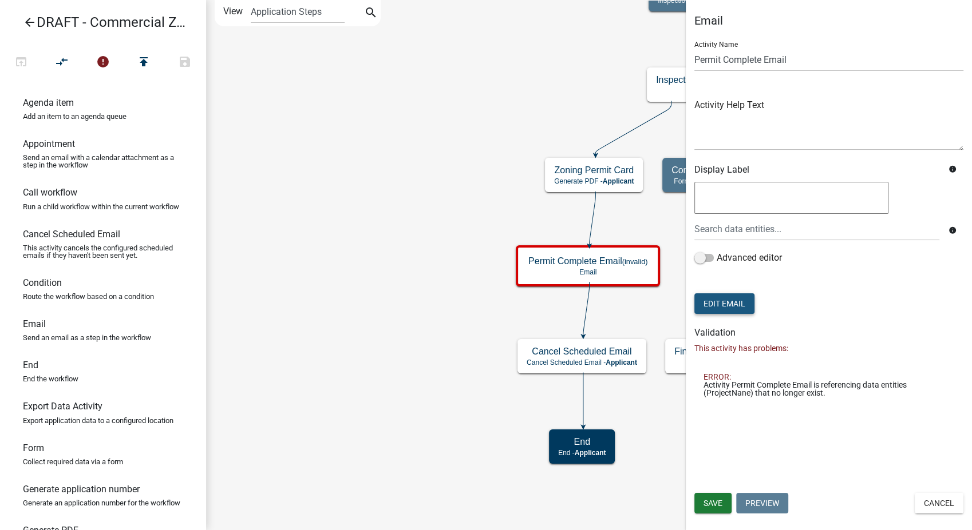
click at [719, 300] on button "Edit Email" at bounding box center [724, 304] width 60 height 21
select select "6b414dd9-46b1-4634-9489-6945e61a5ceb"
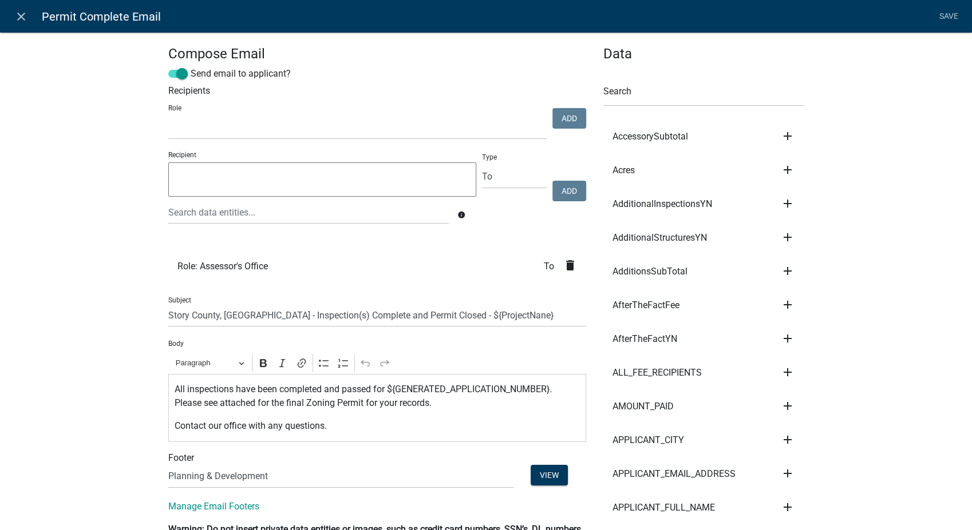
scroll to position [191, 0]
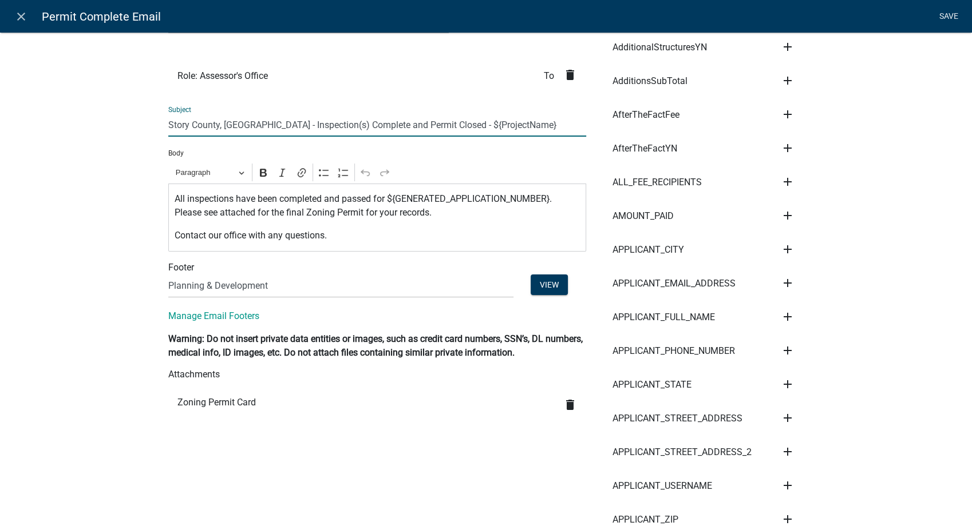
type input "Story County, IA - Inspection(s) Complete and Permit Closed - ${ProjectName}"
click at [944, 15] on link "Save" at bounding box center [948, 17] width 29 height 22
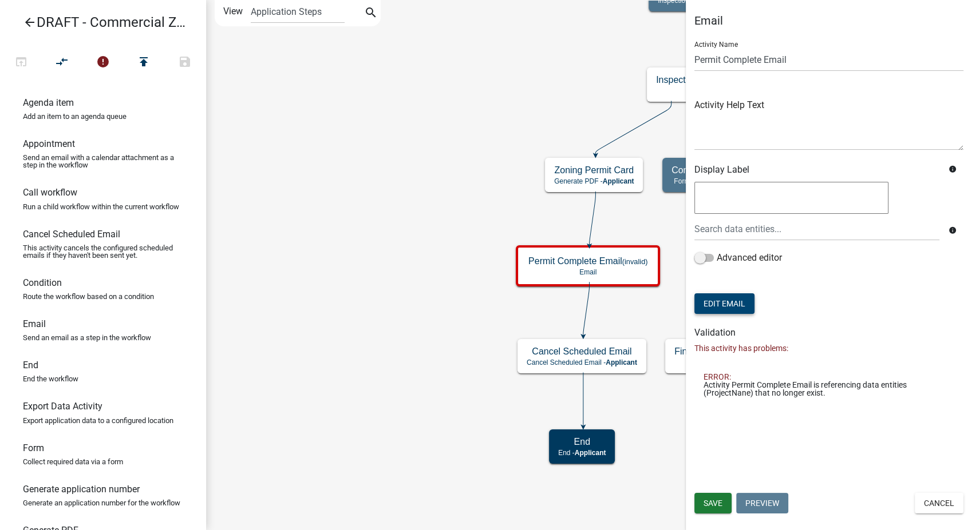
scroll to position [0, 0]
click at [713, 513] on button "Save" at bounding box center [712, 503] width 37 height 21
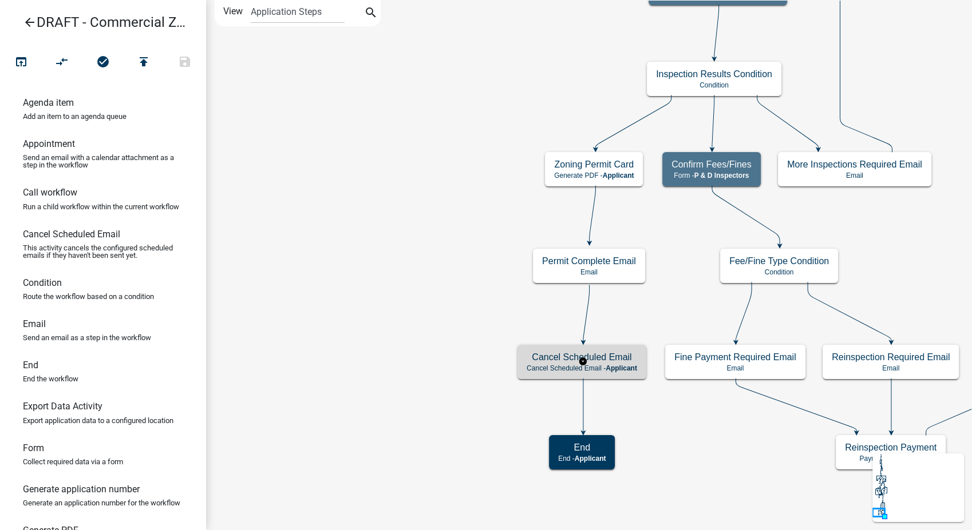
click at [535, 371] on p "Cancel Scheduled Email - Applicant" at bounding box center [581, 368] width 110 height 8
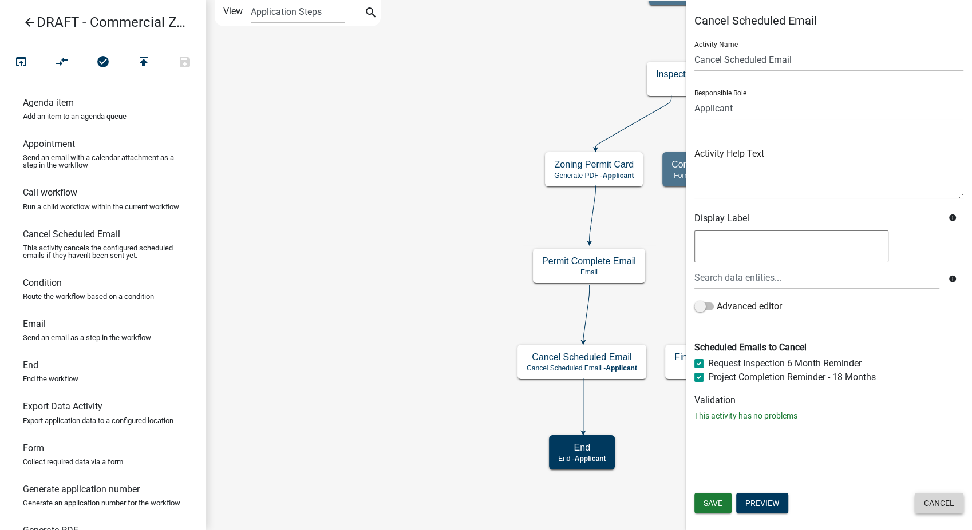
click at [942, 501] on button "Cancel" at bounding box center [938, 503] width 49 height 21
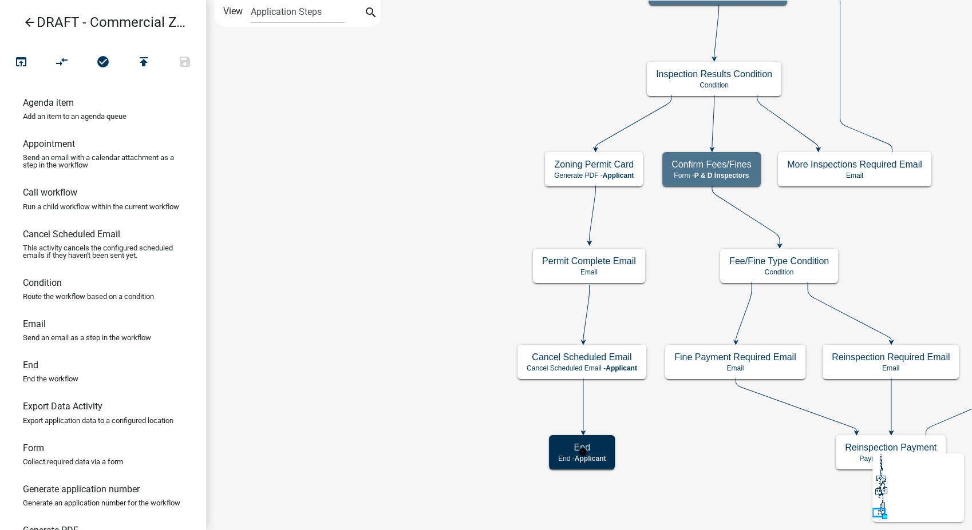
click at [569, 451] on h5 "End" at bounding box center [581, 447] width 47 height 11
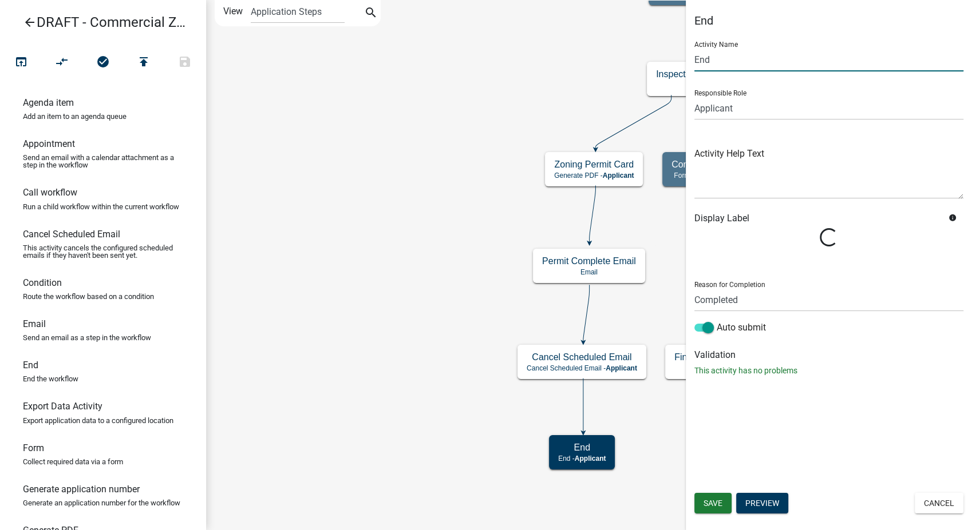
click at [694, 56] on input "End" at bounding box center [828, 59] width 269 height 23
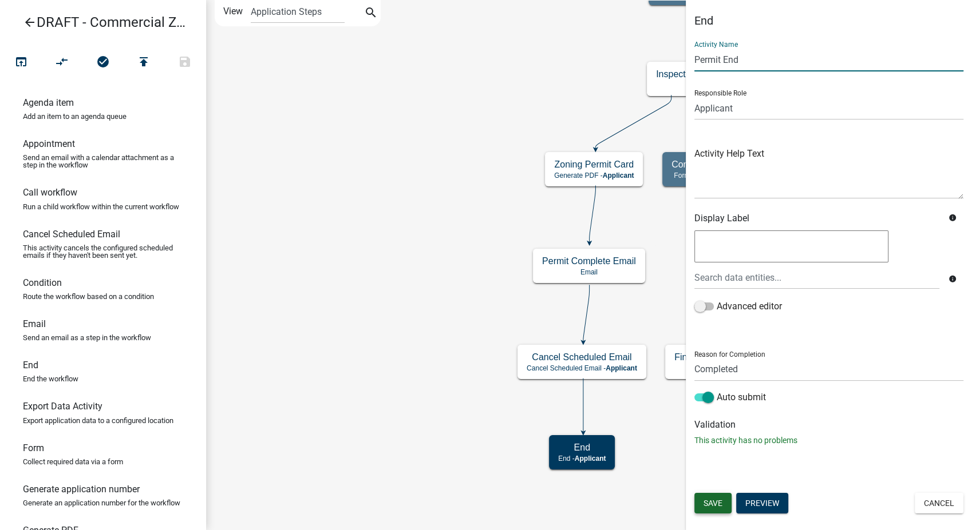
type input "Permit End"
click at [708, 502] on span "Save" at bounding box center [712, 503] width 19 height 9
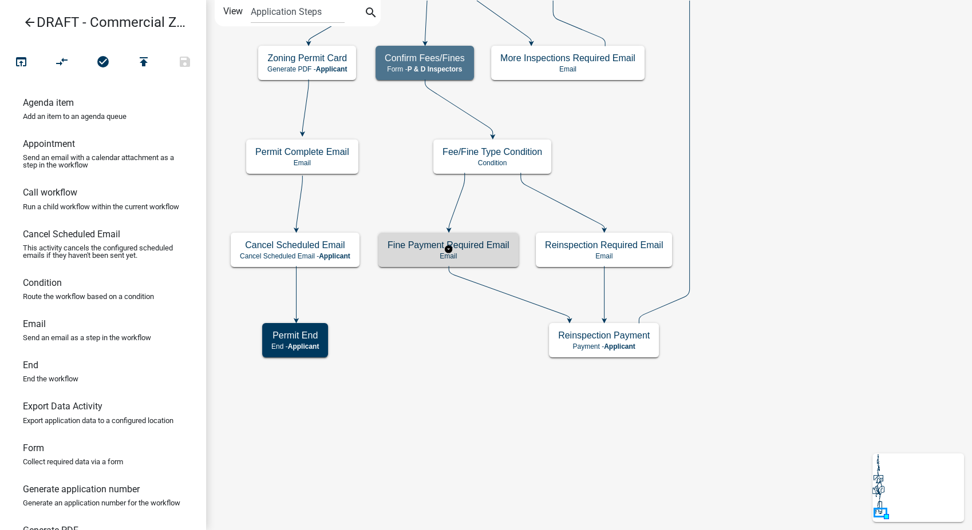
click at [512, 259] on div "Fine Payment Required Email Email" at bounding box center [448, 250] width 140 height 34
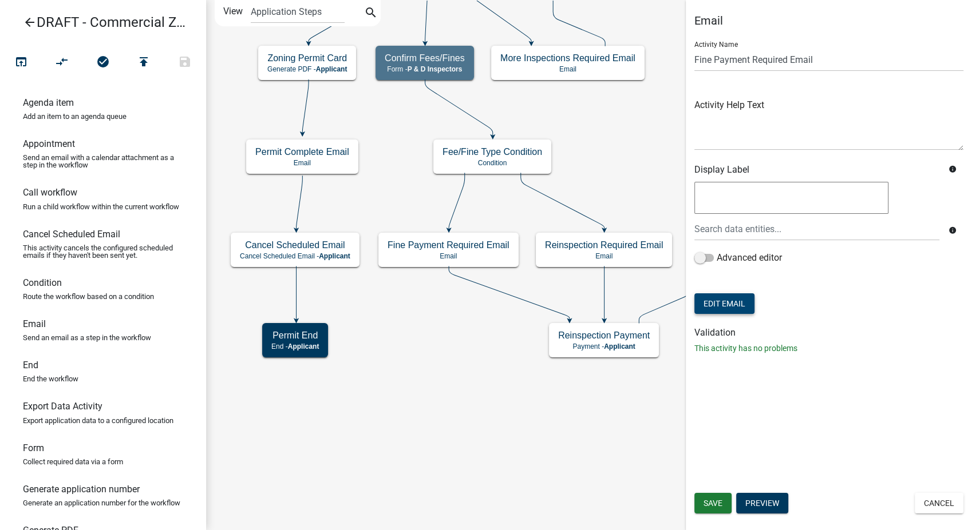
click at [720, 296] on button "Edit Email" at bounding box center [724, 304] width 60 height 21
select select "6b414dd9-46b1-4634-9489-6945e61a5ceb"
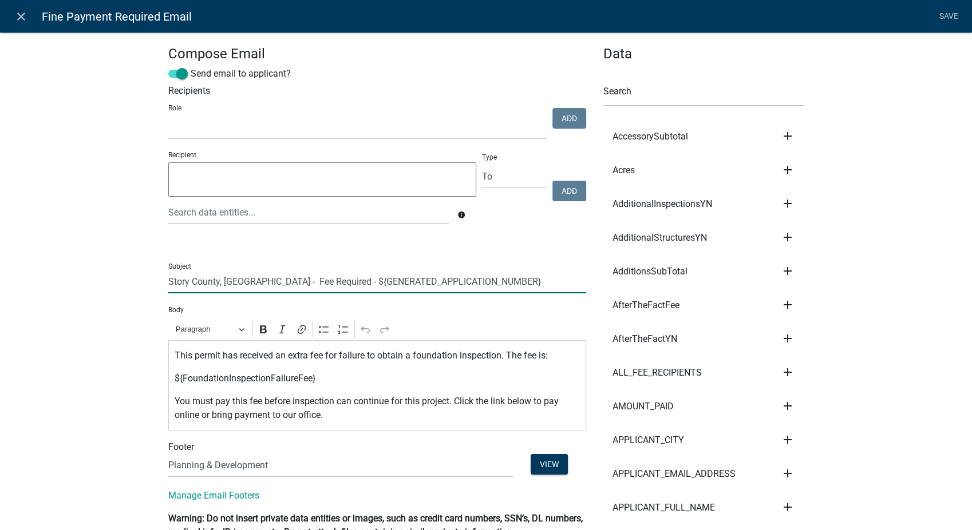
click at [461, 287] on input "Story County, IA - Fee Required - ${GENERATED_APPLICATION_NUMBER}" at bounding box center [377, 281] width 418 height 23
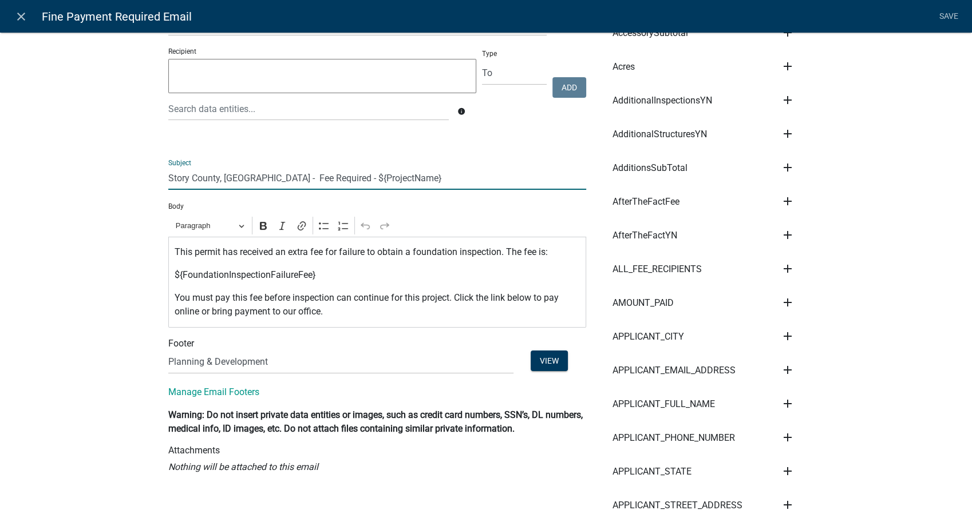
scroll to position [127, 0]
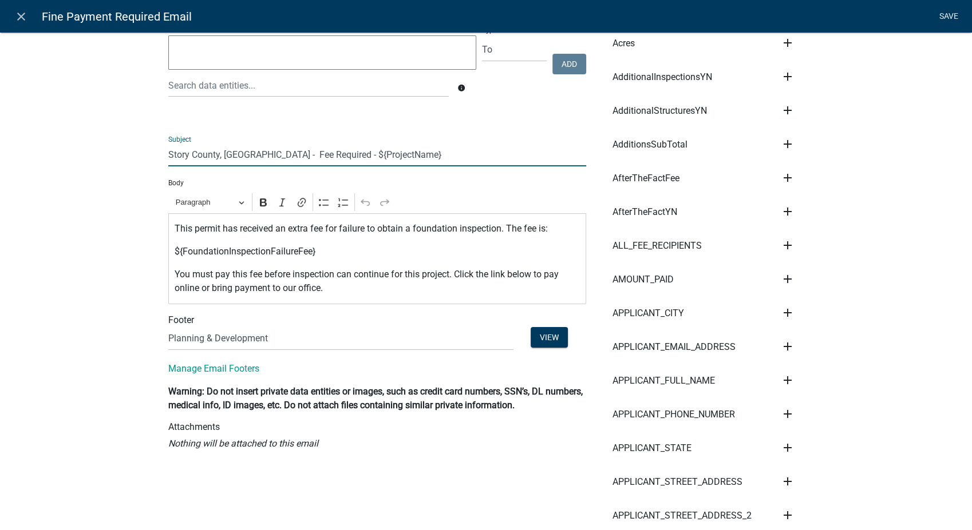
type input "Story County, IA - Fee Required - ${ProjectName}"
click at [952, 11] on link "Save" at bounding box center [948, 17] width 29 height 22
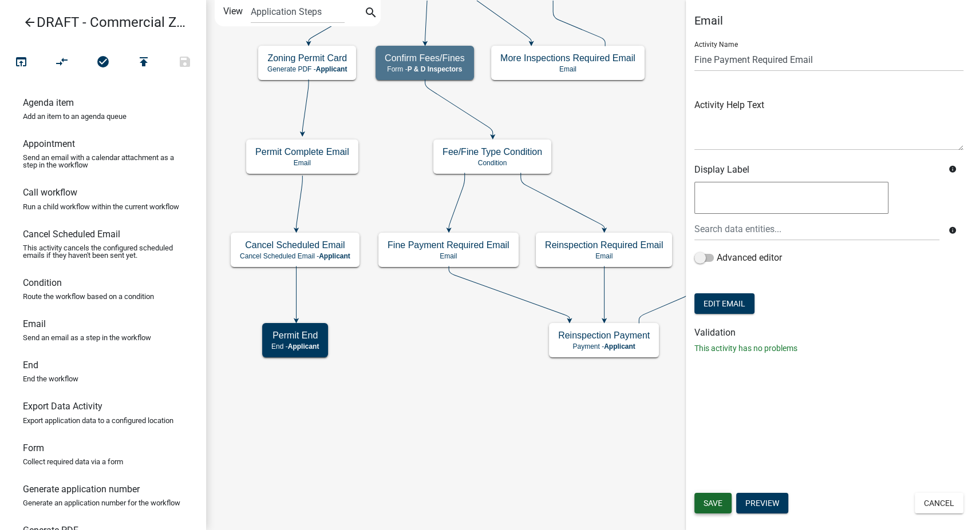
click at [705, 494] on button "Save" at bounding box center [712, 503] width 37 height 21
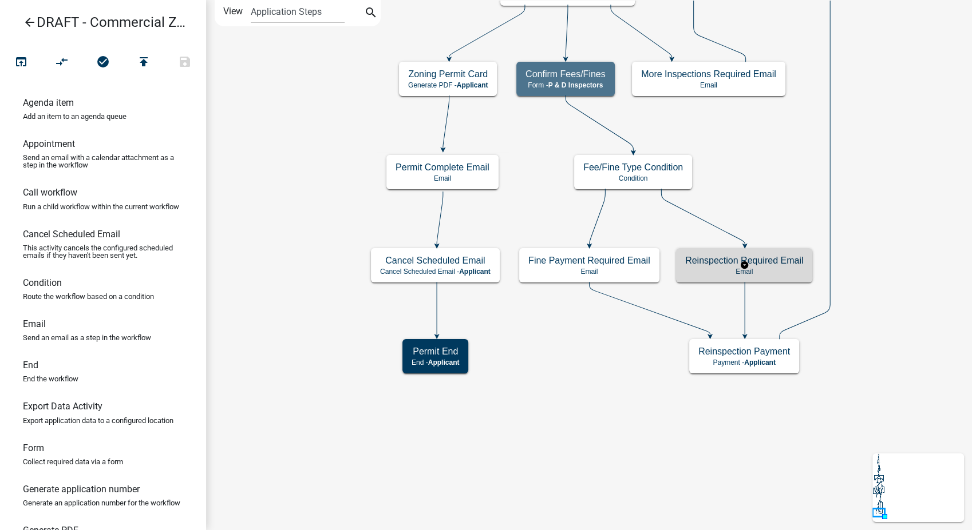
click at [762, 267] on div "Reinspection Required Email Email" at bounding box center [744, 265] width 136 height 34
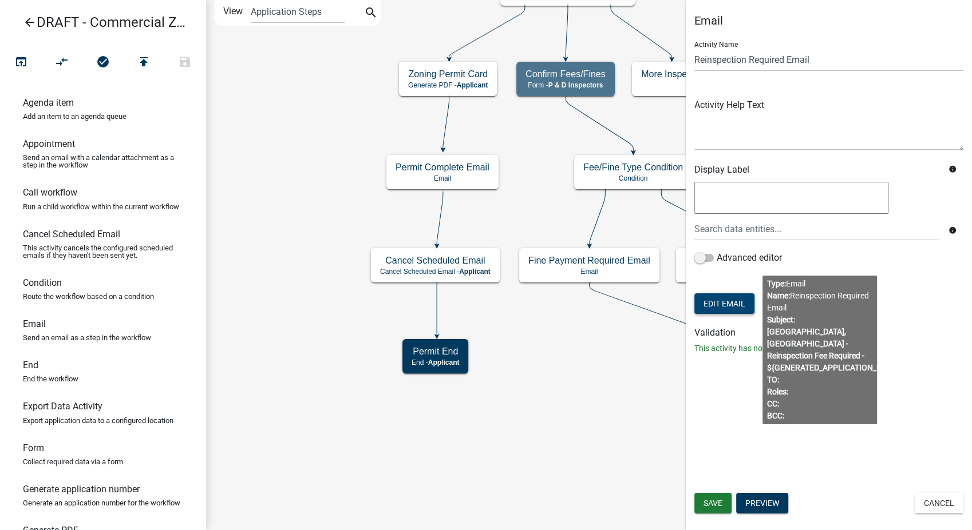
click at [713, 307] on button "Edit Email" at bounding box center [724, 304] width 60 height 21
select select "6b414dd9-46b1-4634-9489-6945e61a5ceb"
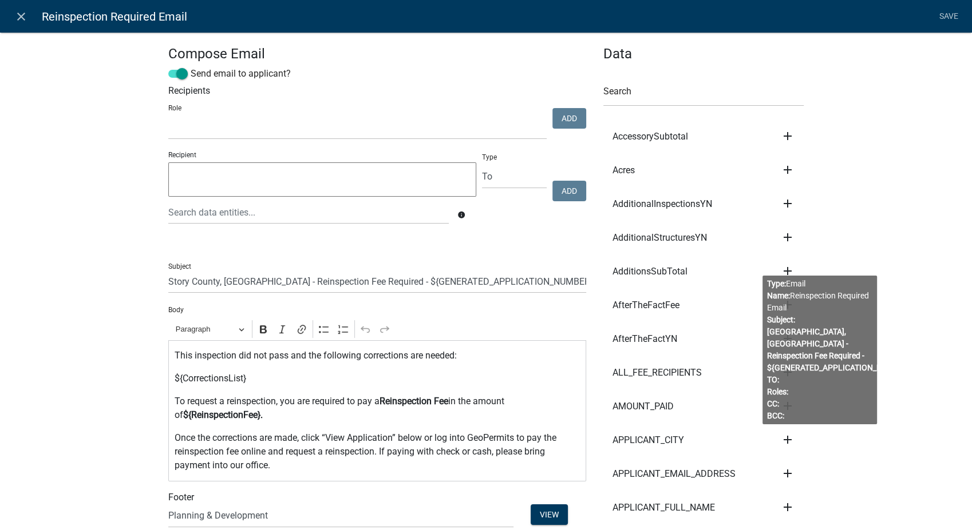
select select
click at [516, 282] on input "Story County, IA - Reinspection Fee Required - ${GENERATED_APPLICATION_NUMBER}" at bounding box center [377, 281] width 418 height 23
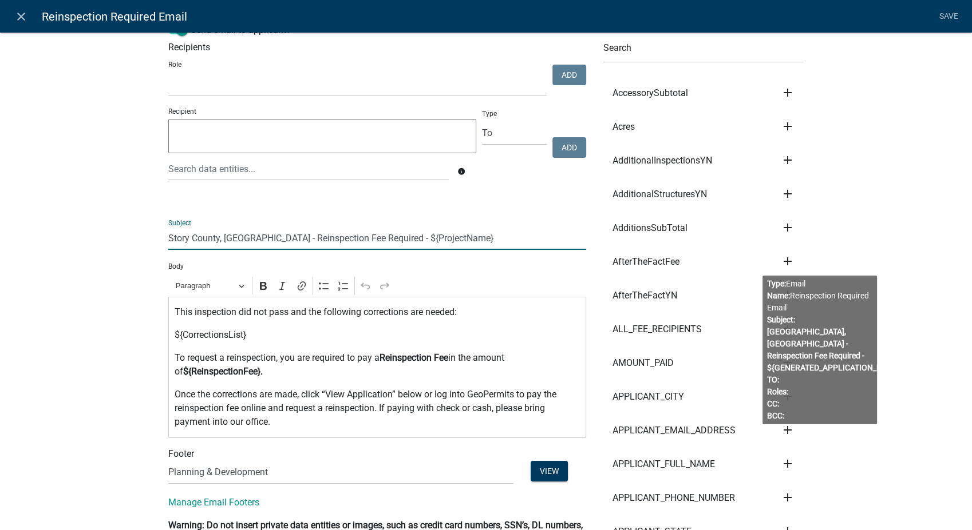
scroll to position [64, 0]
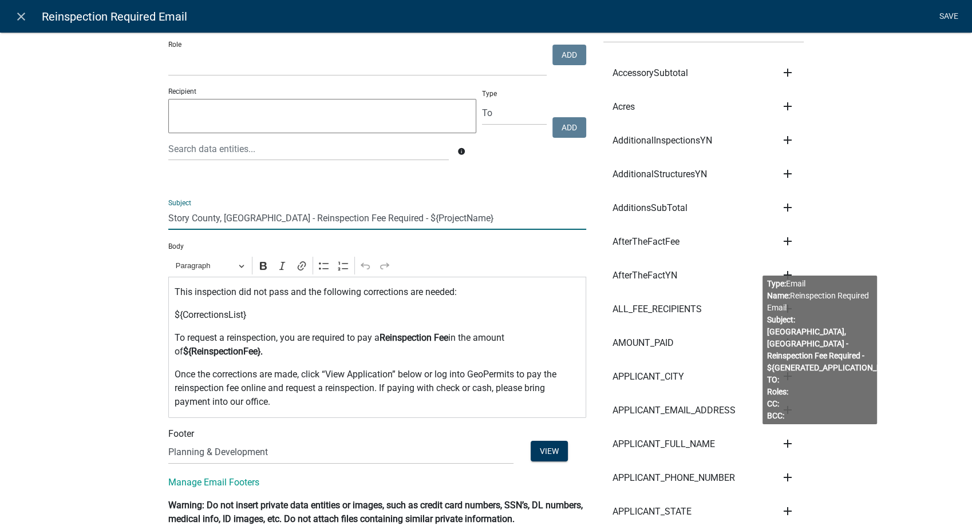
type input "Story County, IA - Reinspection Fee Required - ${ProjectName}"
click at [937, 19] on link "Save" at bounding box center [948, 17] width 29 height 22
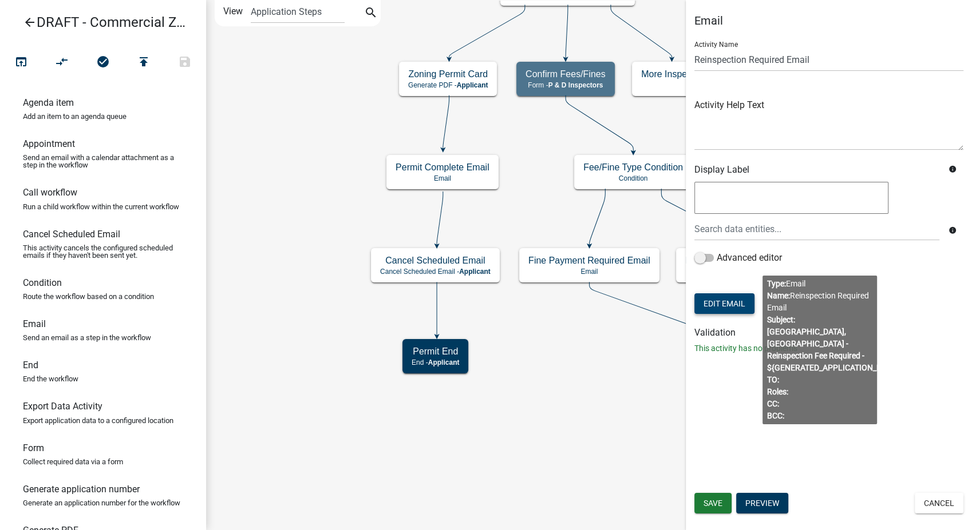
scroll to position [0, 0]
click at [709, 500] on span "Save" at bounding box center [712, 503] width 19 height 9
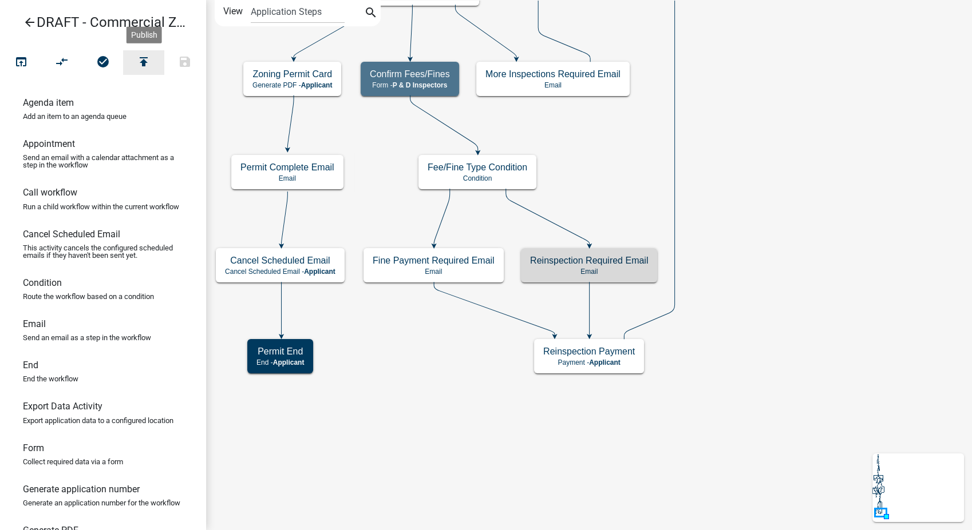
click at [153, 62] on button "publish" at bounding box center [143, 62] width 41 height 25
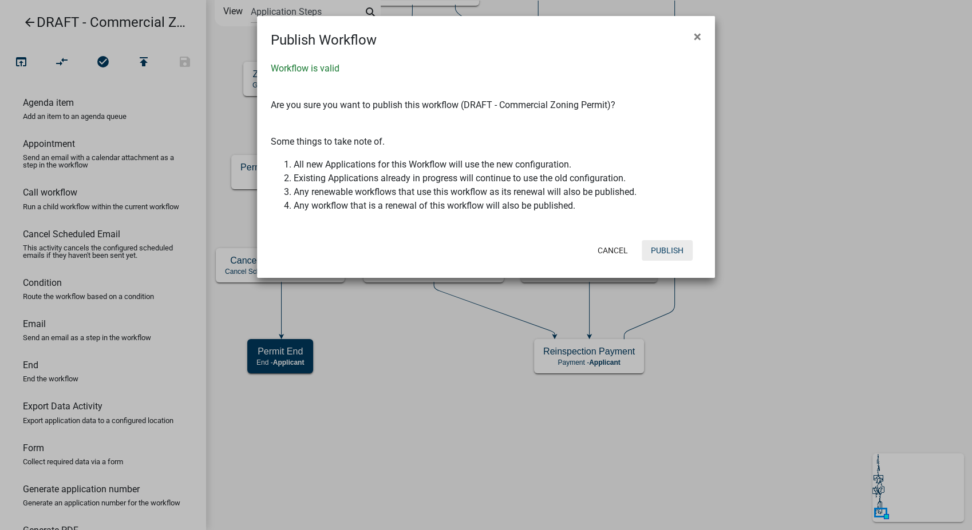
click at [660, 254] on button "Publish" at bounding box center [666, 250] width 51 height 21
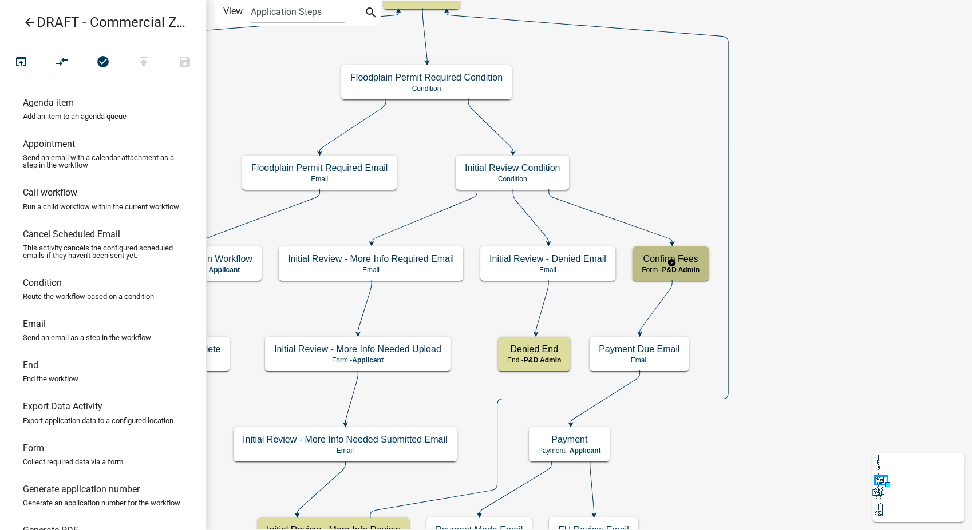
click at [687, 273] on span "P&D Admin" at bounding box center [680, 270] width 38 height 8
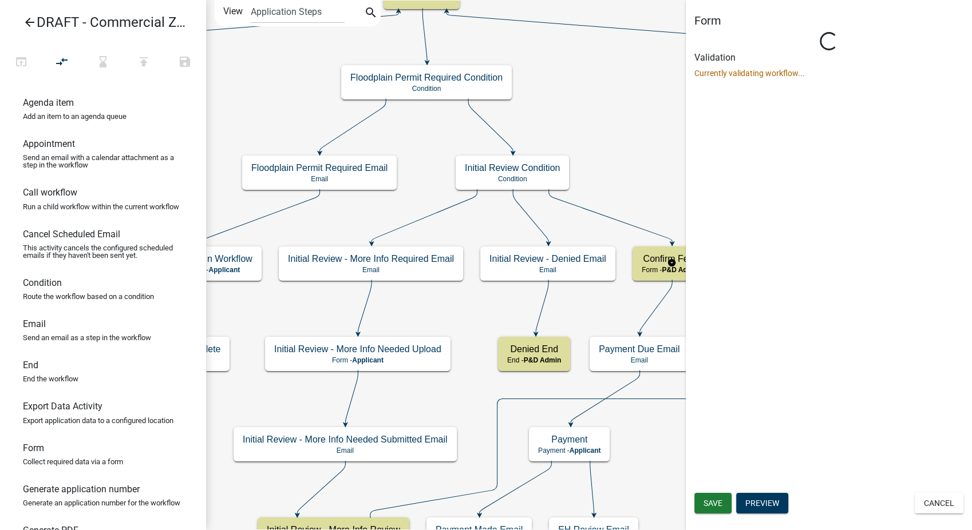
select select "1D7849C7-47D0-45C1-BB15-B11DE66EF8E1"
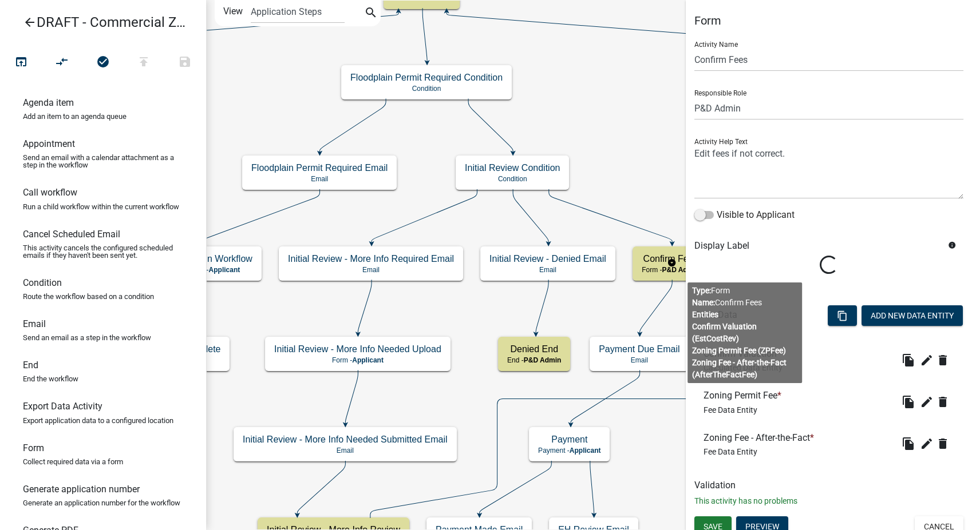
click at [772, 320] on body "Internet Explorer does NOT work with GeoPermits. Get a new browser for more sec…" at bounding box center [486, 265] width 972 height 530
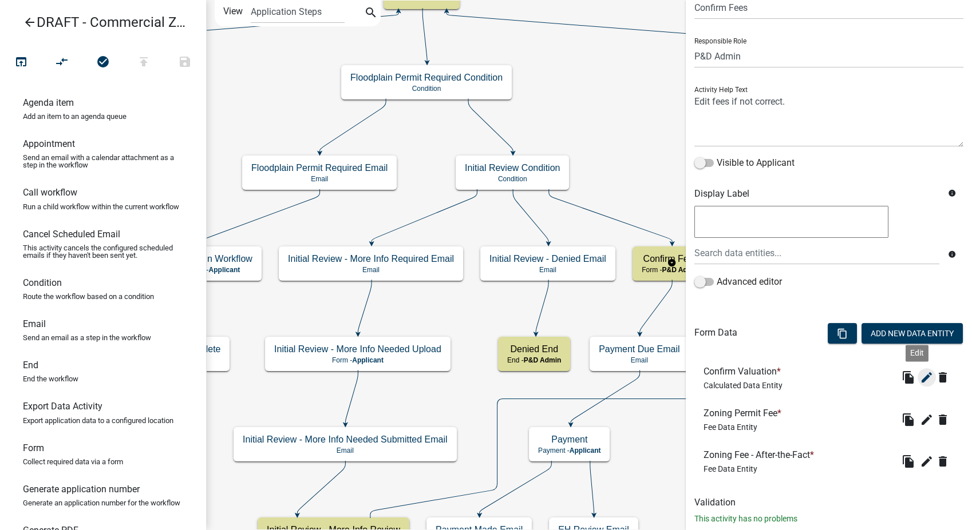
scroll to position [78, 0]
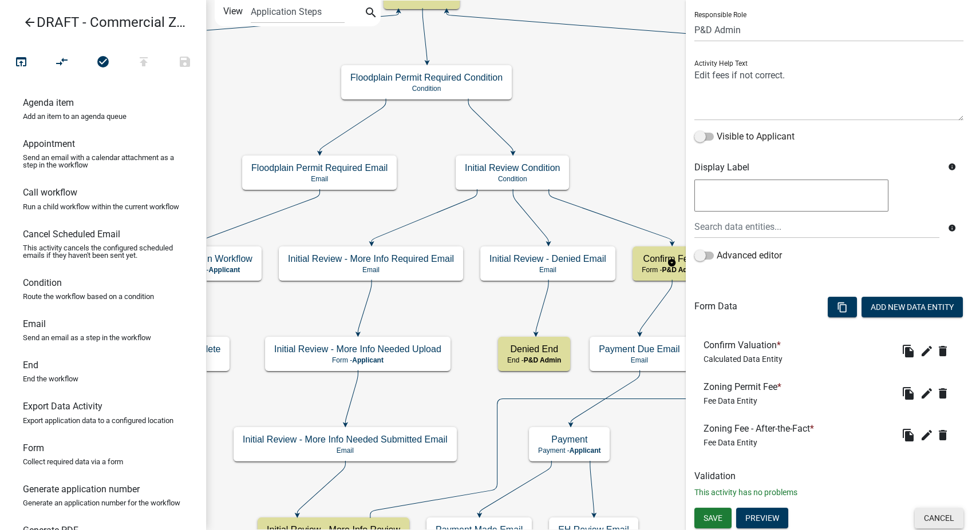
click at [922, 524] on button "Cancel" at bounding box center [938, 518] width 49 height 21
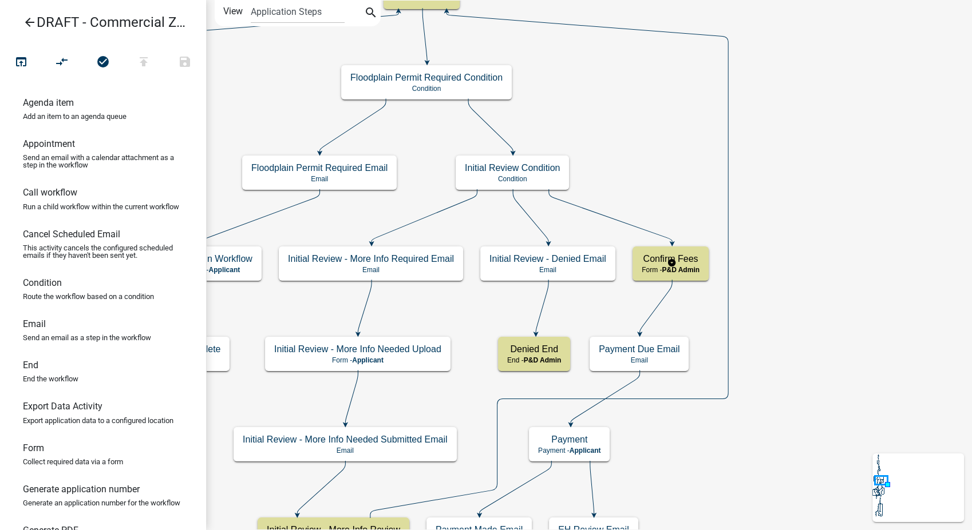
scroll to position [0, 0]
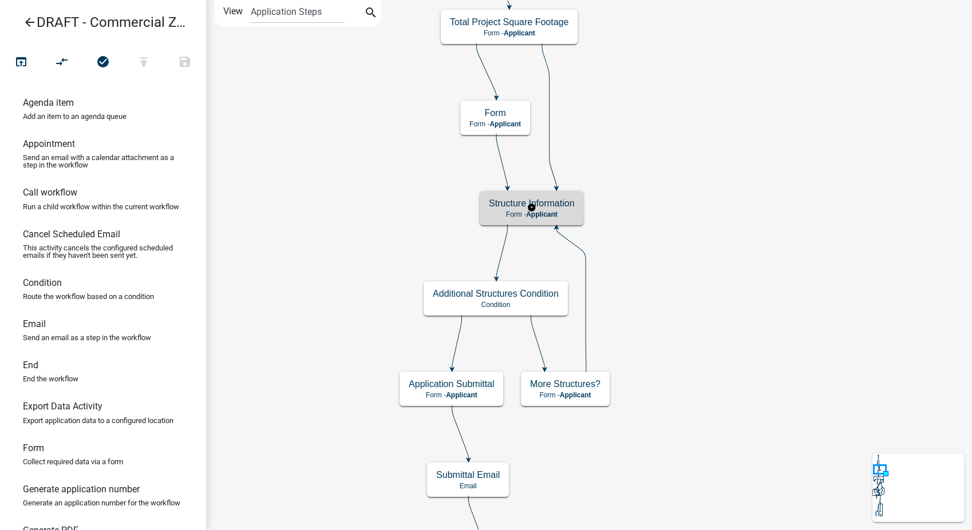
click at [568, 209] on div "Structure Information Form - Applicant" at bounding box center [531, 208] width 104 height 34
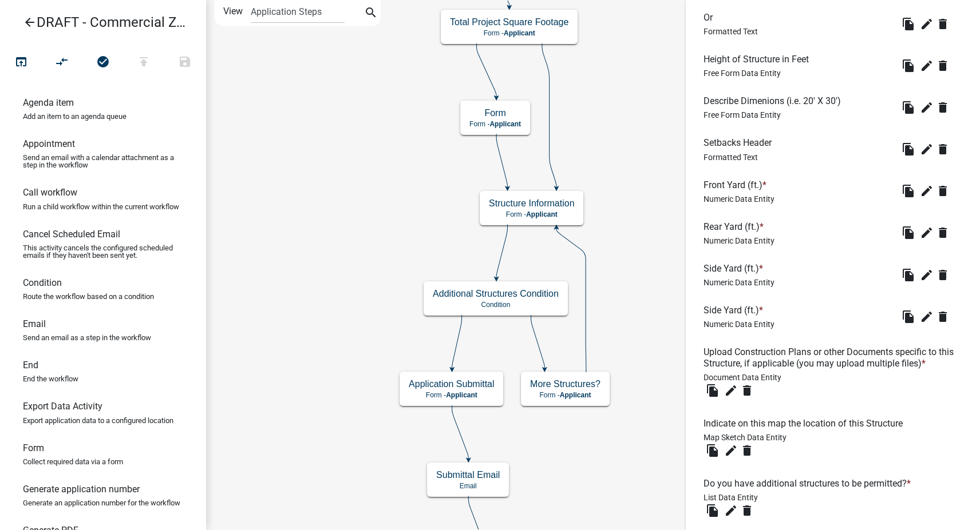
scroll to position [714, 0]
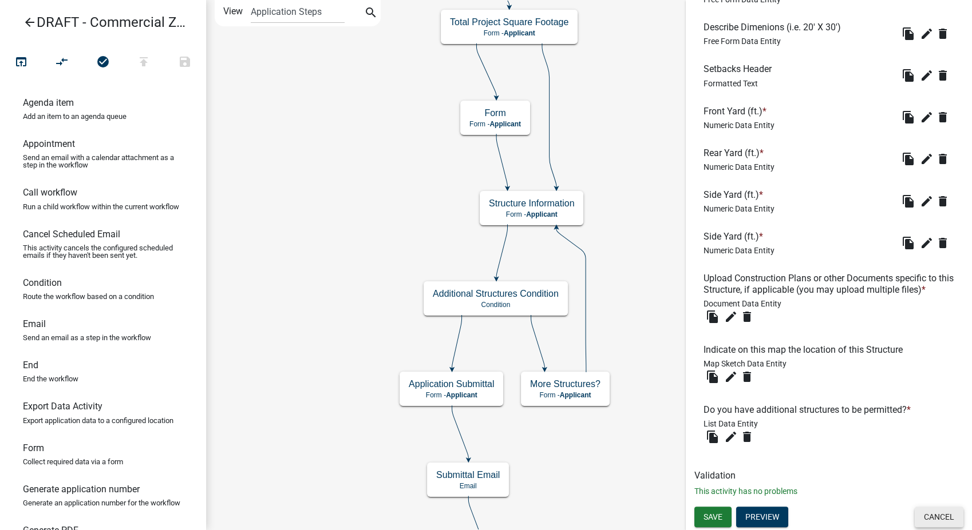
click at [938, 520] on button "Cancel" at bounding box center [938, 517] width 49 height 21
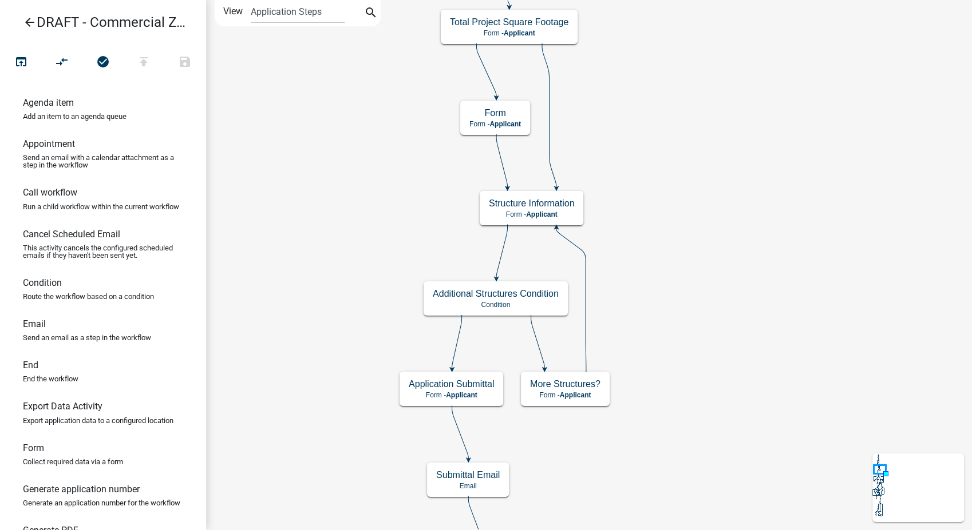
scroll to position [0, 0]
click at [469, 400] on div "Application Submittal Form - Applicant" at bounding box center [451, 389] width 104 height 34
click at [465, 393] on span "Applicant" at bounding box center [461, 395] width 31 height 8
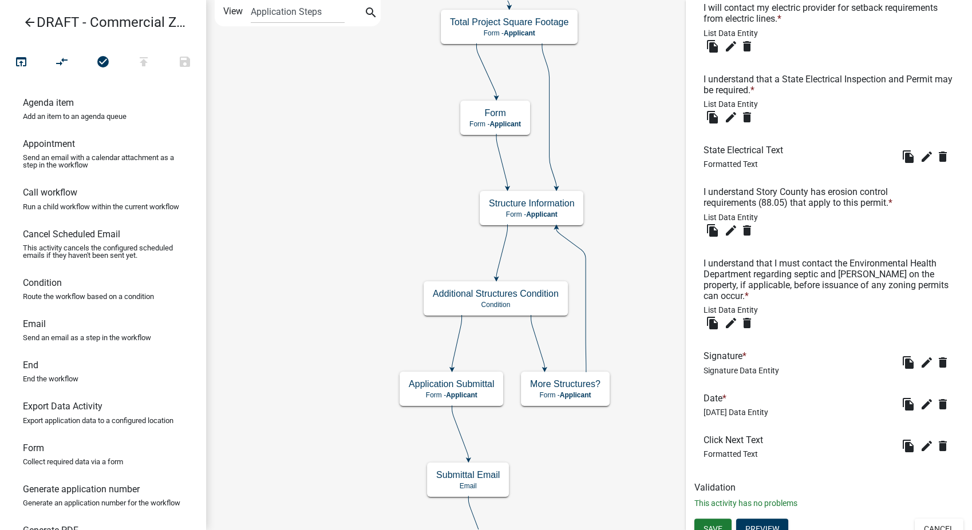
scroll to position [568, 0]
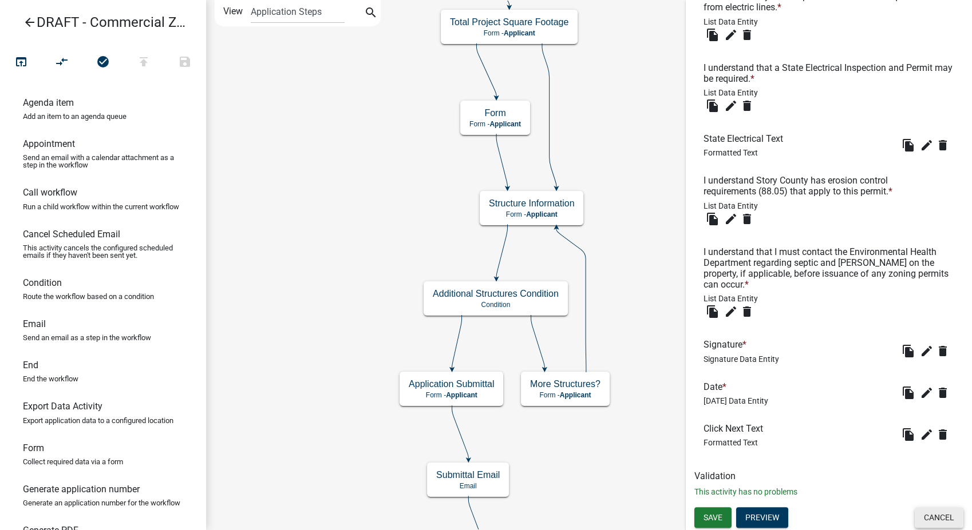
click at [929, 524] on button "Cancel" at bounding box center [938, 518] width 49 height 21
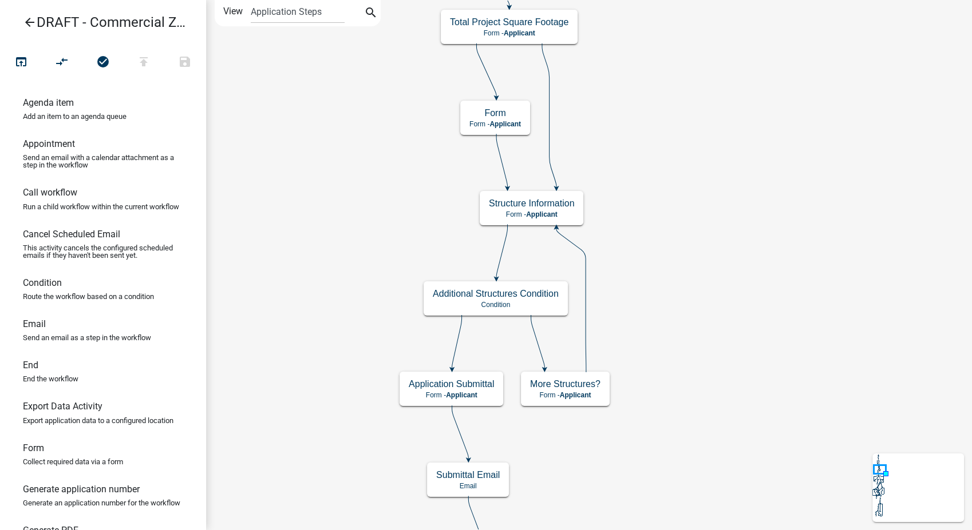
scroll to position [0, 0]
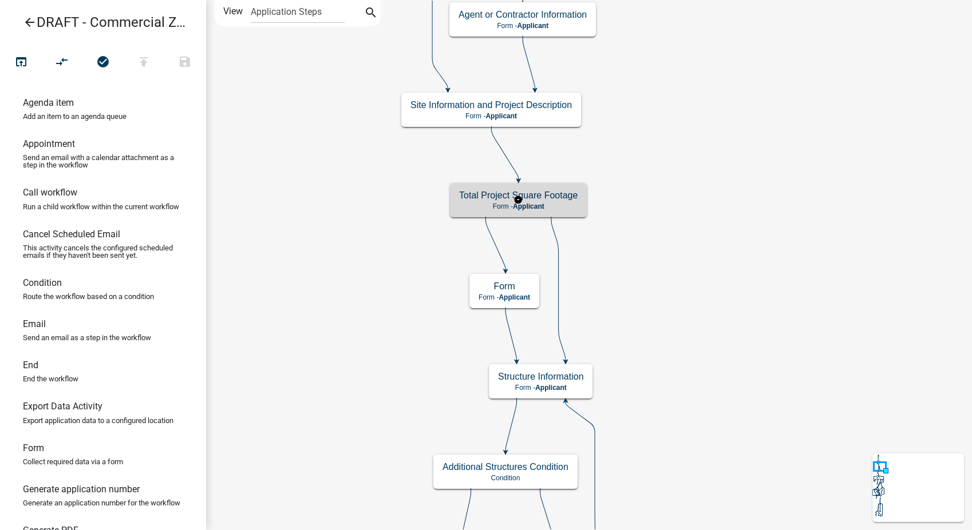
click at [555, 208] on p "Form - Applicant" at bounding box center [518, 207] width 118 height 8
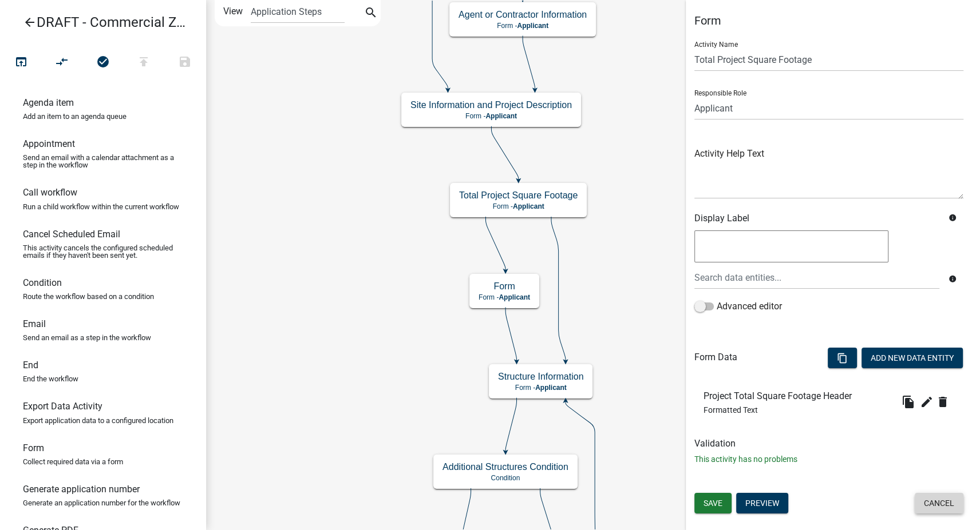
click at [929, 510] on button "Cancel" at bounding box center [938, 503] width 49 height 21
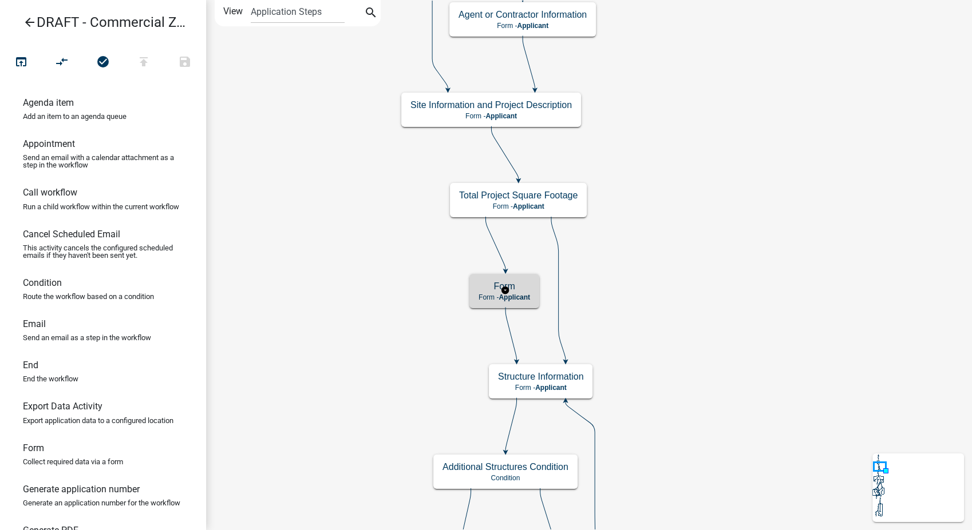
click at [524, 299] on span "Applicant" at bounding box center [513, 298] width 31 height 8
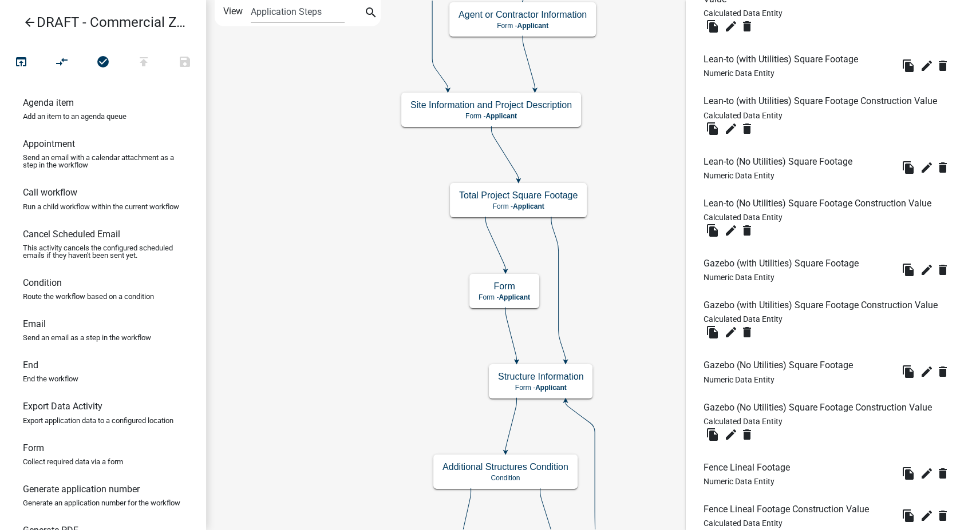
scroll to position [4335, 0]
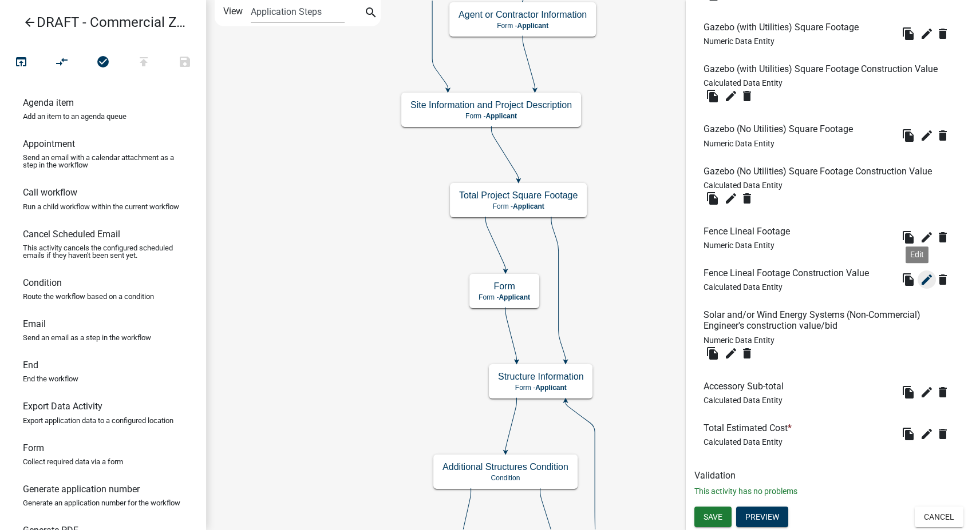
click at [919, 282] on icon "edit" at bounding box center [926, 280] width 14 height 14
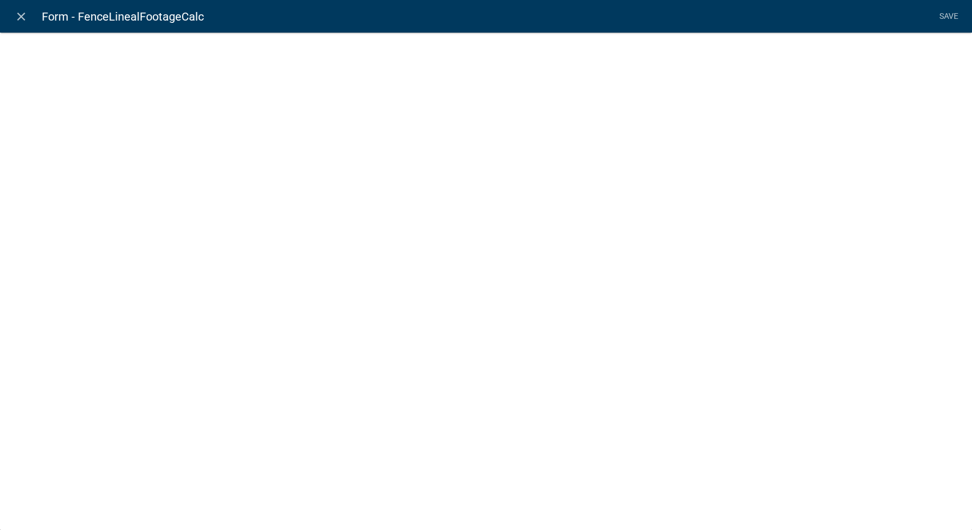
select select "calculated-value"
select select "2"
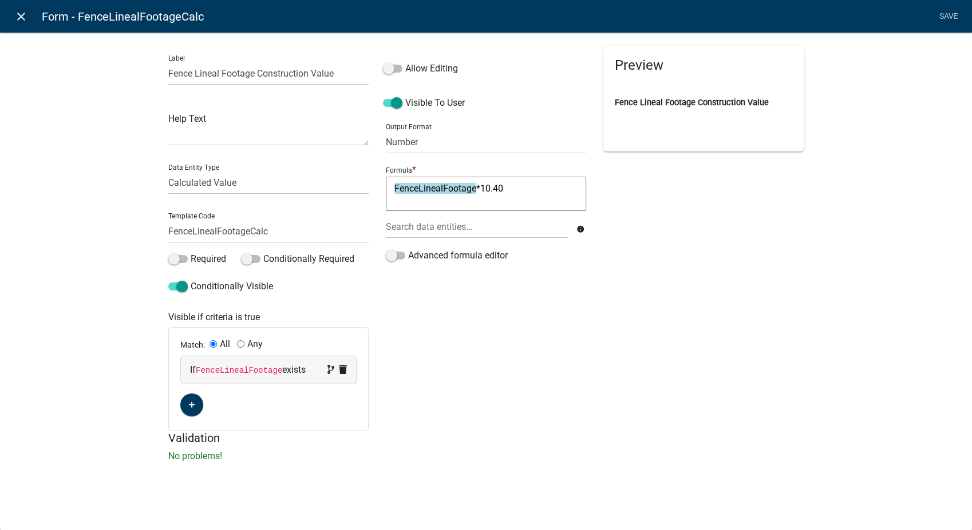
click at [24, 17] on icon "close" at bounding box center [21, 17] width 14 height 14
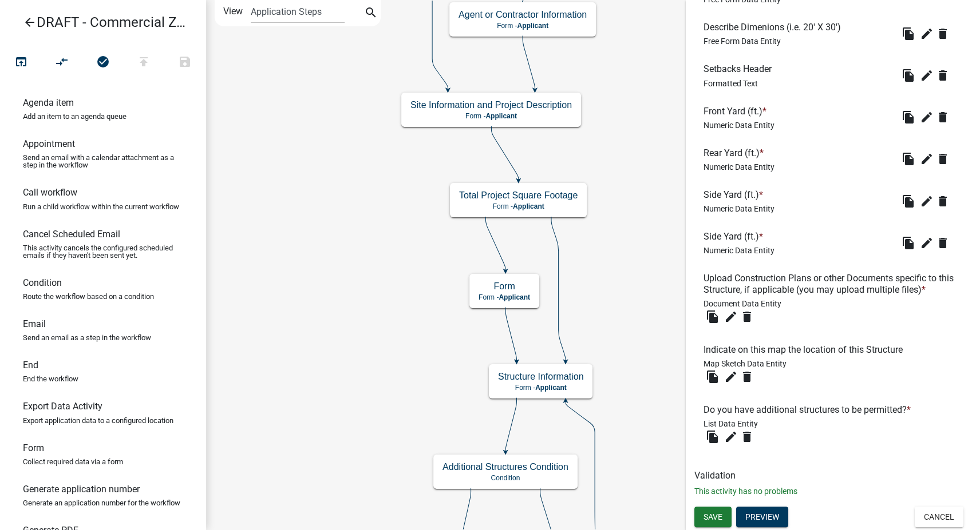
scroll to position [714, 0]
click at [934, 510] on button "Cancel" at bounding box center [938, 517] width 49 height 21
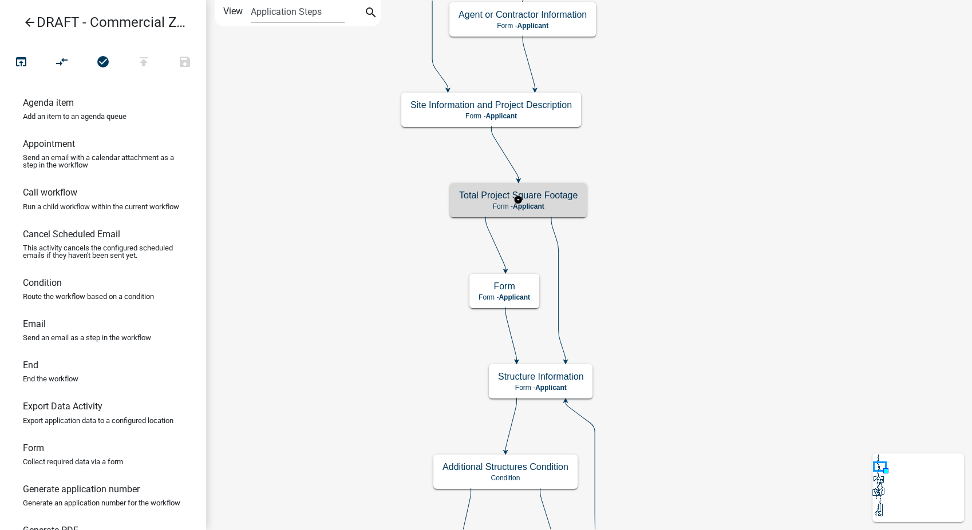
click at [547, 211] on div "Total Project Square Footage Form - Applicant" at bounding box center [518, 200] width 137 height 34
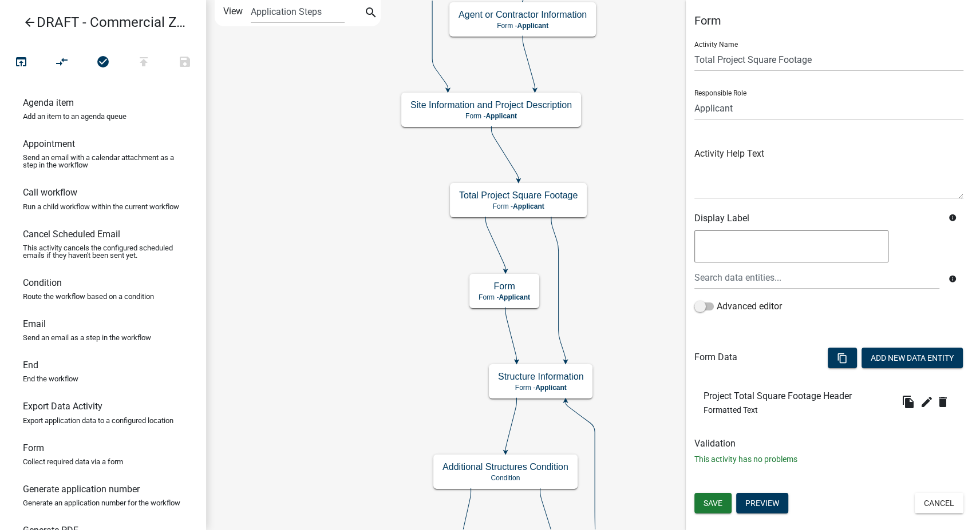
click at [30, 24] on icon "arrow_back" at bounding box center [30, 23] width 14 height 16
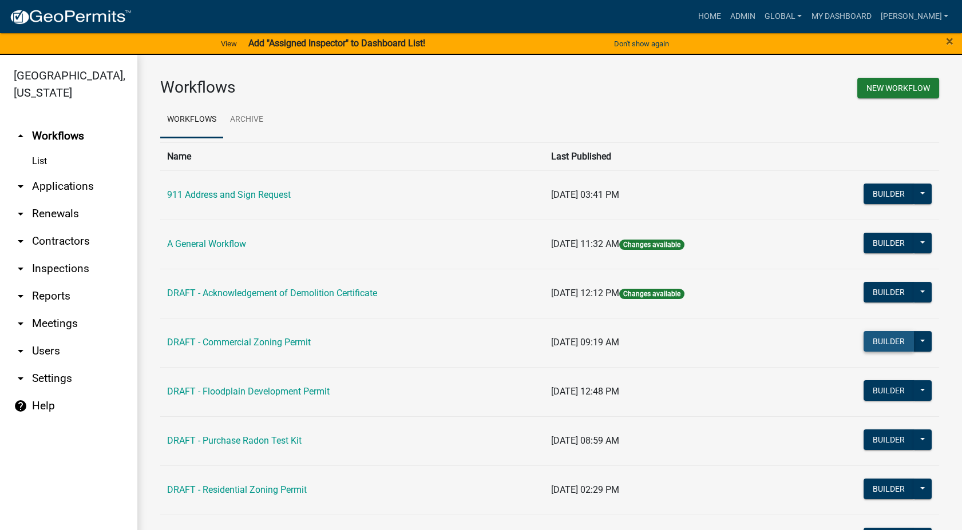
click at [878, 342] on button "Builder" at bounding box center [888, 341] width 50 height 21
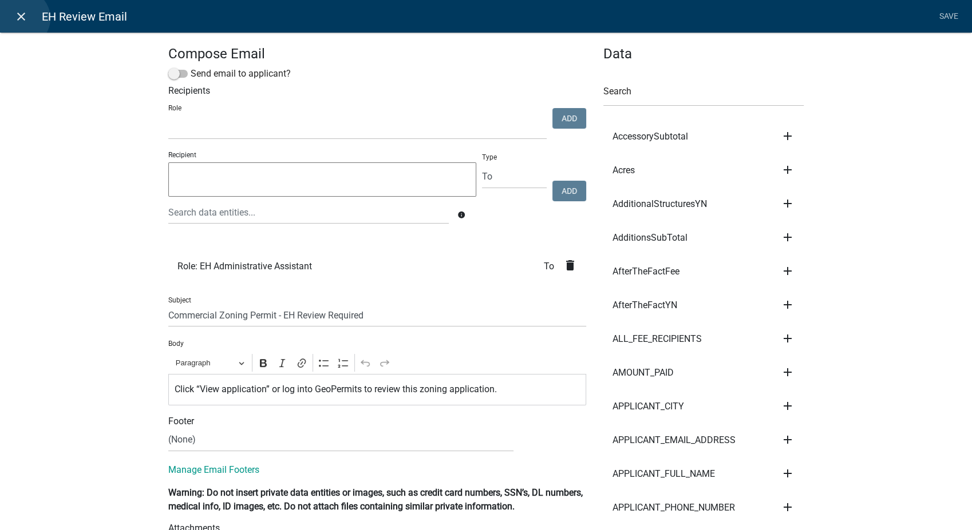
click at [21, 18] on icon "close" at bounding box center [21, 17] width 14 height 14
